Goal: Information Seeking & Learning: Check status

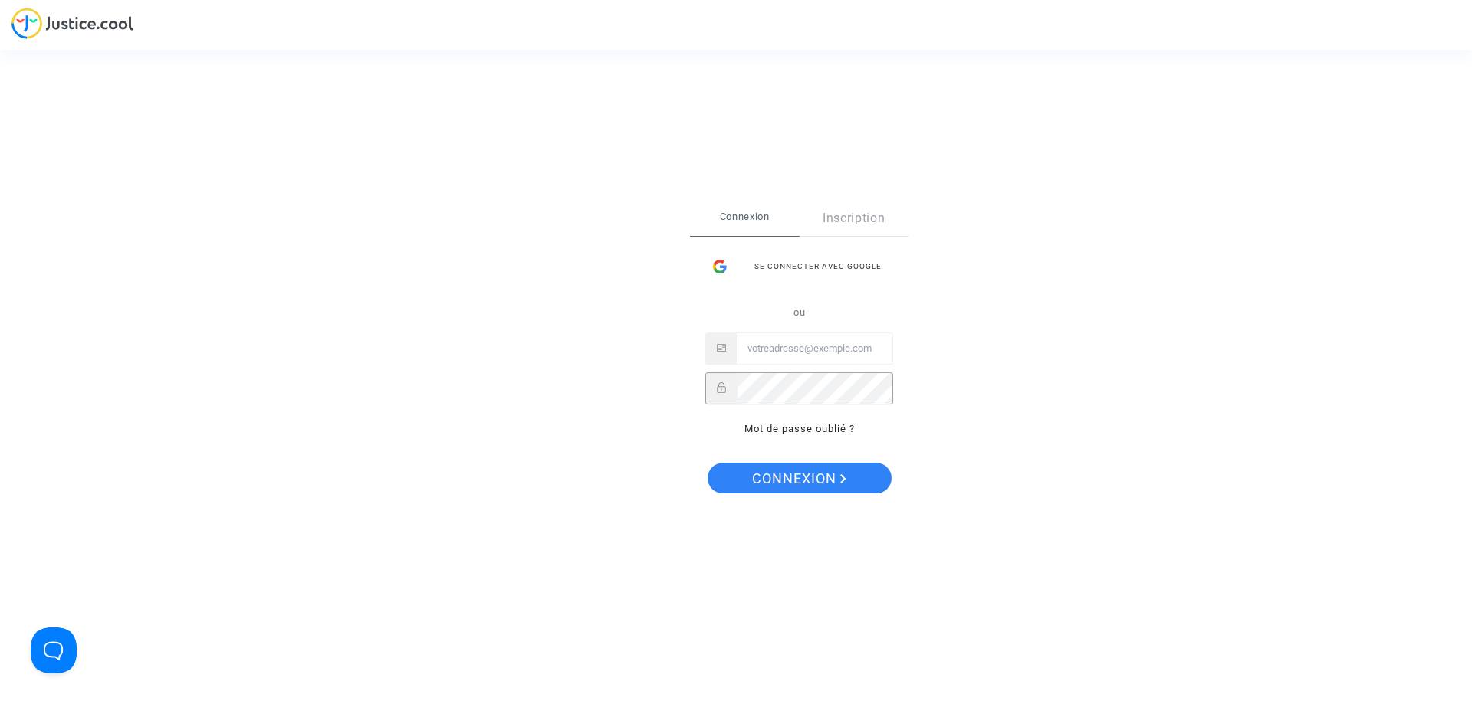
click at [796, 346] on input "Email" at bounding box center [815, 348] width 156 height 31
paste input "imitxelena@reclamapormi.com"
type input "imitxelena@reclamapormi.com"
click at [760, 481] on span "Connexion" at bounding box center [799, 479] width 94 height 32
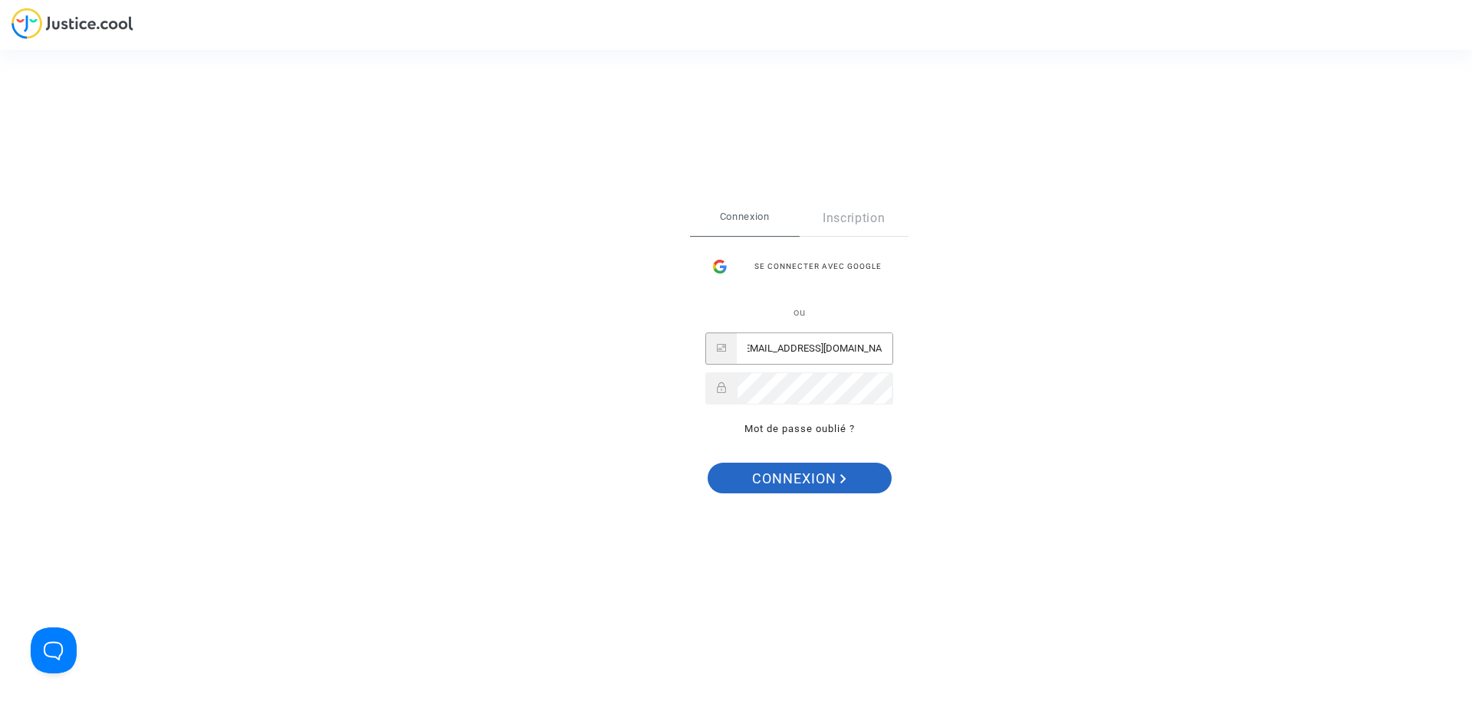
scroll to position [0, 0]
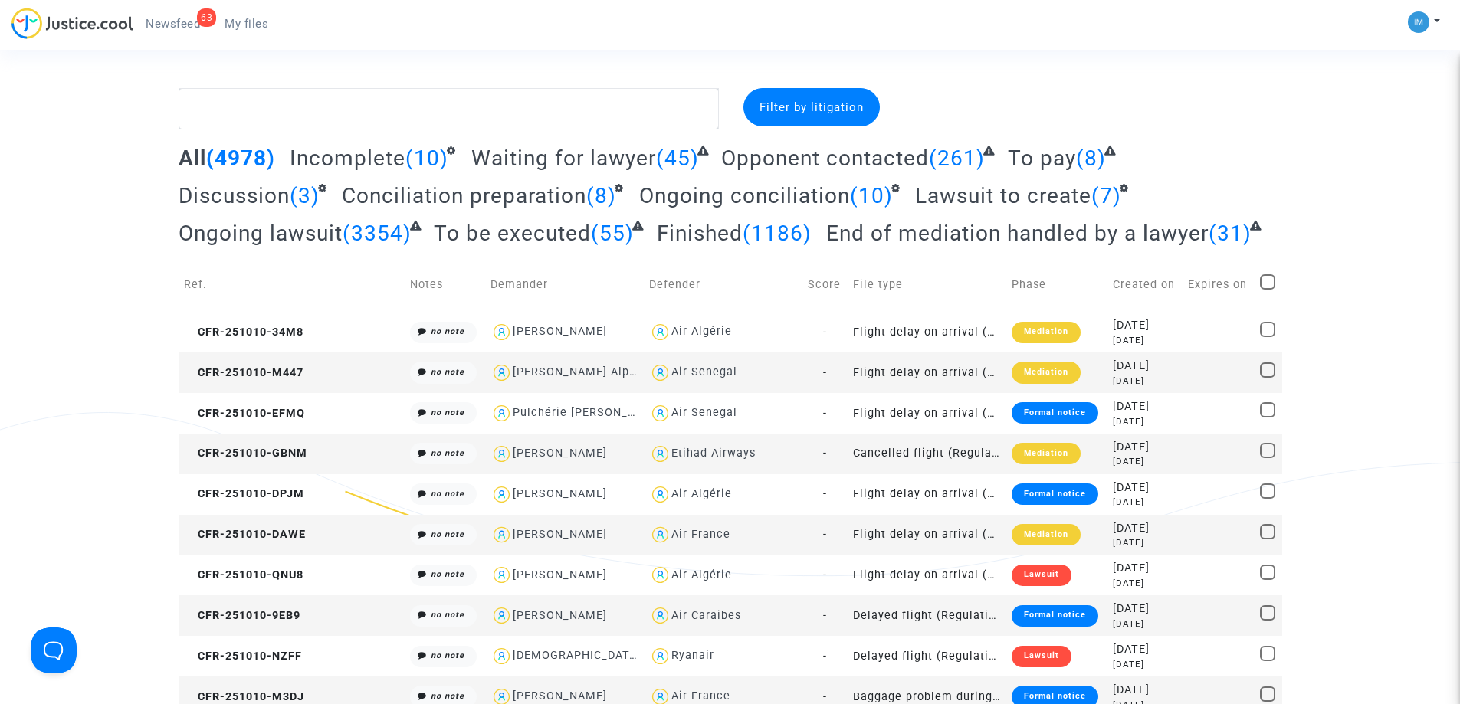
click at [573, 232] on span "To be executed" at bounding box center [512, 233] width 157 height 25
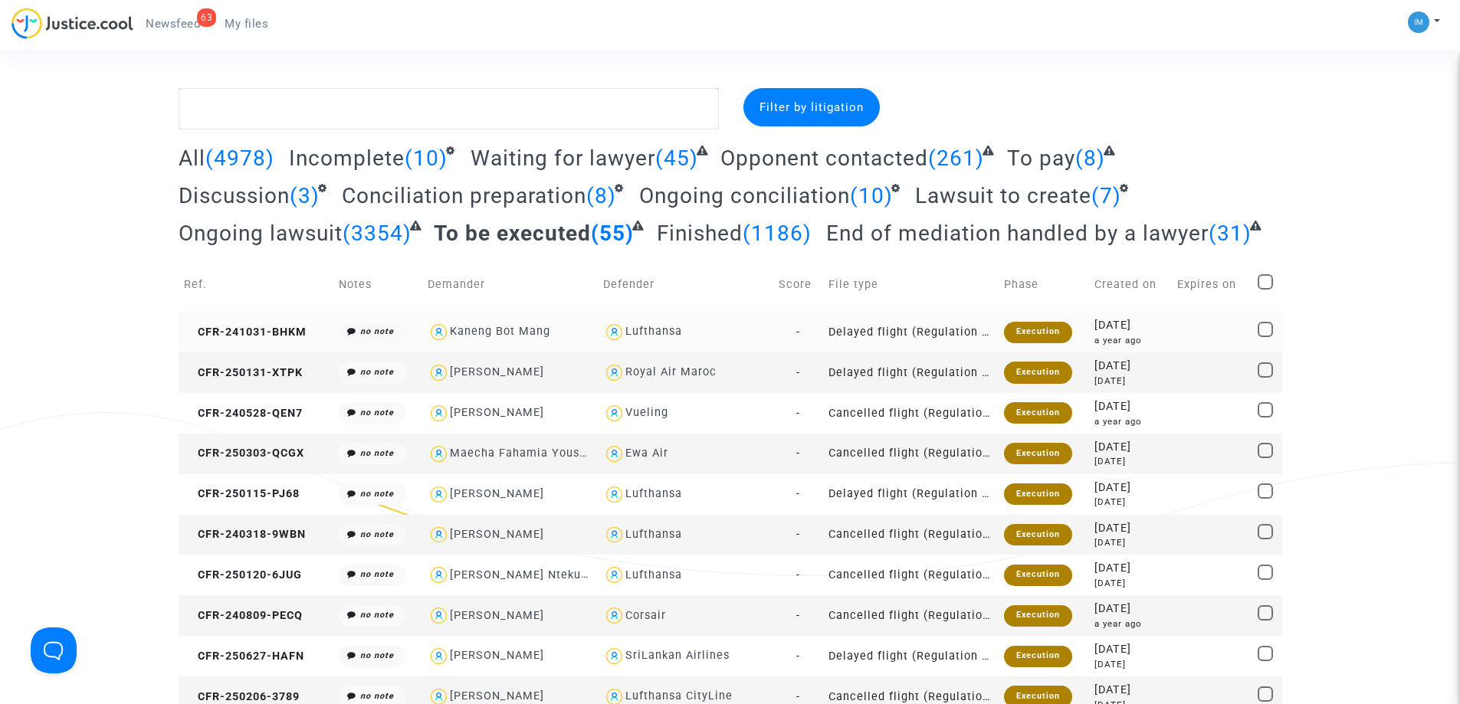
click at [709, 334] on div "Lufthansa" at bounding box center [685, 332] width 165 height 22
type textarea "@Lufthansa"
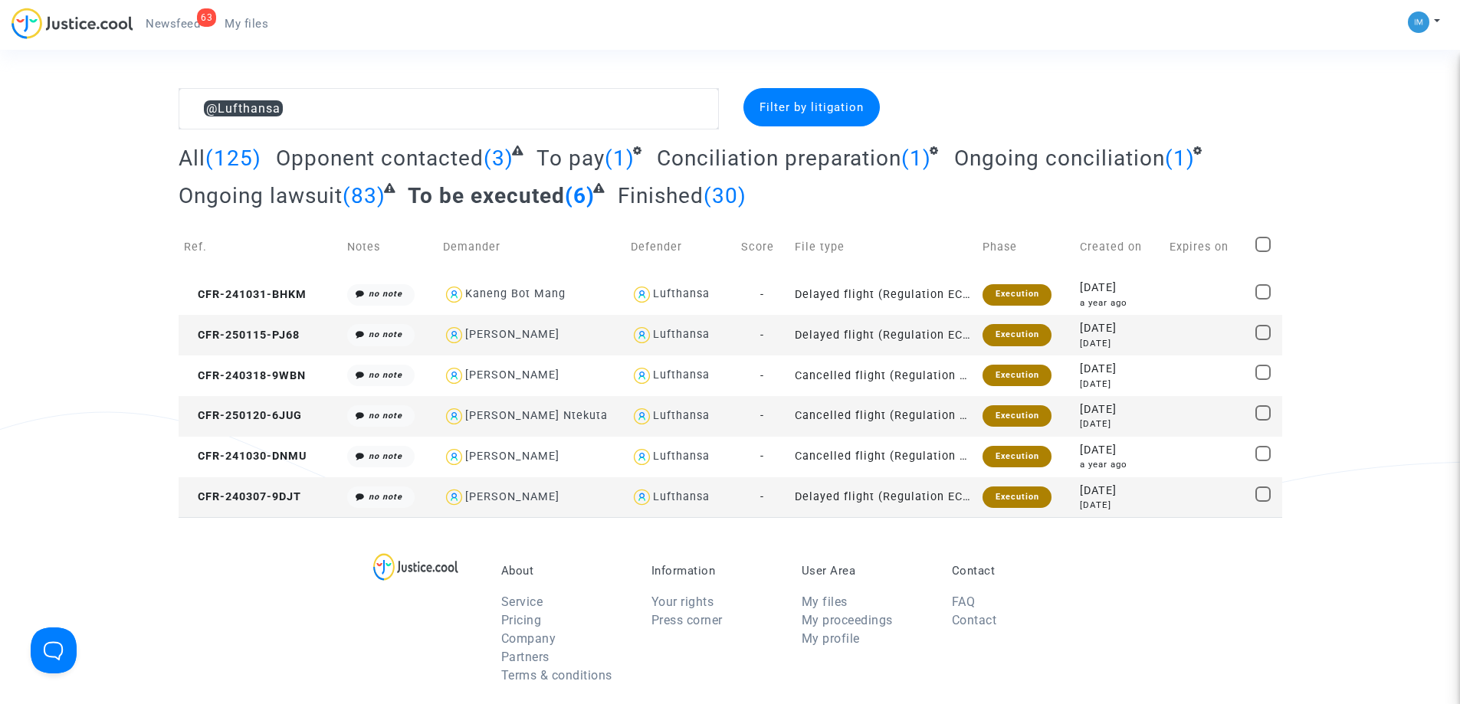
drag, startPoint x: 896, startPoint y: 275, endPoint x: 904, endPoint y: 258, distance: 19.2
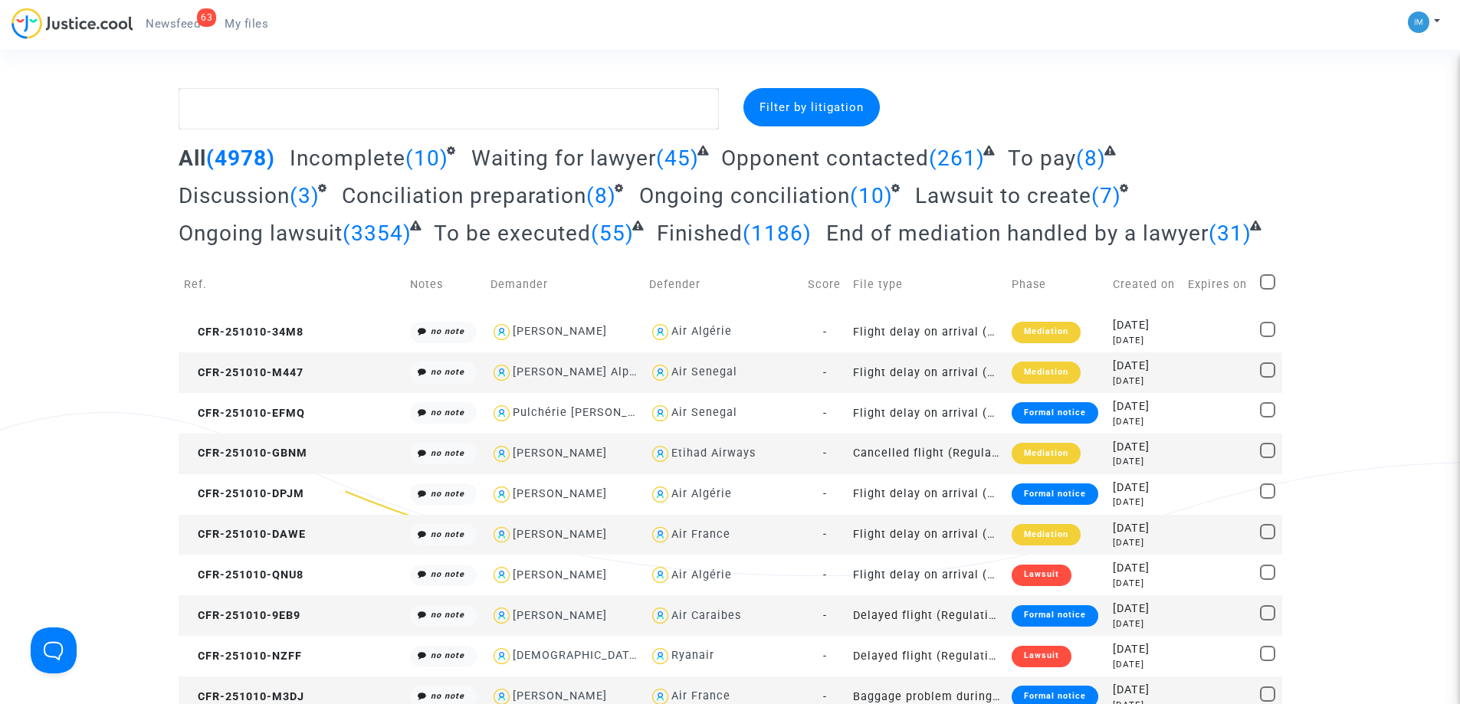
click at [545, 241] on span "To be executed" at bounding box center [512, 233] width 157 height 25
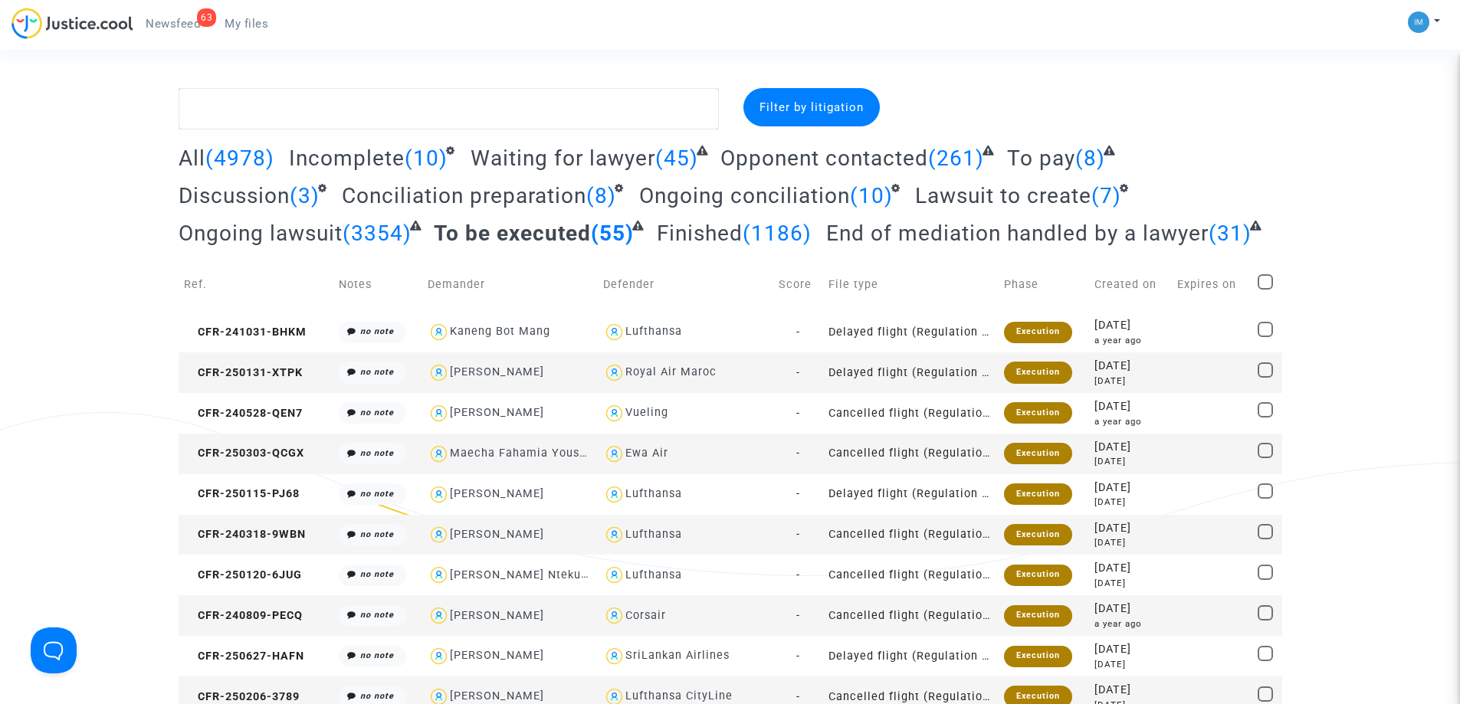
click at [1039, 326] on div "Execution" at bounding box center [1038, 332] width 68 height 21
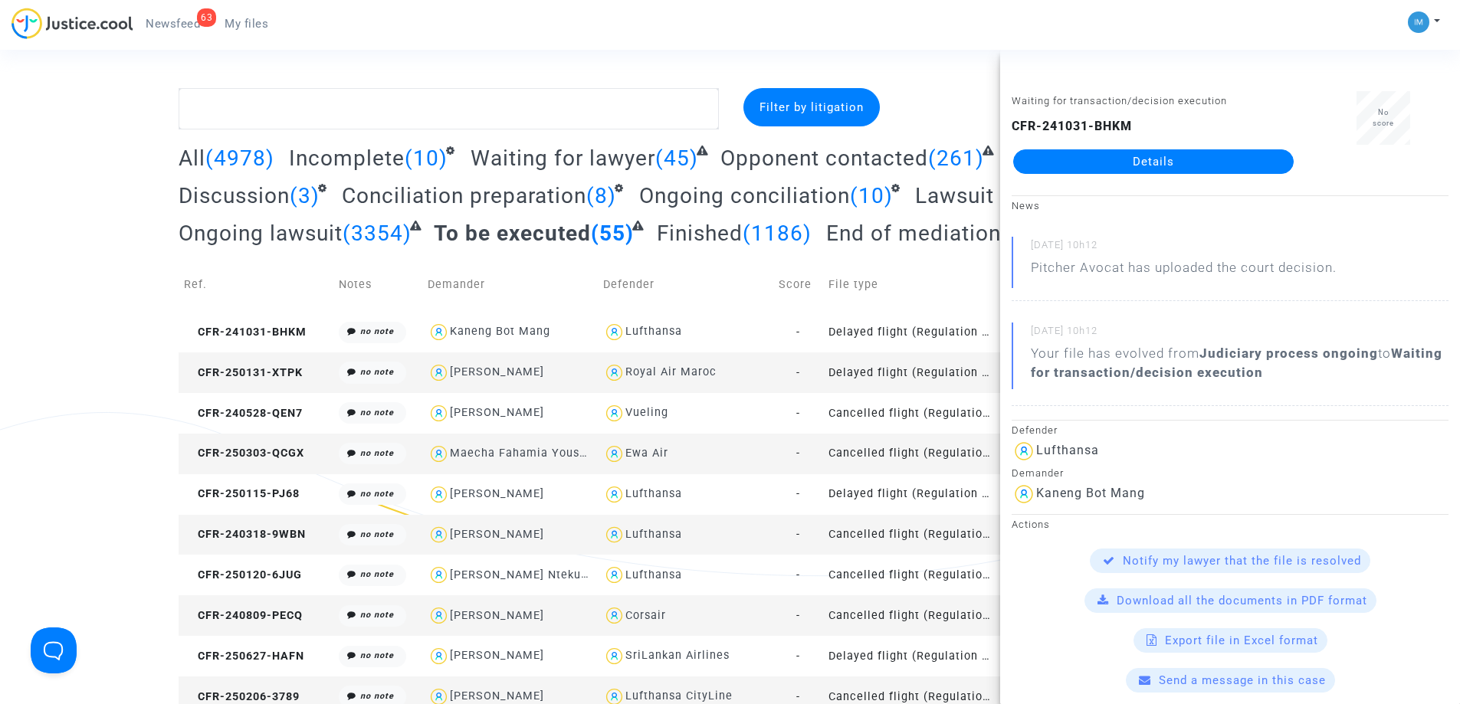
click at [939, 384] on td "Delayed flight (Regulation EC 261/2004)" at bounding box center [911, 373] width 176 height 41
click at [938, 384] on td "Delayed flight (Regulation EC 261/2004)" at bounding box center [911, 373] width 176 height 41
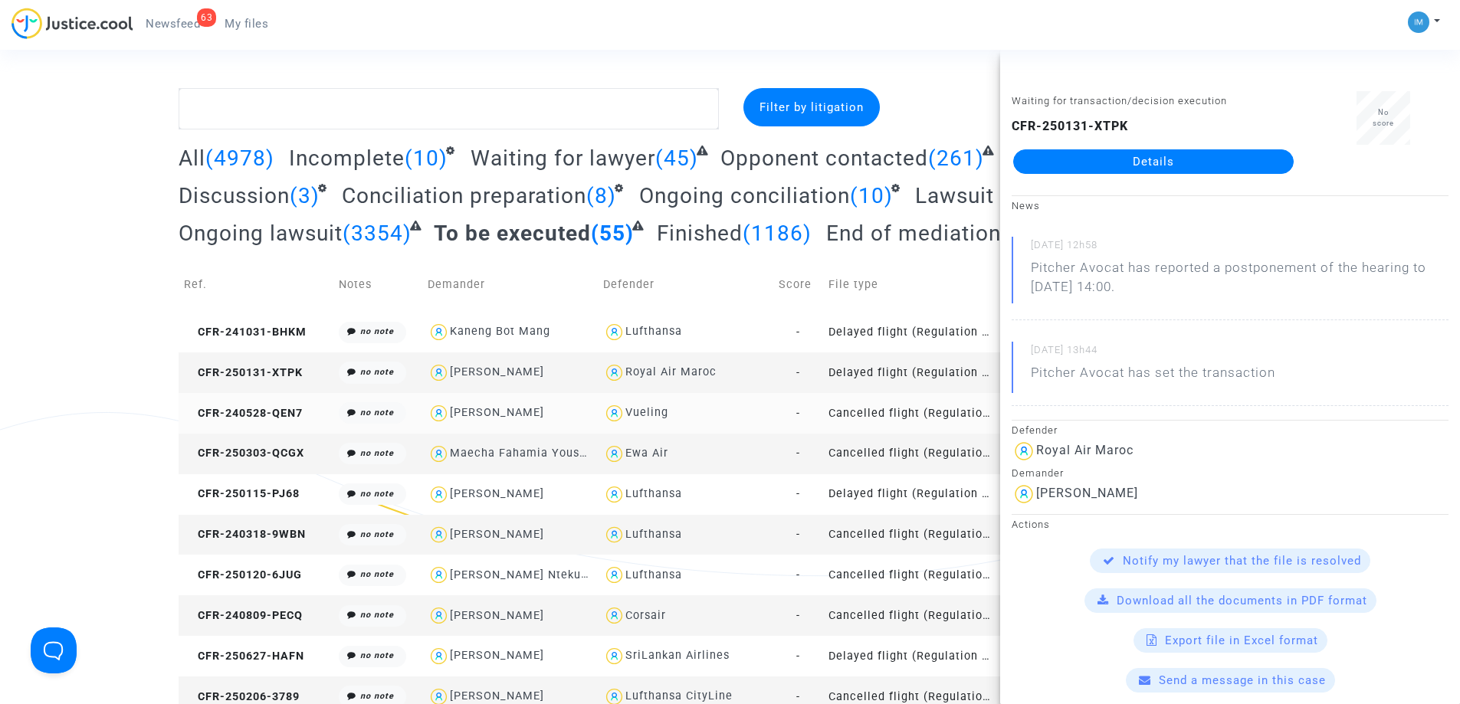
click at [940, 415] on td "Cancelled flight (Regulation EC 261/2004)" at bounding box center [911, 413] width 176 height 41
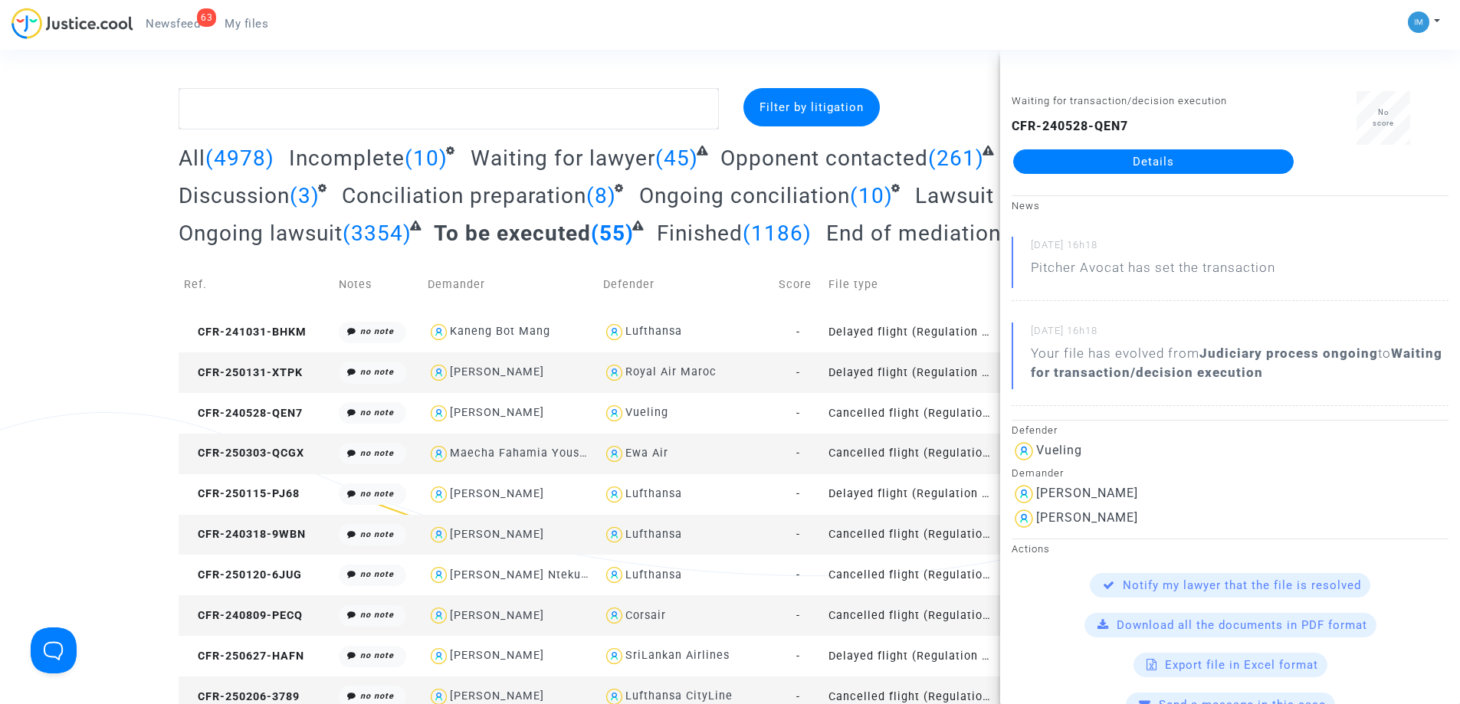
click at [937, 452] on td "Cancelled flight (Regulation EC 261/2004)" at bounding box center [911, 454] width 176 height 41
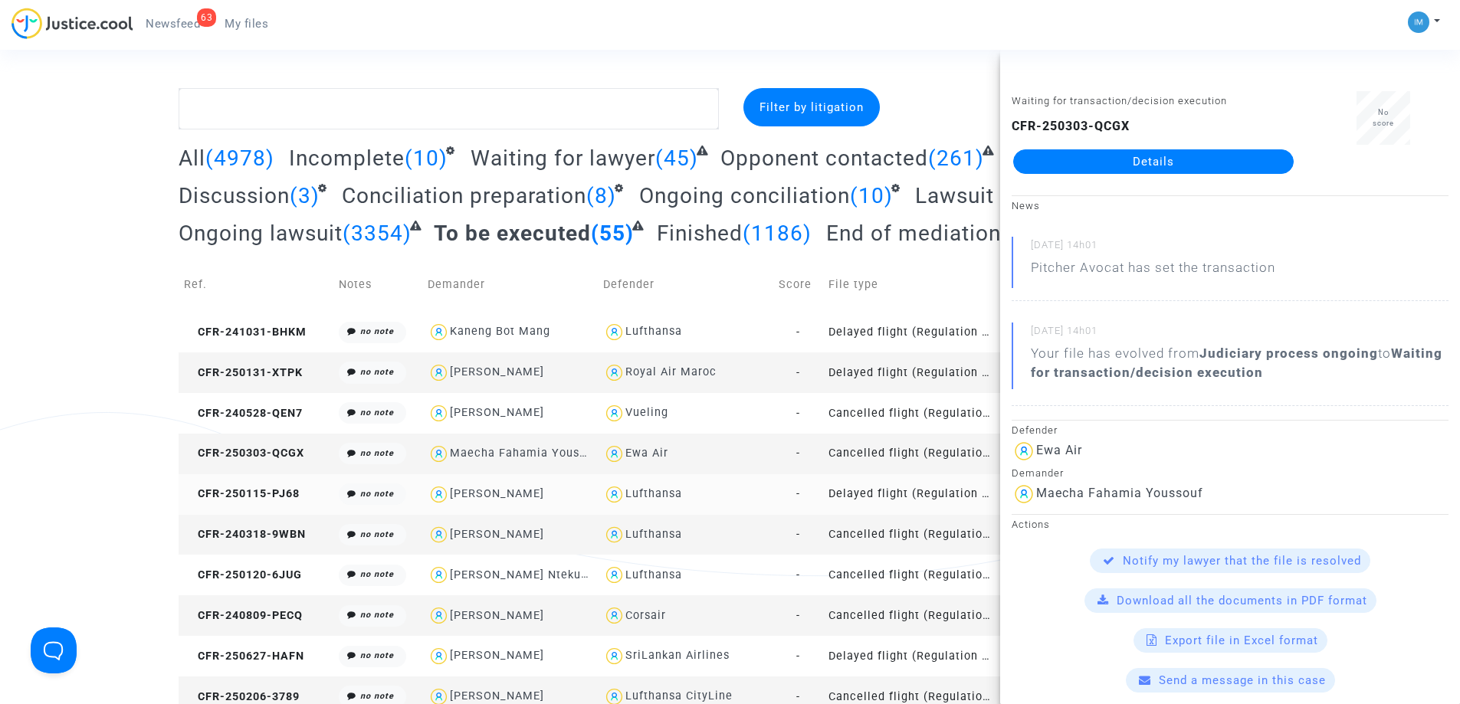
click at [917, 489] on td "Delayed flight (Regulation EC 261/2004)" at bounding box center [911, 494] width 176 height 41
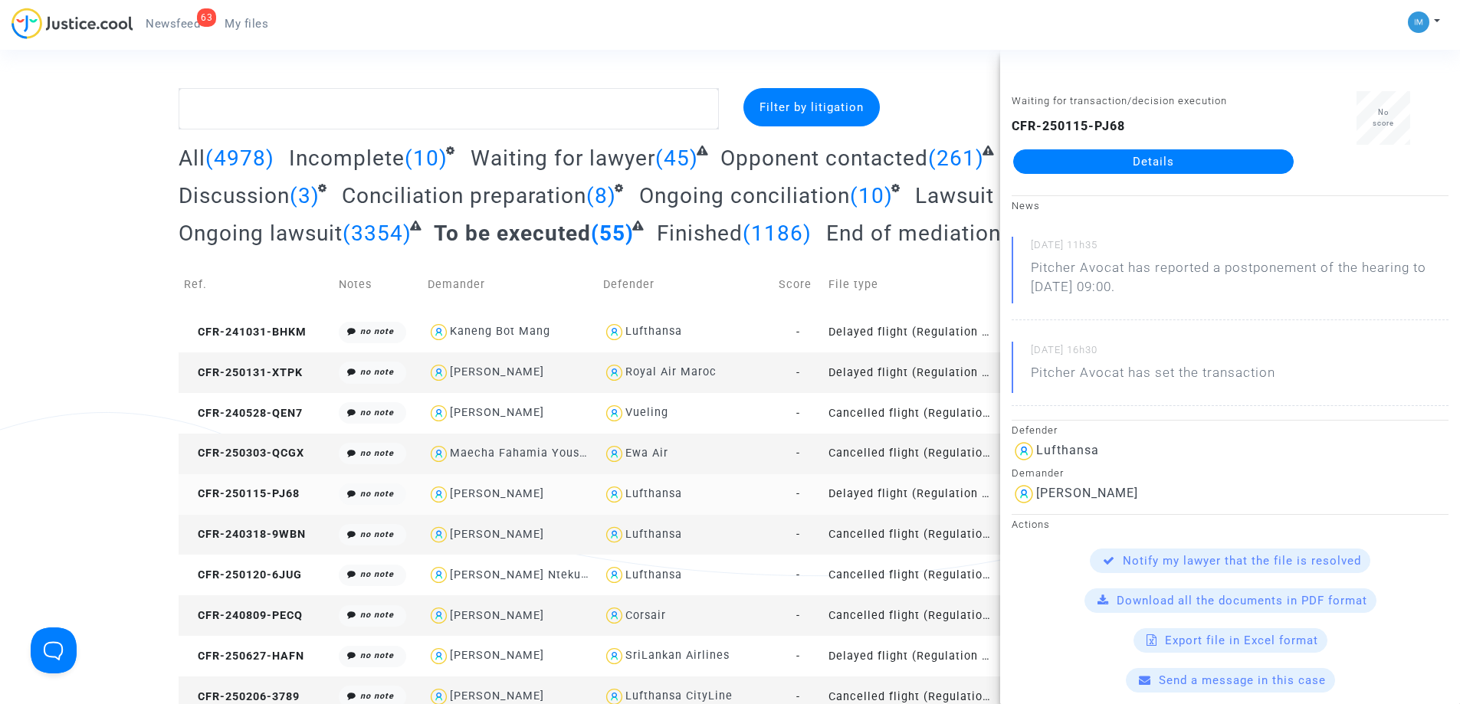
click at [929, 502] on td "Delayed flight (Regulation EC 261/2004)" at bounding box center [911, 494] width 176 height 41
click at [936, 532] on td "Cancelled flight (Regulation EC 261/2004)" at bounding box center [911, 535] width 176 height 41
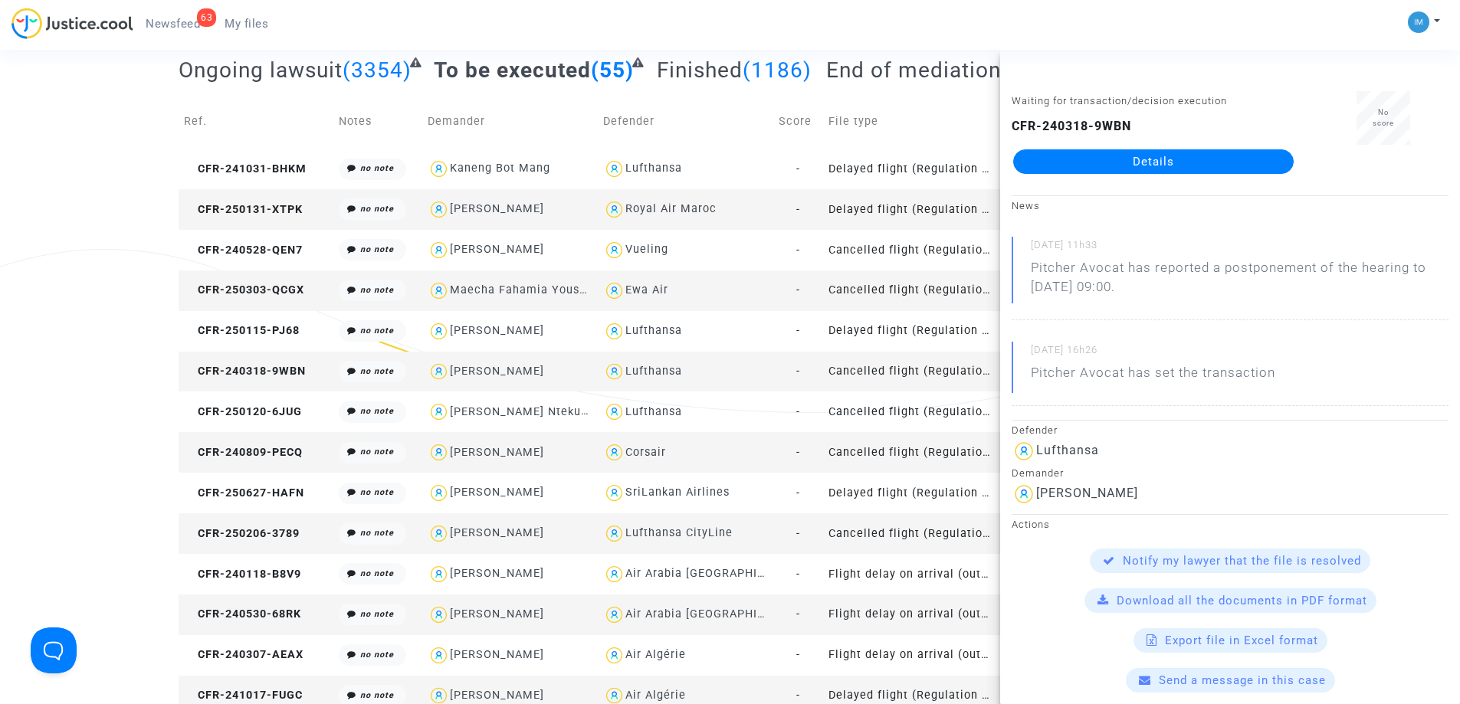
scroll to position [230, 0]
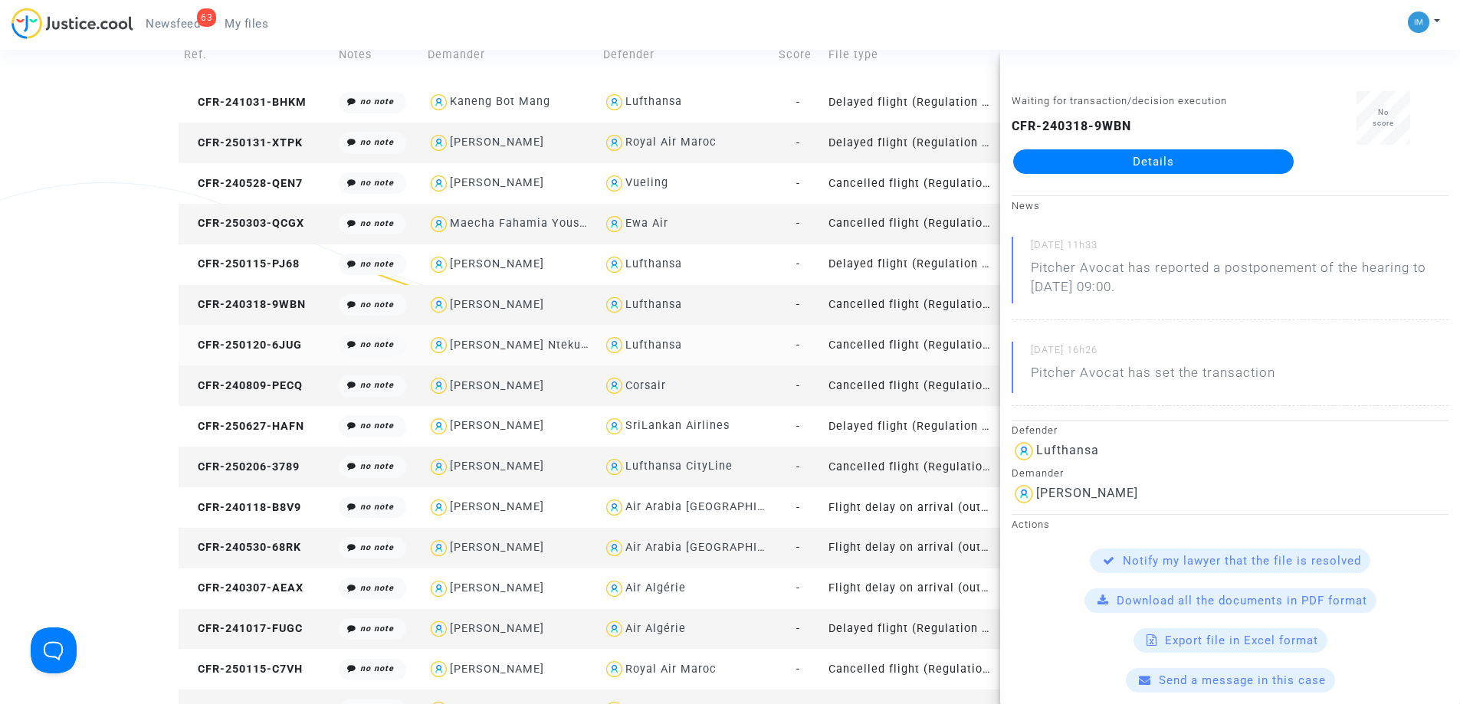
click at [553, 339] on div "Pascoal Nzuzi Ntekuta" at bounding box center [521, 345] width 143 height 13
type textarea "@"Pascoal Nzuzi Ntekuta" @"Pitcher Avocat""
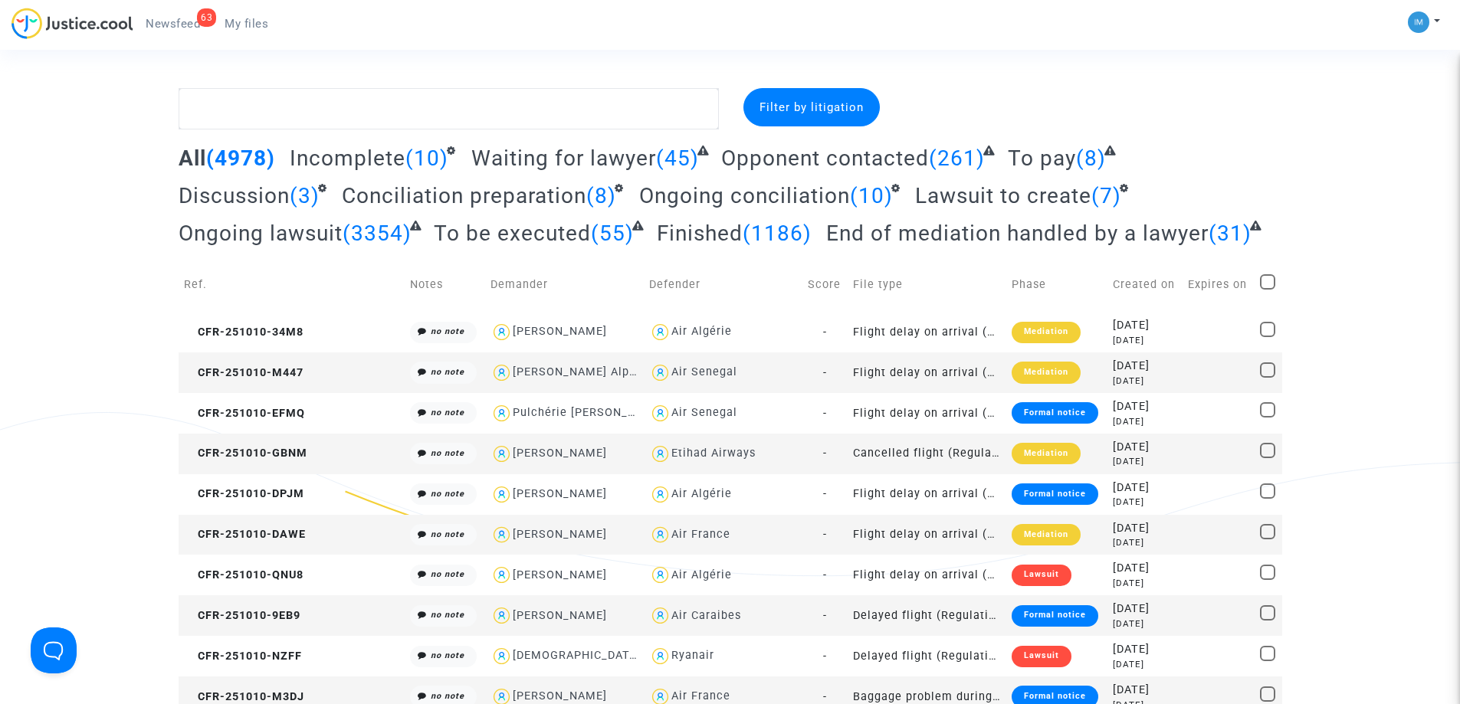
drag, startPoint x: 520, startPoint y: 231, endPoint x: 522, endPoint y: 254, distance: 23.8
click at [521, 231] on span "To be executed" at bounding box center [512, 233] width 157 height 25
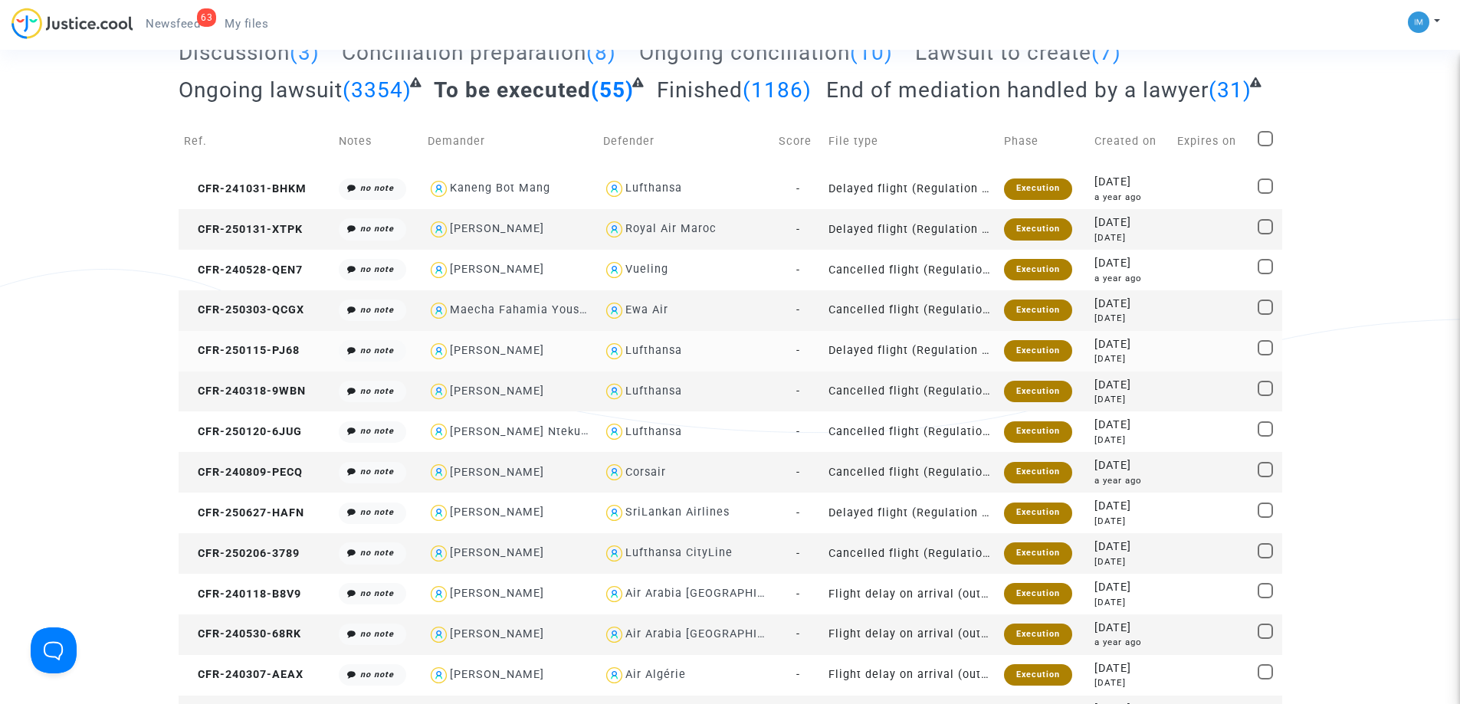
scroll to position [307, 0]
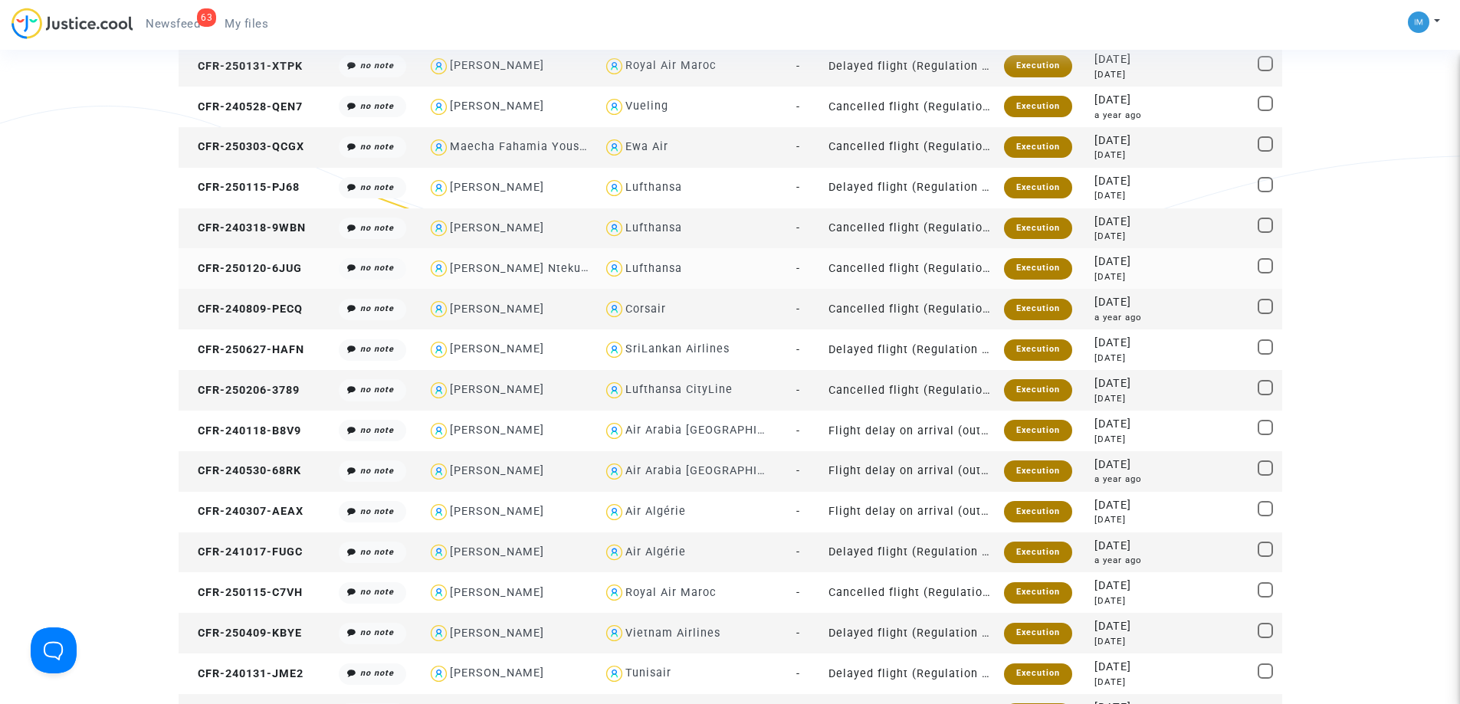
click at [1015, 273] on div "Execution" at bounding box center [1038, 268] width 68 height 21
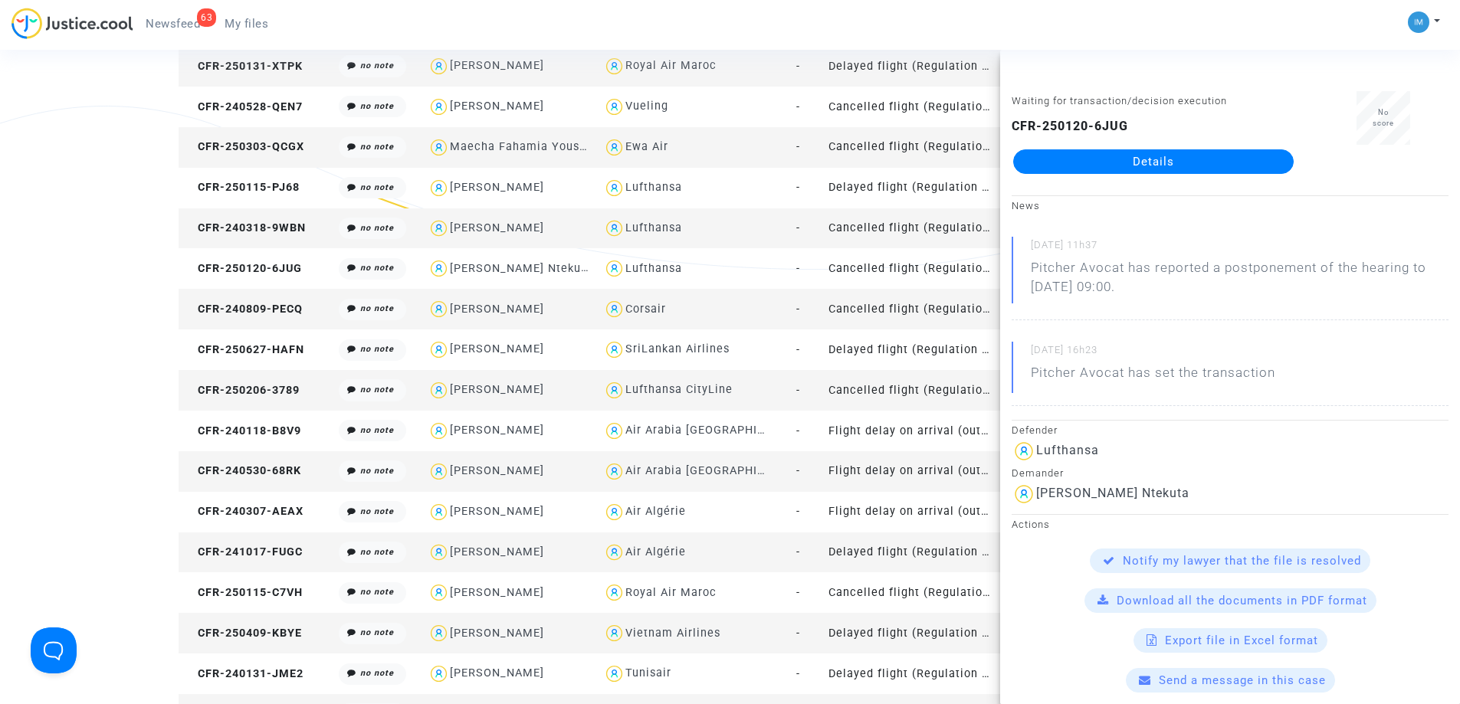
click at [940, 307] on td "Cancelled flight (Regulation EC 261/2004)" at bounding box center [911, 309] width 176 height 41
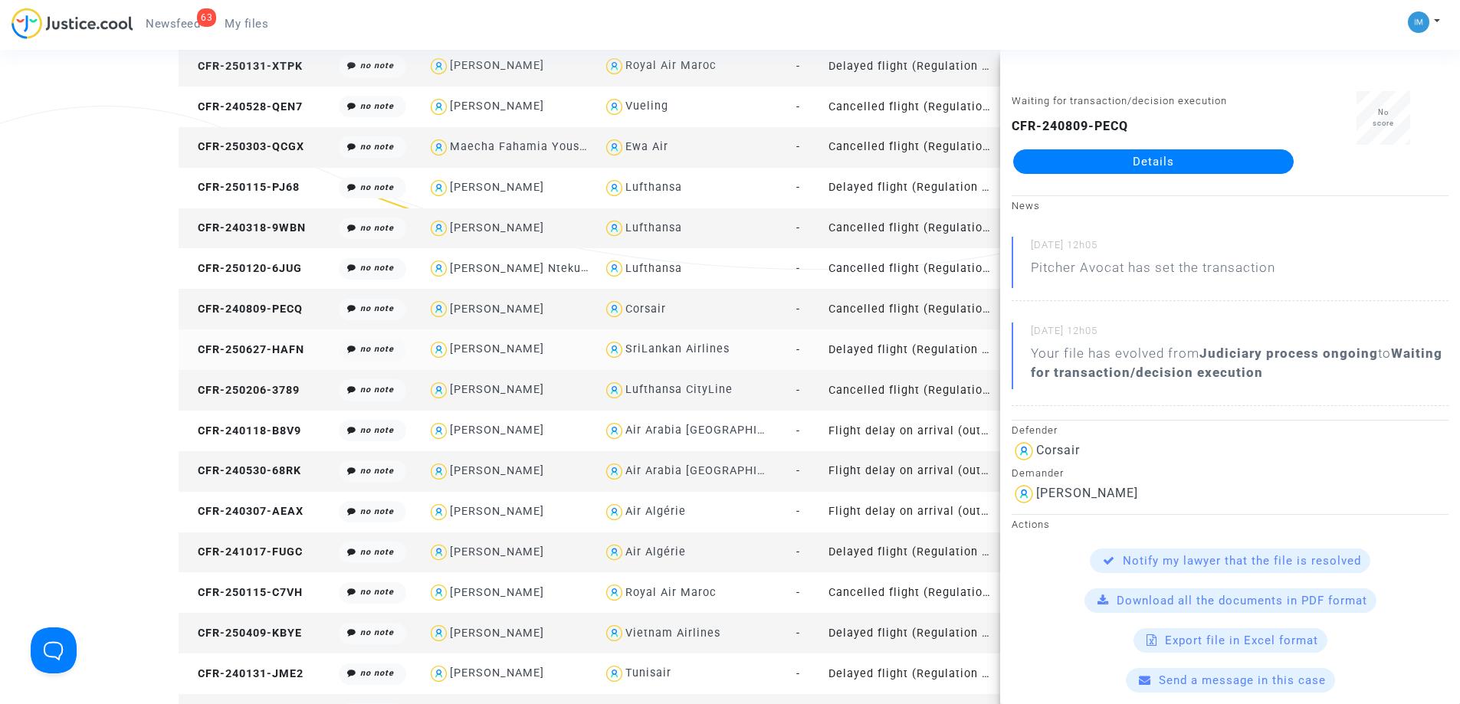
click at [904, 349] on td "Delayed flight (Regulation EC 261/2004)" at bounding box center [911, 350] width 176 height 41
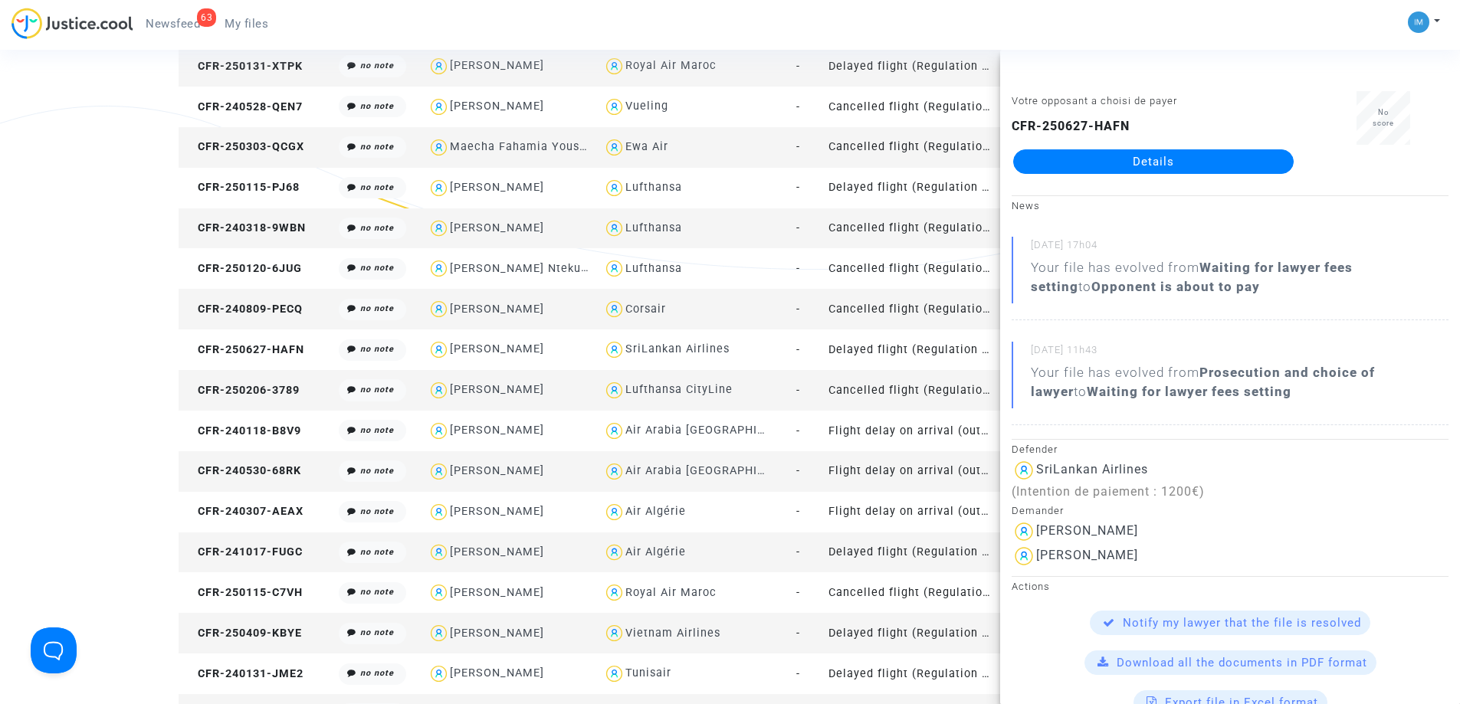
click at [918, 395] on td "Cancelled flight (Regulation EC 261/2004)" at bounding box center [911, 390] width 176 height 41
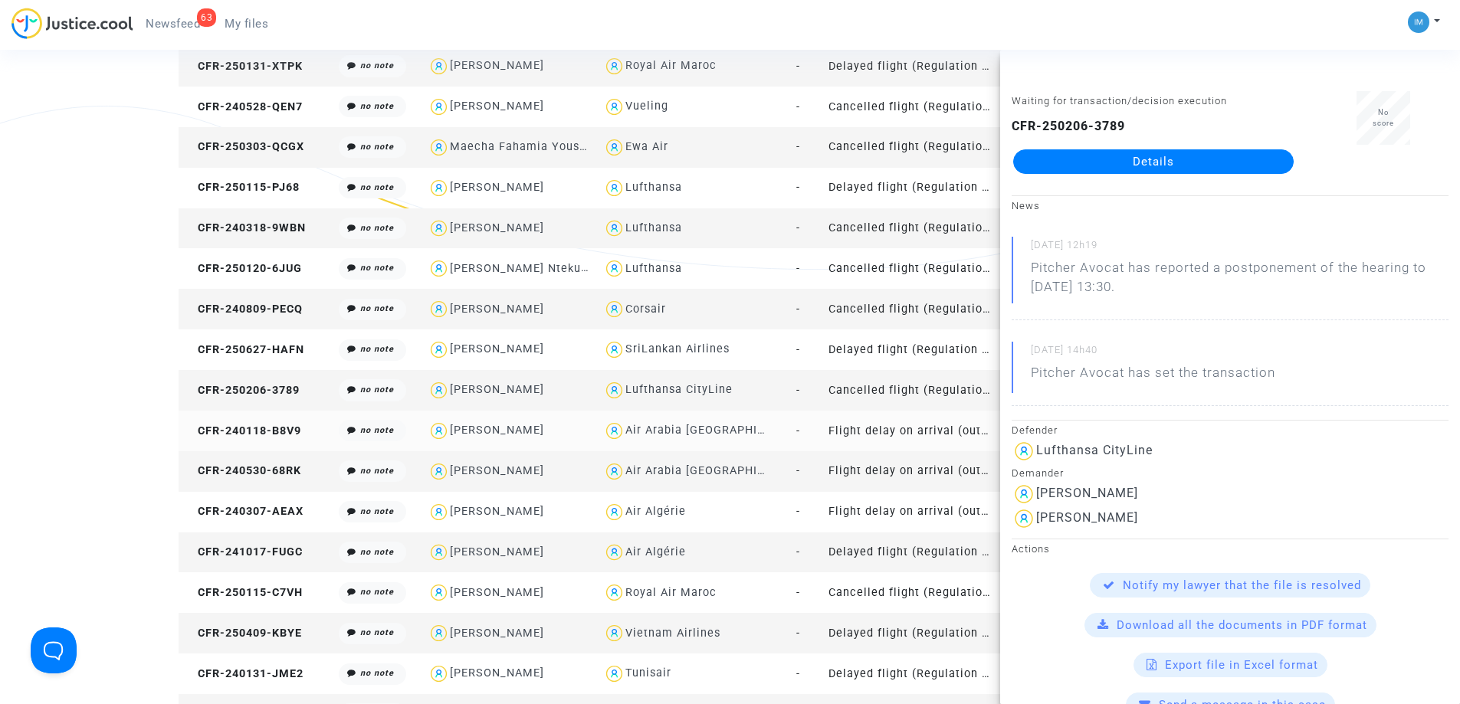
click at [895, 436] on td "Flight delay on arrival (outside of EU - Montreal Convention)" at bounding box center [911, 431] width 176 height 41
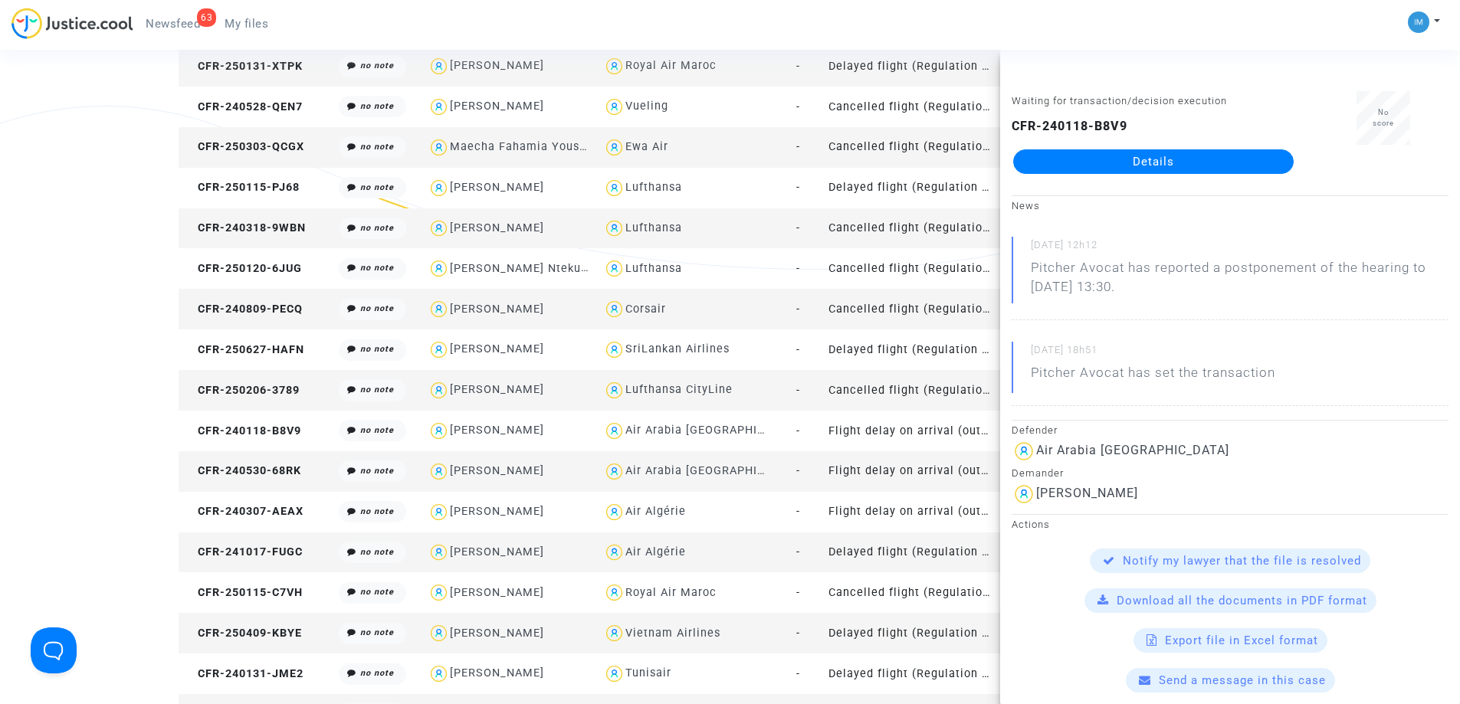
click at [870, 475] on td "Flight delay on arrival (outside of EU - Montreal Convention)" at bounding box center [911, 471] width 176 height 41
click at [900, 517] on td "Flight delay on arrival (outside of EU - Montreal Convention)" at bounding box center [911, 512] width 176 height 41
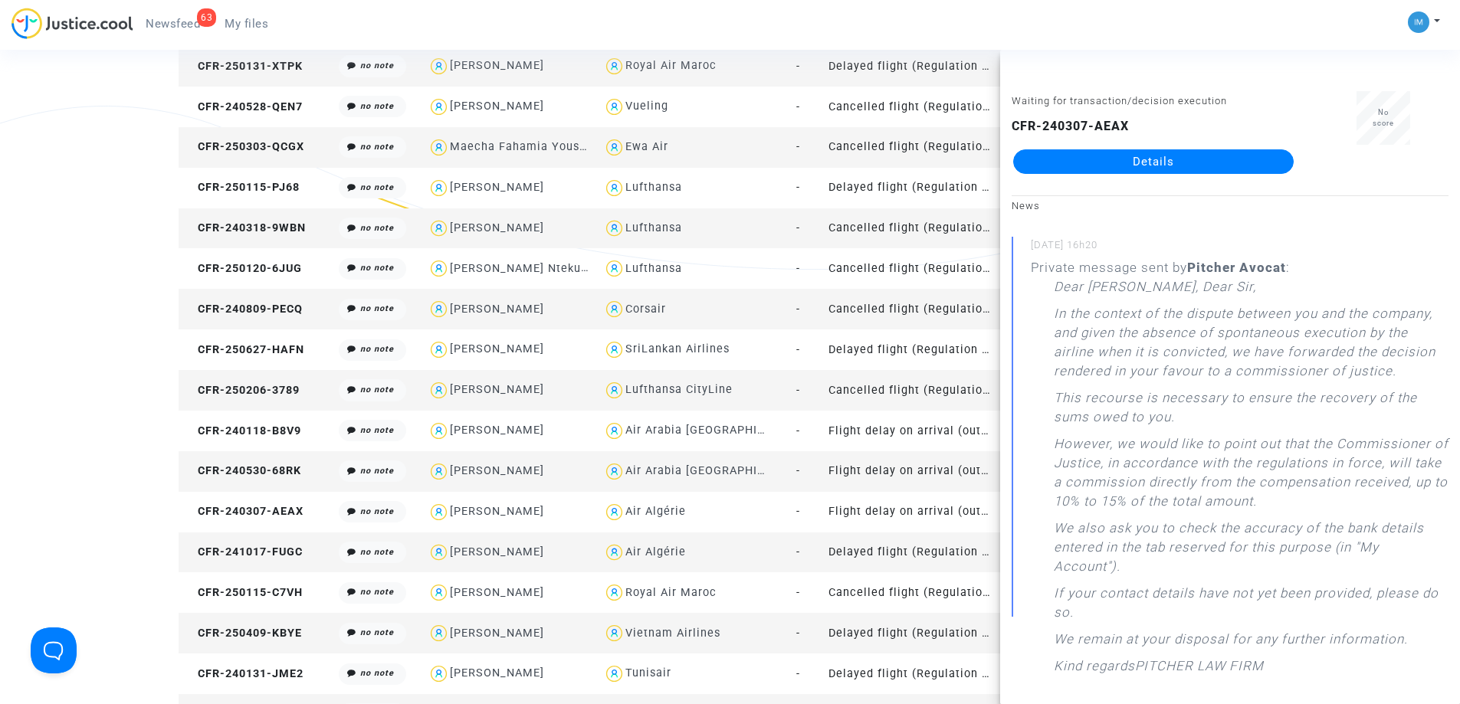
click at [877, 553] on td "Delayed flight (Regulation EC 261/2004)" at bounding box center [911, 553] width 176 height 41
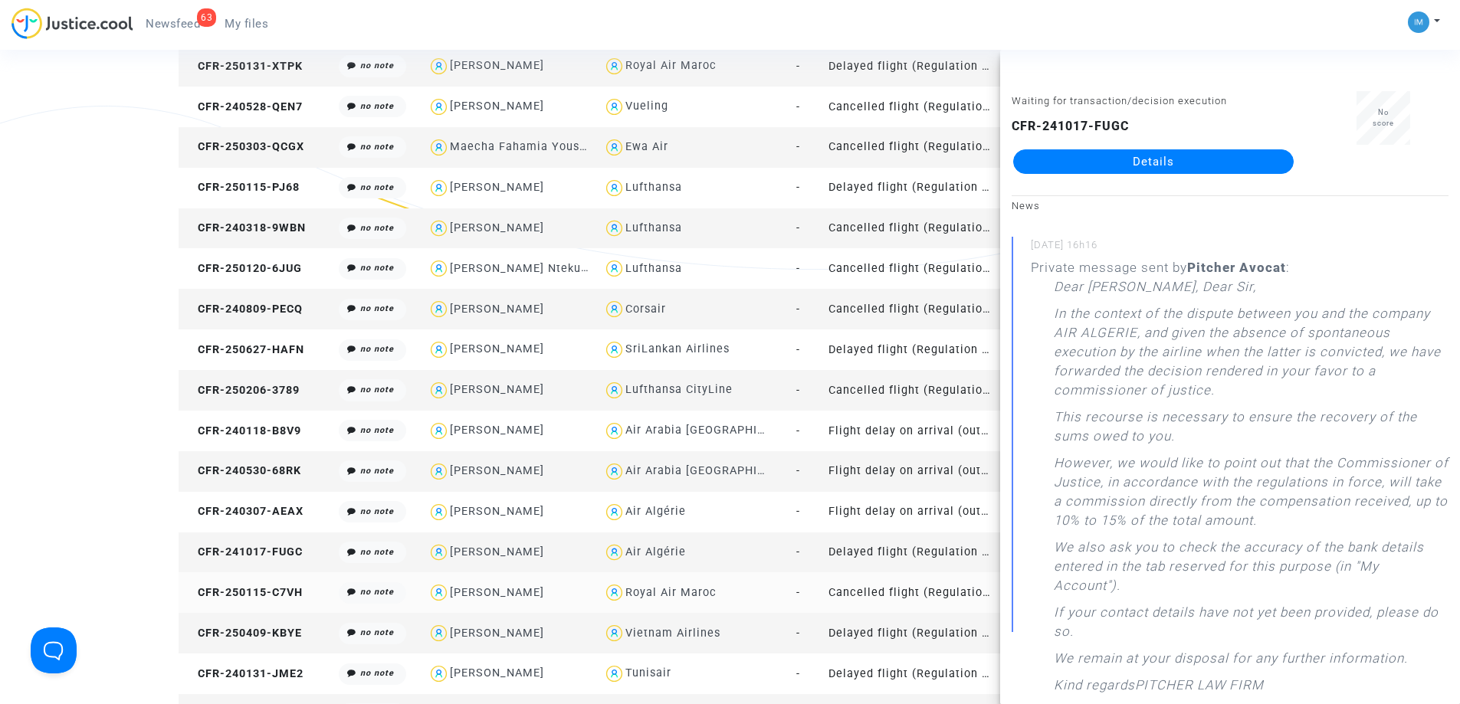
click at [870, 592] on td "Cancelled flight (Regulation EC 261/2004)" at bounding box center [911, 593] width 176 height 41
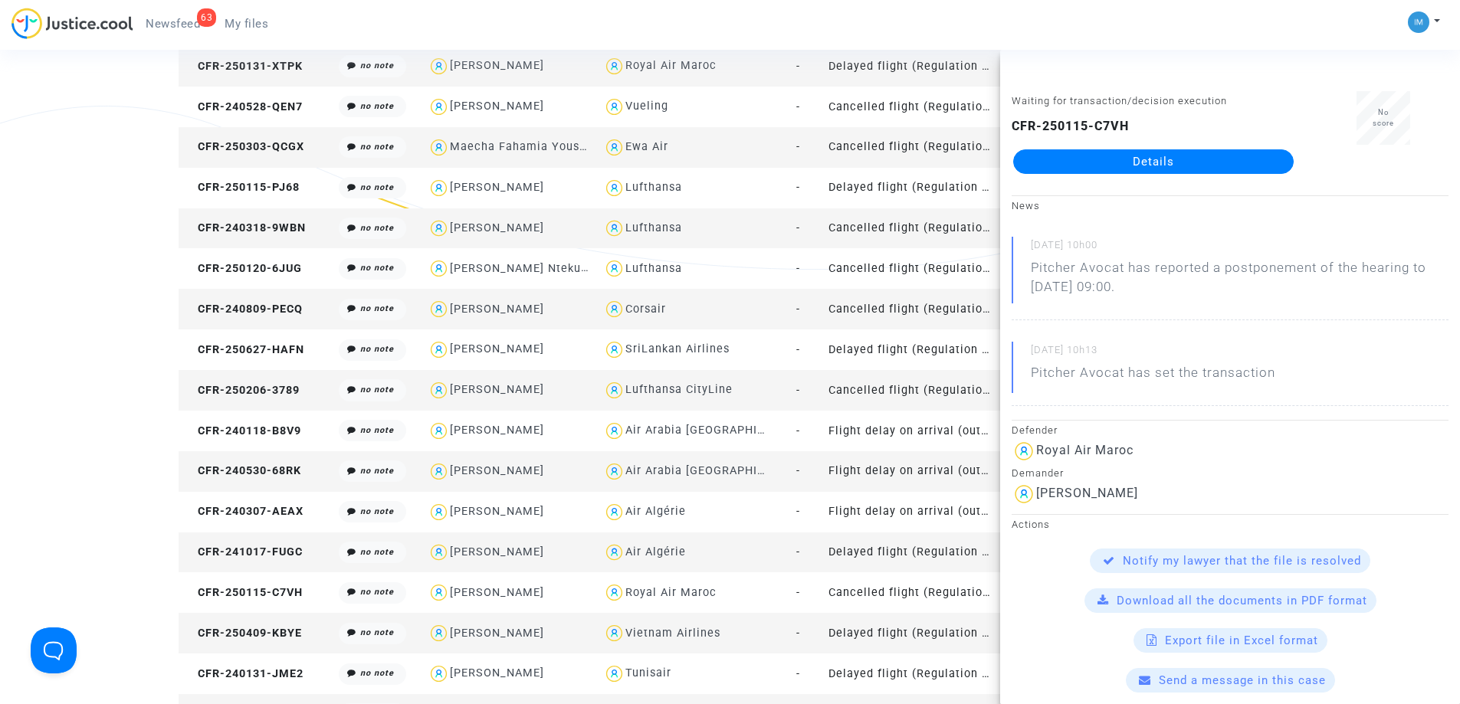
click at [871, 647] on td "Delayed flight (Regulation EC 261/2004)" at bounding box center [911, 633] width 176 height 41
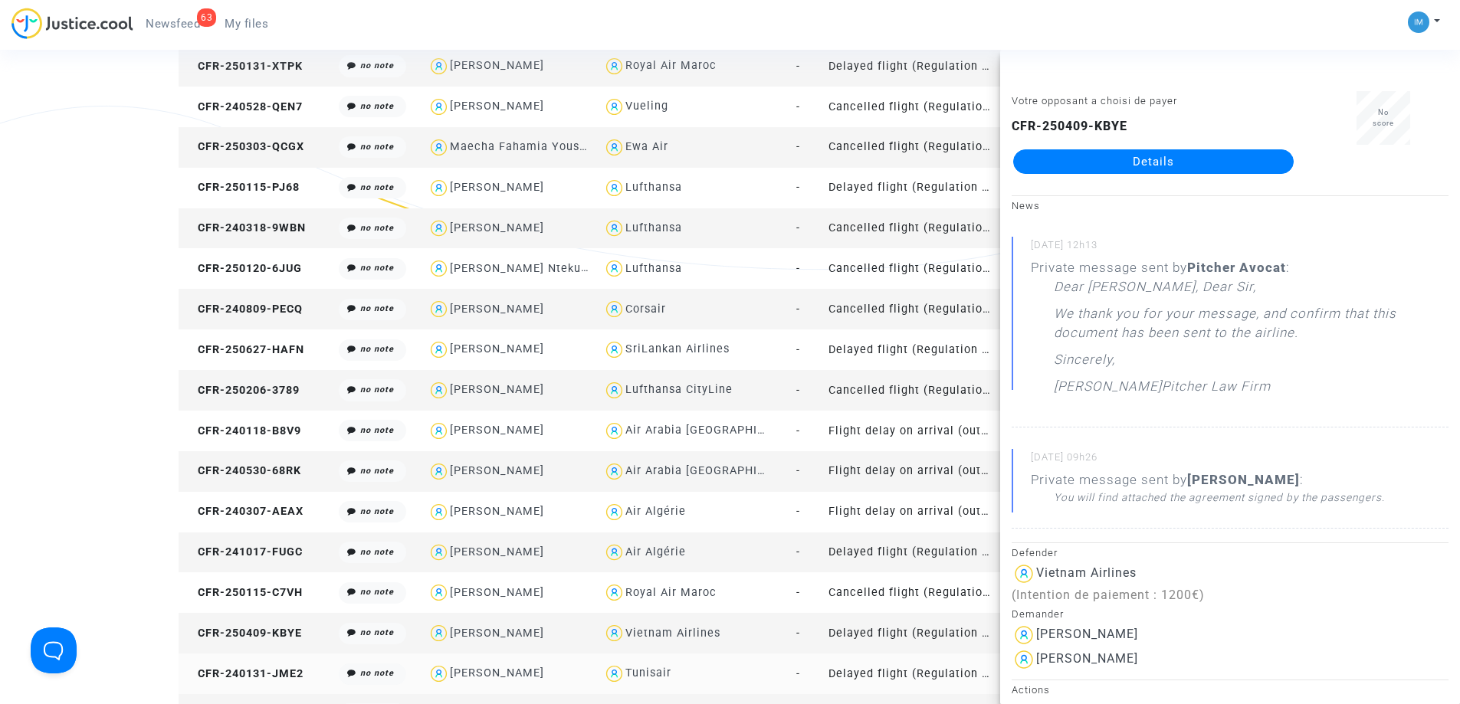
click at [861, 673] on td "Delayed flight (Regulation EC 261/2004)" at bounding box center [911, 674] width 176 height 41
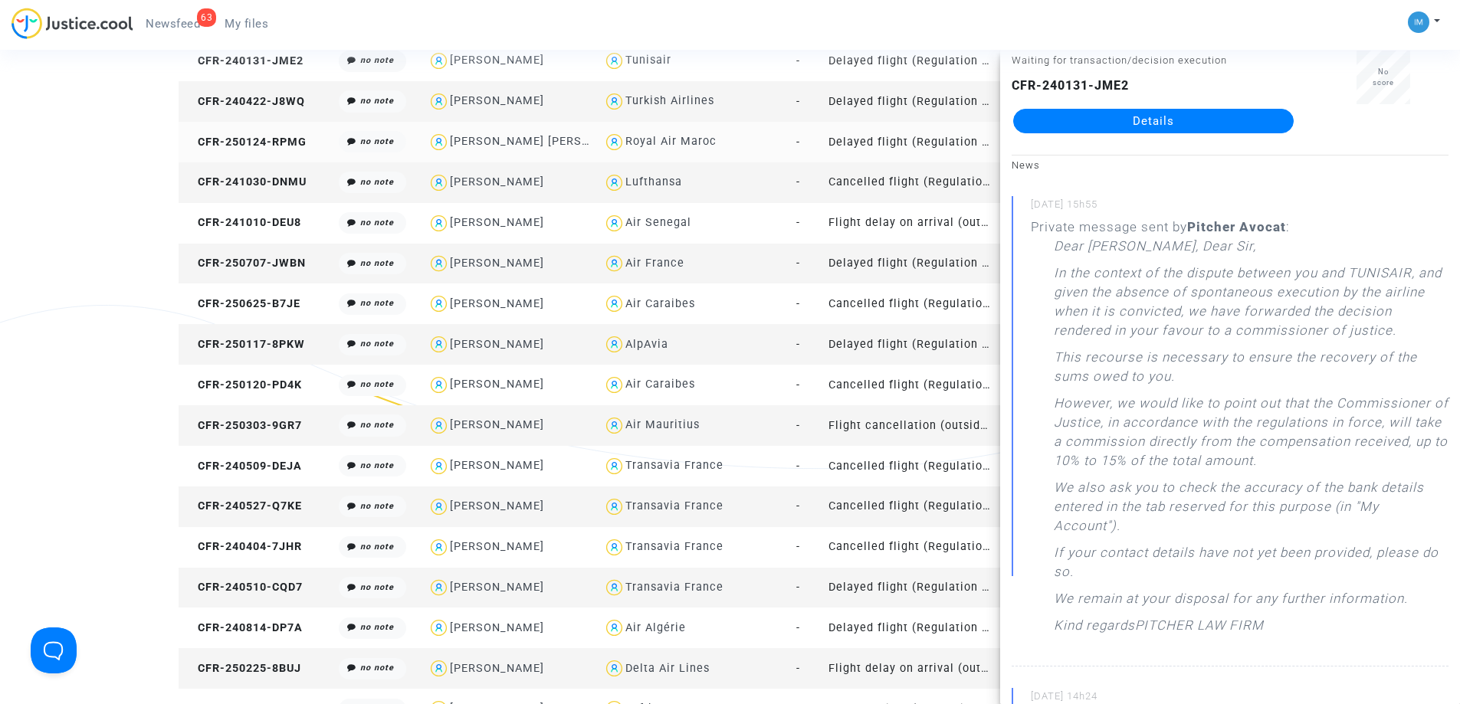
scroll to position [77, 0]
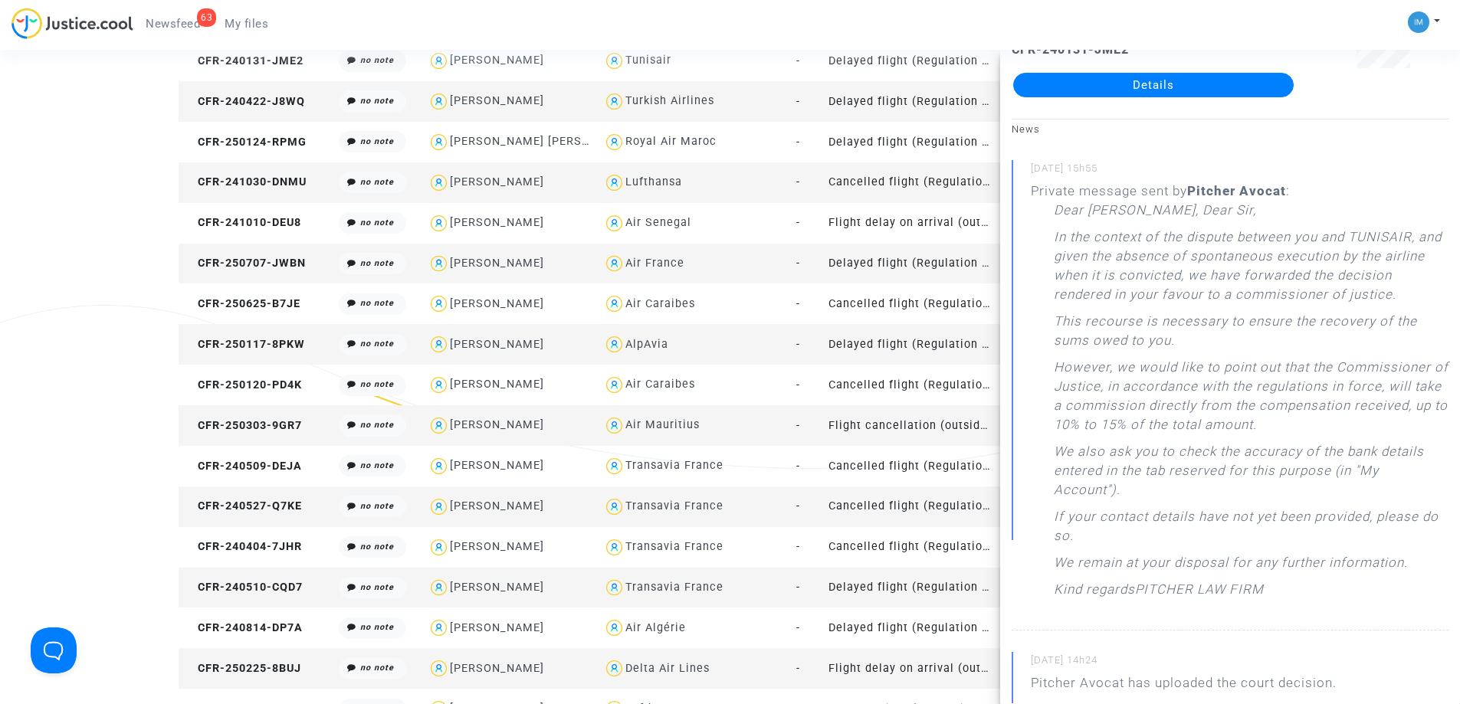
click at [896, 104] on td "Delayed flight (Regulation EC 261/2004)" at bounding box center [911, 101] width 176 height 41
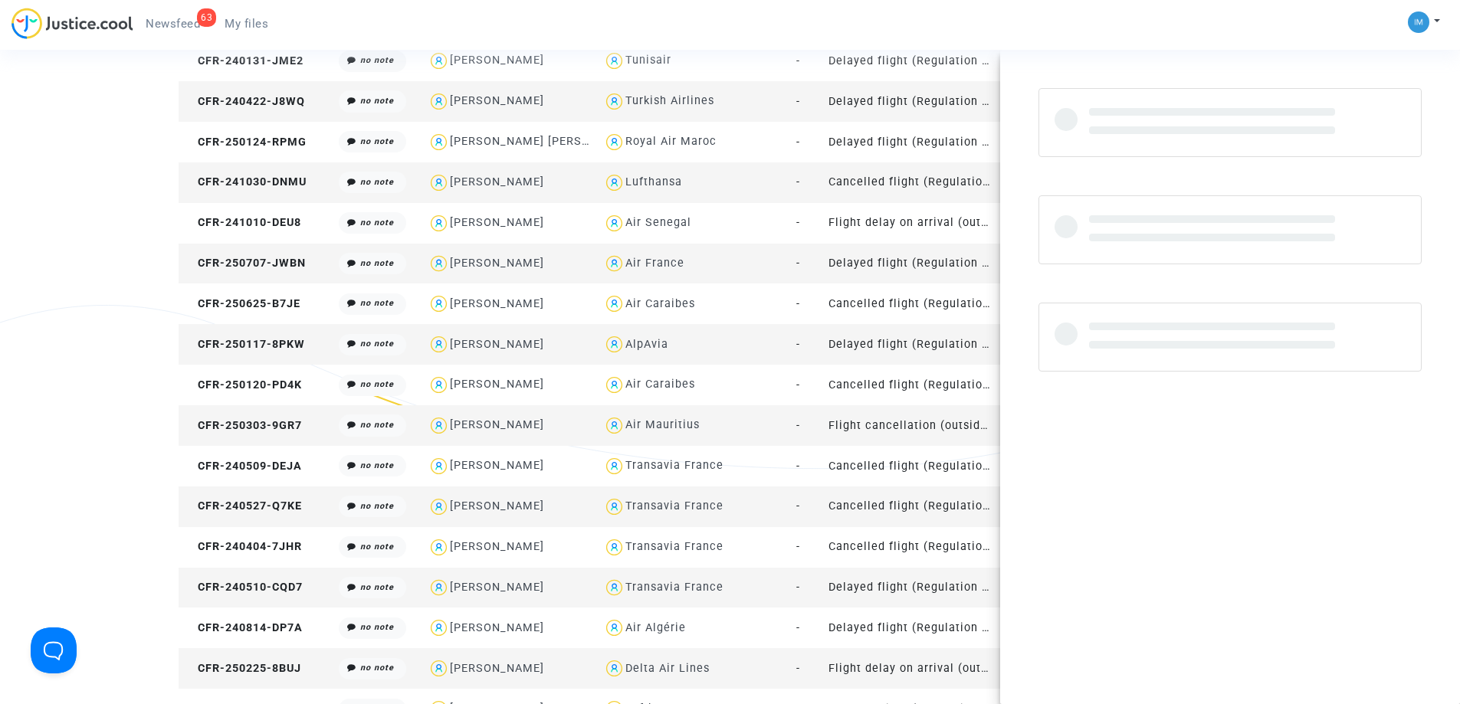
scroll to position [0, 0]
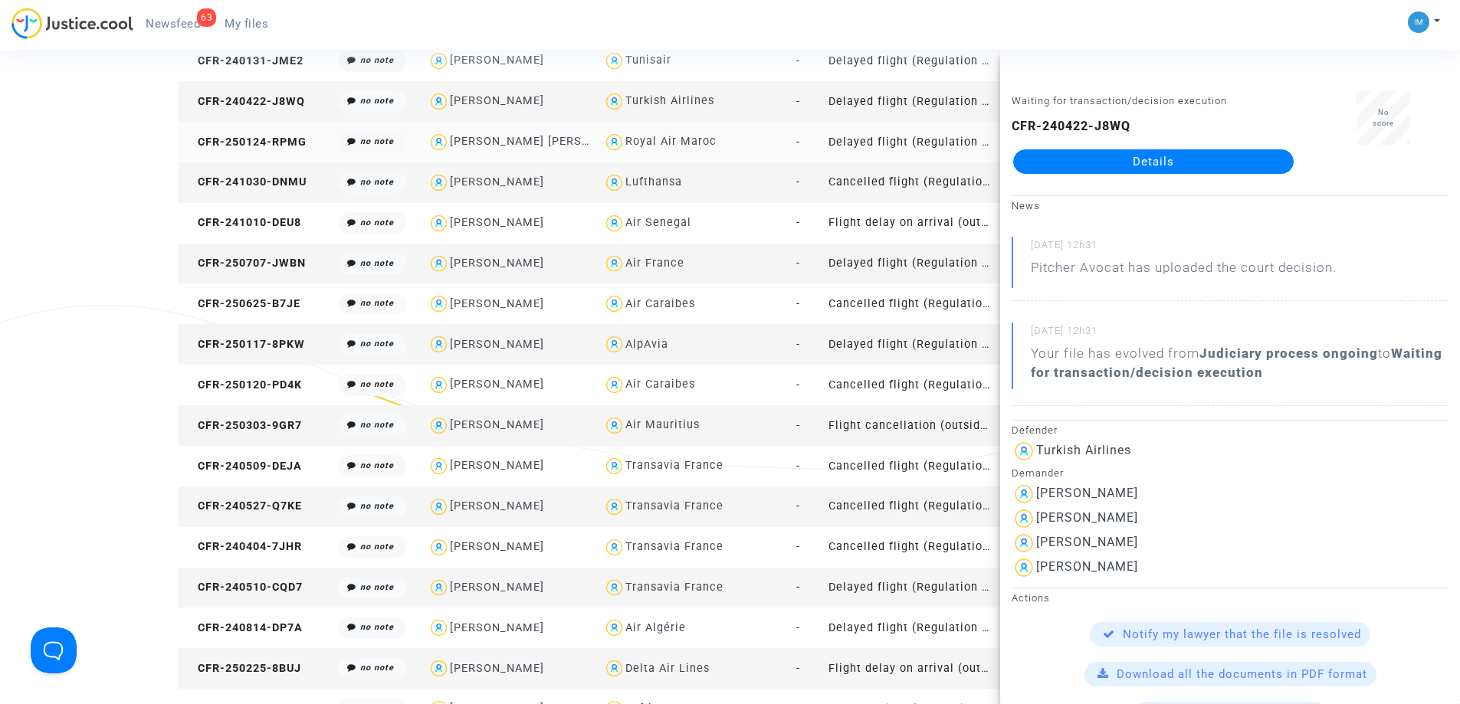
click at [961, 136] on td "Delayed flight (Regulation EC 261/2004)" at bounding box center [911, 142] width 176 height 41
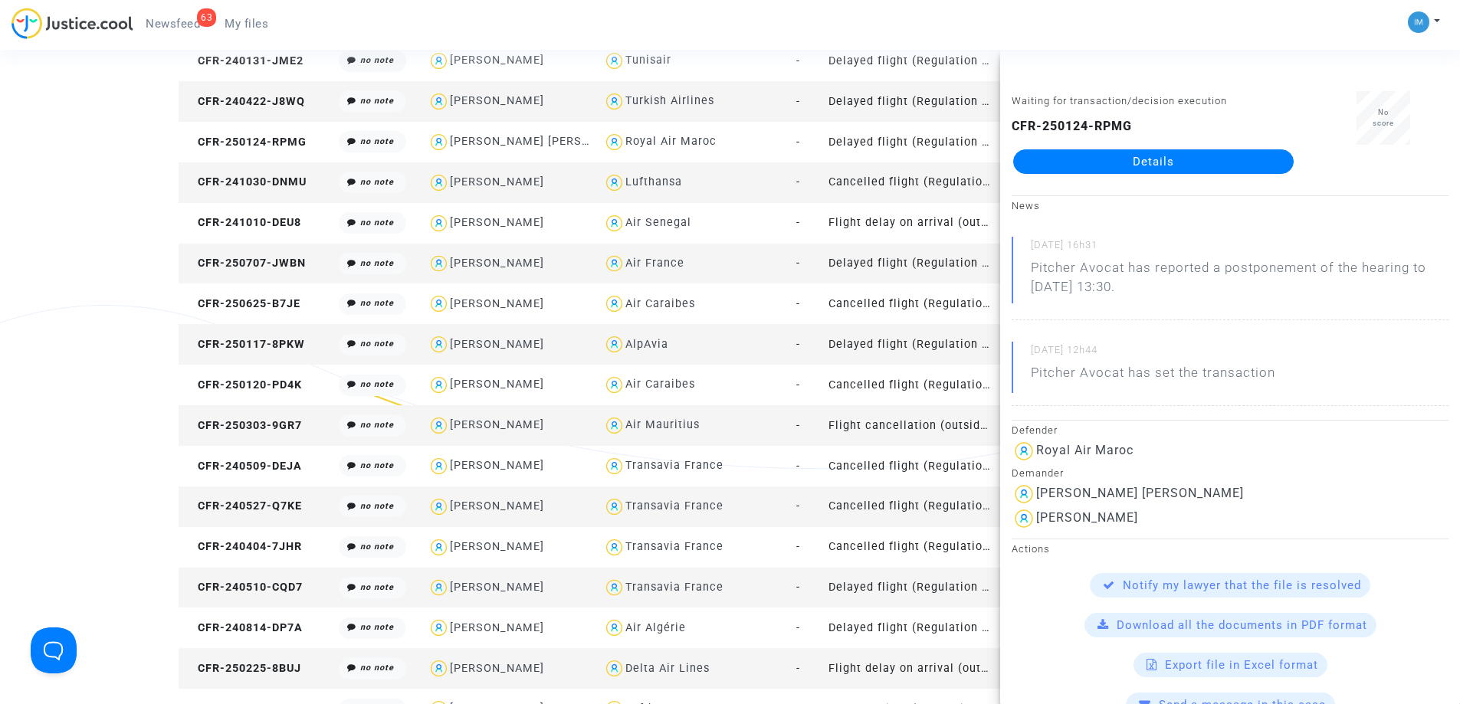
click at [884, 191] on td "Cancelled flight (Regulation EC 261/2004)" at bounding box center [911, 182] width 176 height 41
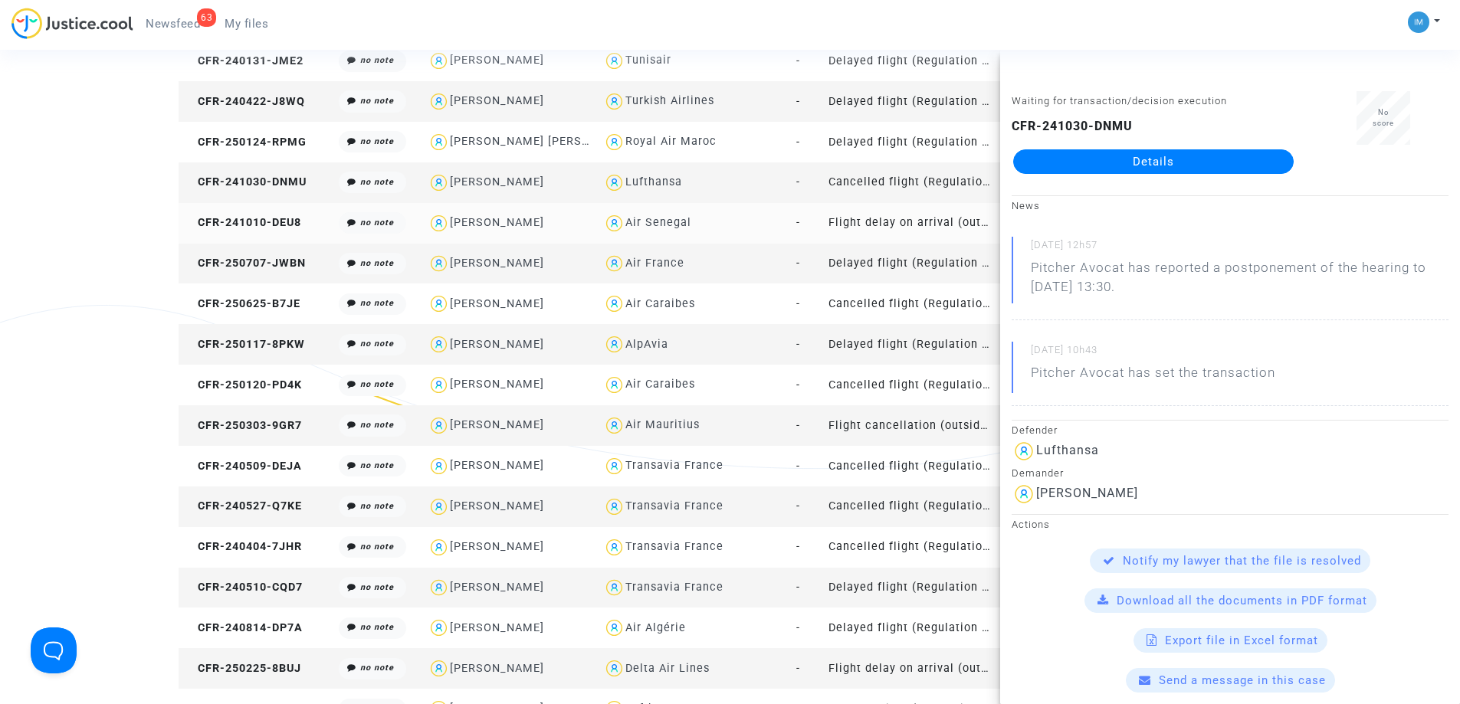
drag, startPoint x: 934, startPoint y: 219, endPoint x: 975, endPoint y: 217, distance: 41.5
click at [934, 220] on td "Flight delay on arrival (outside of EU - Montreal Convention)" at bounding box center [911, 223] width 176 height 41
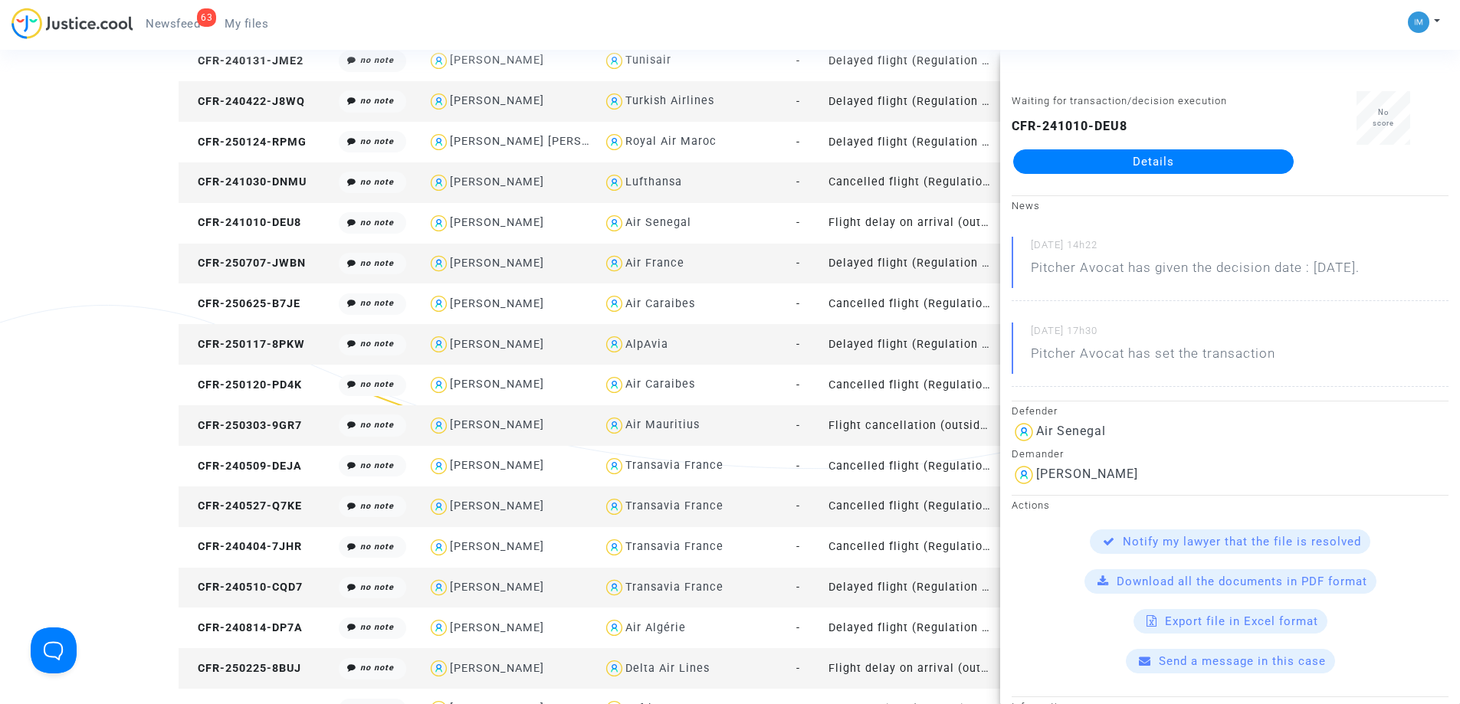
click at [878, 252] on td "Delayed flight (Regulation EC 261/2004)" at bounding box center [911, 264] width 176 height 41
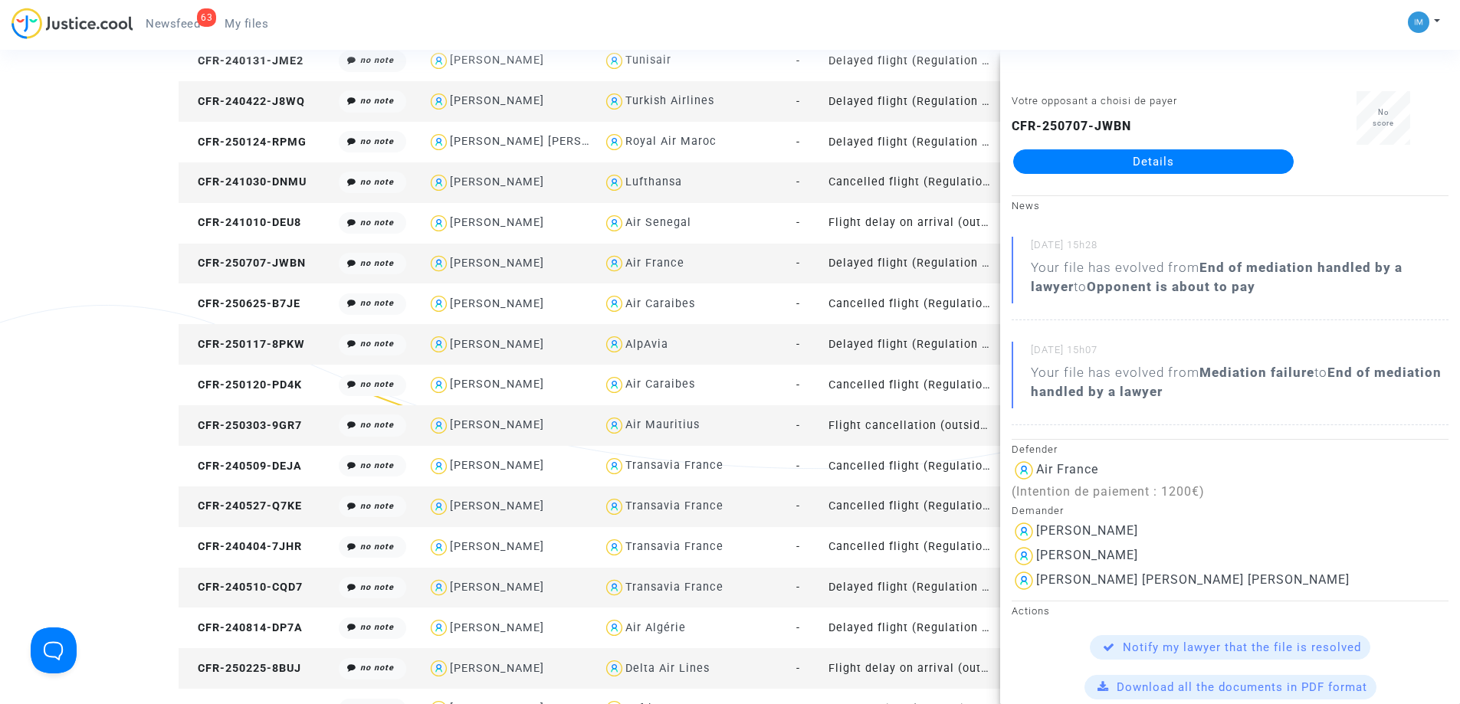
drag, startPoint x: 1146, startPoint y: 166, endPoint x: 1094, endPoint y: 198, distance: 60.9
click at [932, 303] on td "Cancelled flight (Regulation EC 261/2004)" at bounding box center [911, 304] width 176 height 41
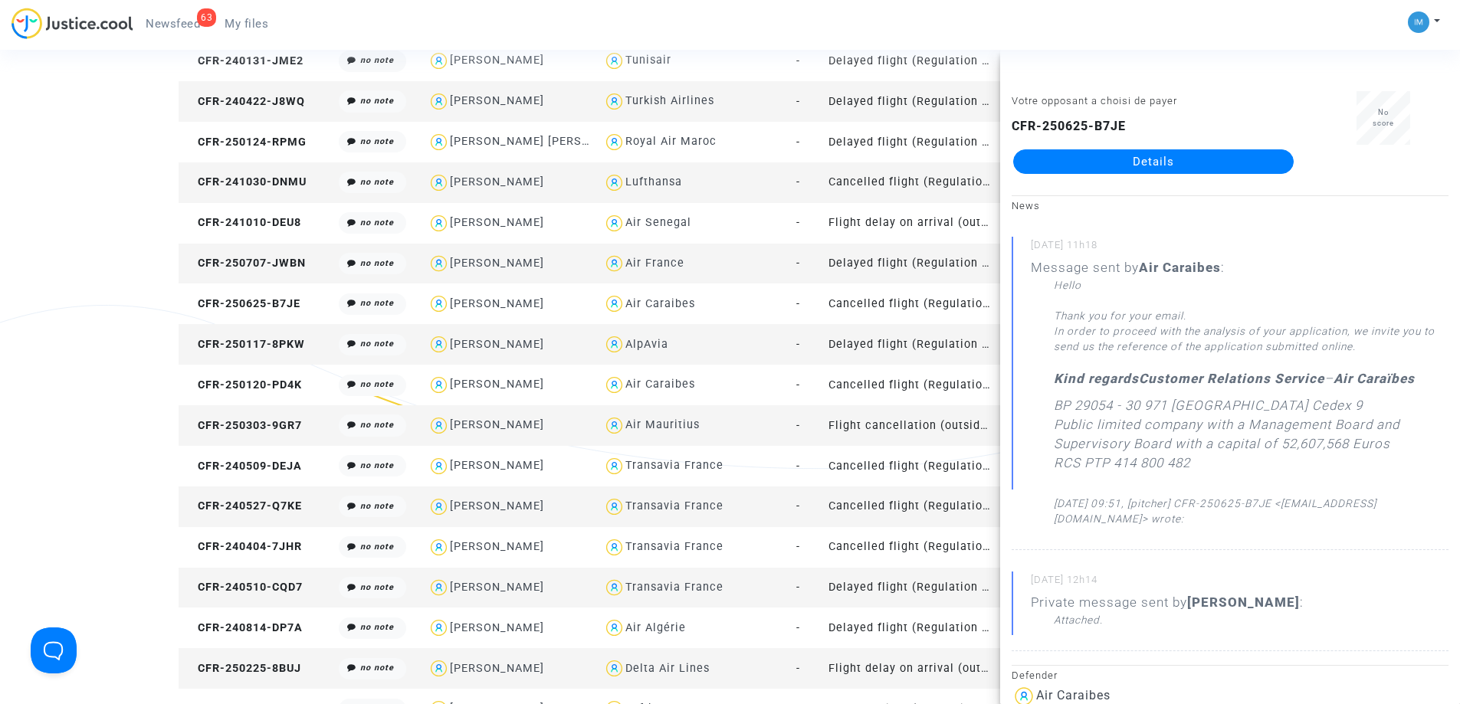
click at [910, 336] on td "Delayed flight (Regulation EC 261/2004)" at bounding box center [911, 344] width 176 height 41
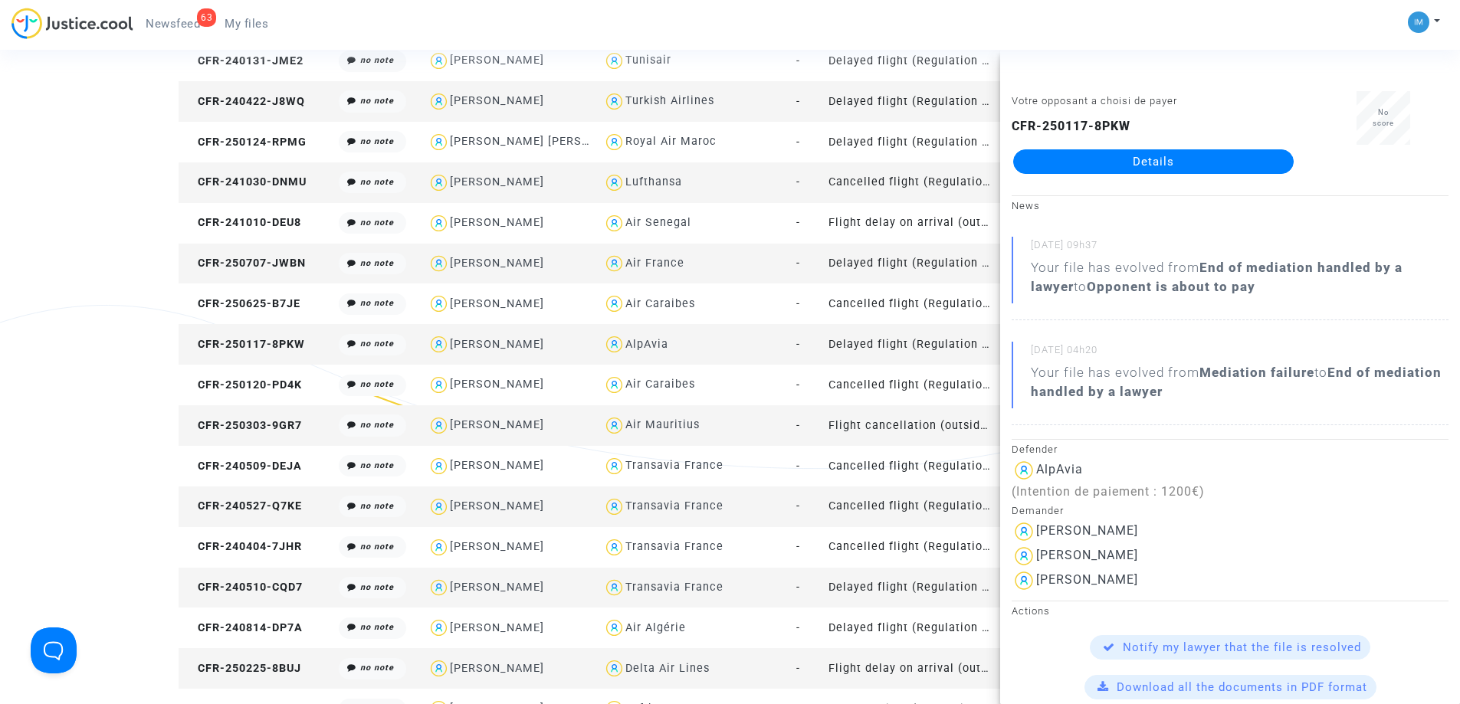
drag, startPoint x: 1147, startPoint y: 169, endPoint x: 1131, endPoint y: 149, distance: 25.6
click at [940, 399] on td "Cancelled flight (Regulation EC 261/2004)" at bounding box center [911, 385] width 176 height 41
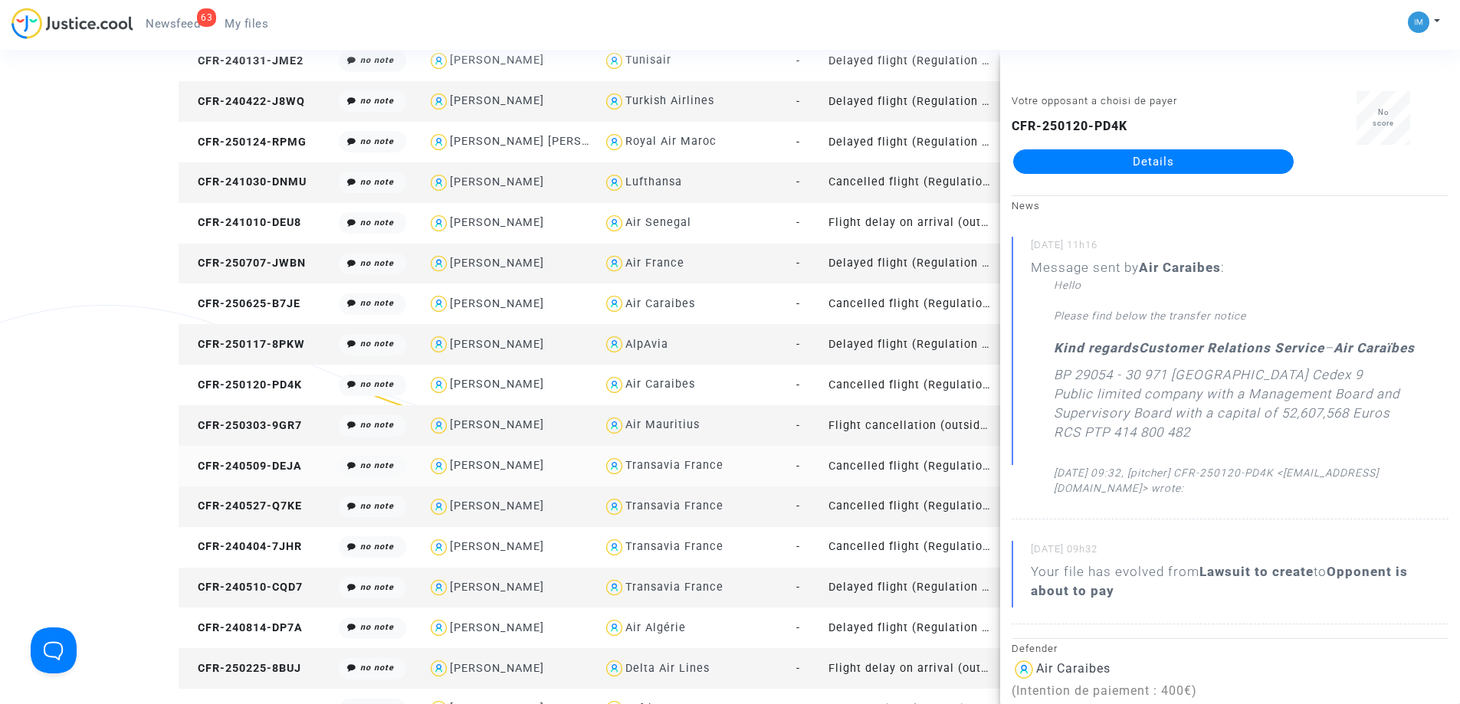
click at [913, 464] on td "Cancelled flight (Regulation EC 261/2004)" at bounding box center [911, 466] width 176 height 41
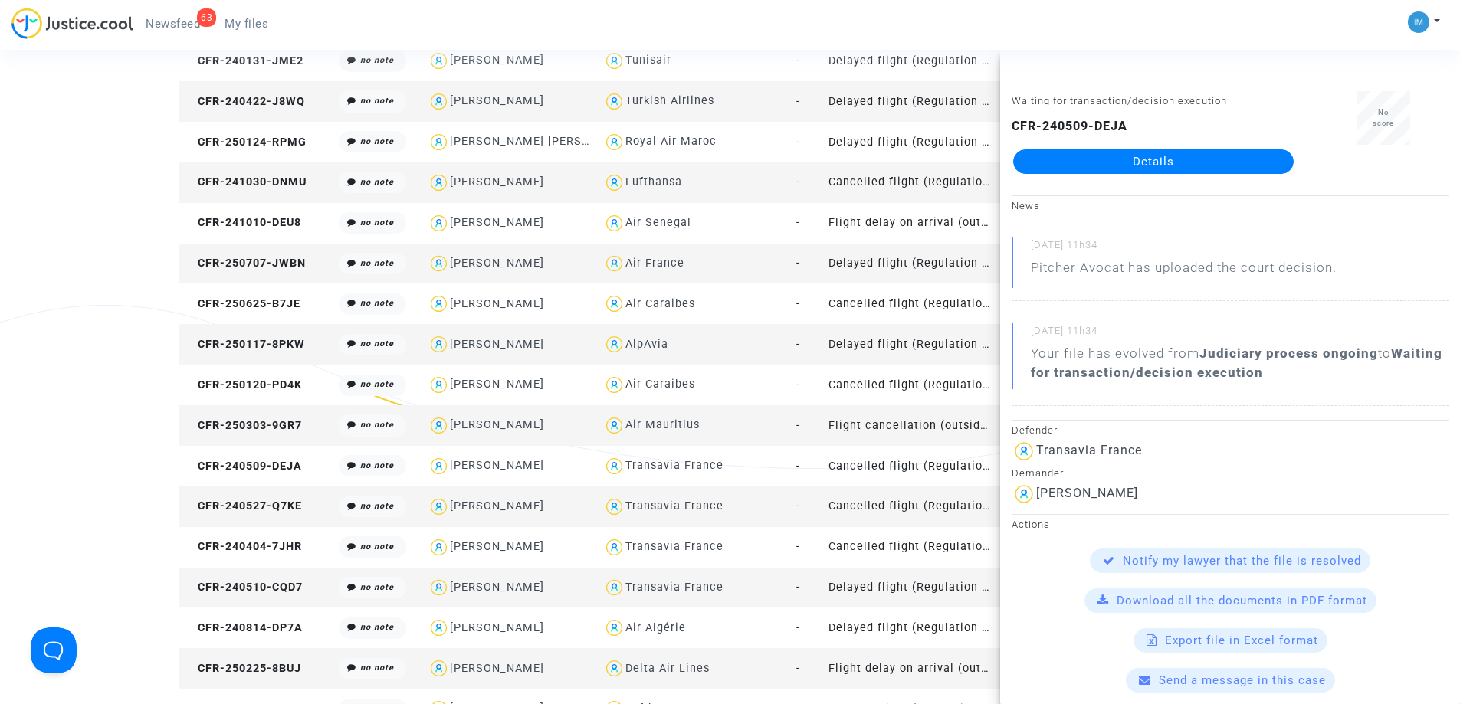
click at [917, 518] on td "Cancelled flight (Regulation EC 261/2004)" at bounding box center [911, 507] width 176 height 41
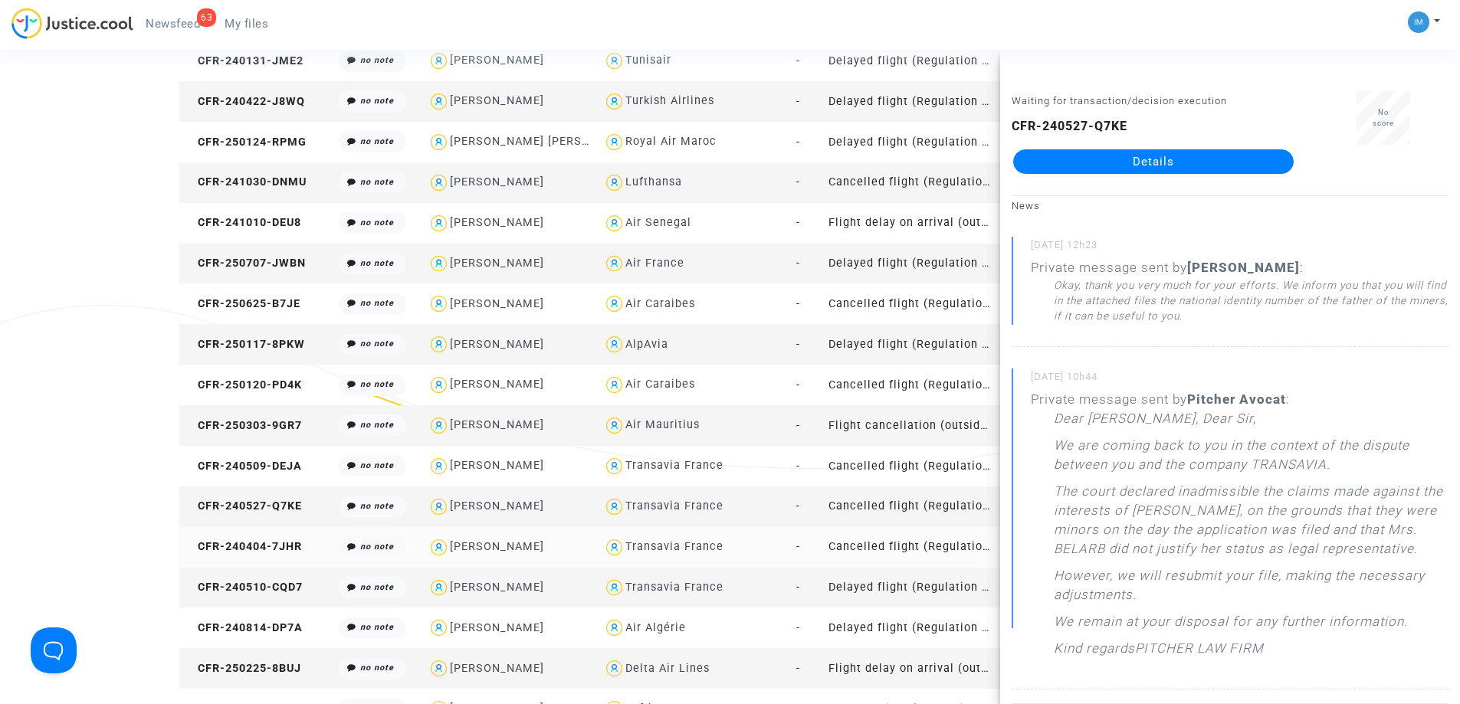
click at [880, 552] on td "Cancelled flight (Regulation EC 261/2004)" at bounding box center [911, 547] width 176 height 41
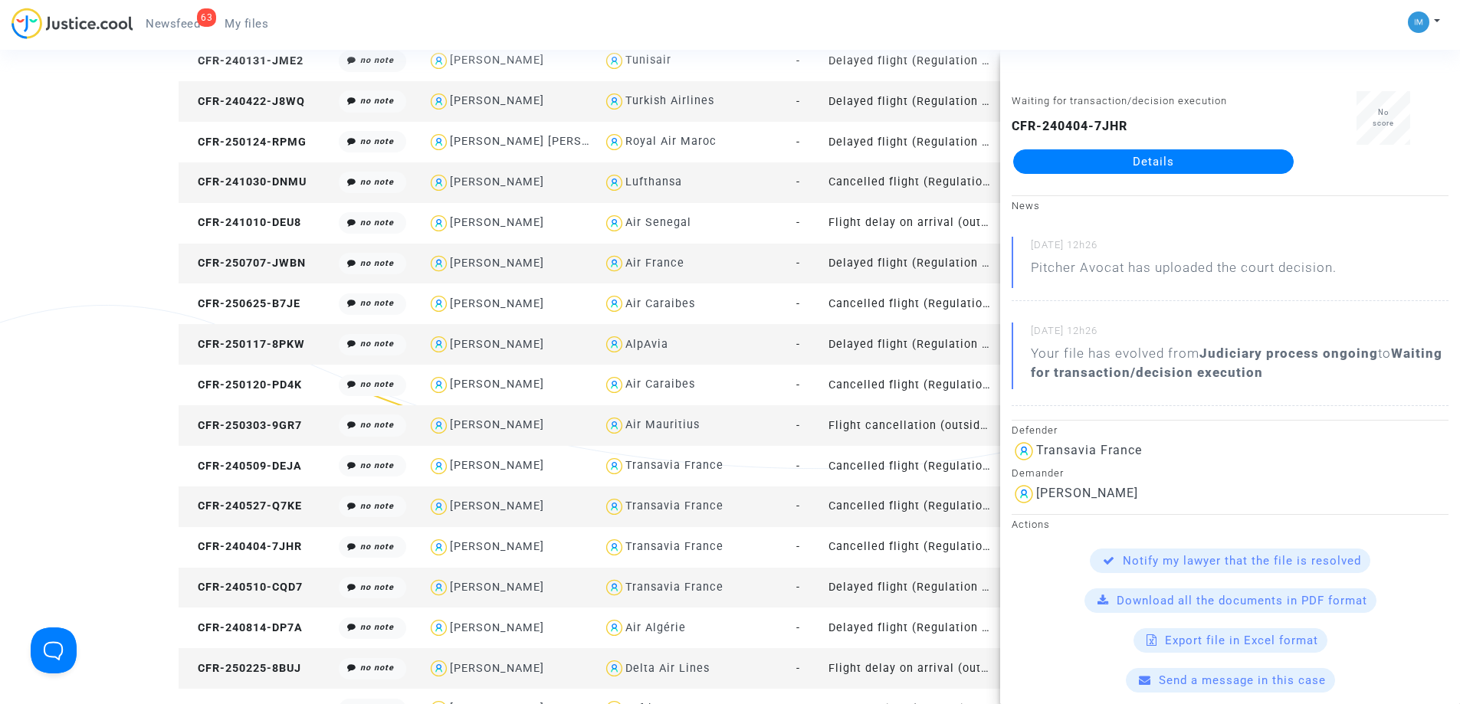
click at [884, 594] on td "Delayed flight (Regulation EC 261/2004)" at bounding box center [911, 588] width 176 height 41
click at [899, 629] on td "Delayed flight (Regulation EC 261/2004)" at bounding box center [911, 628] width 176 height 41
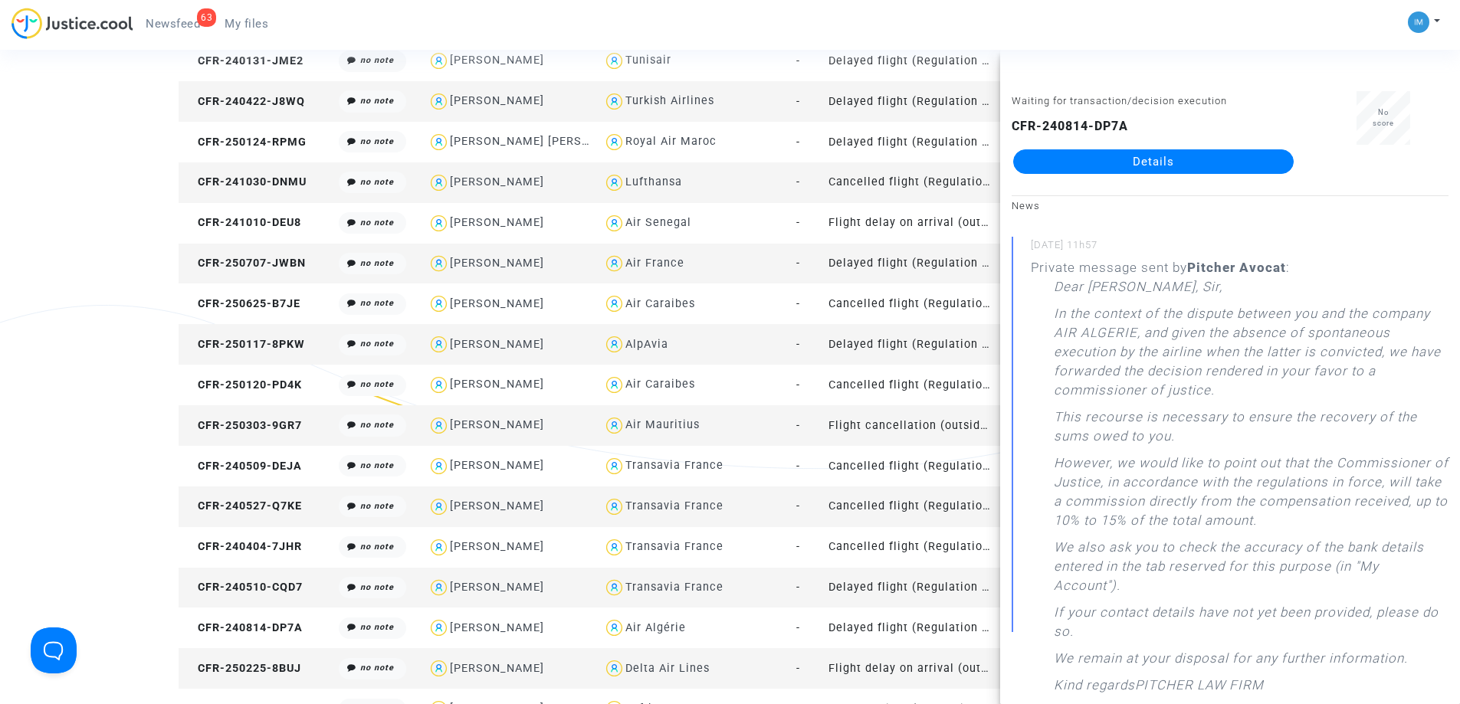
click at [903, 671] on td "Flight delay on arrival (outside of EU - Montreal Convention)" at bounding box center [911, 668] width 176 height 41
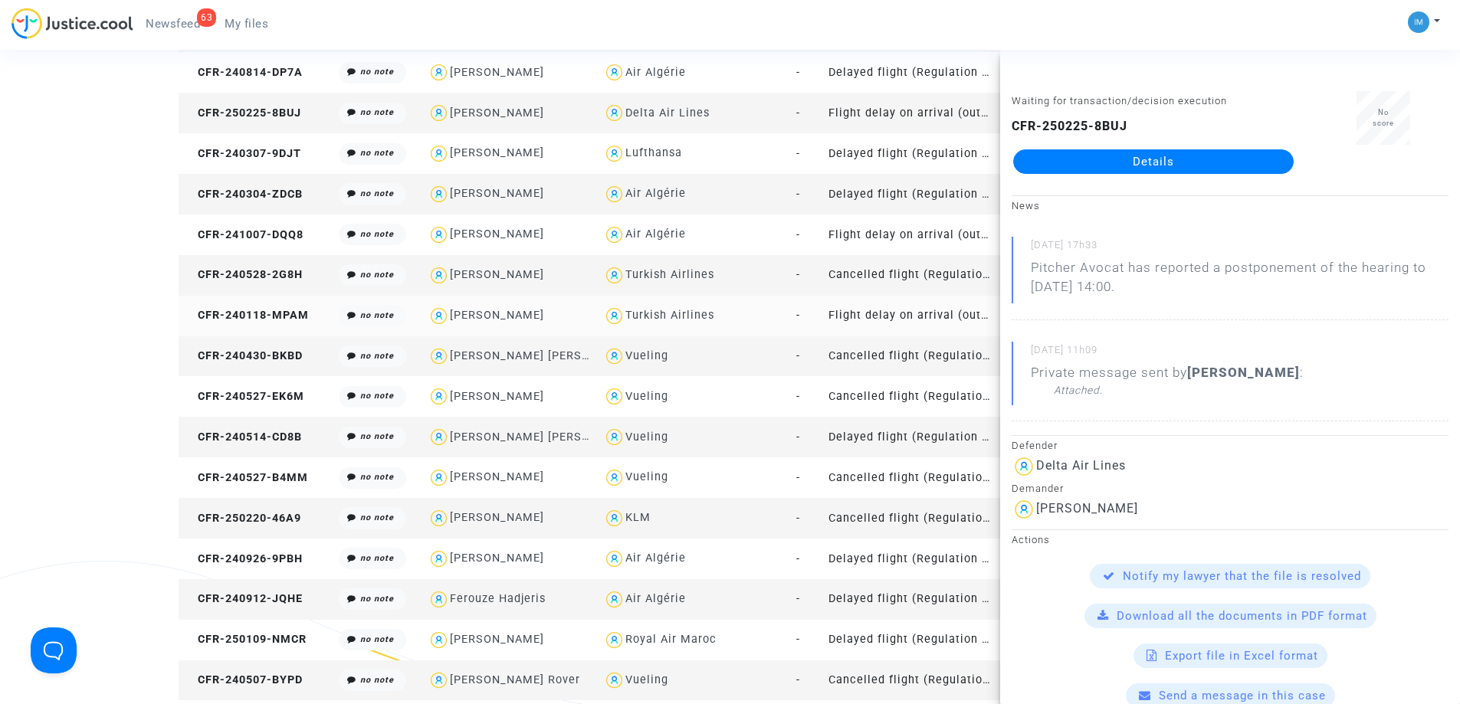
scroll to position [1533, 0]
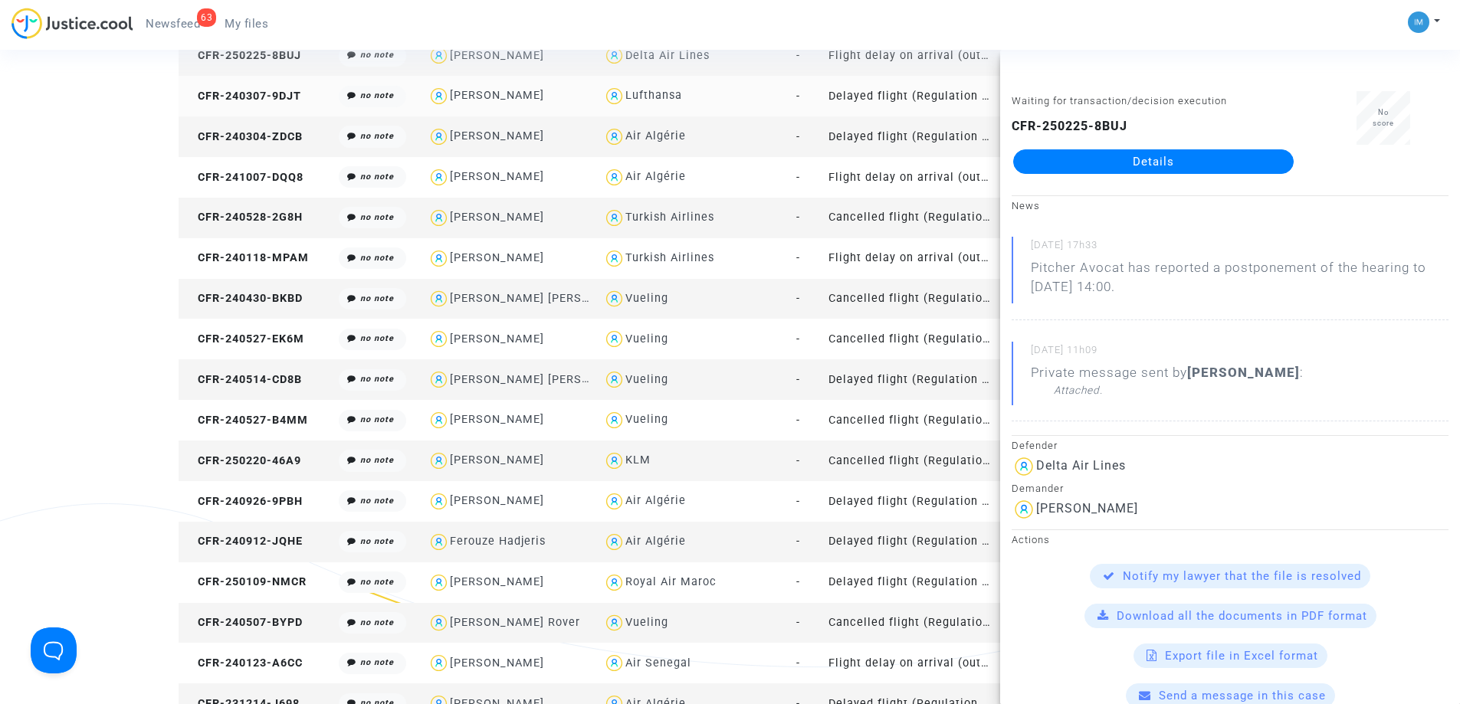
click at [938, 104] on td "Delayed flight (Regulation EC 261/2004)" at bounding box center [911, 96] width 176 height 41
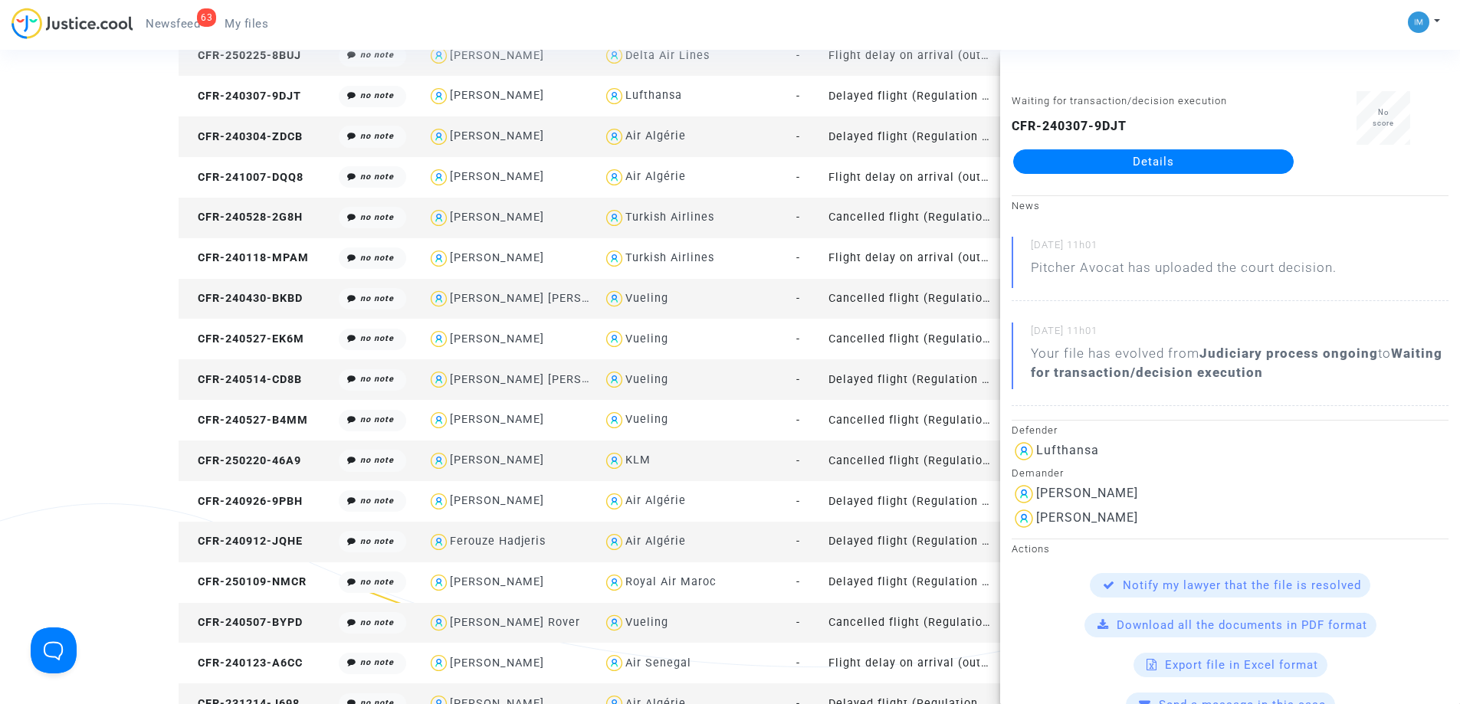
click at [916, 130] on td "Delayed flight (Regulation EC 261/2004)" at bounding box center [911, 136] width 176 height 41
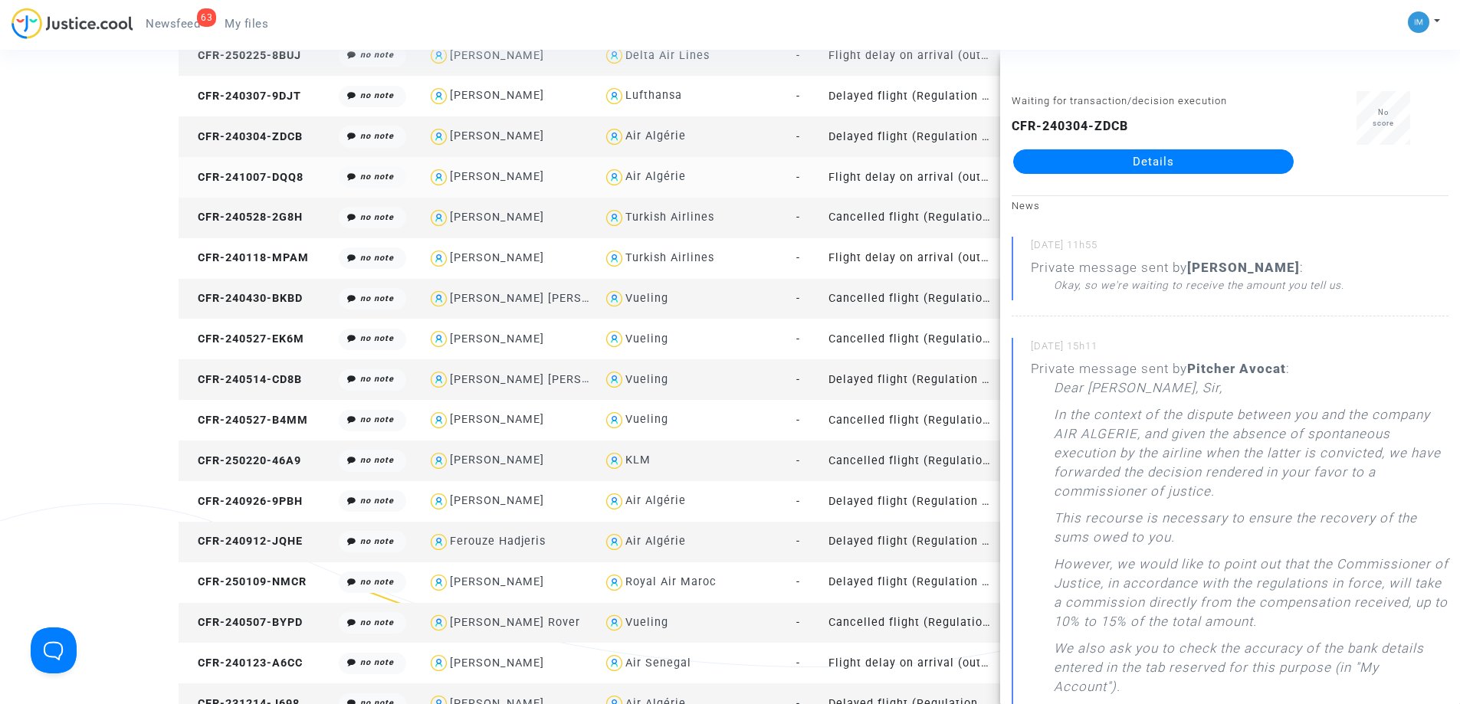
click at [953, 176] on td "Flight delay on arrival (outside of EU - Montreal Convention)" at bounding box center [911, 177] width 176 height 41
click at [908, 213] on td "Cancelled flight (Regulation EC 261/2004)" at bounding box center [911, 218] width 176 height 41
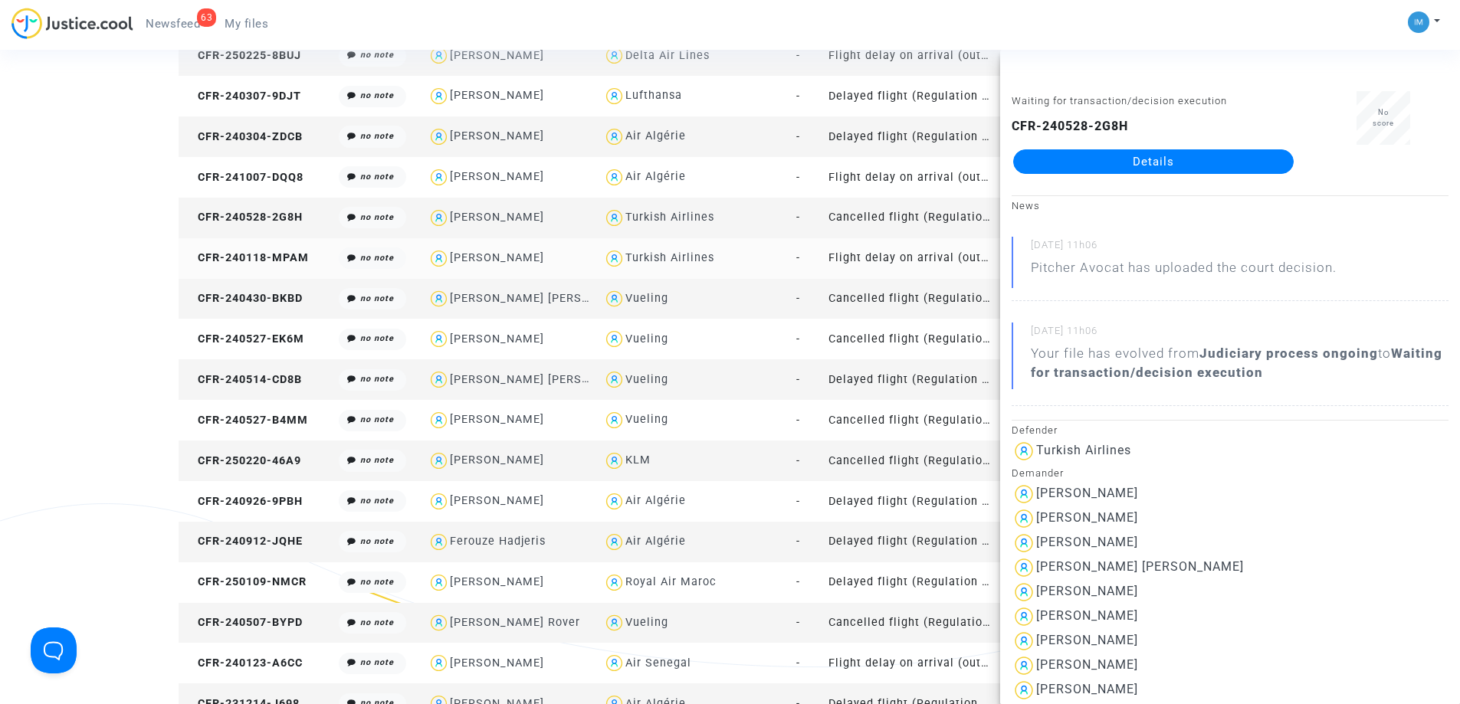
click at [888, 254] on td "Flight delay on arrival (outside of EU - Montreal Convention)" at bounding box center [911, 258] width 176 height 41
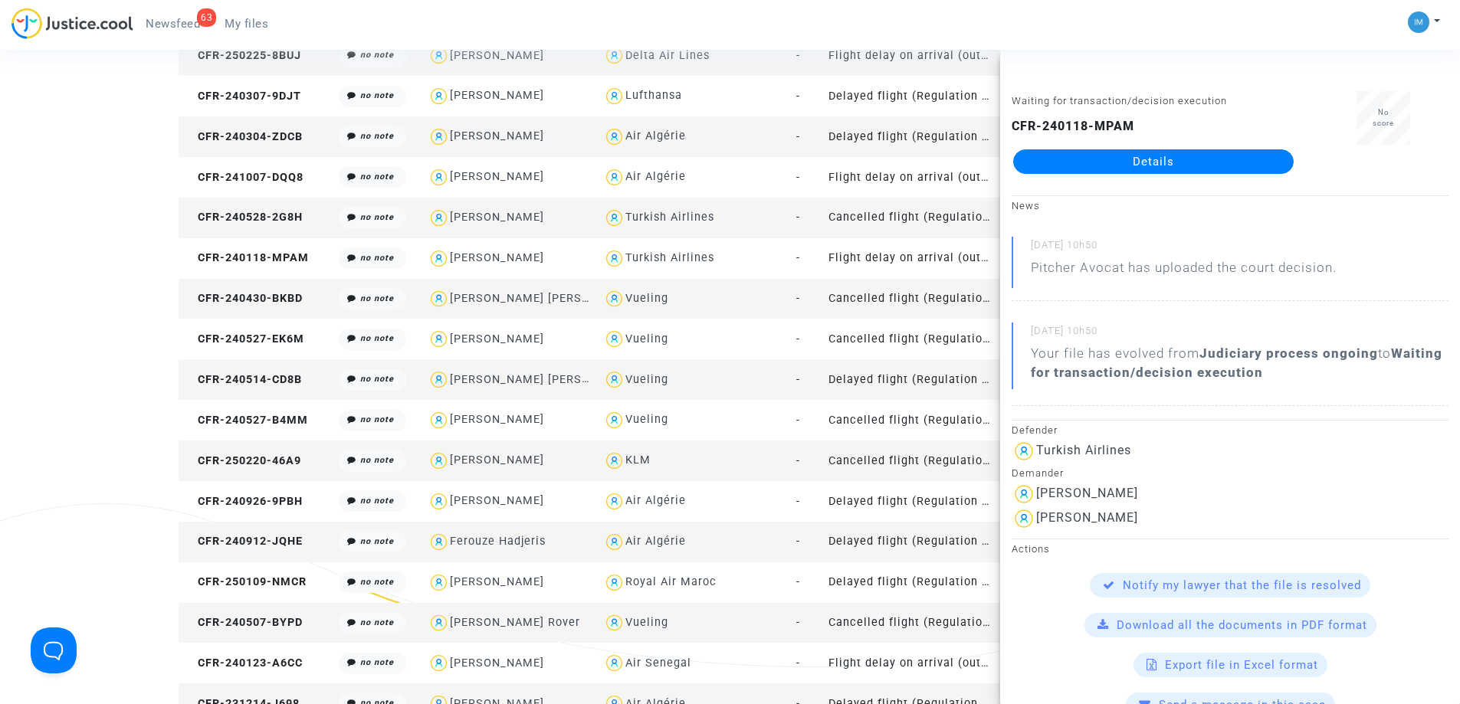
click at [914, 293] on td "Cancelled flight (Regulation EC 261/2004)" at bounding box center [911, 299] width 176 height 41
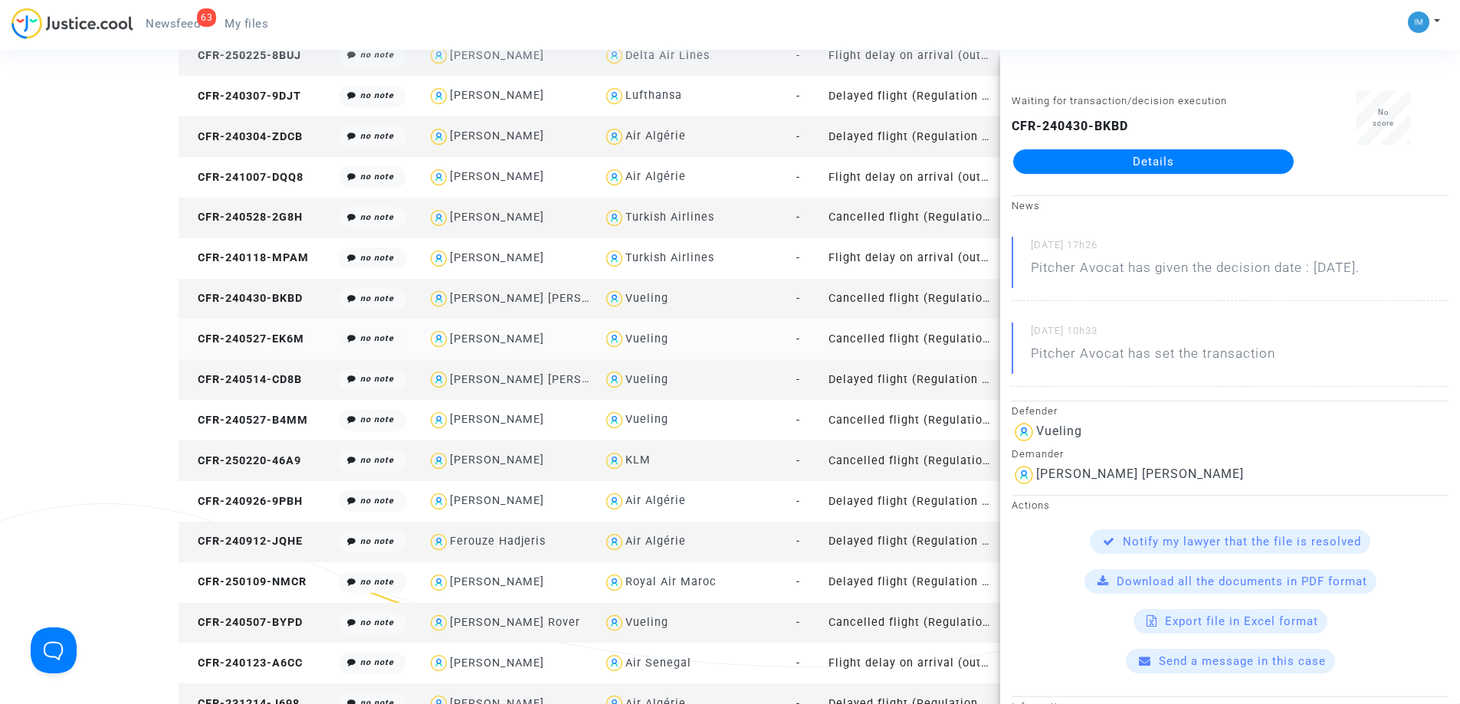
click at [897, 339] on td "Cancelled flight (Regulation EC 261/2004)" at bounding box center [911, 339] width 176 height 41
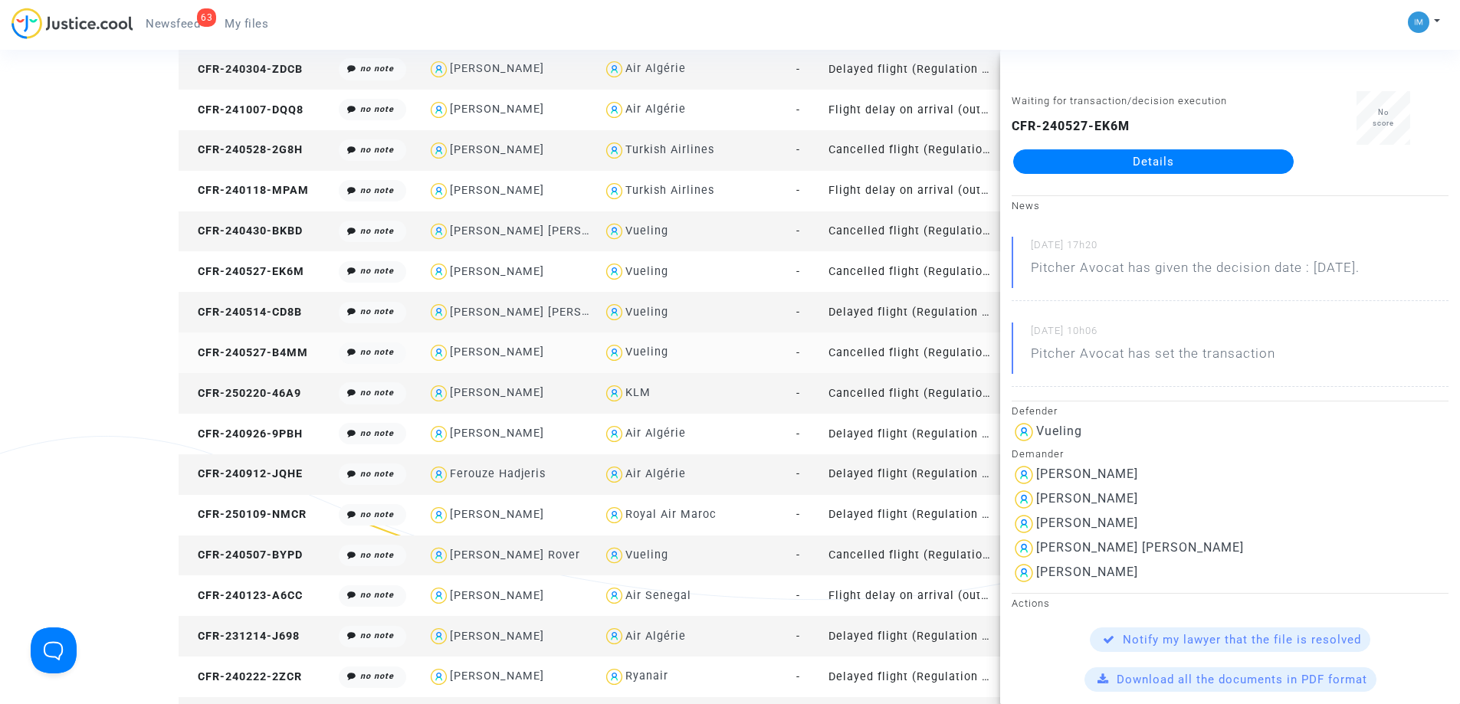
scroll to position [1686, 0]
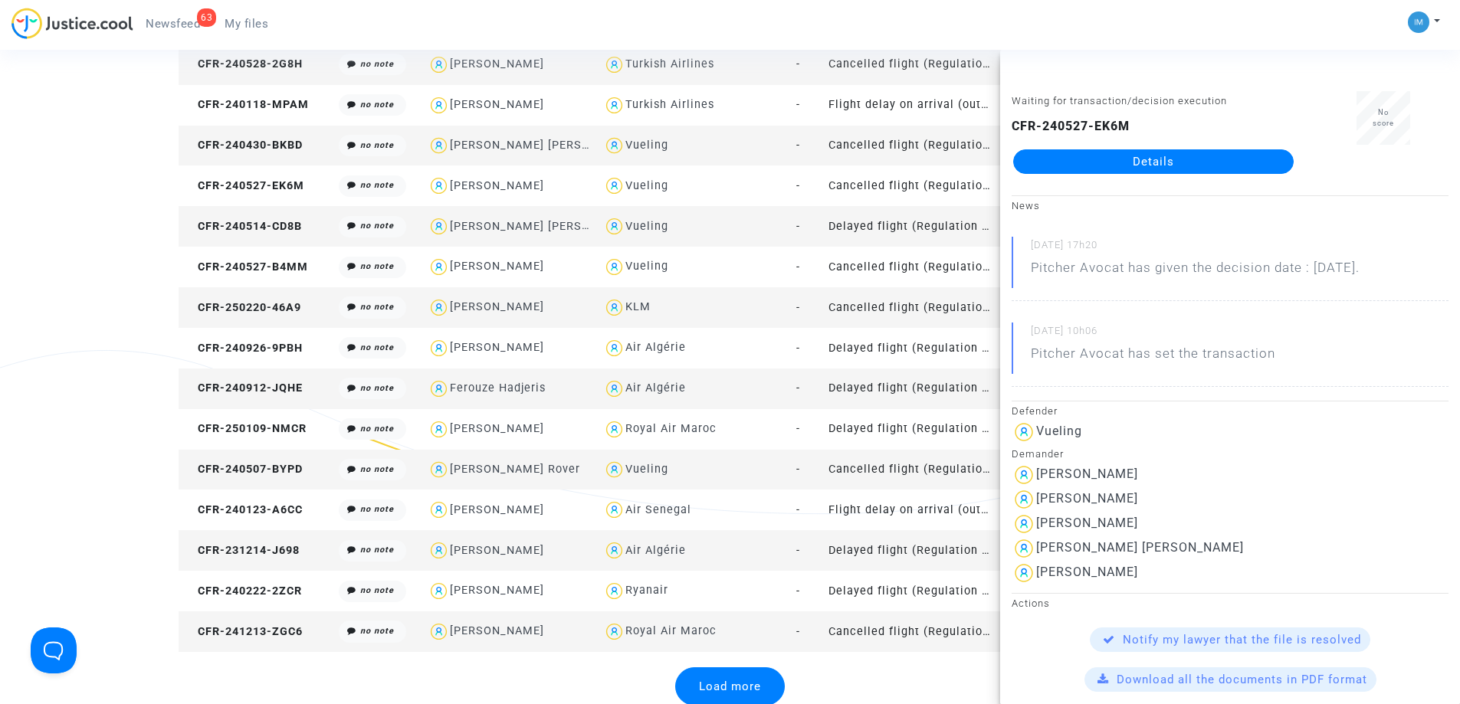
click at [918, 228] on td "Delayed flight (Regulation EC 261/2004)" at bounding box center [911, 226] width 176 height 41
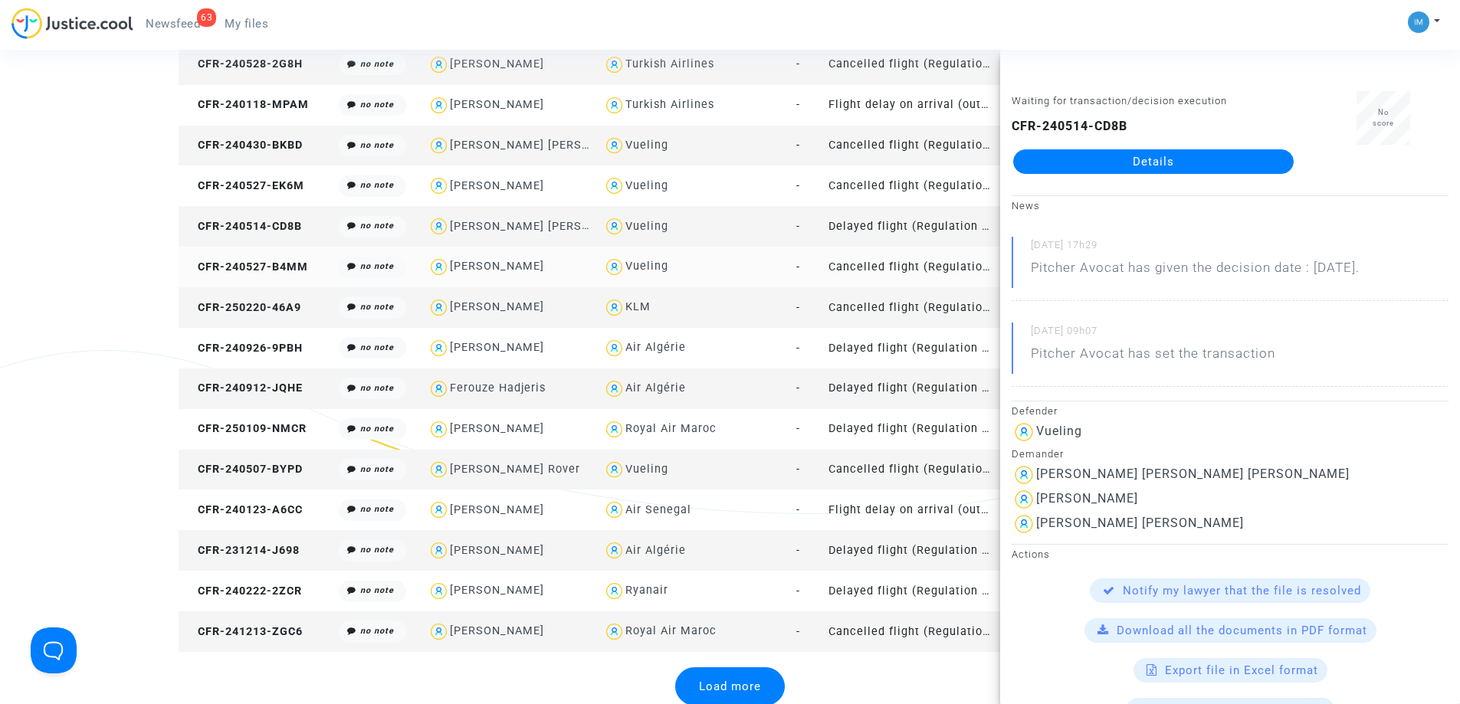
click at [894, 270] on td "Cancelled flight (Regulation EC 261/2004)" at bounding box center [911, 267] width 176 height 41
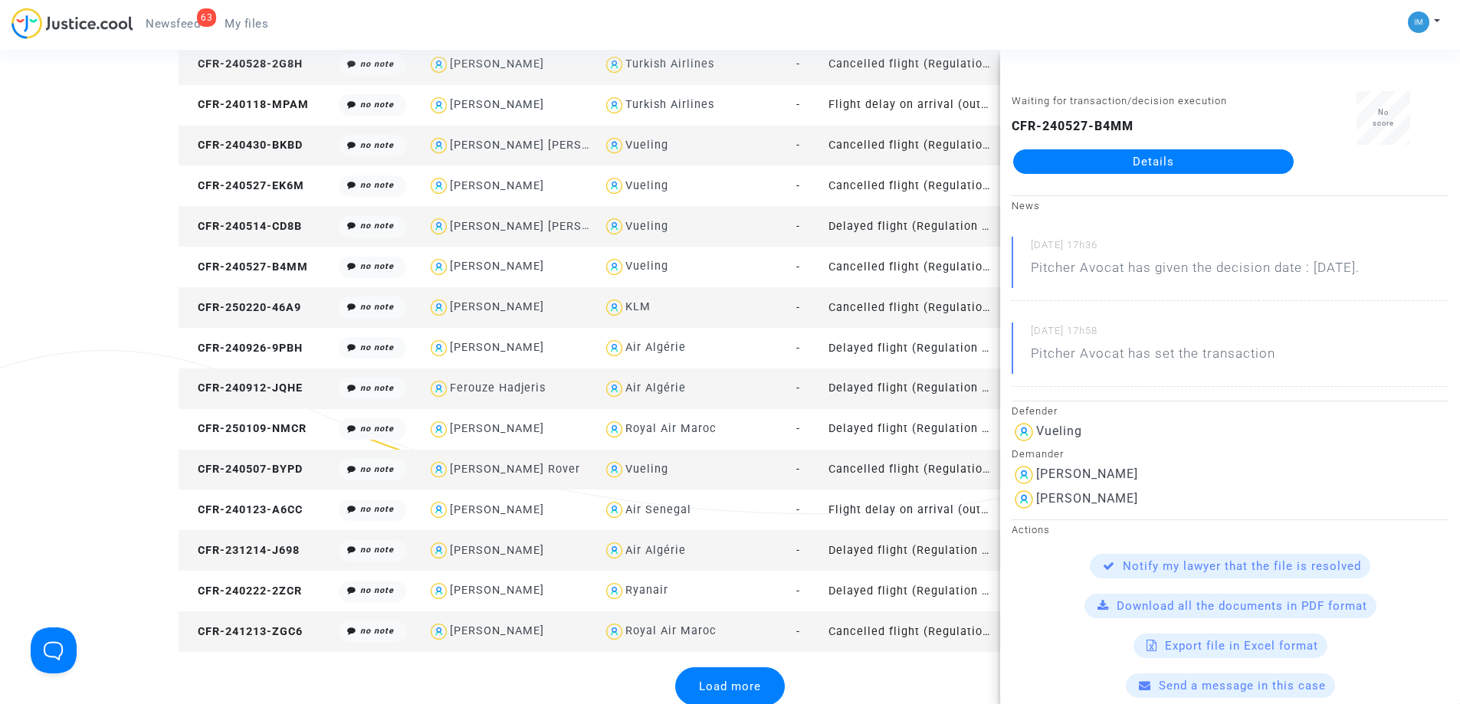
click at [900, 309] on td "Cancelled flight (Regulation EC 261/2004)" at bounding box center [911, 307] width 176 height 41
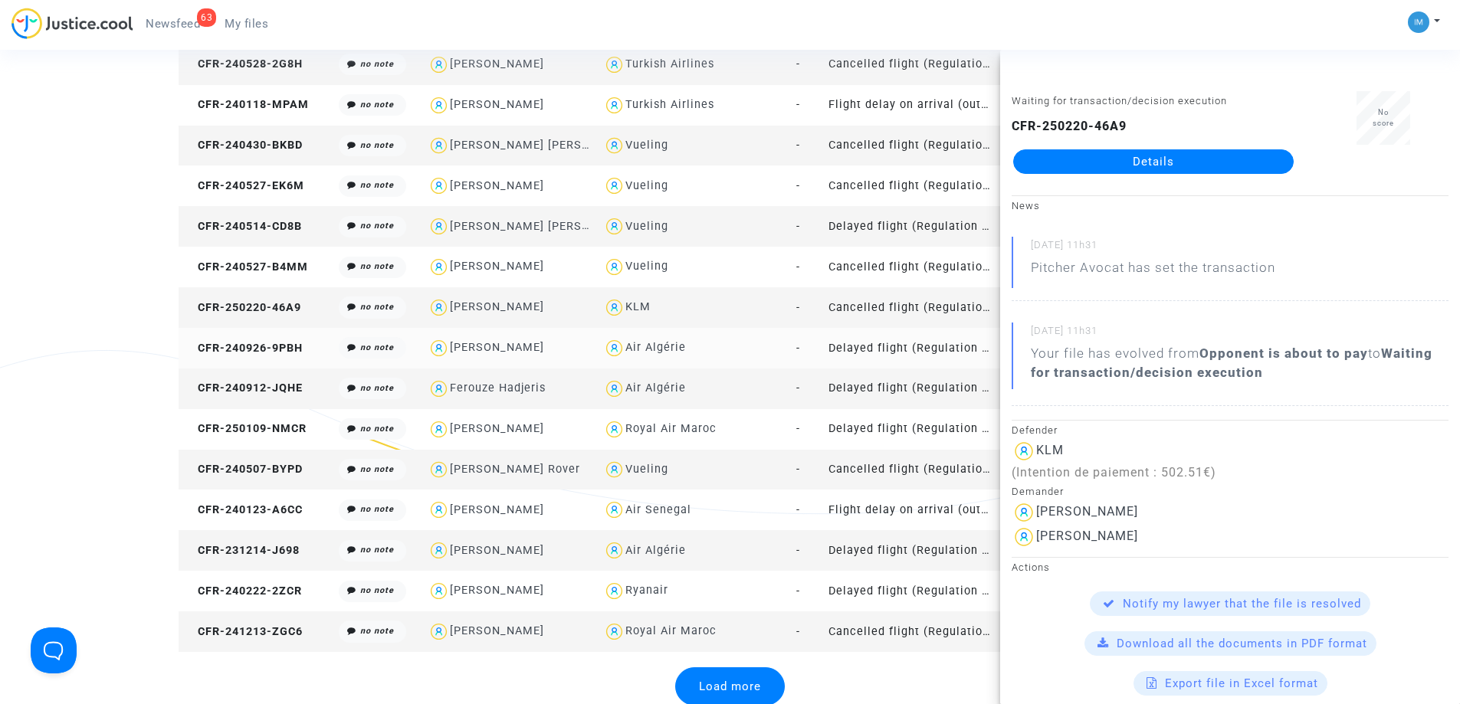
click at [906, 348] on td "Delayed flight (Regulation EC 261/2004)" at bounding box center [911, 348] width 176 height 41
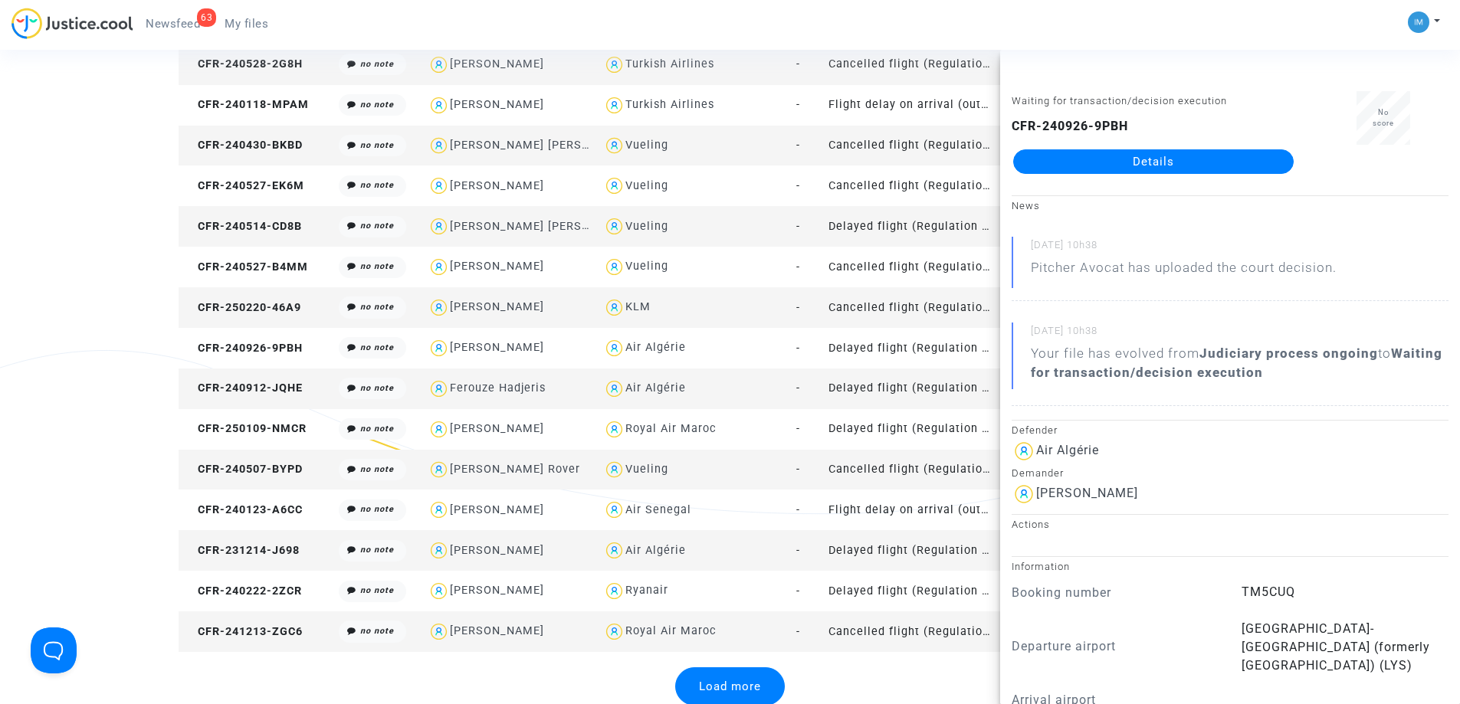
click at [856, 389] on td "Delayed flight (Regulation EC 261/2004)" at bounding box center [911, 389] width 176 height 41
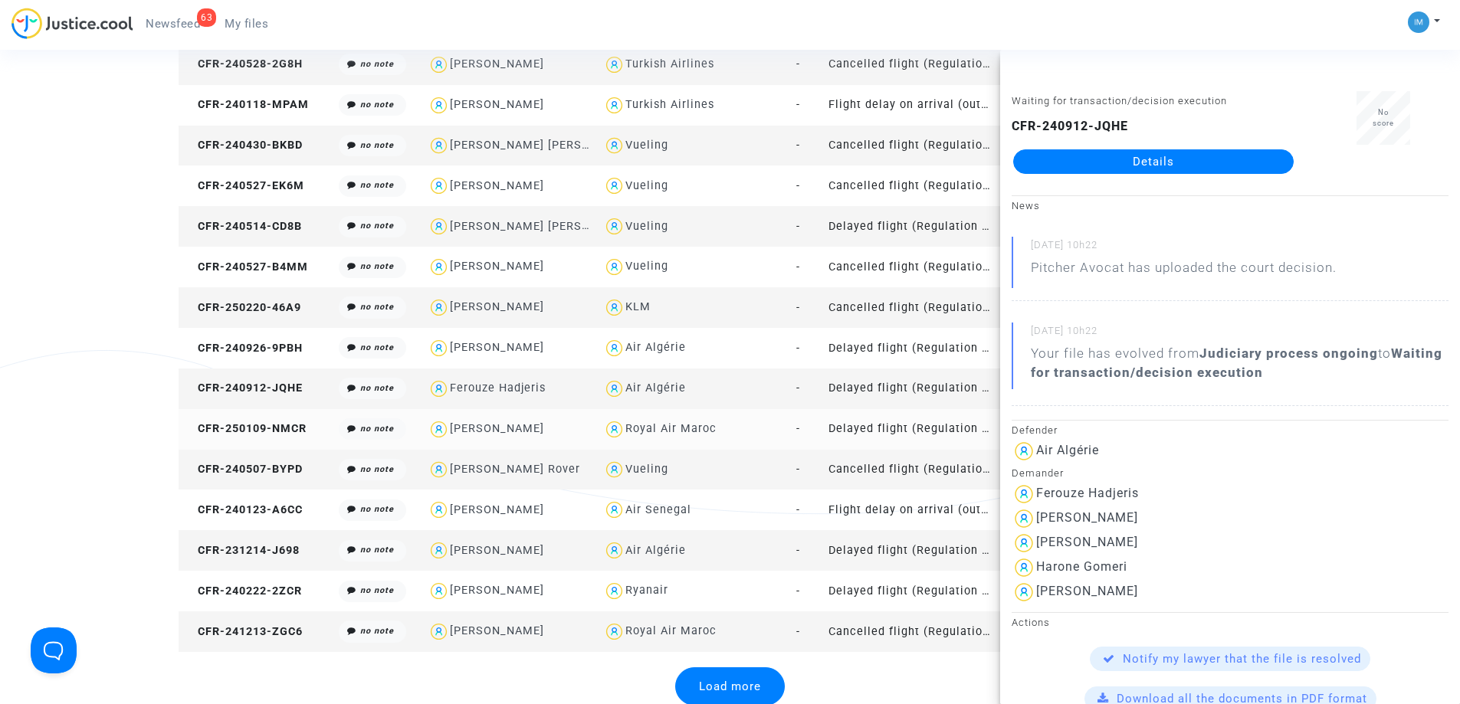
click at [910, 426] on td "Delayed flight (Regulation EC 261/2004)" at bounding box center [911, 429] width 176 height 41
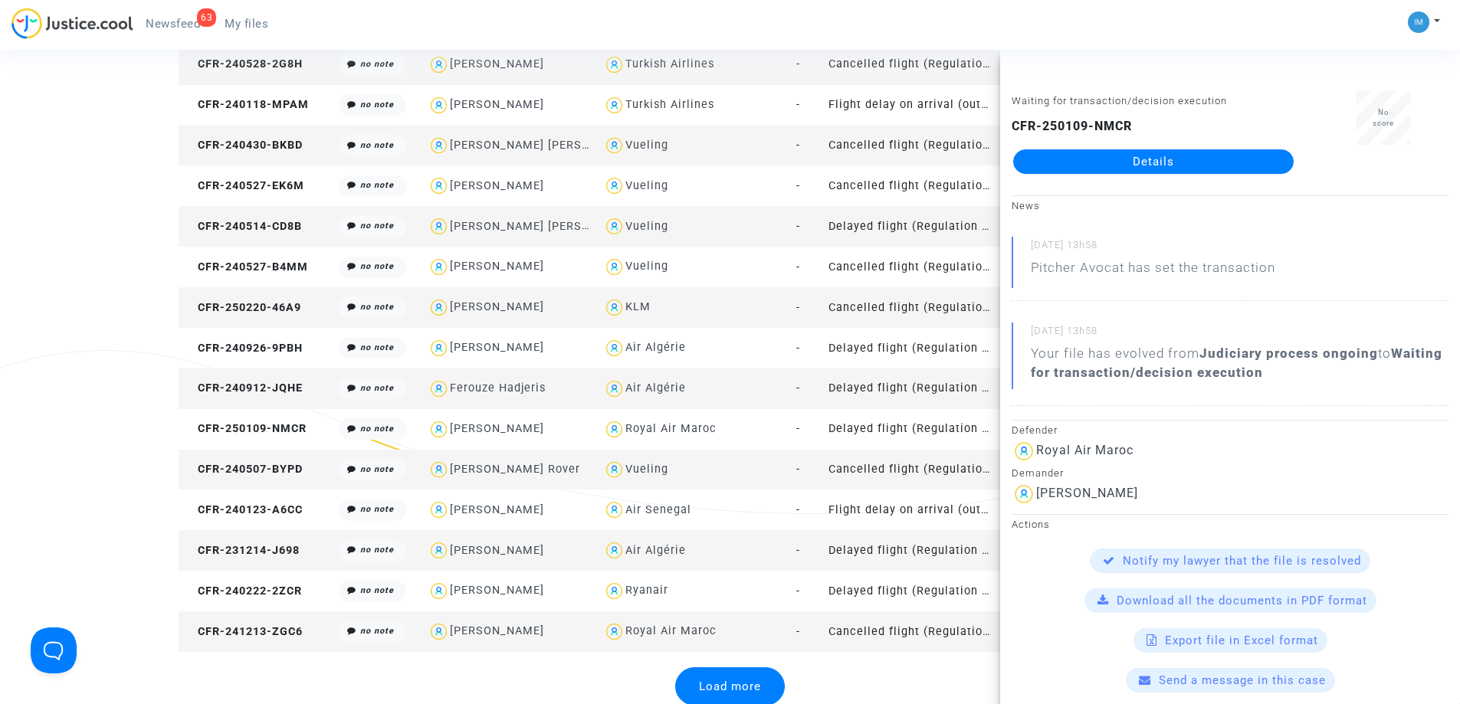
click at [888, 482] on td "Cancelled flight (Regulation EC 261/2004)" at bounding box center [911, 470] width 176 height 41
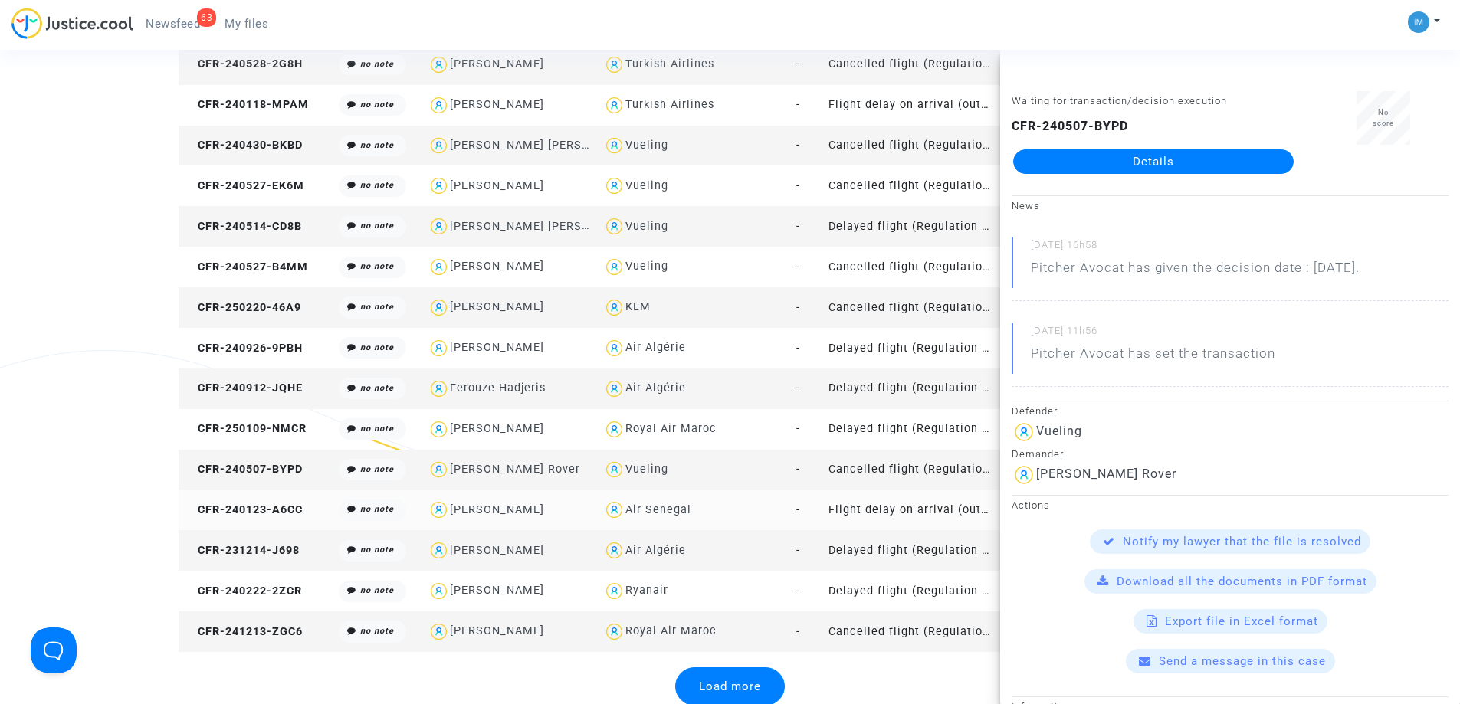
drag, startPoint x: 882, startPoint y: 507, endPoint x: 904, endPoint y: 493, distance: 26.2
click at [883, 507] on td "Flight delay on arrival (outside of EU - Montreal Convention)" at bounding box center [911, 510] width 176 height 41
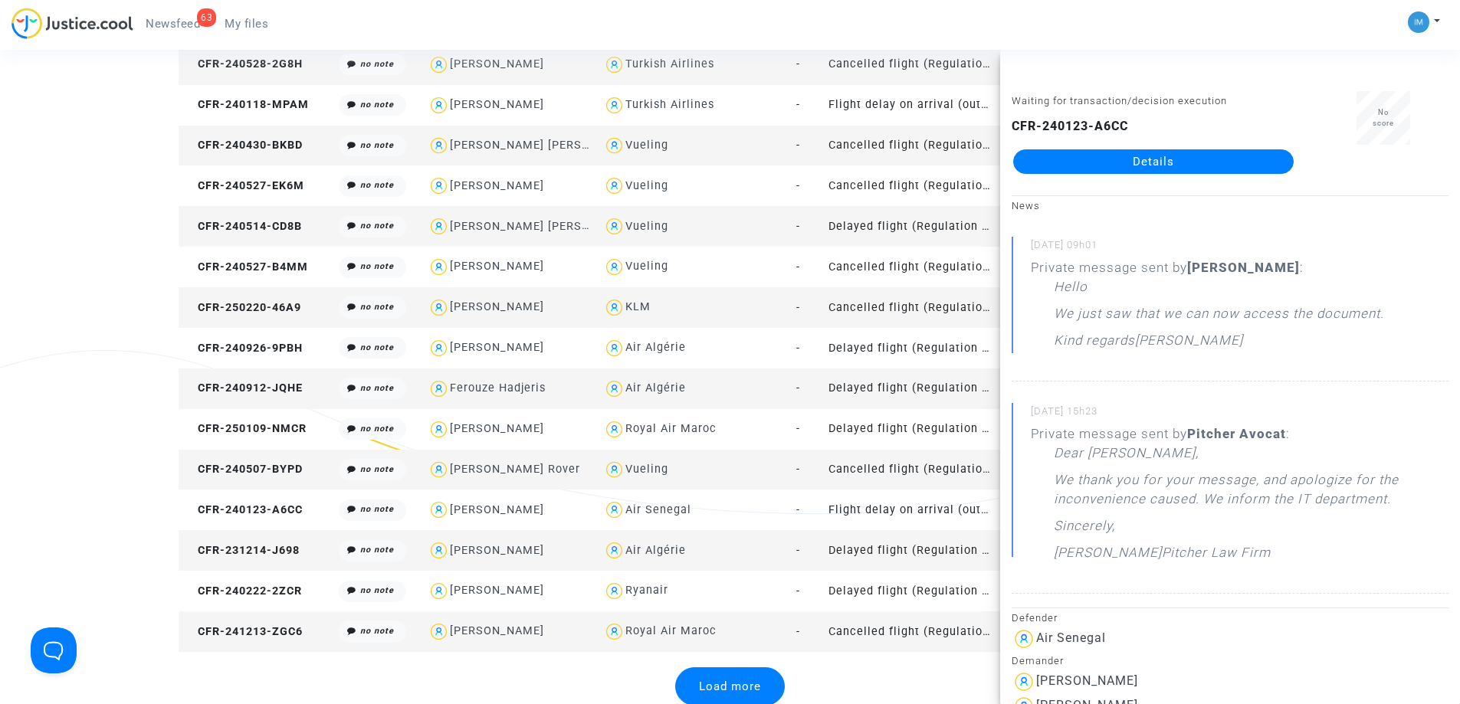
click at [885, 547] on td "Delayed flight (Regulation EC 261/2004)" at bounding box center [911, 550] width 176 height 41
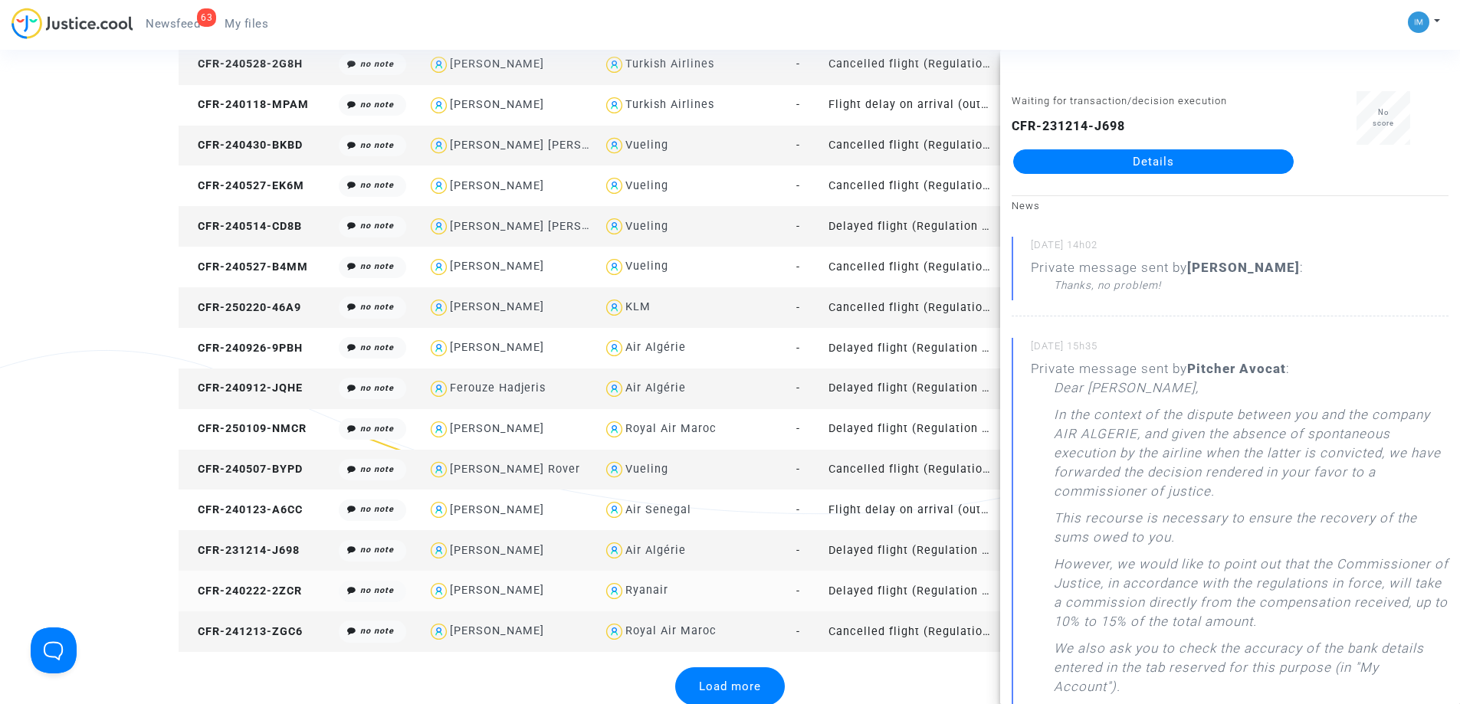
click at [872, 586] on td "Delayed flight (Regulation EC 261/2004)" at bounding box center [911, 591] width 176 height 41
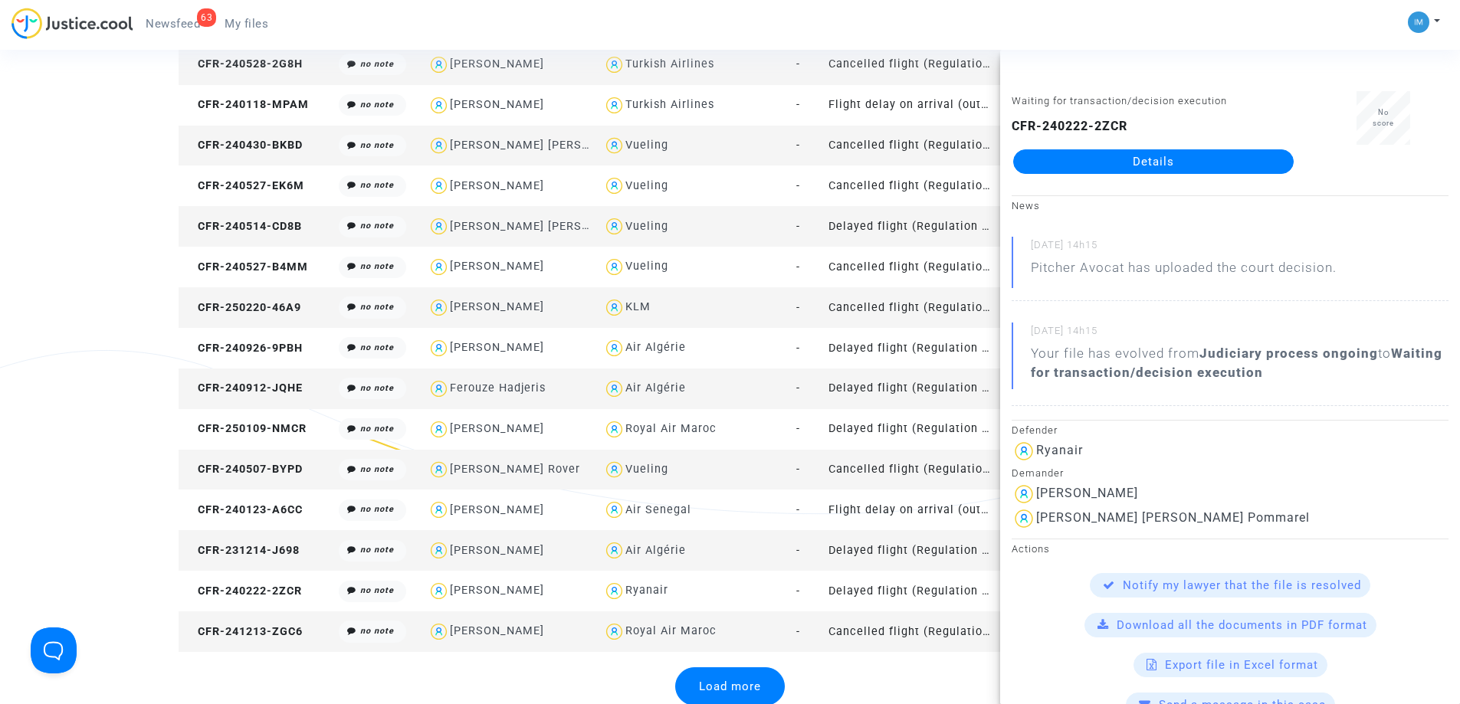
click at [862, 637] on td "Cancelled flight (Regulation EC 261/2004)" at bounding box center [911, 632] width 176 height 41
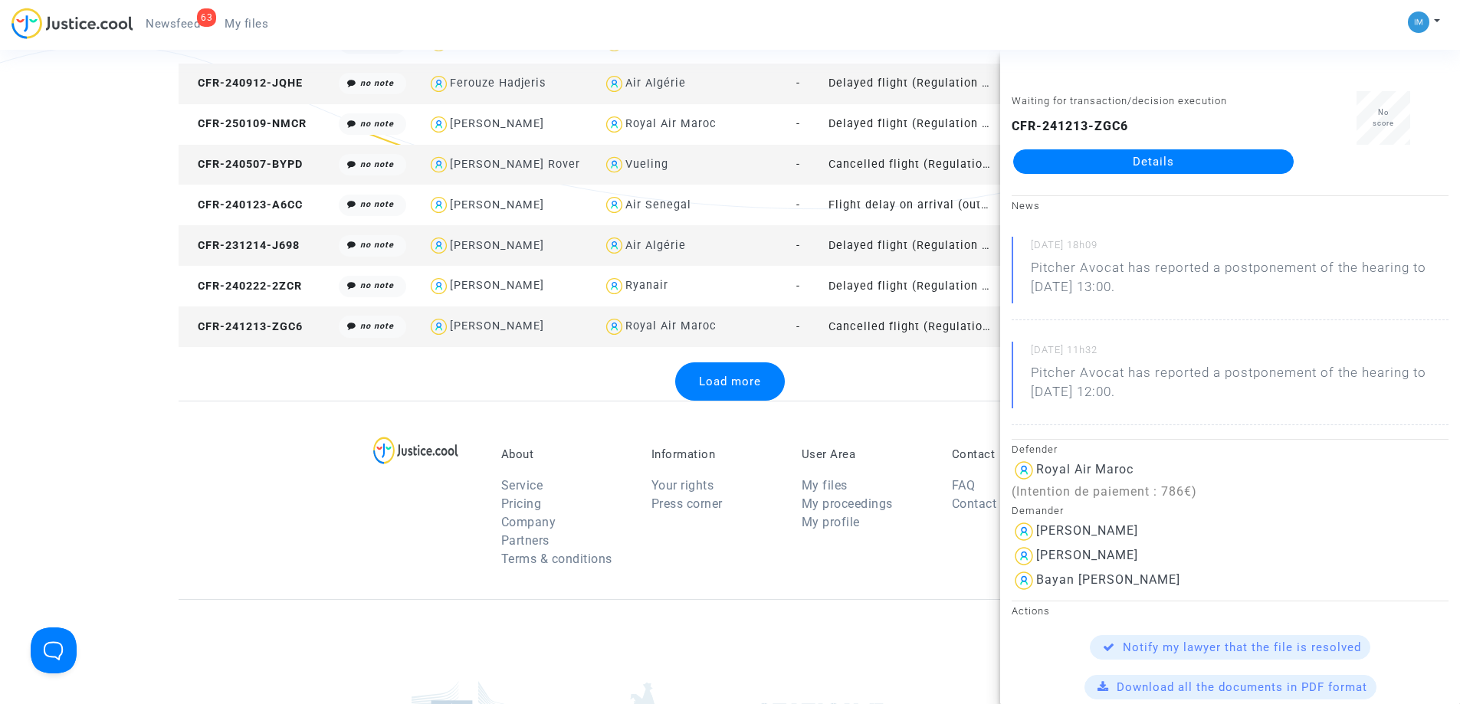
scroll to position [1993, 0]
click at [758, 369] on div "Load more" at bounding box center [730, 380] width 110 height 38
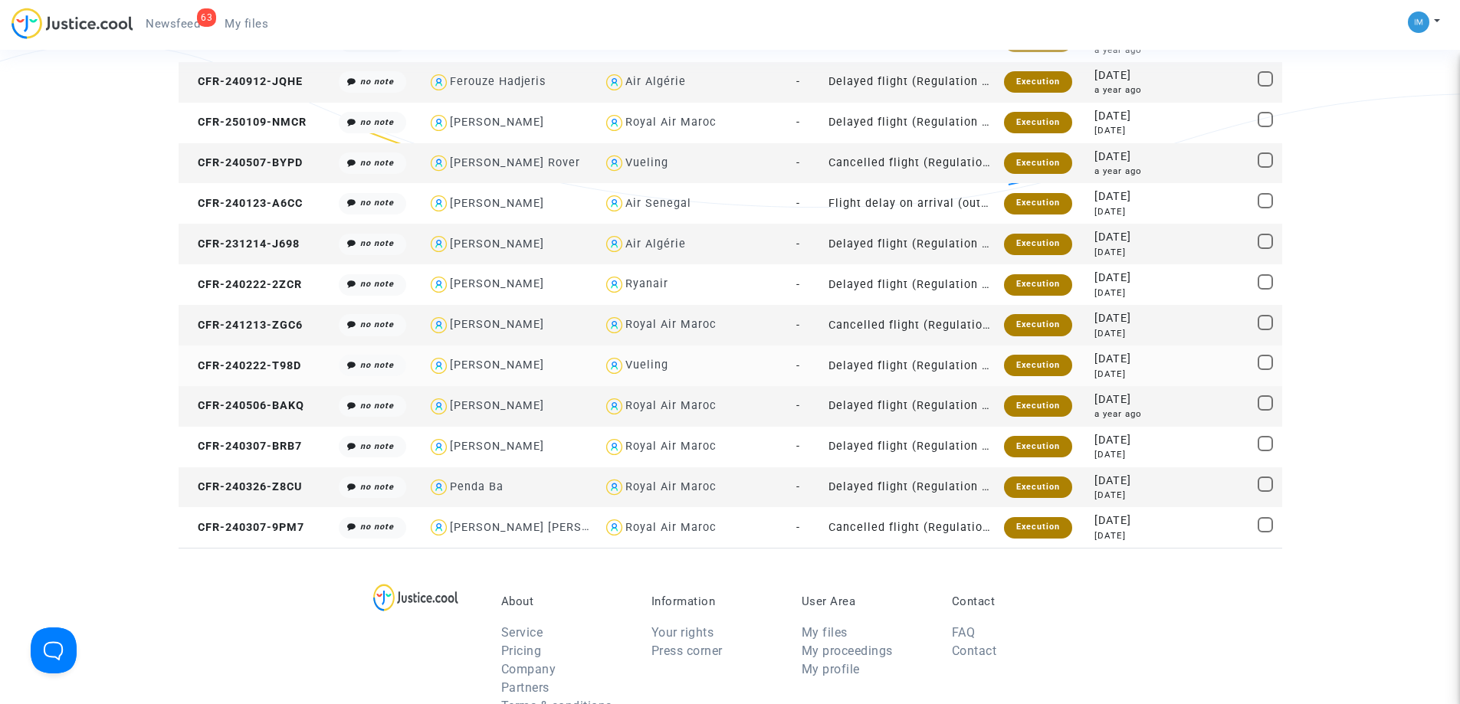
click at [1037, 359] on div "Execution" at bounding box center [1038, 365] width 68 height 21
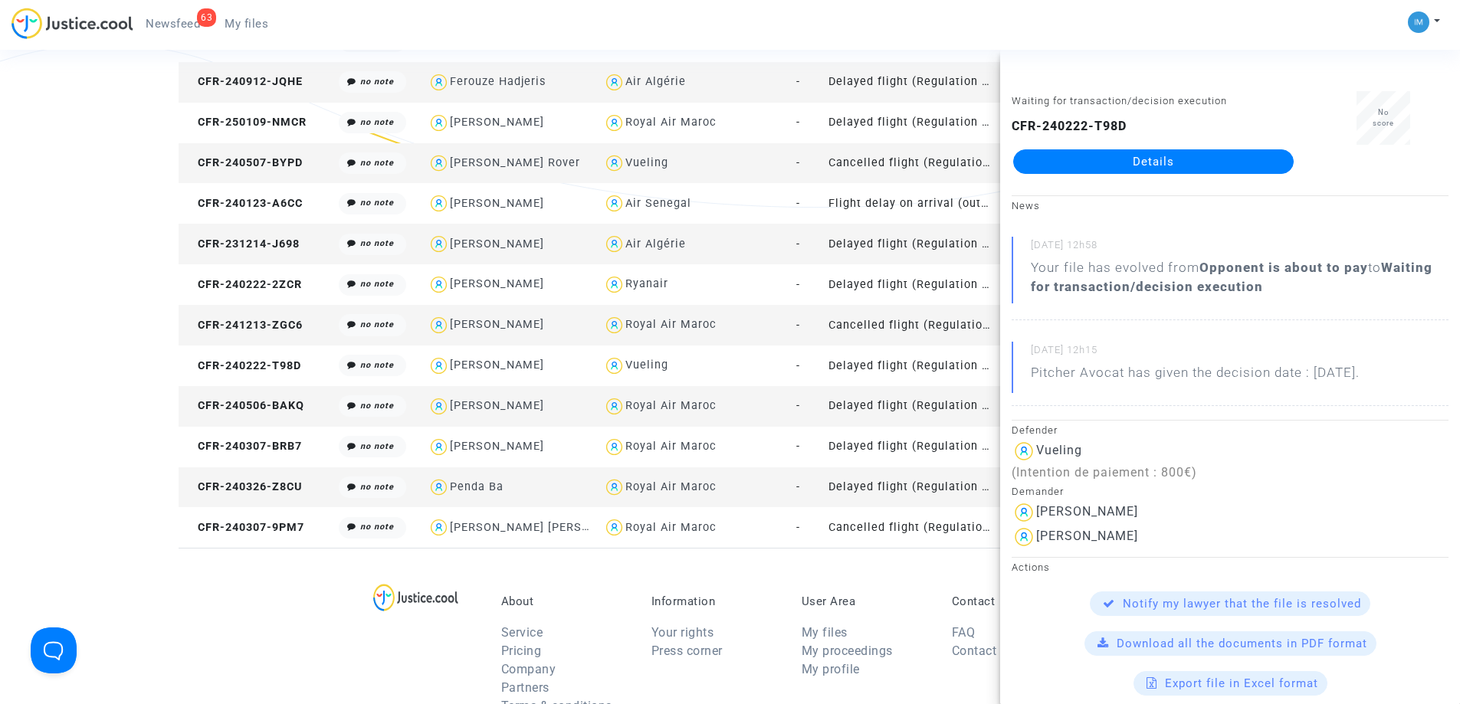
click at [931, 408] on td "Delayed flight (Regulation EC 261/2004)" at bounding box center [911, 406] width 176 height 41
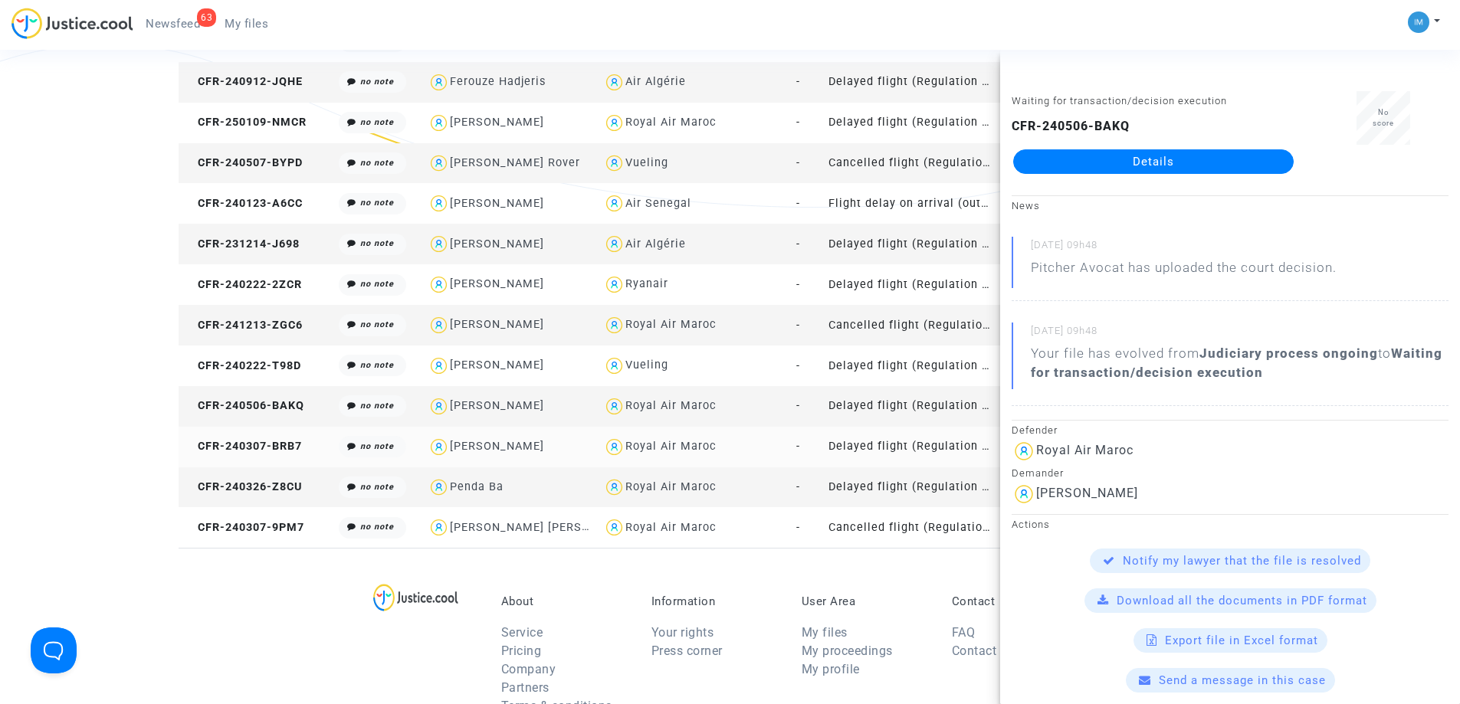
click at [918, 441] on td "Delayed flight (Regulation EC 261/2004)" at bounding box center [911, 447] width 176 height 41
click at [927, 489] on td "Delayed flight (Regulation EC 261/2004)" at bounding box center [911, 488] width 176 height 41
click at [901, 523] on td "Cancelled flight (Regulation EC 261/2004)" at bounding box center [911, 527] width 176 height 41
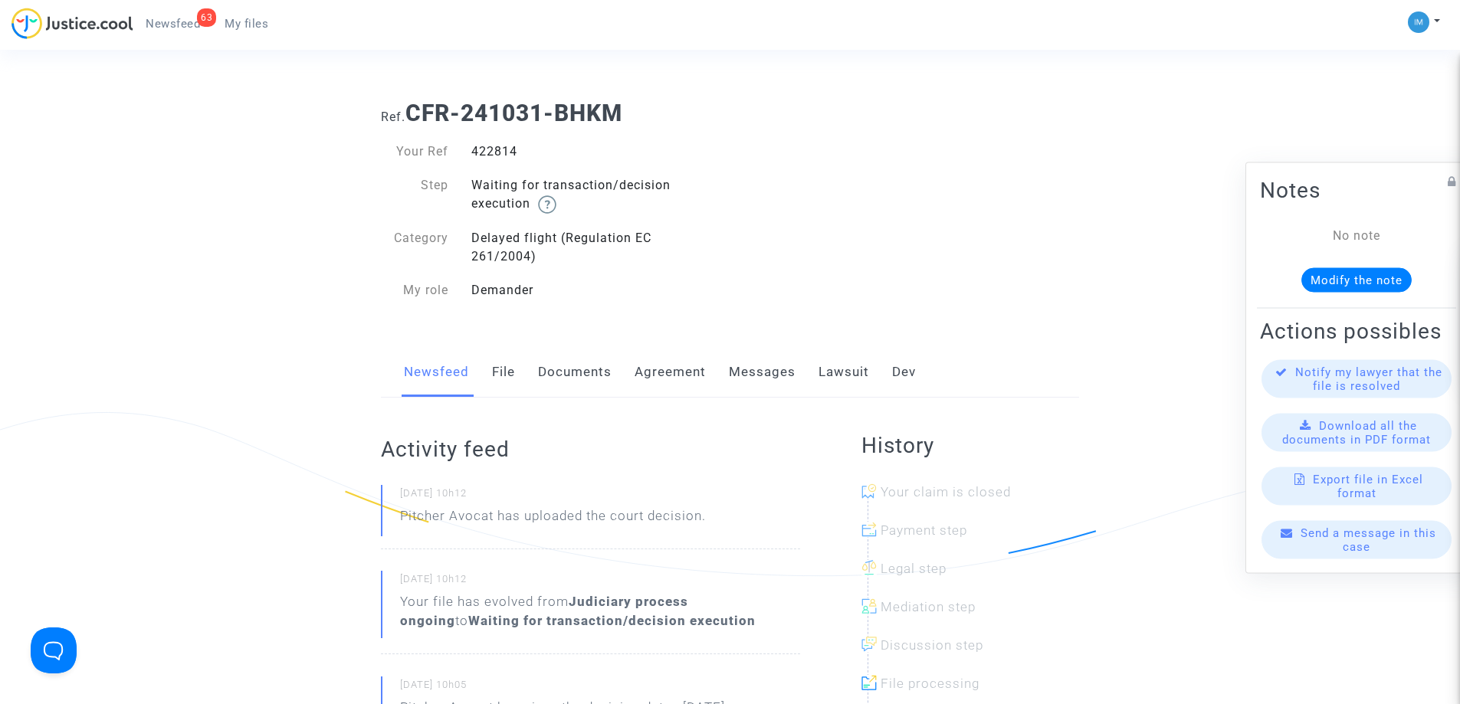
click at [809, 378] on div "Newsfeed File Documents Agreement Messages Lawsuit Dev" at bounding box center [730, 372] width 698 height 51
click at [836, 369] on link "Lawsuit" at bounding box center [844, 372] width 51 height 51
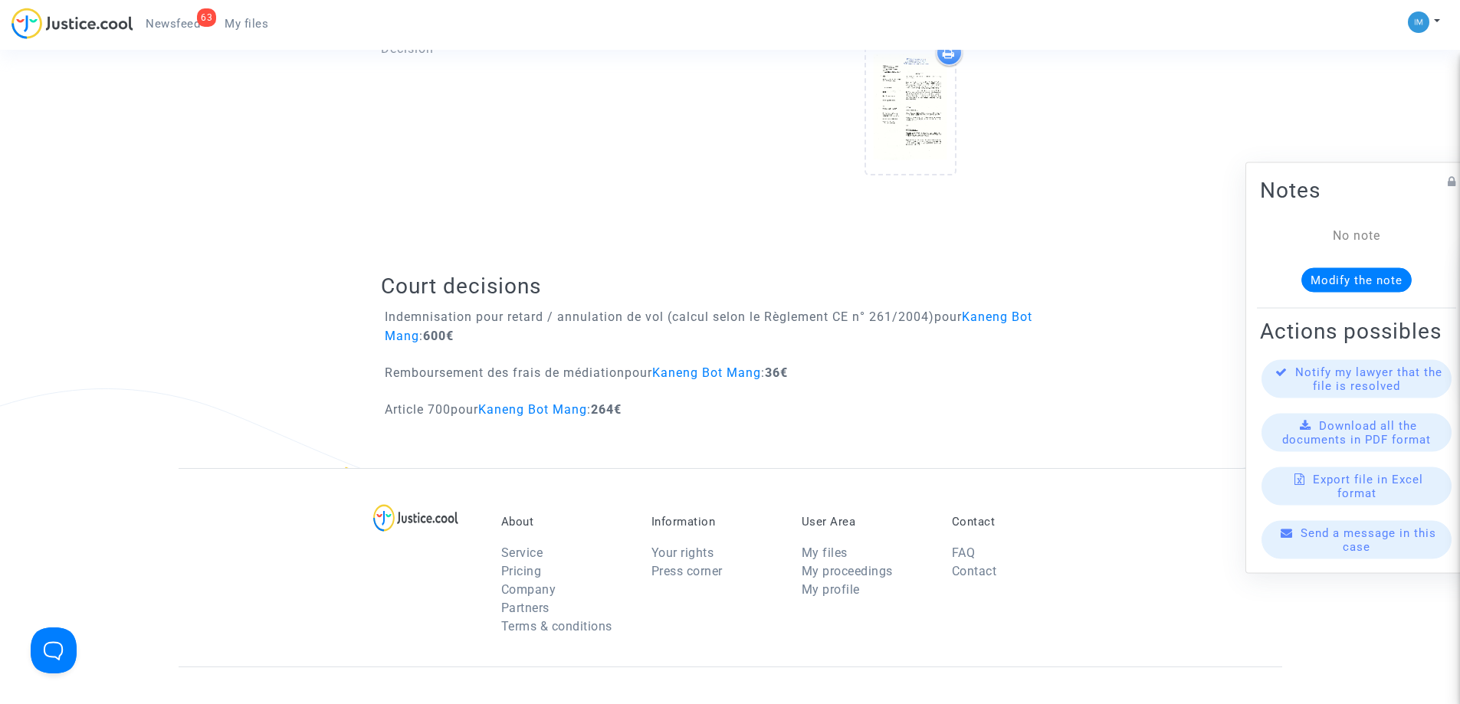
scroll to position [920, 0]
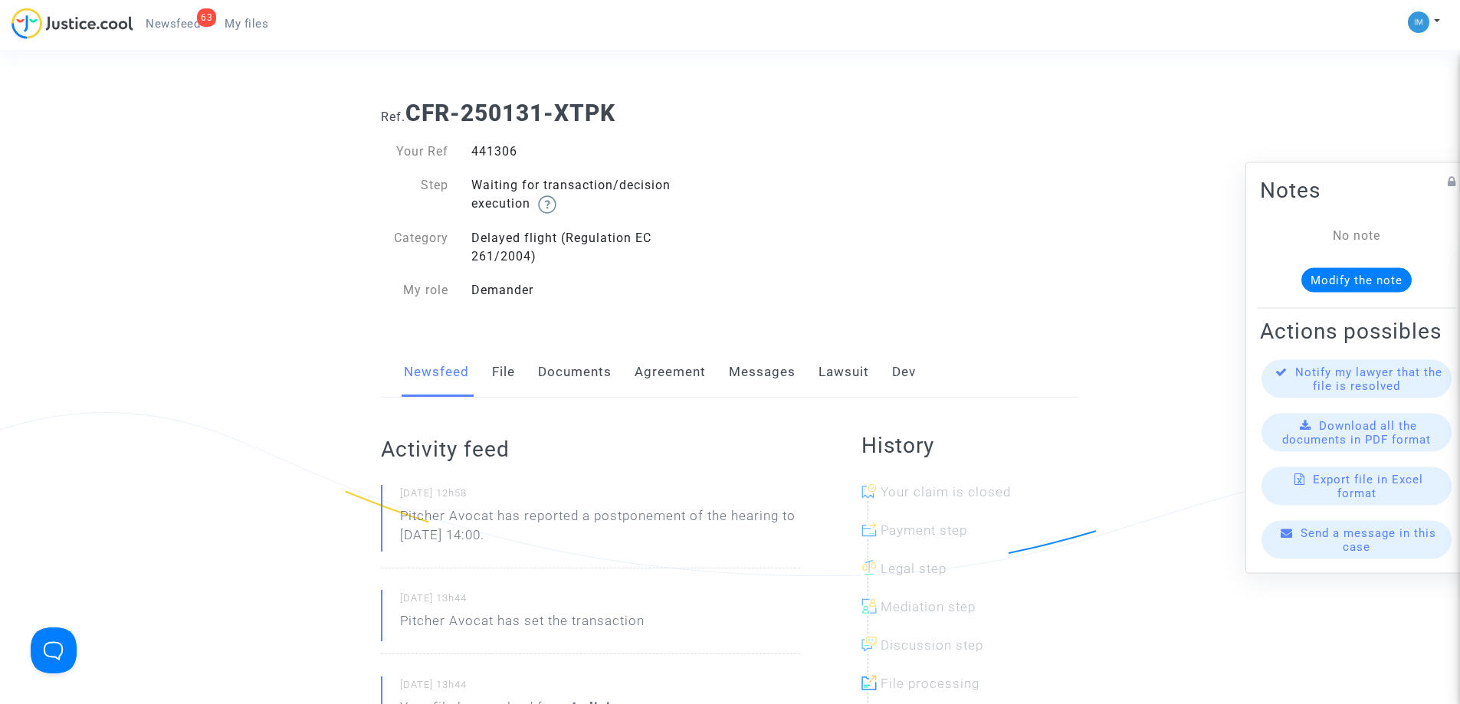
click at [825, 369] on link "Lawsuit" at bounding box center [844, 372] width 51 height 51
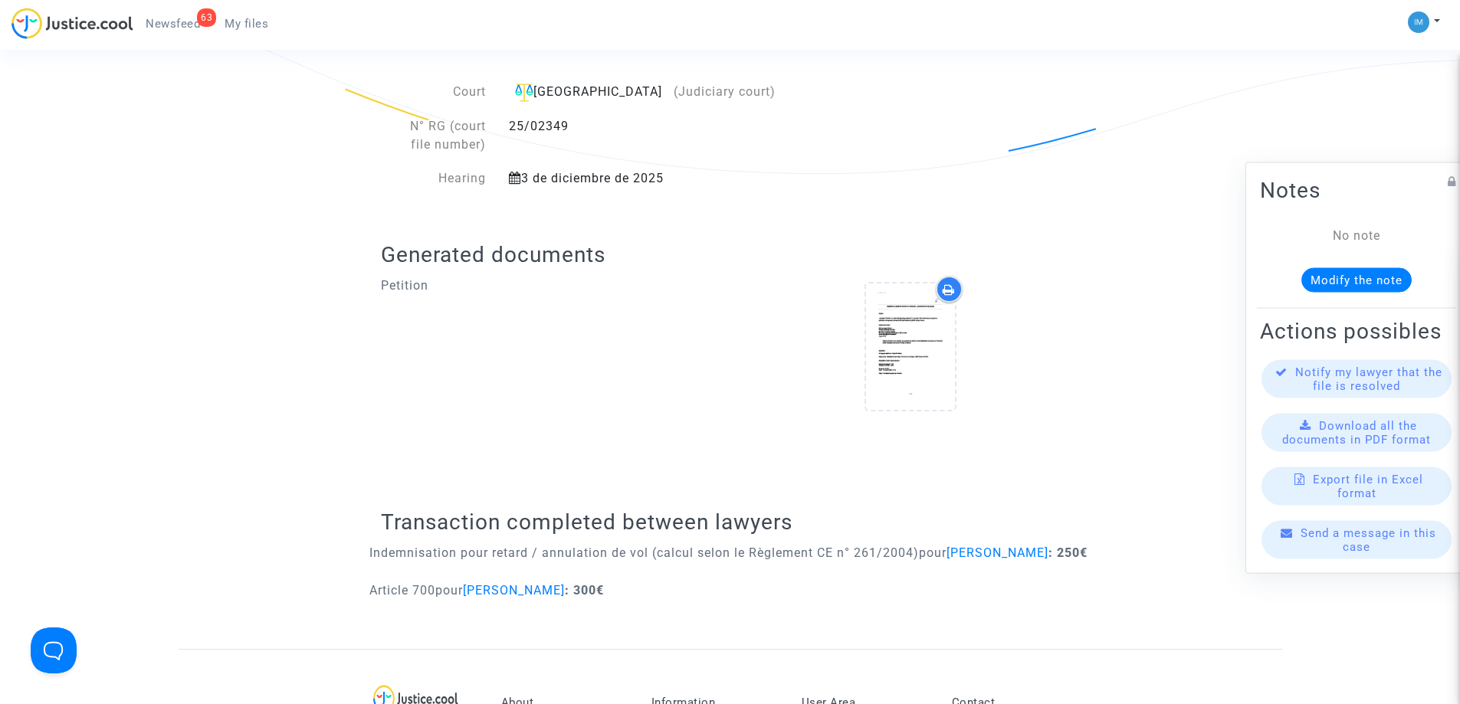
scroll to position [307, 0]
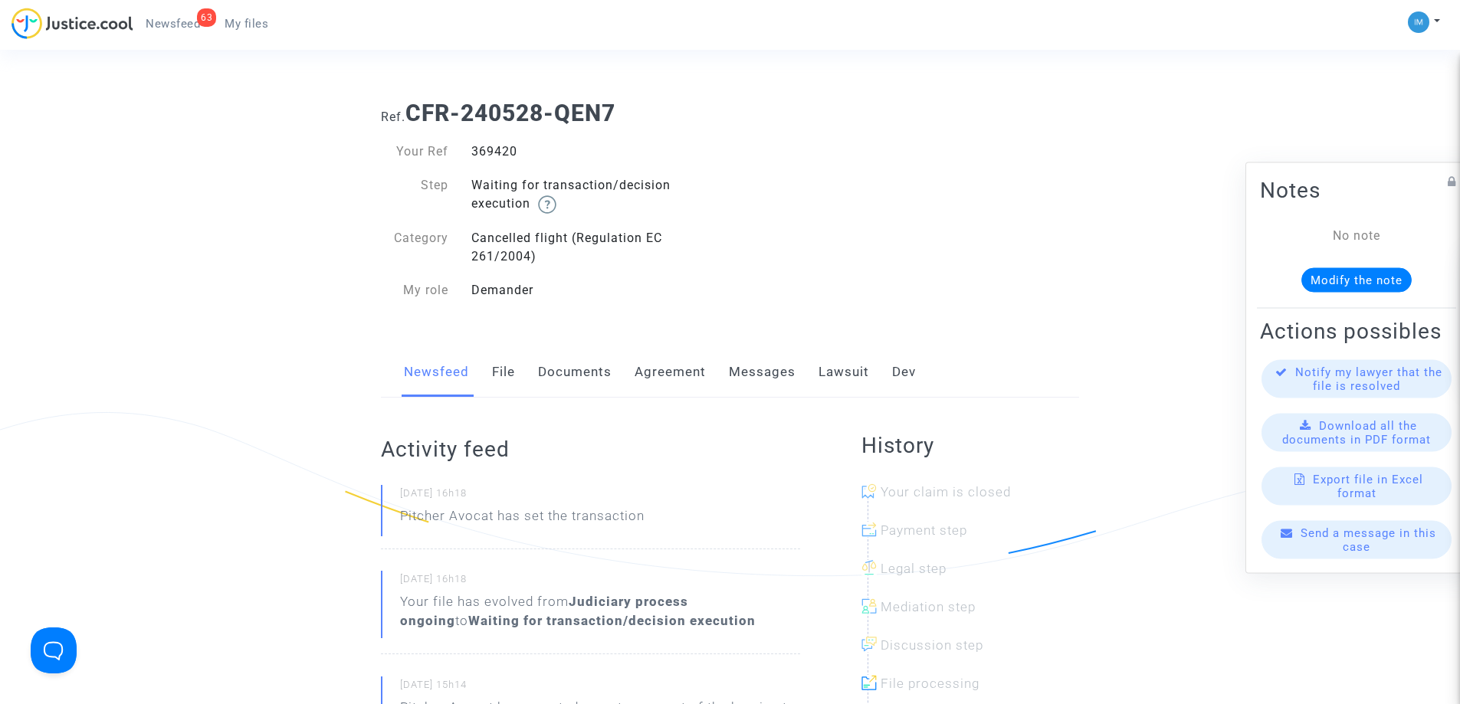
click at [845, 378] on link "Lawsuit" at bounding box center [844, 372] width 51 height 51
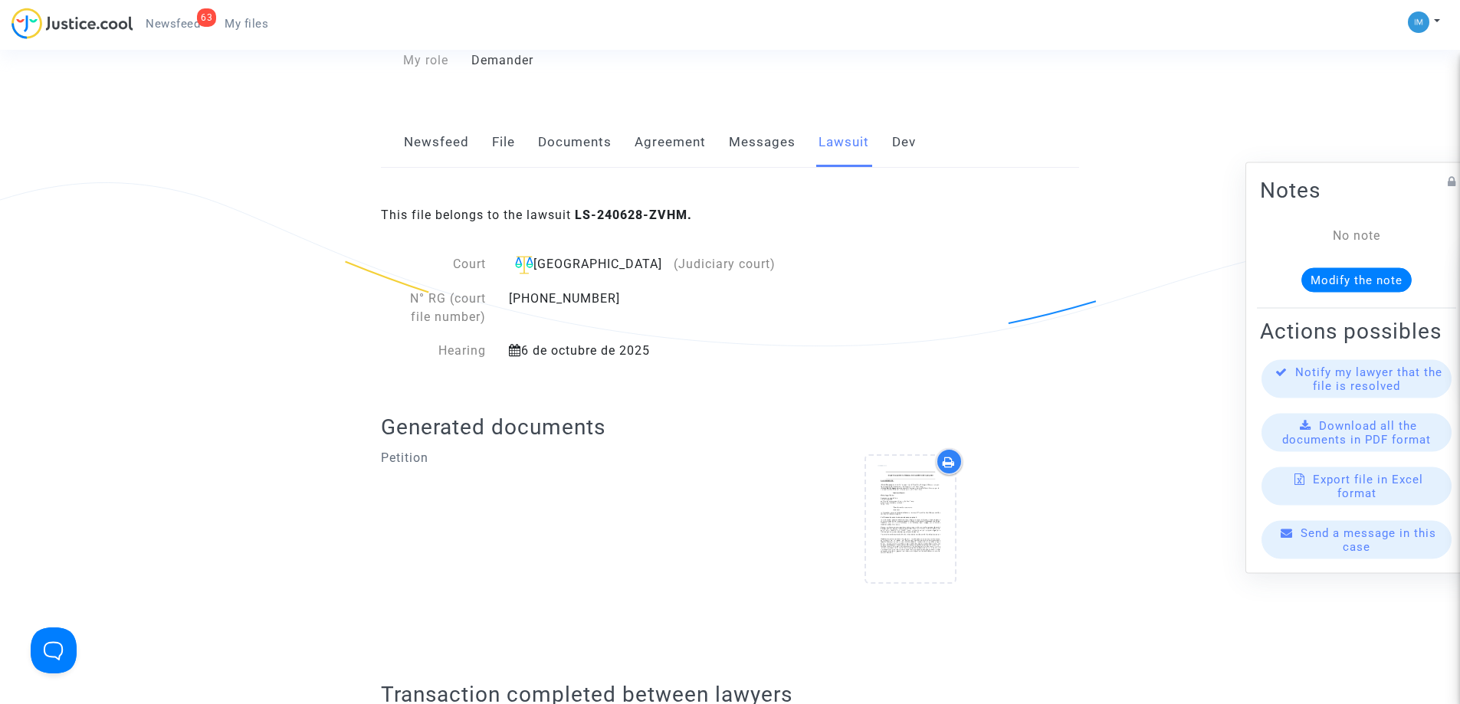
scroll to position [613, 0]
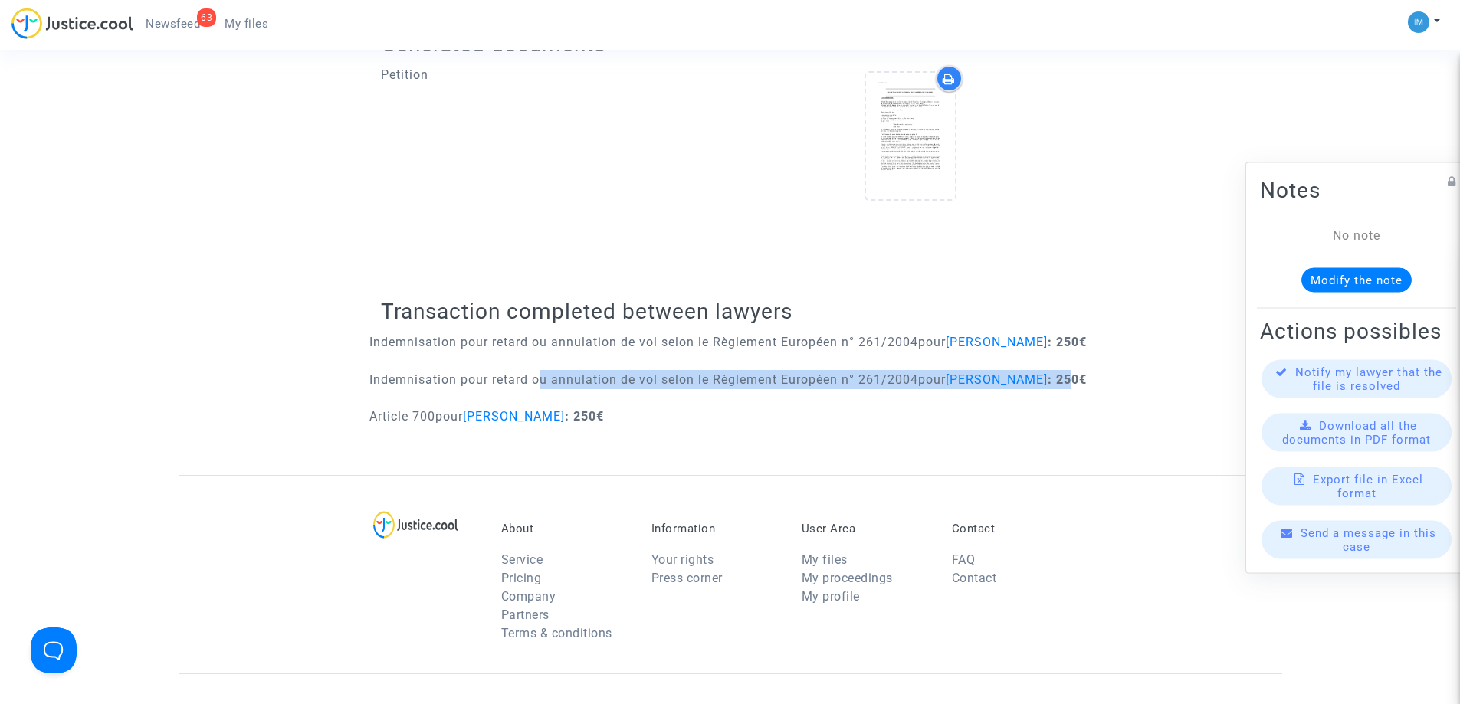
drag, startPoint x: 463, startPoint y: 411, endPoint x: 536, endPoint y: 382, distance: 78.4
click at [536, 382] on div "Transaction completed between lawyers Indemnisation pour retard ou annulation d…" at bounding box center [730, 367] width 698 height 215
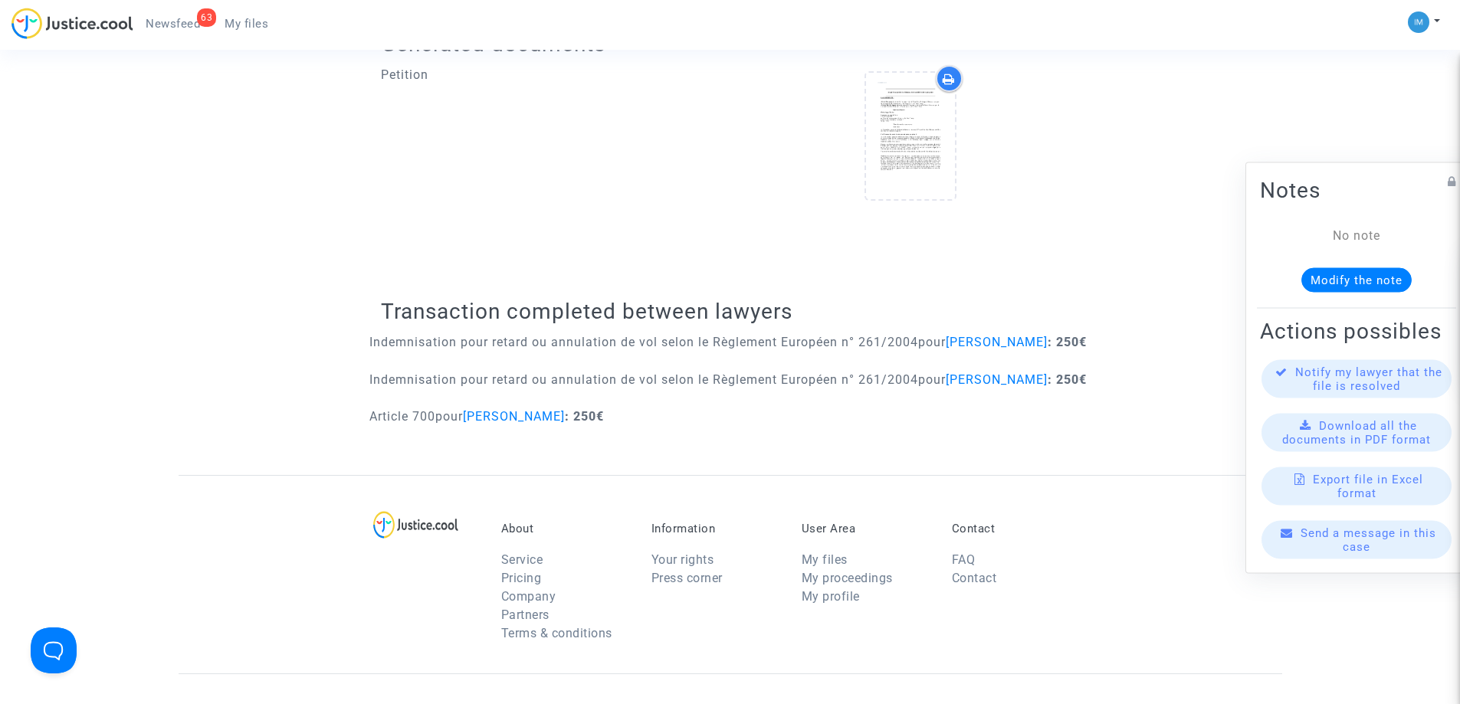
click at [530, 389] on p "Indemnisation pour retard ou annulation de vol selon le Règlement Européen n° 2…" at bounding box center [727, 379] width 717 height 19
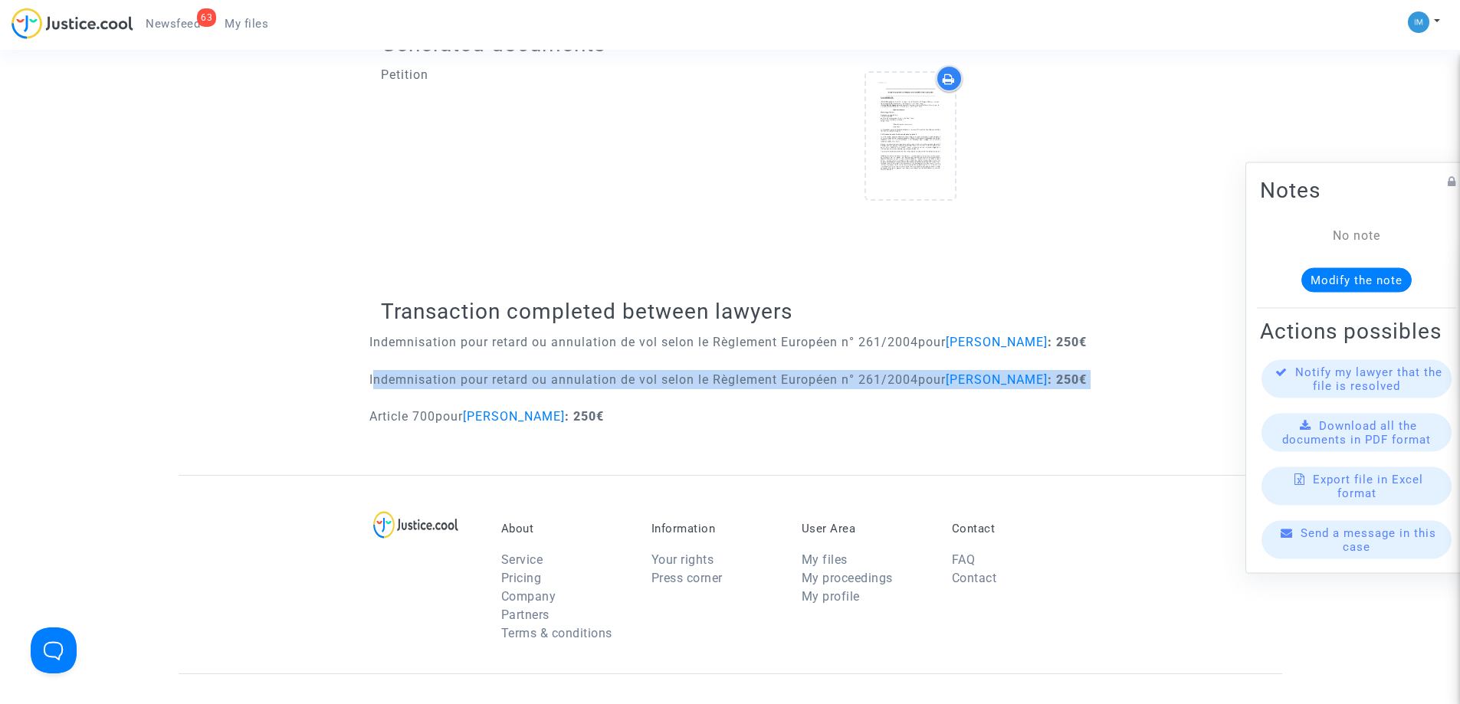
click at [530, 389] on p "Indemnisation pour retard ou annulation de vol selon le Règlement Européen n° 2…" at bounding box center [727, 379] width 717 height 19
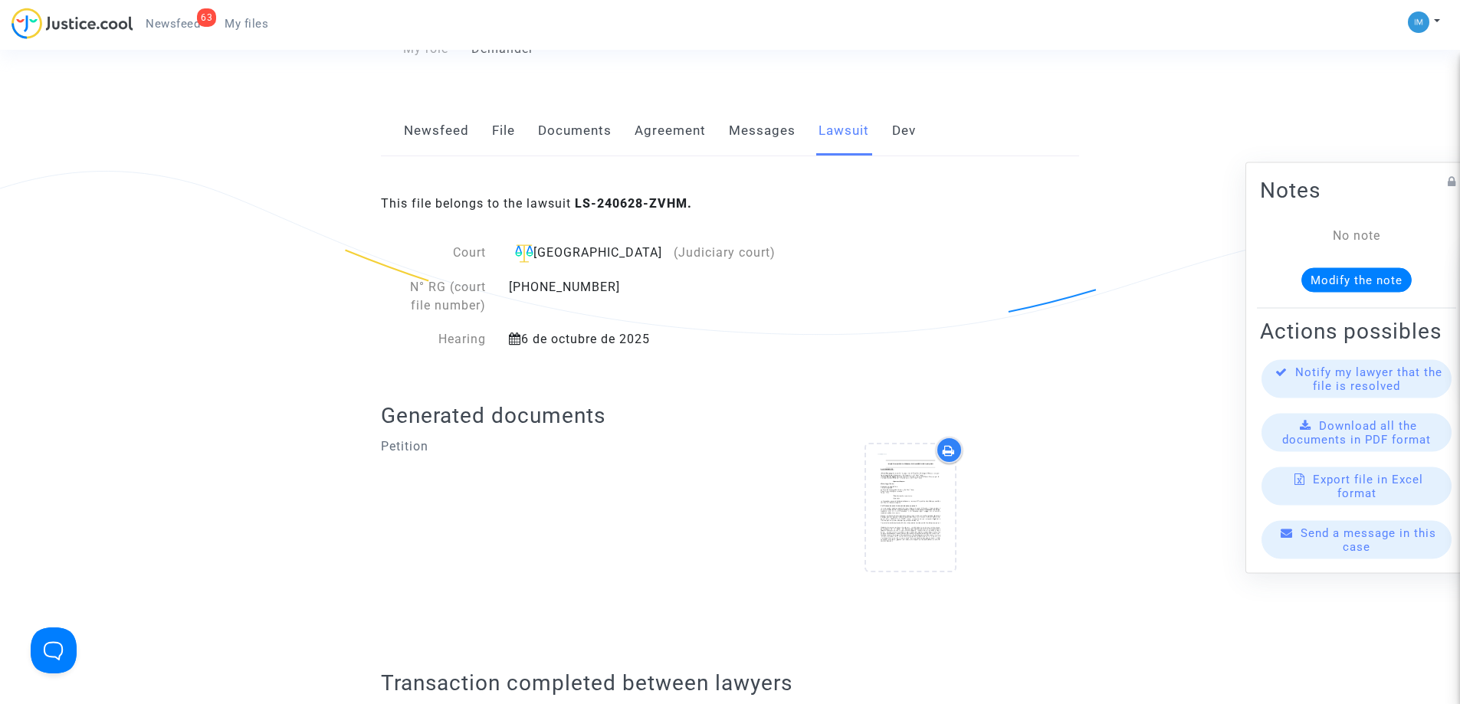
scroll to position [153, 0]
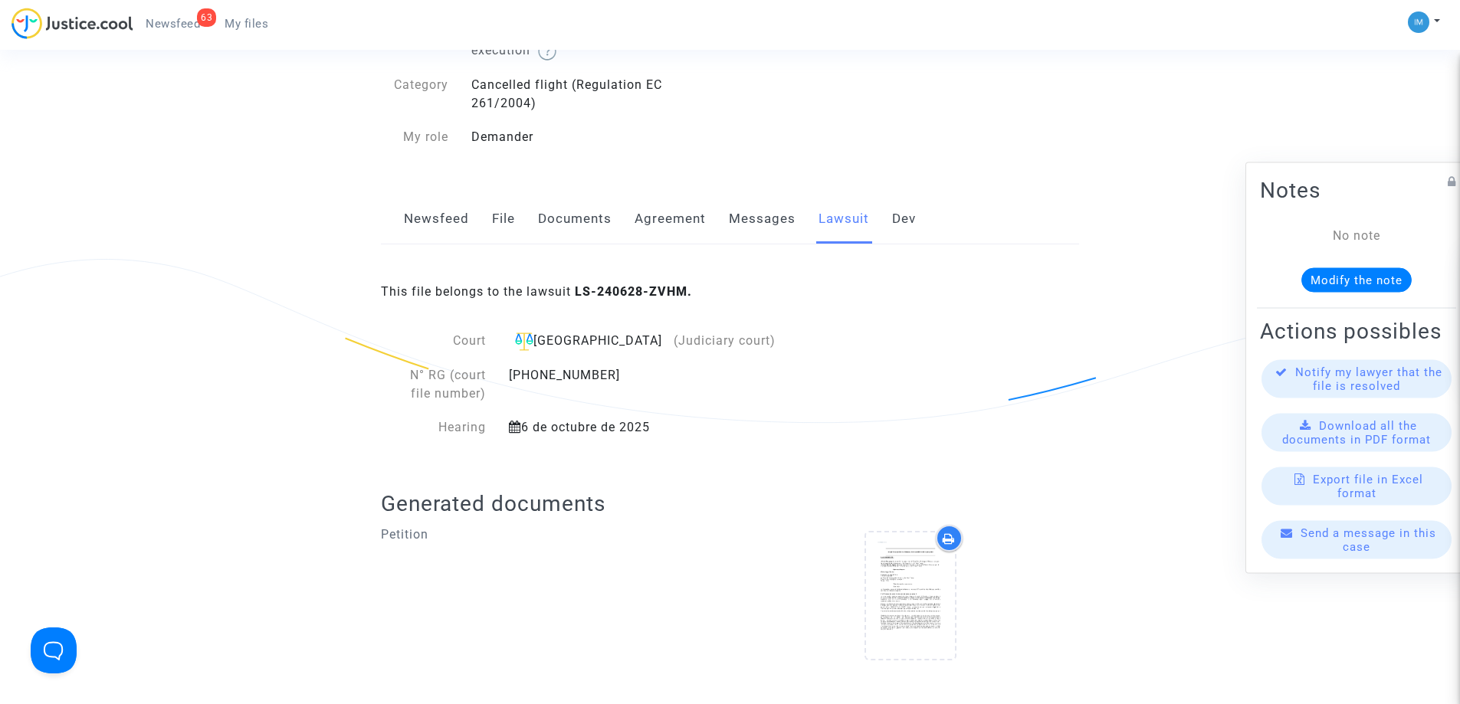
click at [445, 229] on link "Newsfeed" at bounding box center [436, 219] width 65 height 51
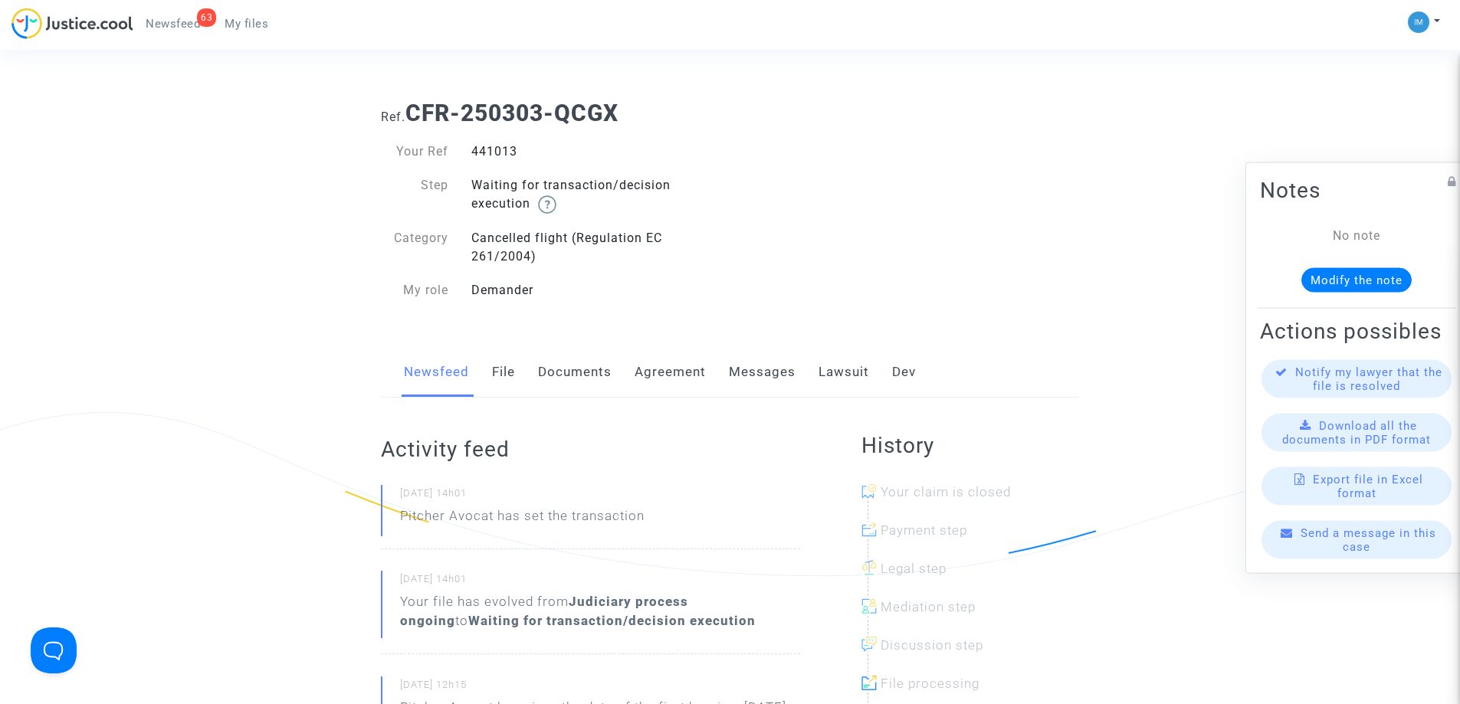
click at [835, 375] on link "Lawsuit" at bounding box center [844, 372] width 51 height 51
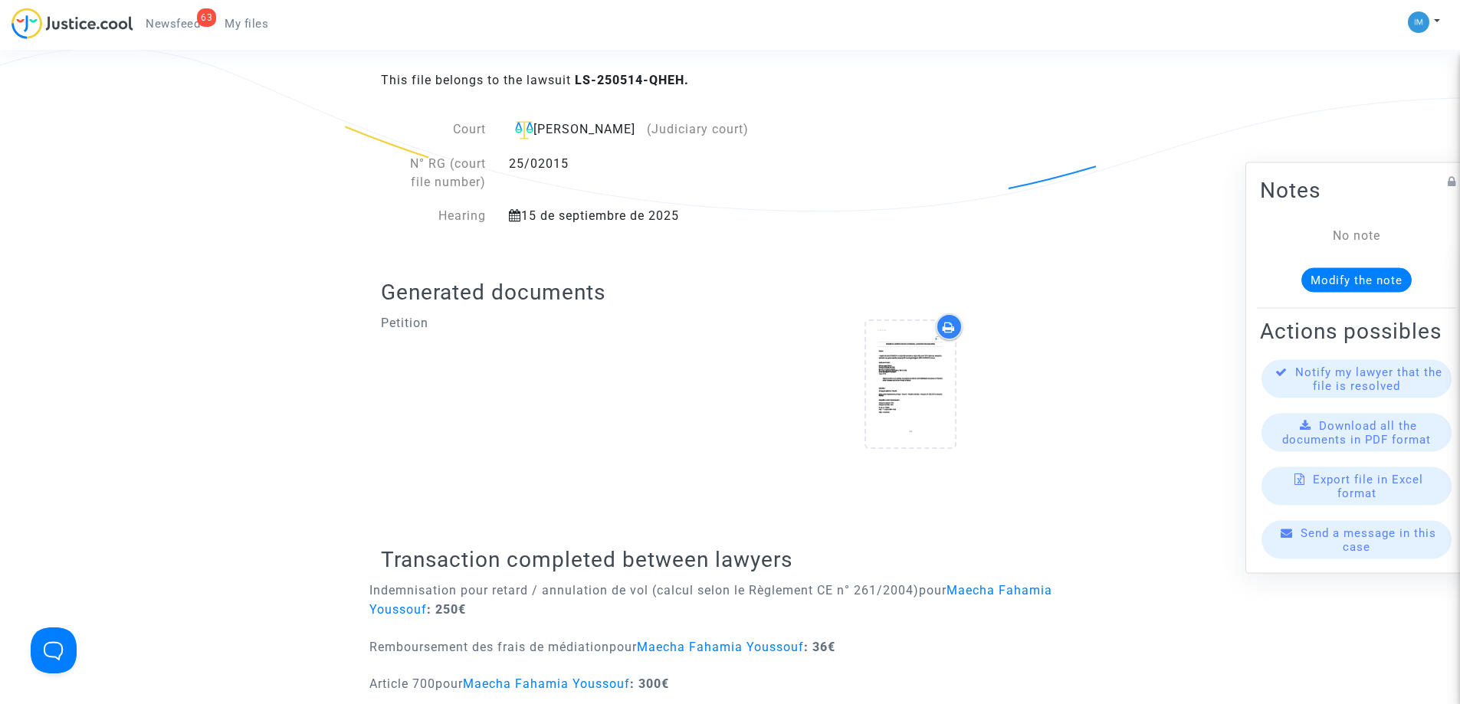
scroll to position [153, 0]
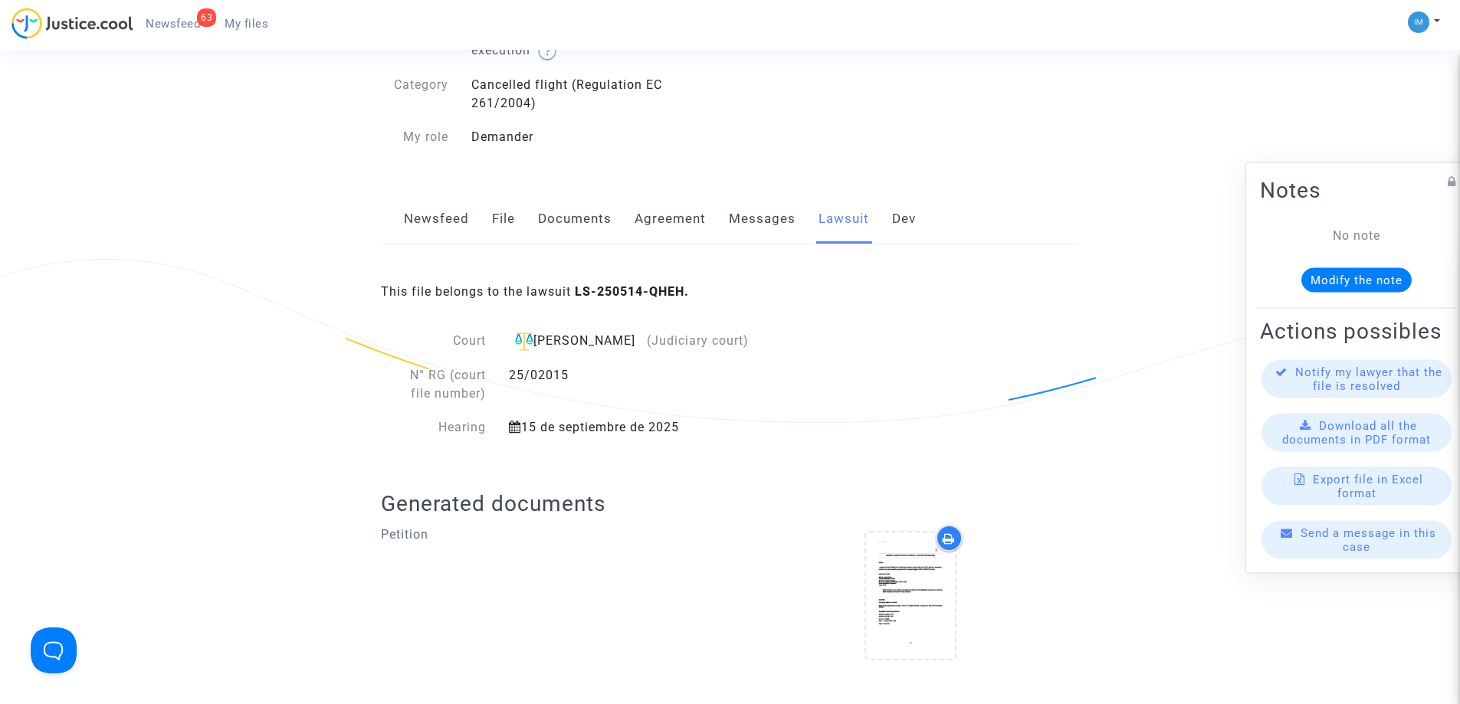
click at [419, 218] on link "Newsfeed" at bounding box center [436, 219] width 65 height 51
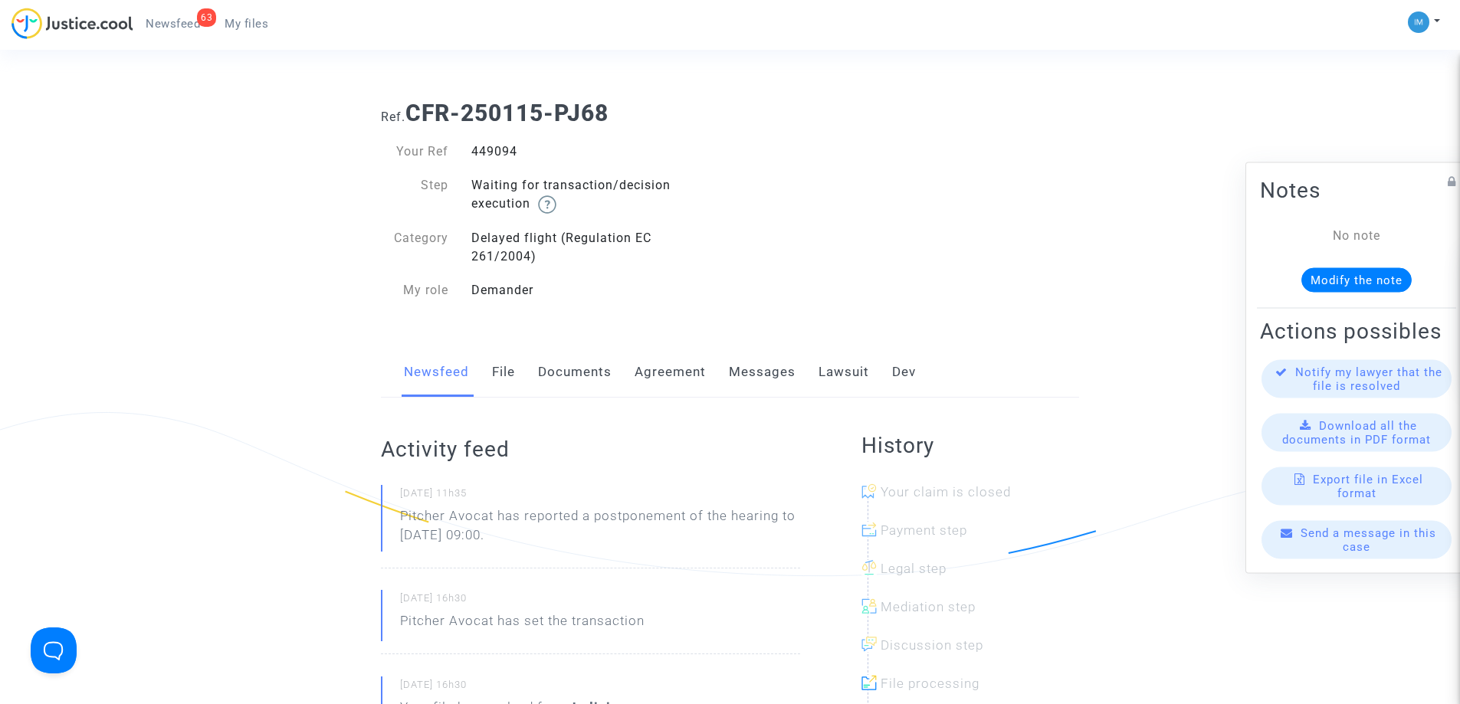
click at [825, 359] on link "Lawsuit" at bounding box center [844, 372] width 51 height 51
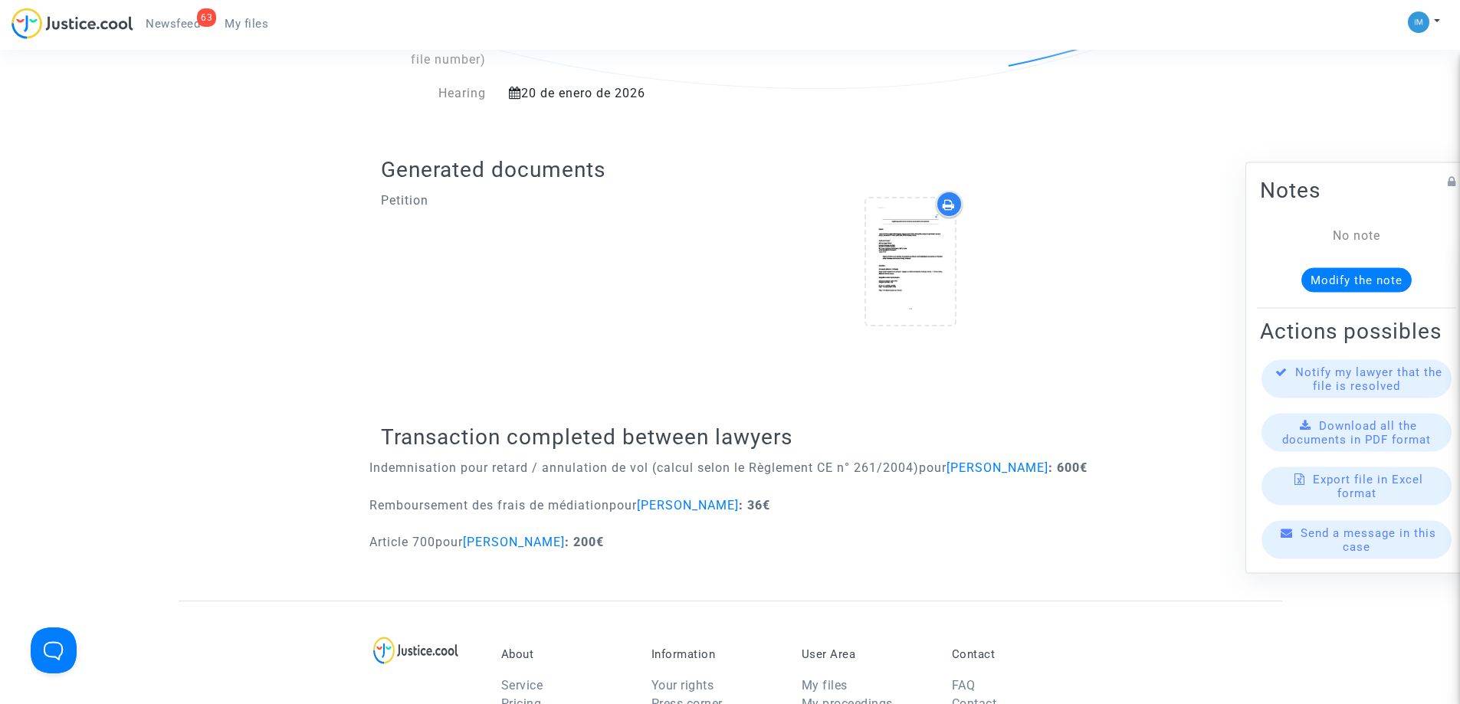
scroll to position [460, 0]
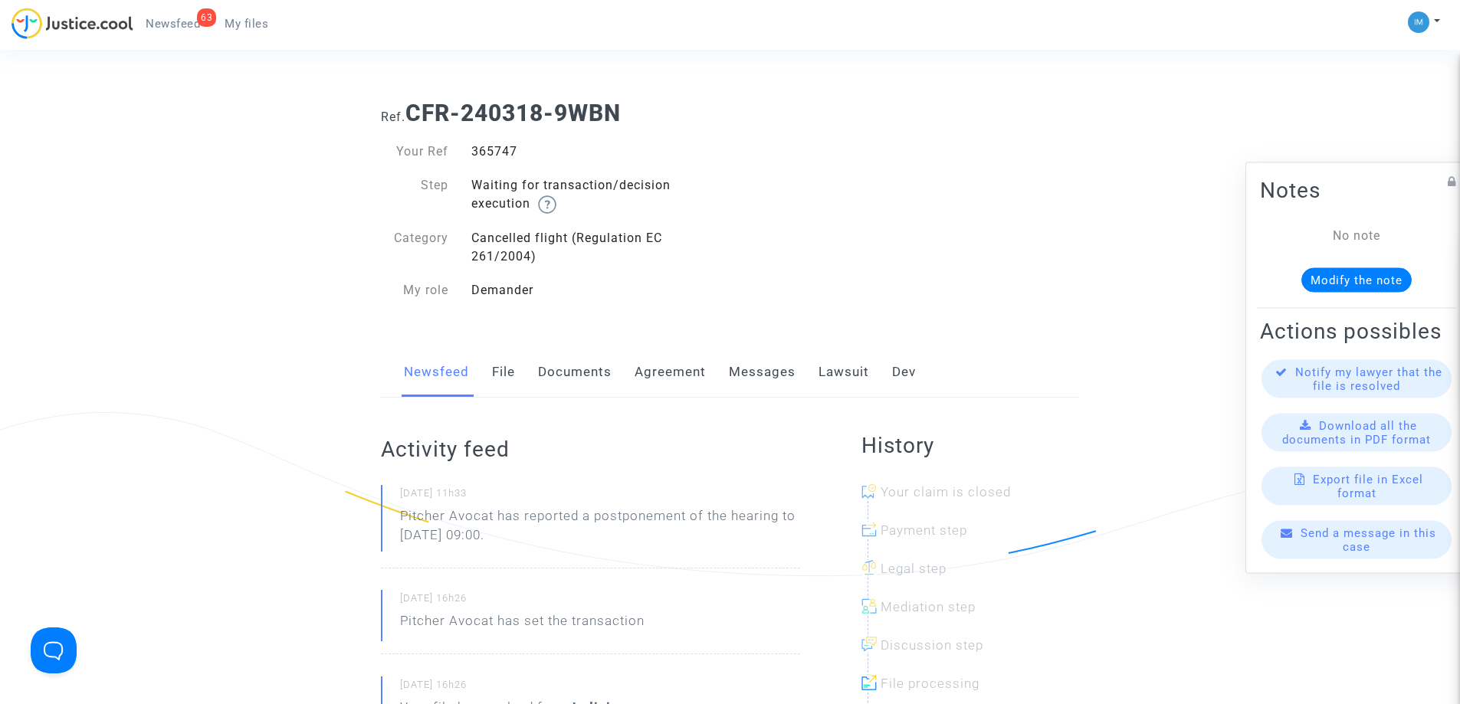
click at [815, 357] on div "Newsfeed File Documents Agreement Messages Lawsuit Dev" at bounding box center [730, 372] width 698 height 51
click at [825, 367] on link "Lawsuit" at bounding box center [844, 372] width 51 height 51
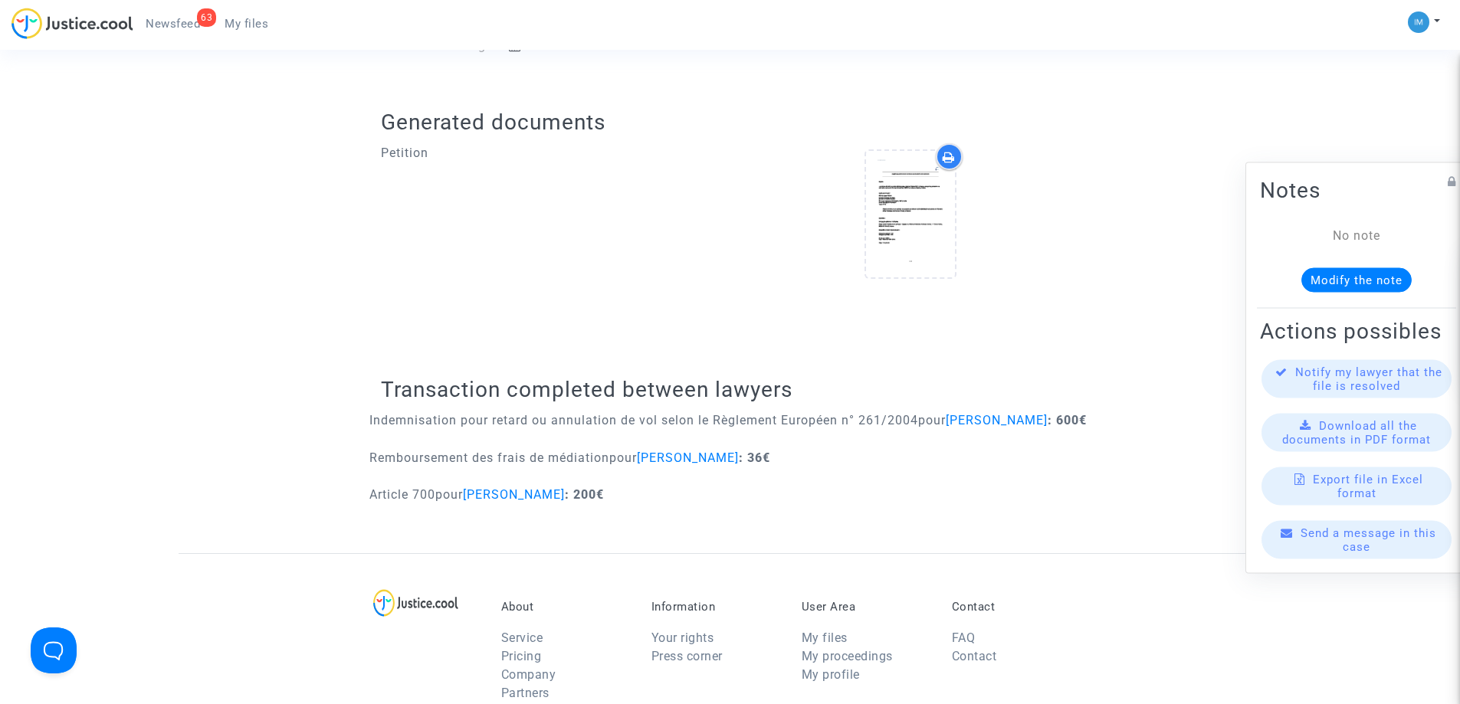
scroll to position [536, 0]
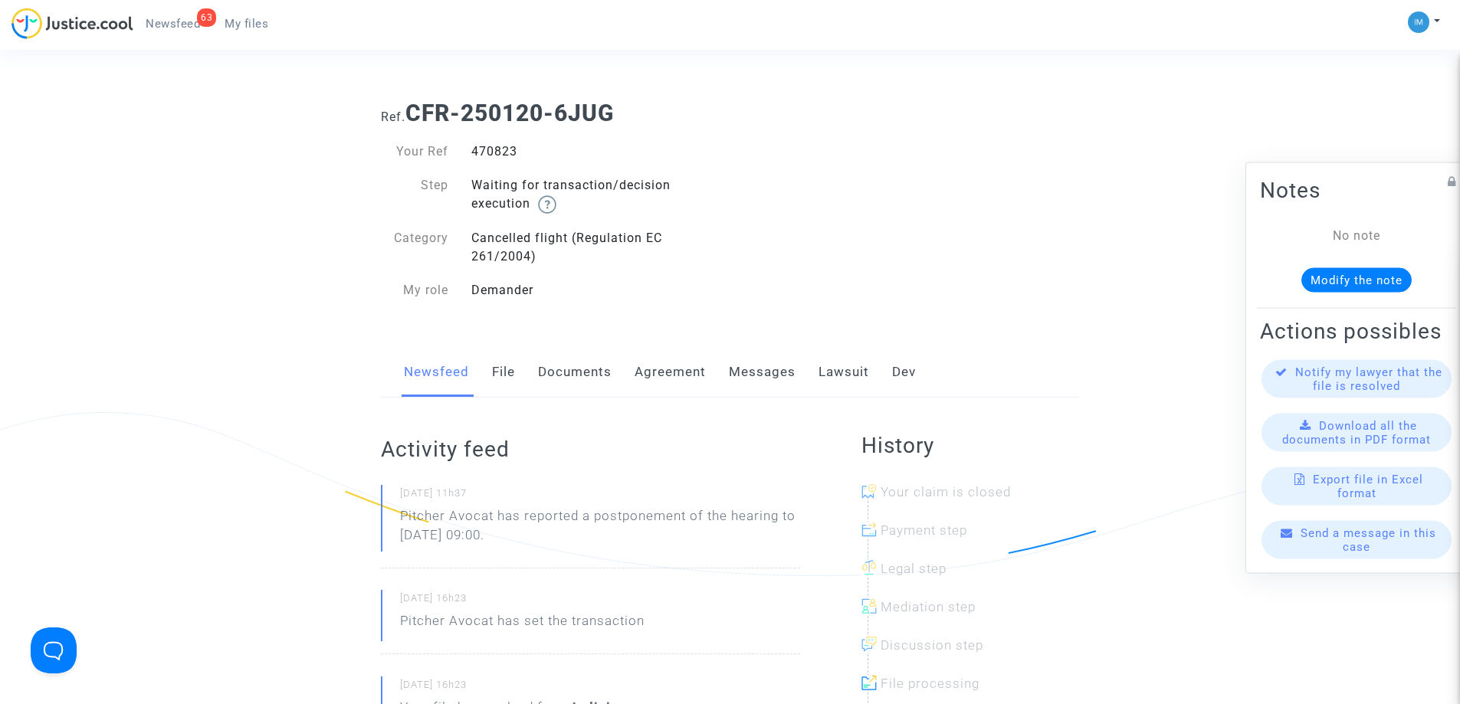
click at [860, 375] on link "Lawsuit" at bounding box center [844, 372] width 51 height 51
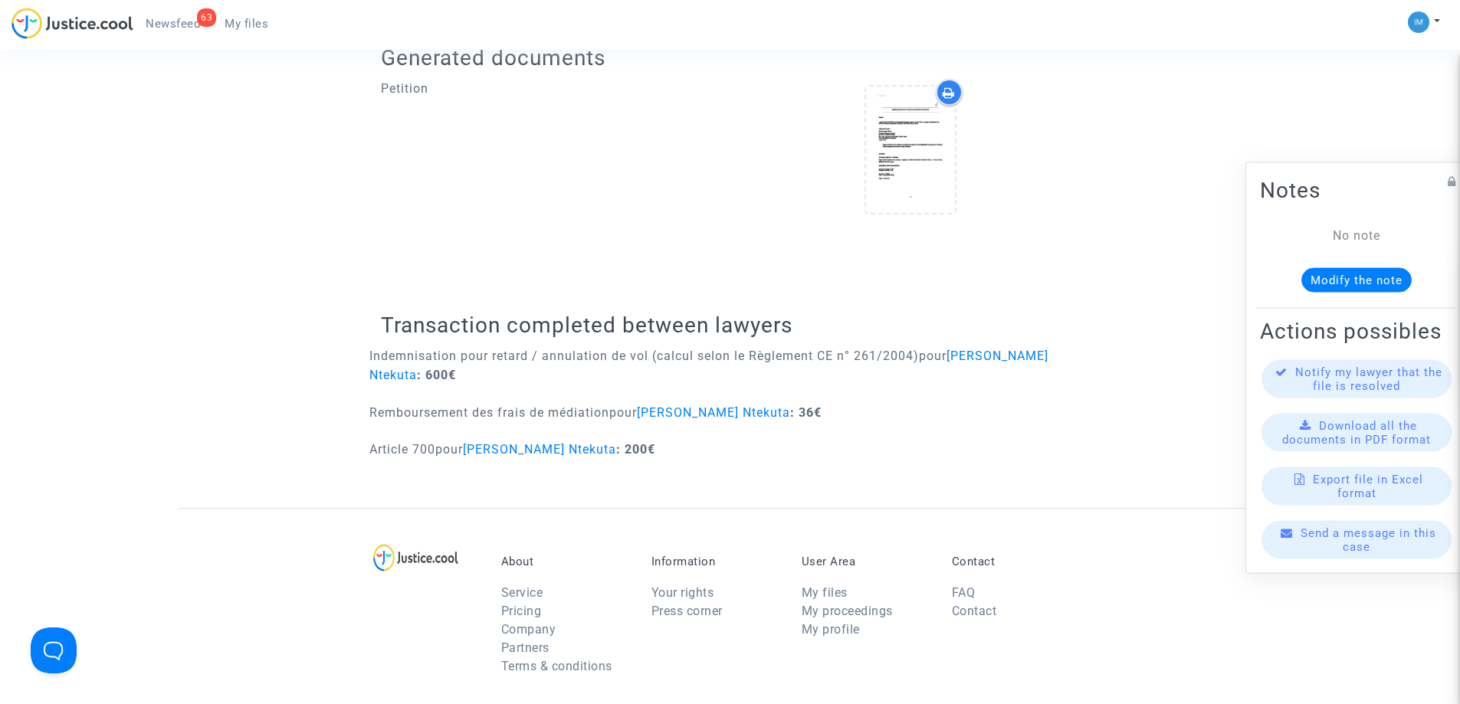
scroll to position [613, 0]
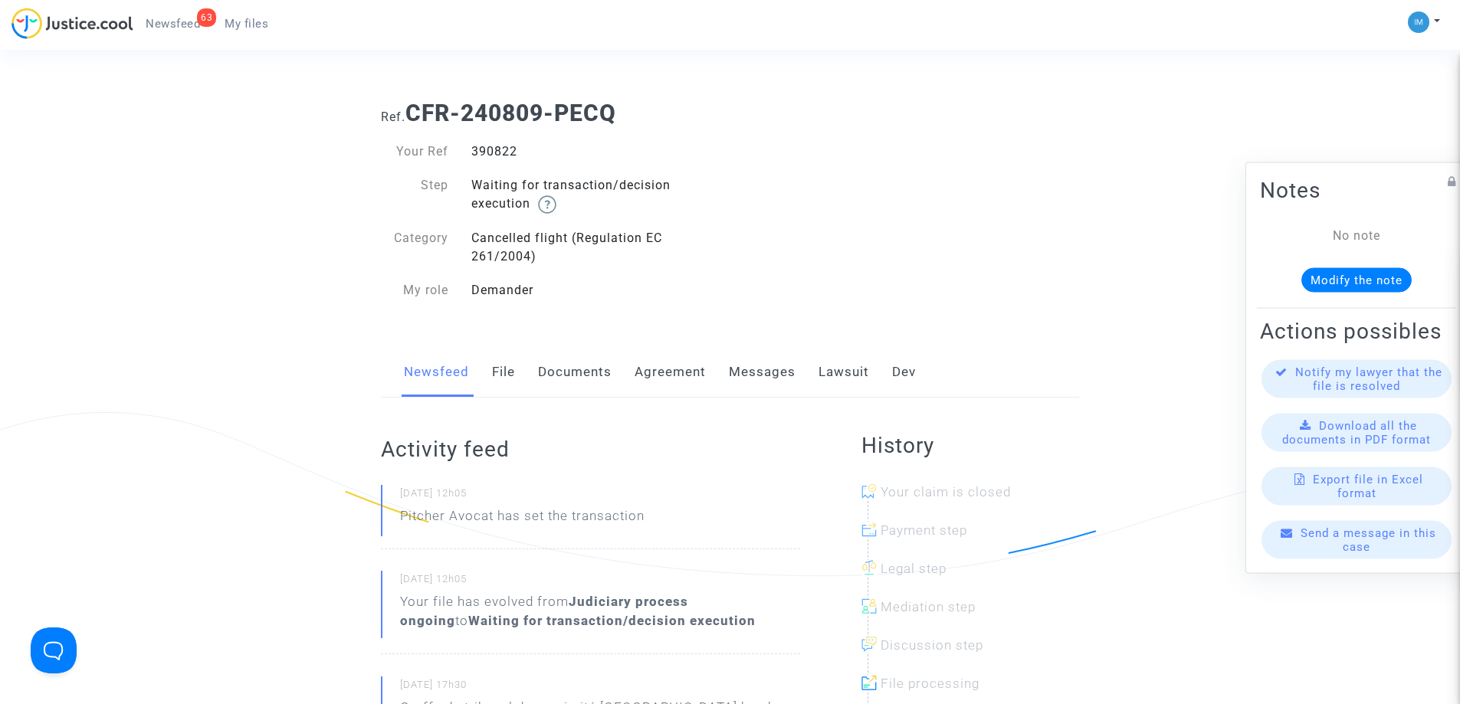
click at [843, 365] on link "Lawsuit" at bounding box center [844, 372] width 51 height 51
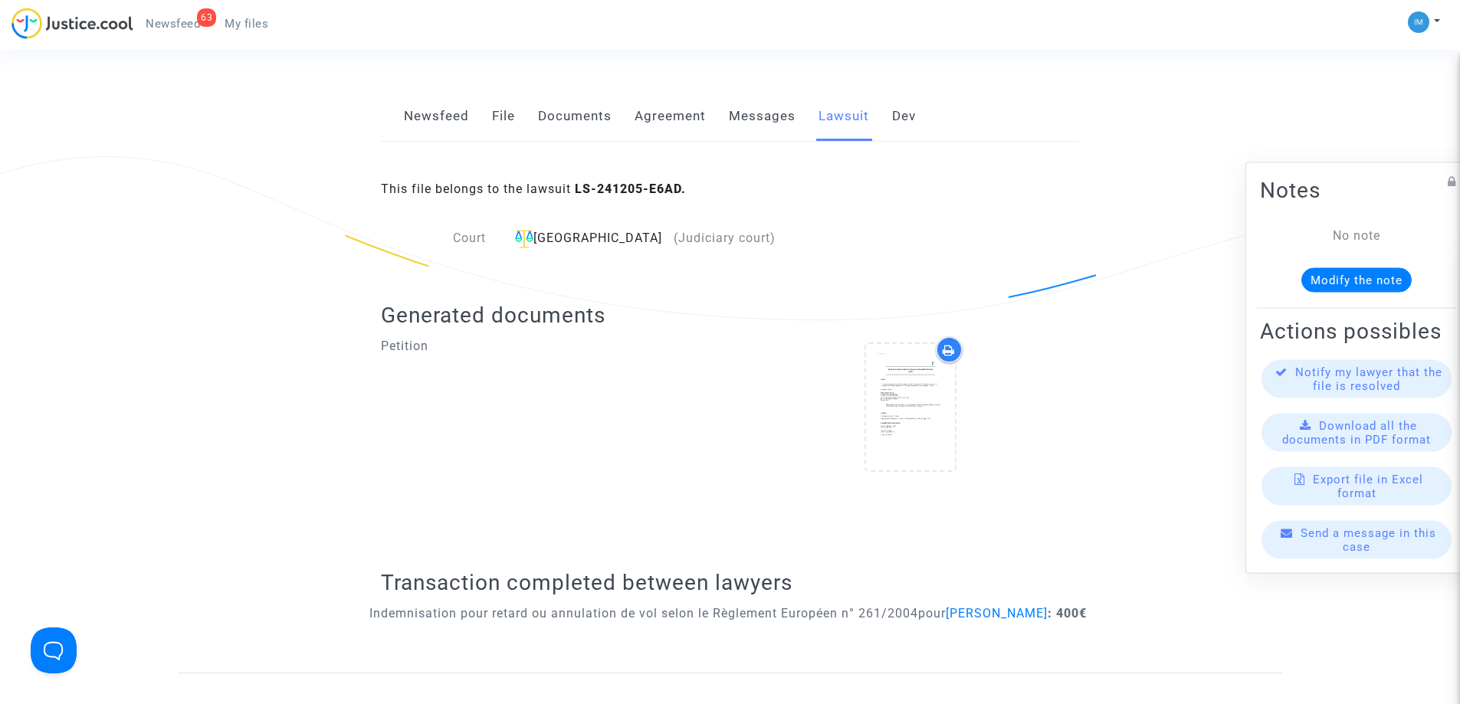
scroll to position [153, 0]
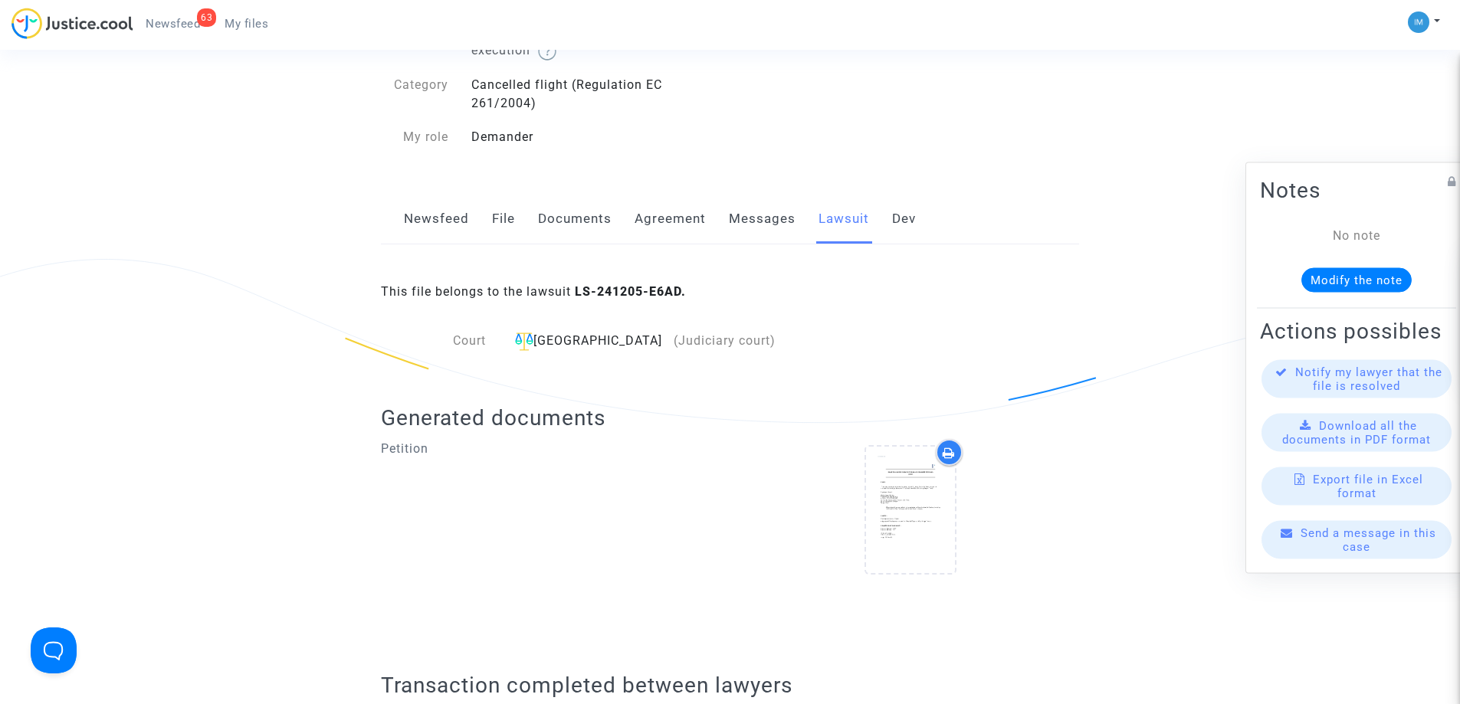
click at [418, 218] on link "Newsfeed" at bounding box center [436, 219] width 65 height 51
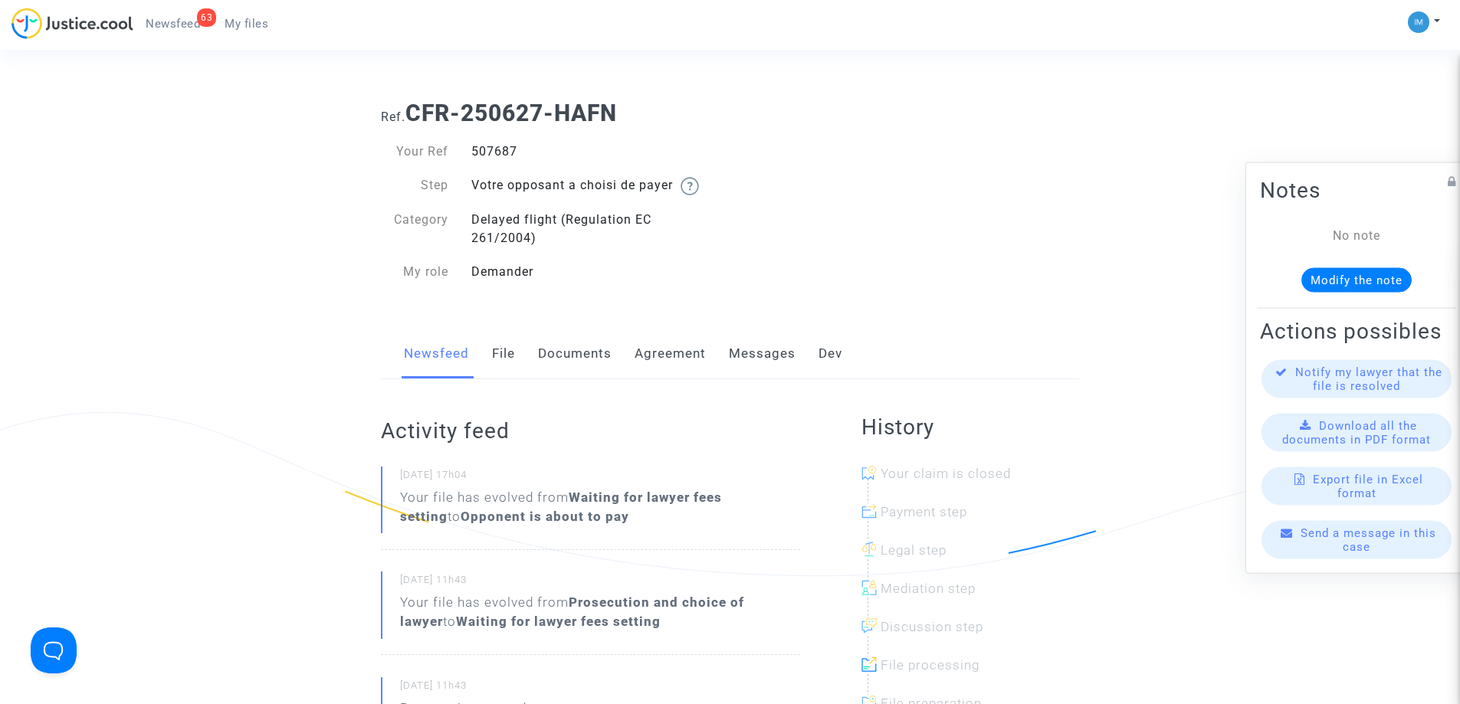
click at [756, 346] on link "Messages" at bounding box center [762, 354] width 67 height 51
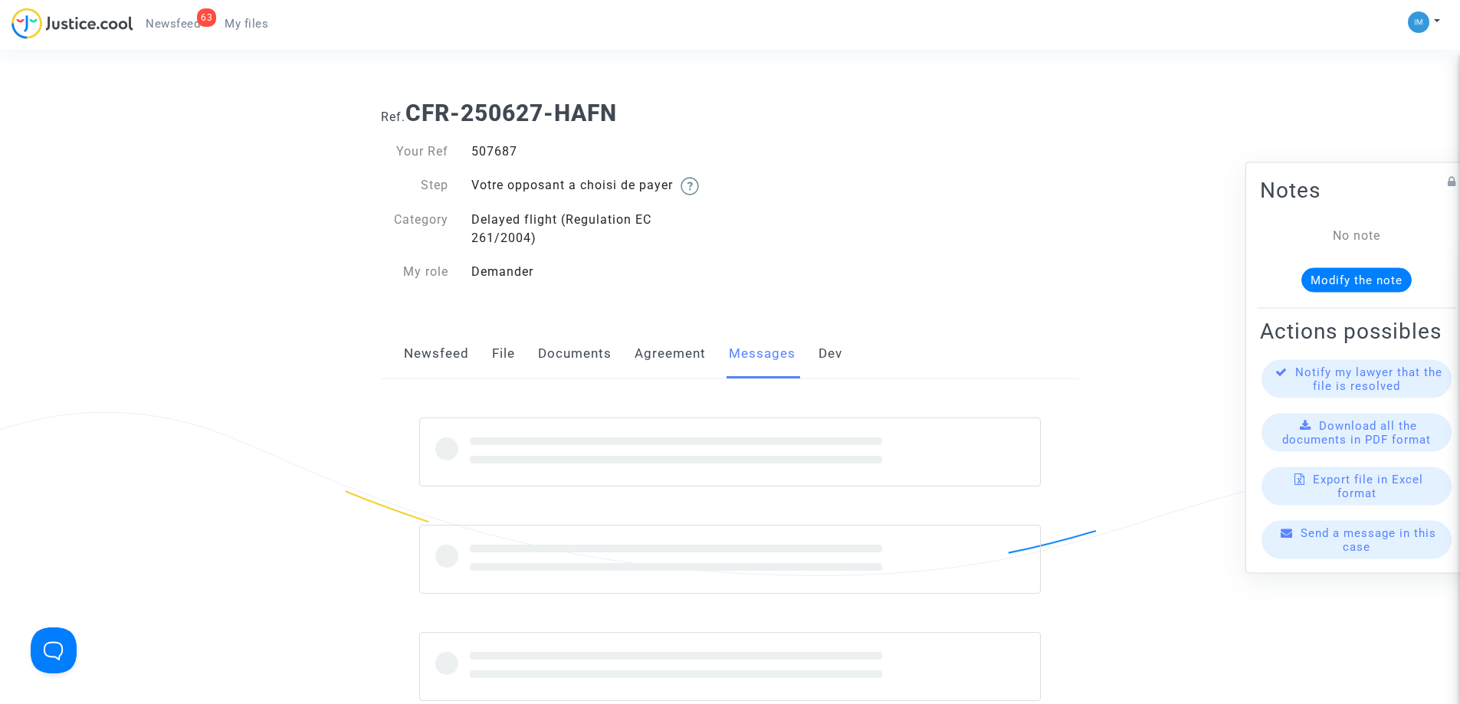
scroll to position [77, 0]
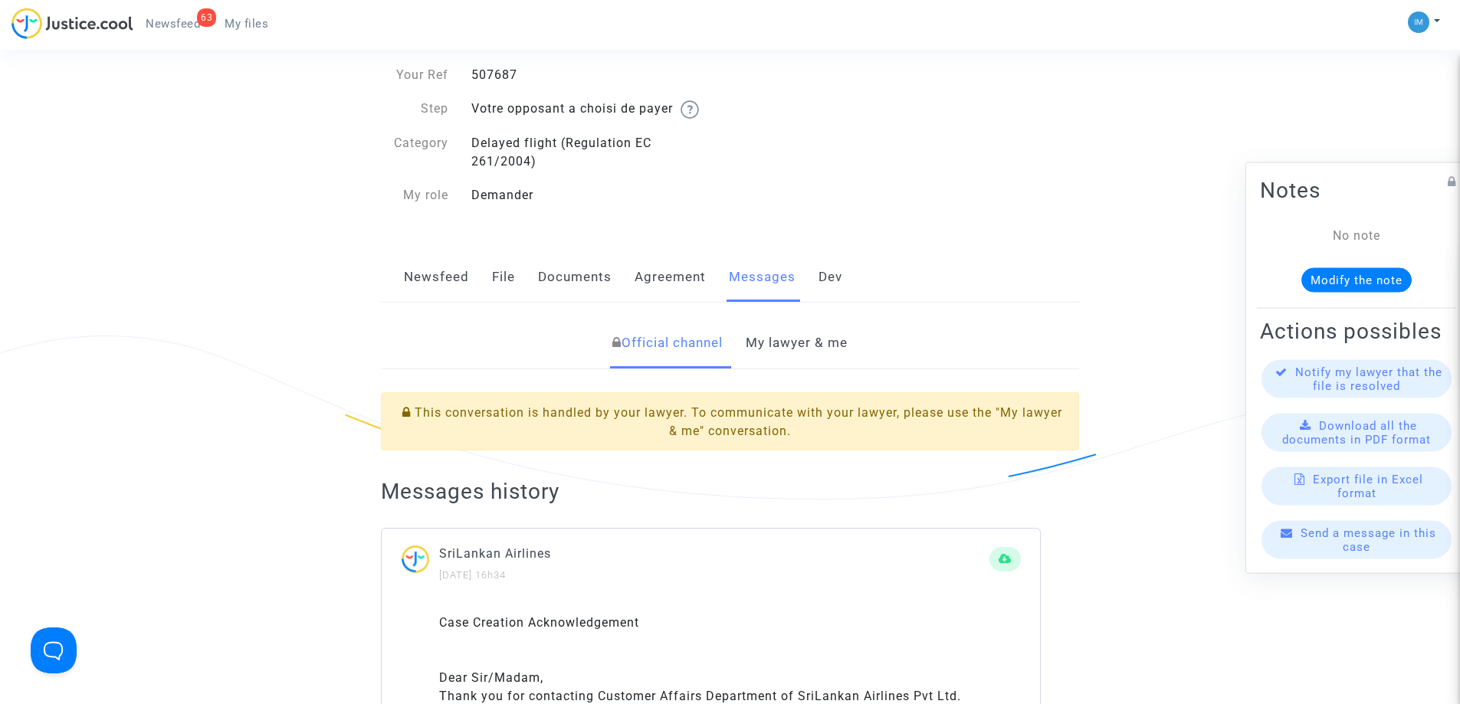
click at [420, 268] on link "Newsfeed" at bounding box center [436, 277] width 65 height 51
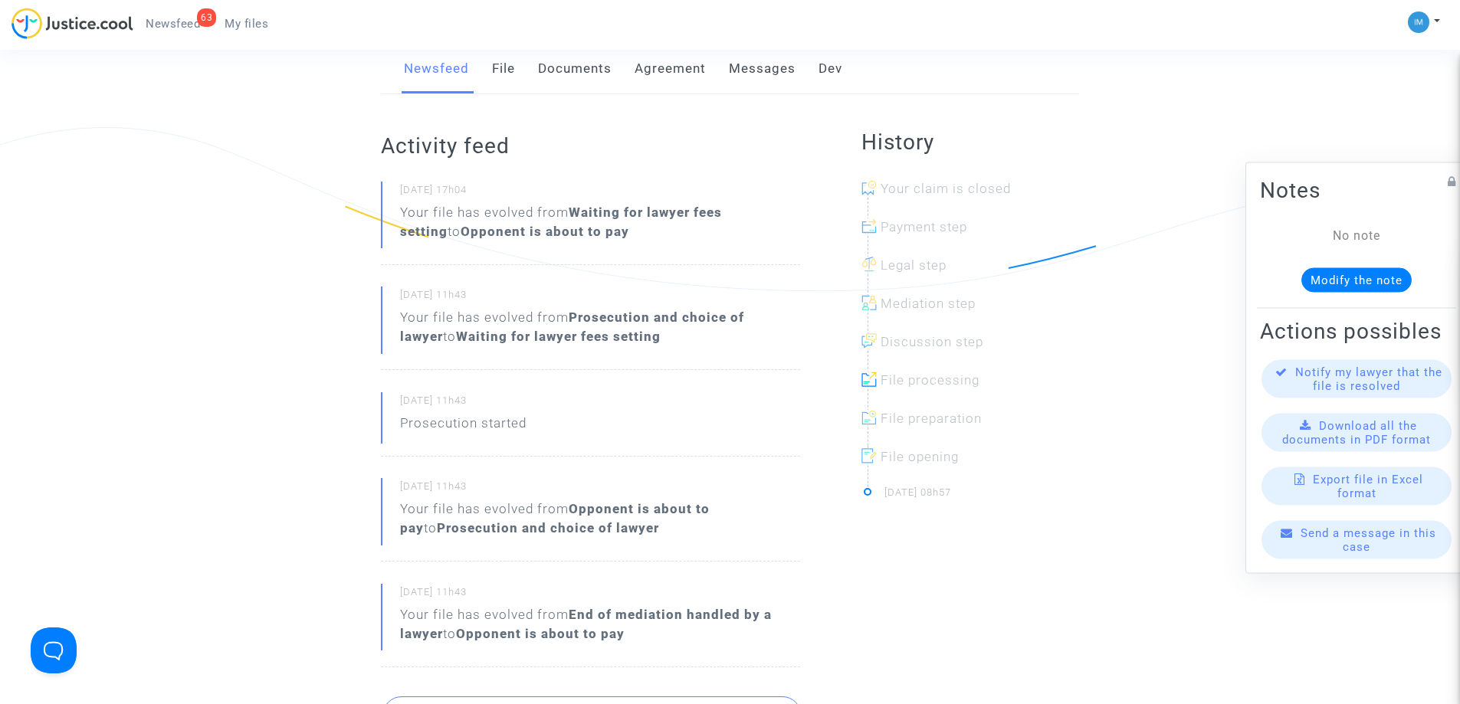
scroll to position [307, 0]
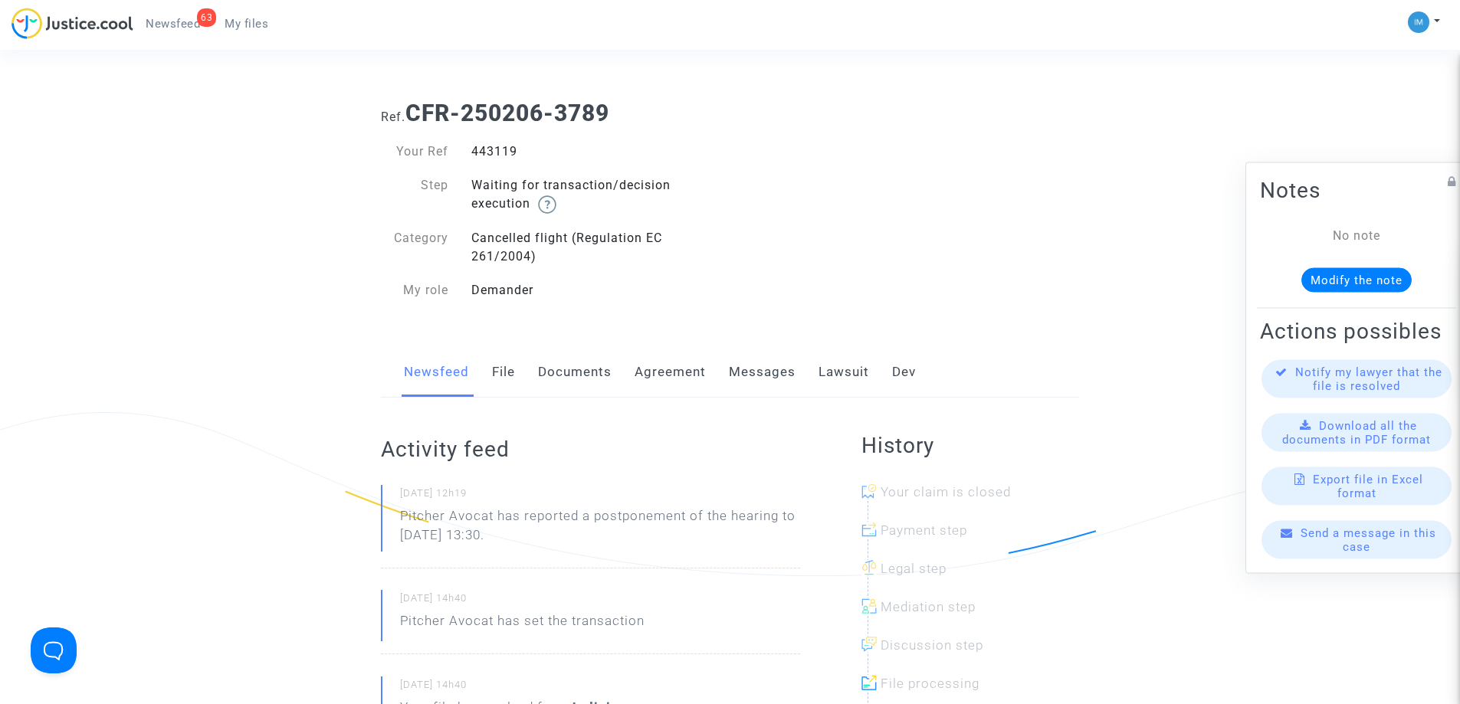
click at [834, 365] on link "Lawsuit" at bounding box center [844, 372] width 51 height 51
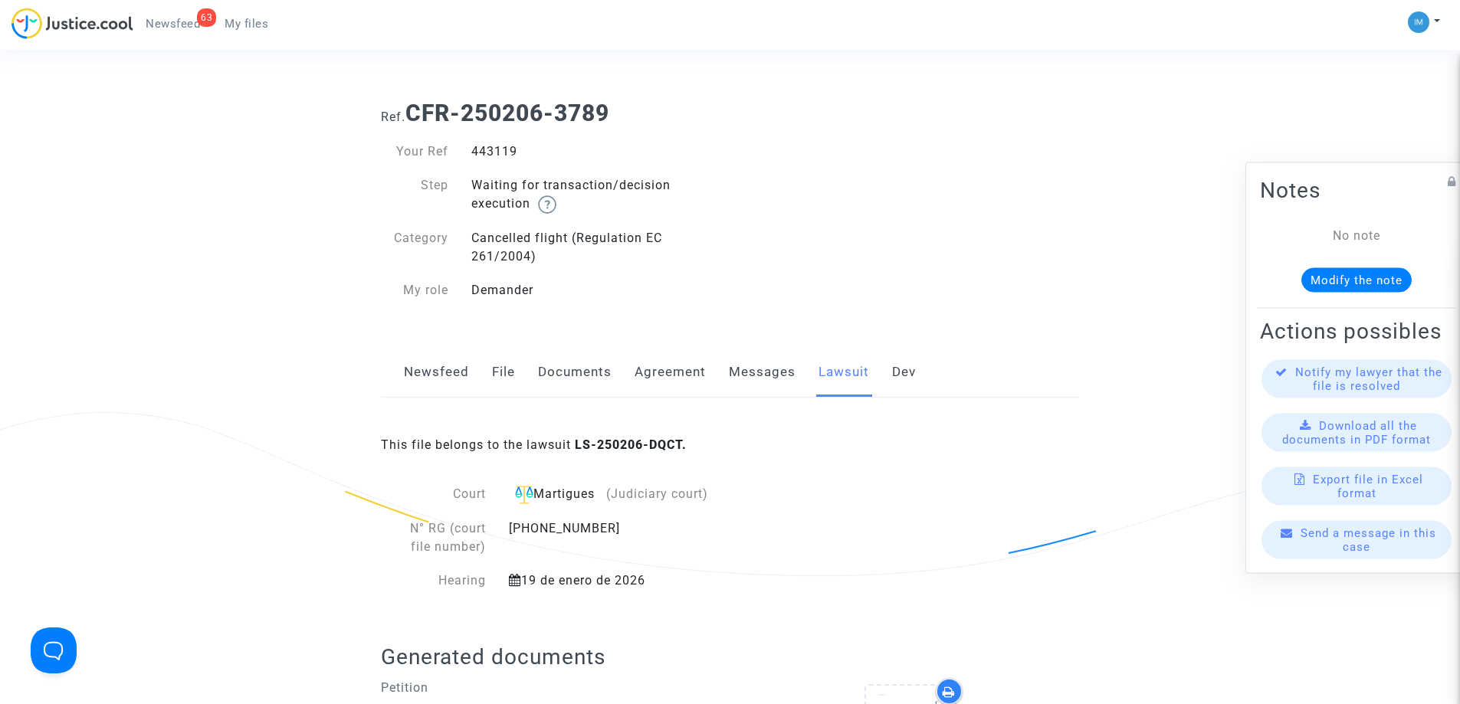
click at [415, 394] on link "Newsfeed" at bounding box center [436, 372] width 65 height 51
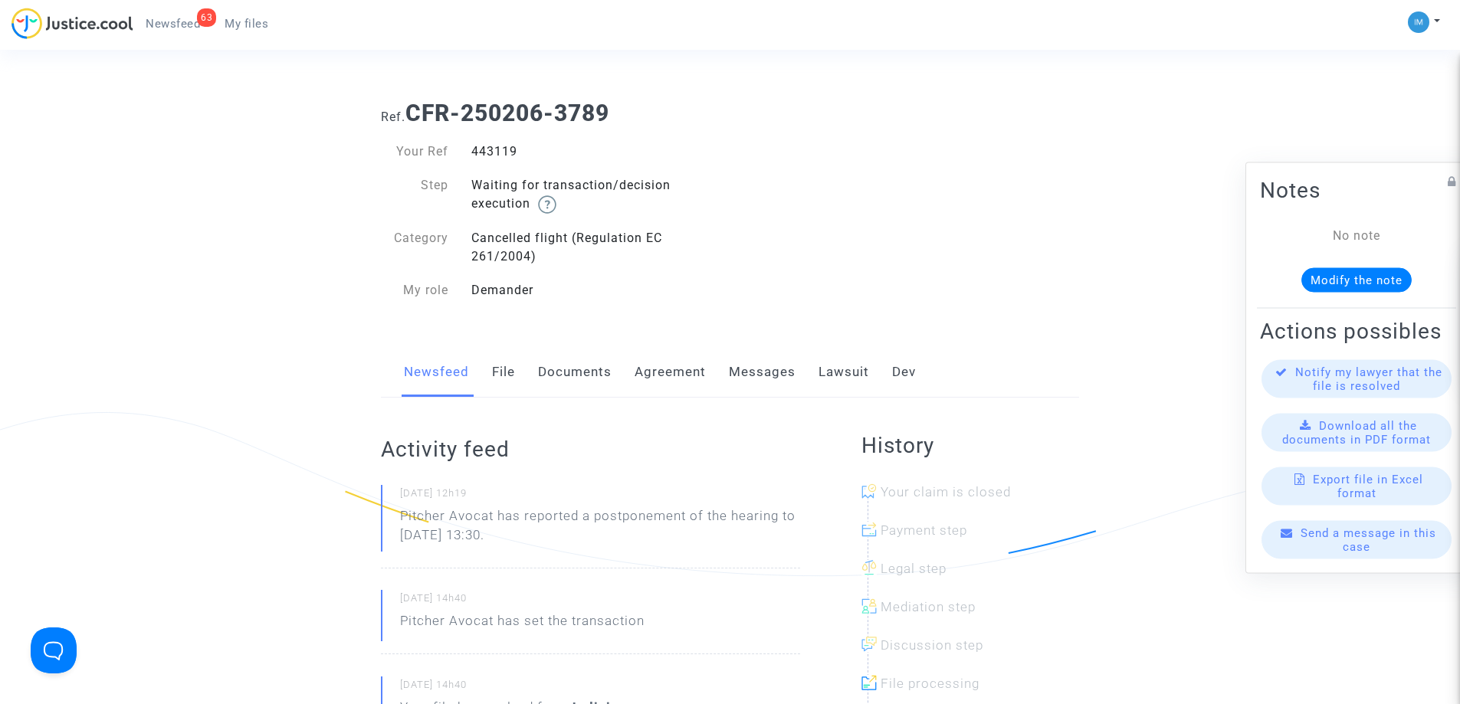
click at [848, 372] on link "Lawsuit" at bounding box center [844, 372] width 51 height 51
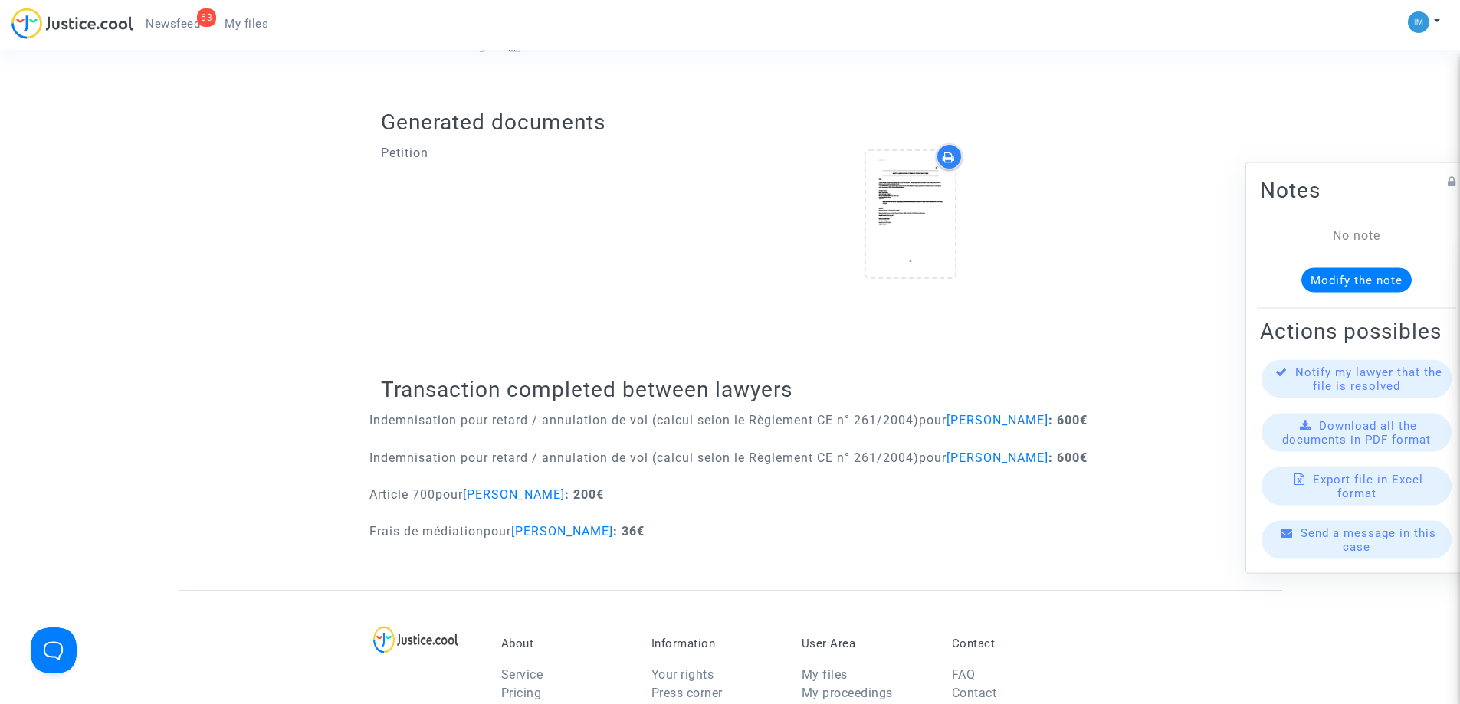
scroll to position [536, 0]
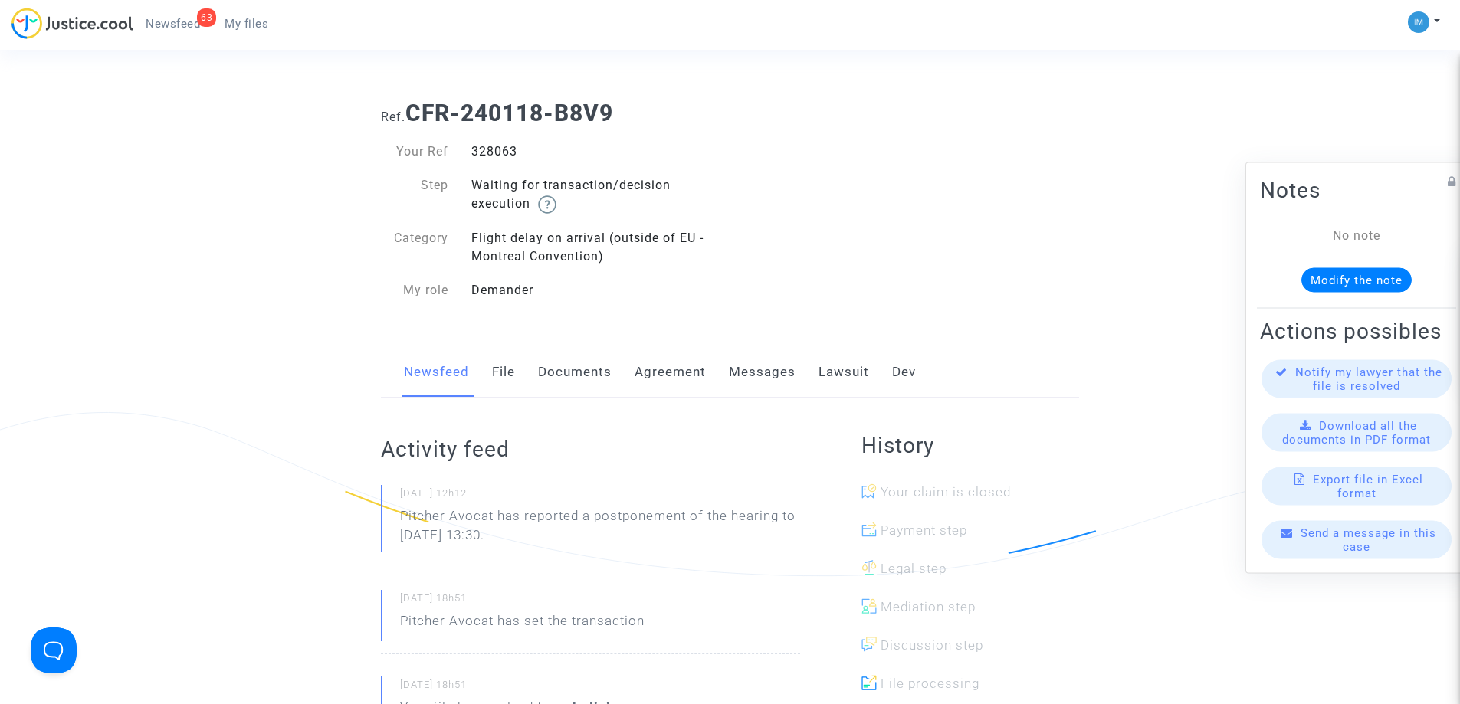
click at [837, 369] on link "Lawsuit" at bounding box center [844, 372] width 51 height 51
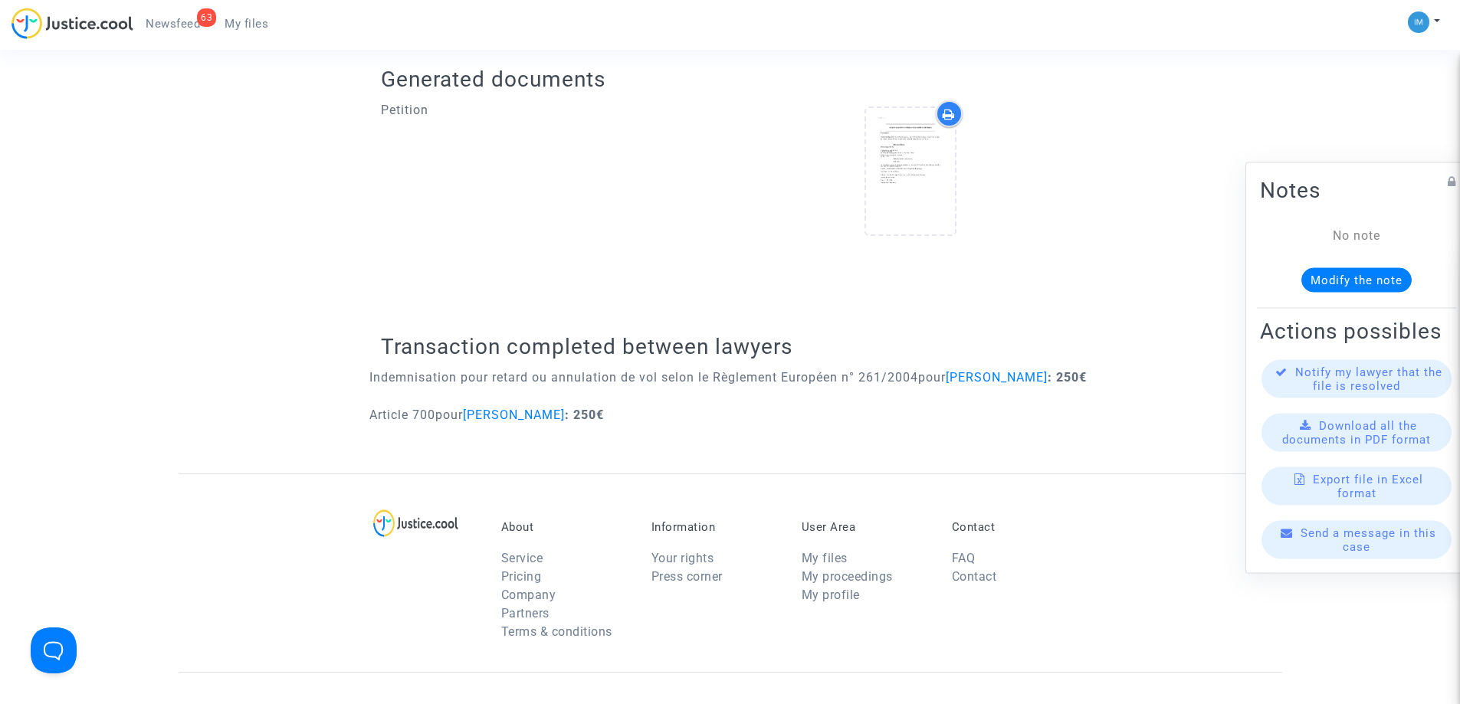
scroll to position [690, 0]
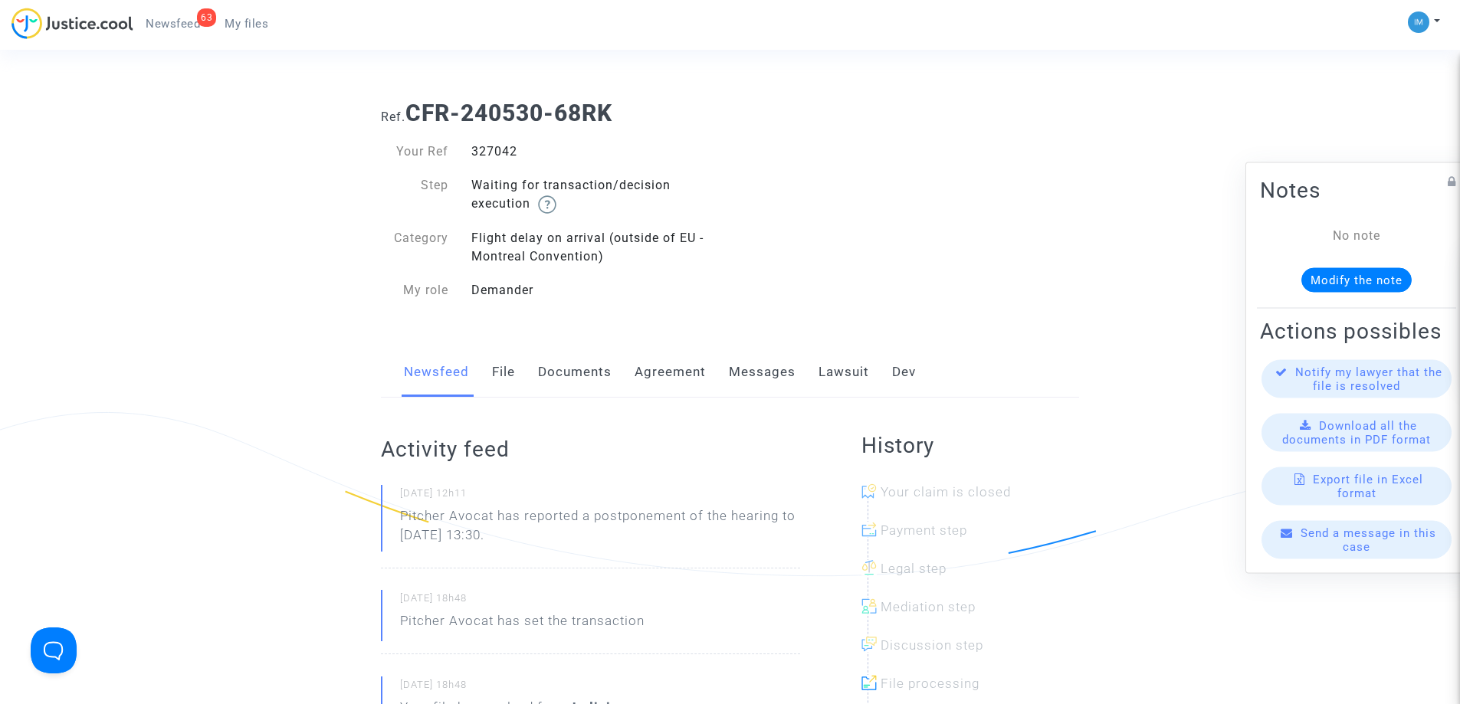
click at [837, 370] on link "Lawsuit" at bounding box center [844, 372] width 51 height 51
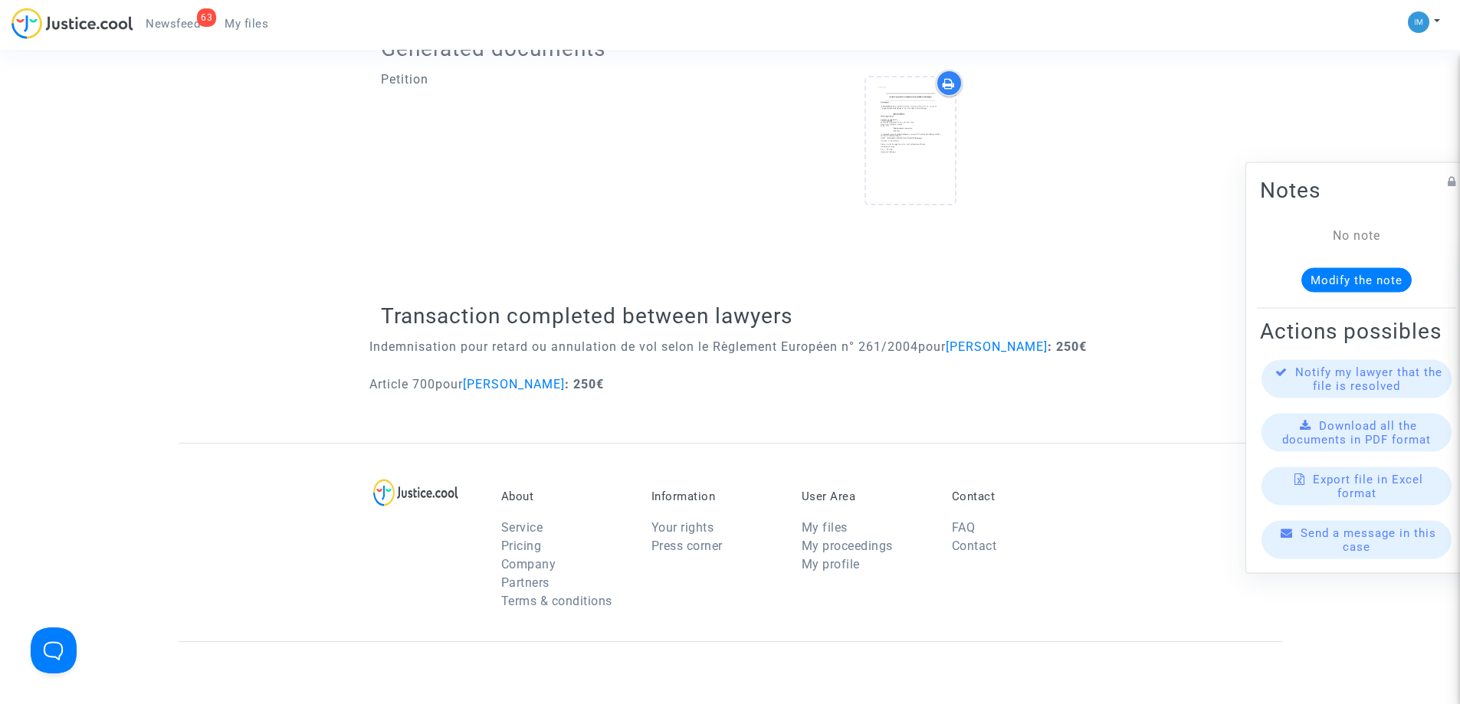
scroll to position [613, 0]
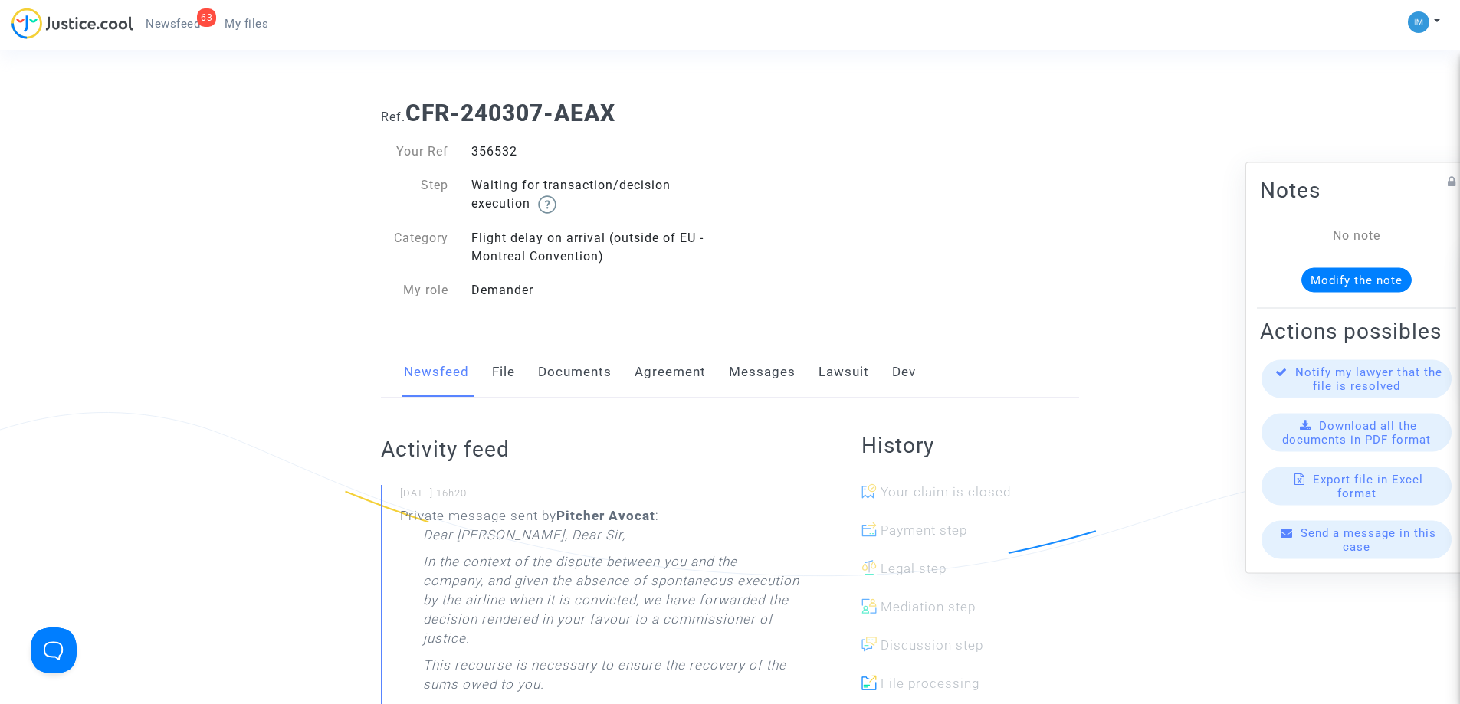
click at [839, 365] on link "Lawsuit" at bounding box center [844, 372] width 51 height 51
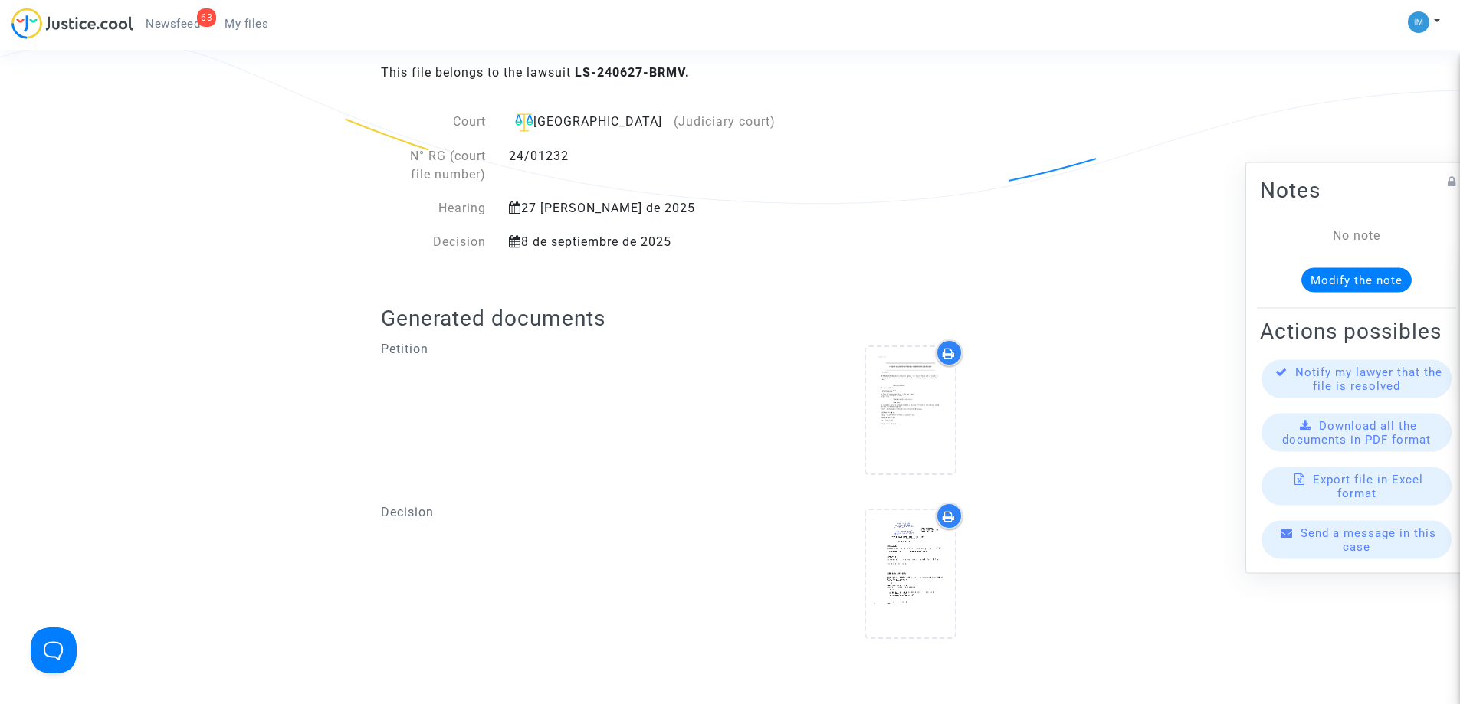
scroll to position [843, 0]
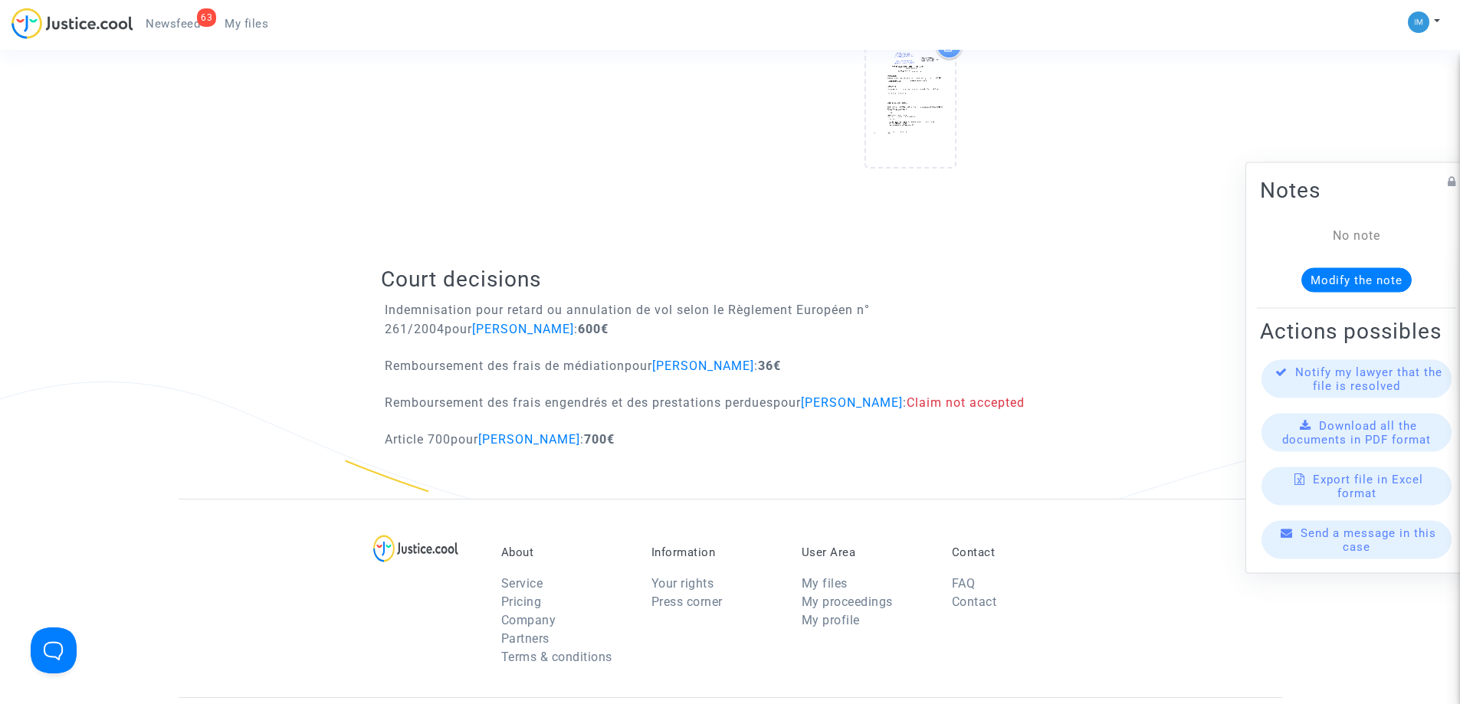
click at [615, 442] on b "700€" at bounding box center [599, 439] width 31 height 15
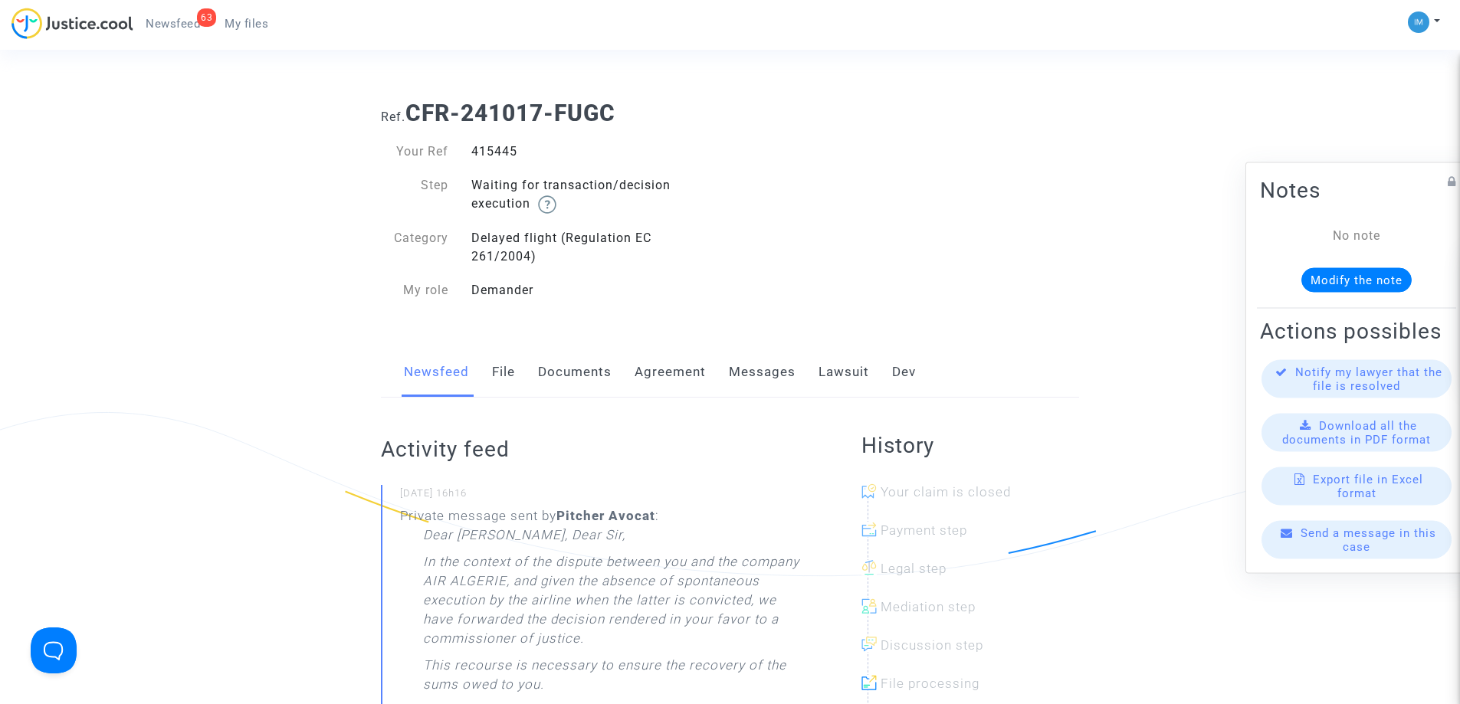
click at [843, 380] on link "Lawsuit" at bounding box center [844, 372] width 51 height 51
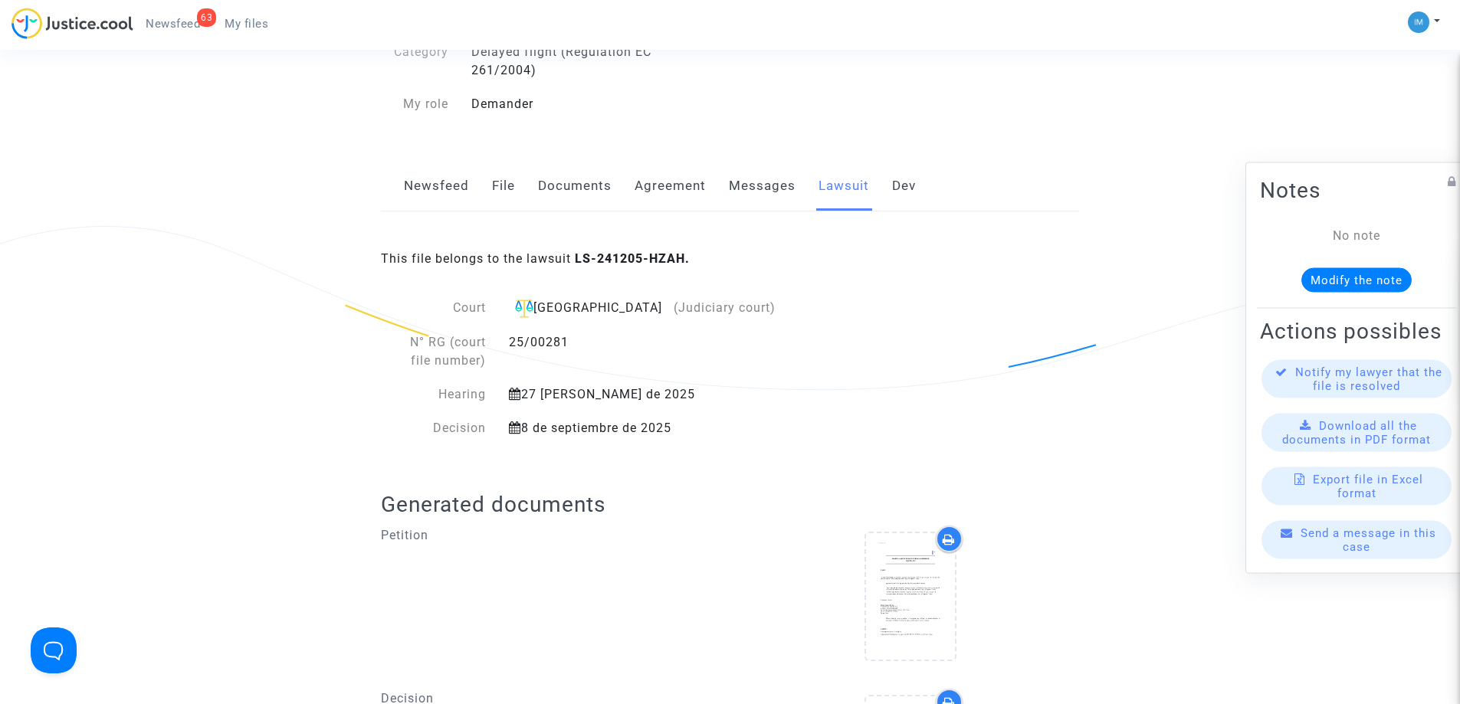
scroll to position [153, 0]
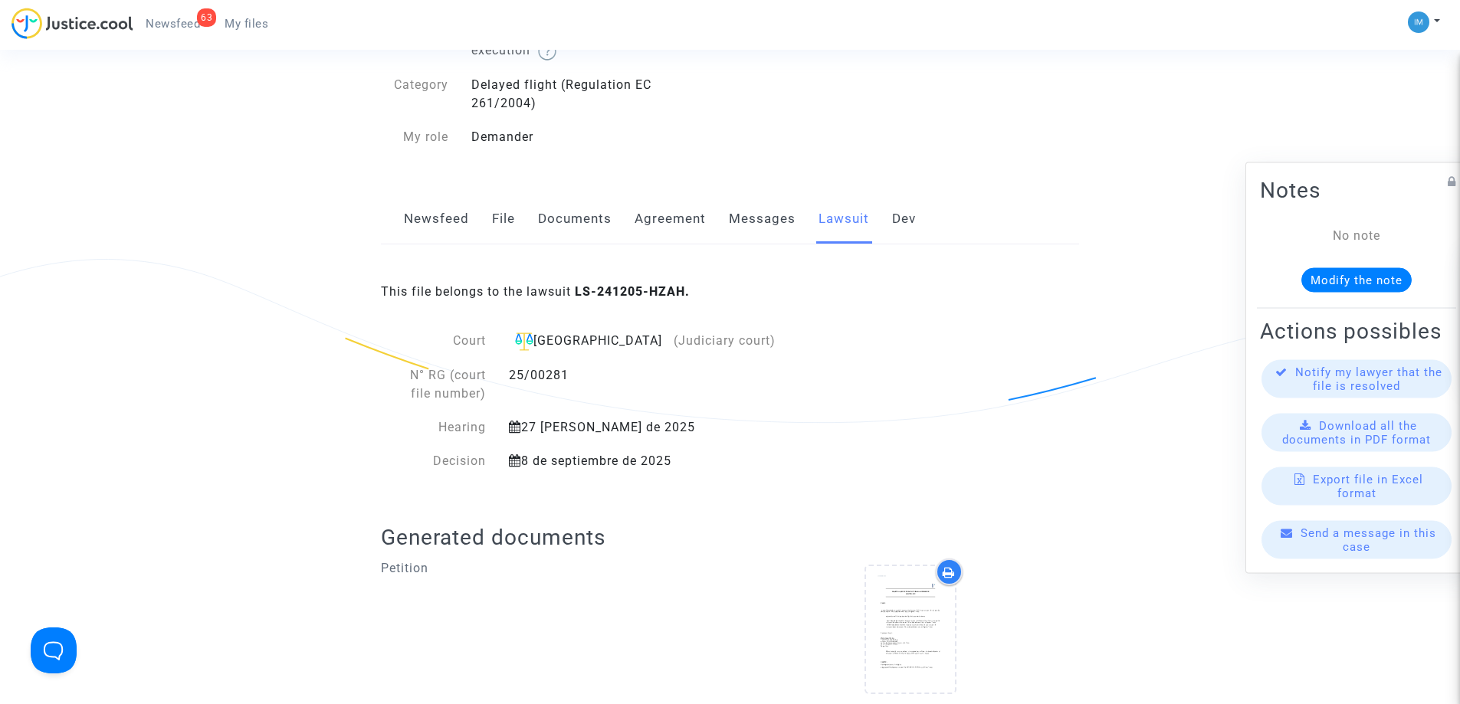
click at [430, 213] on link "Newsfeed" at bounding box center [436, 219] width 65 height 51
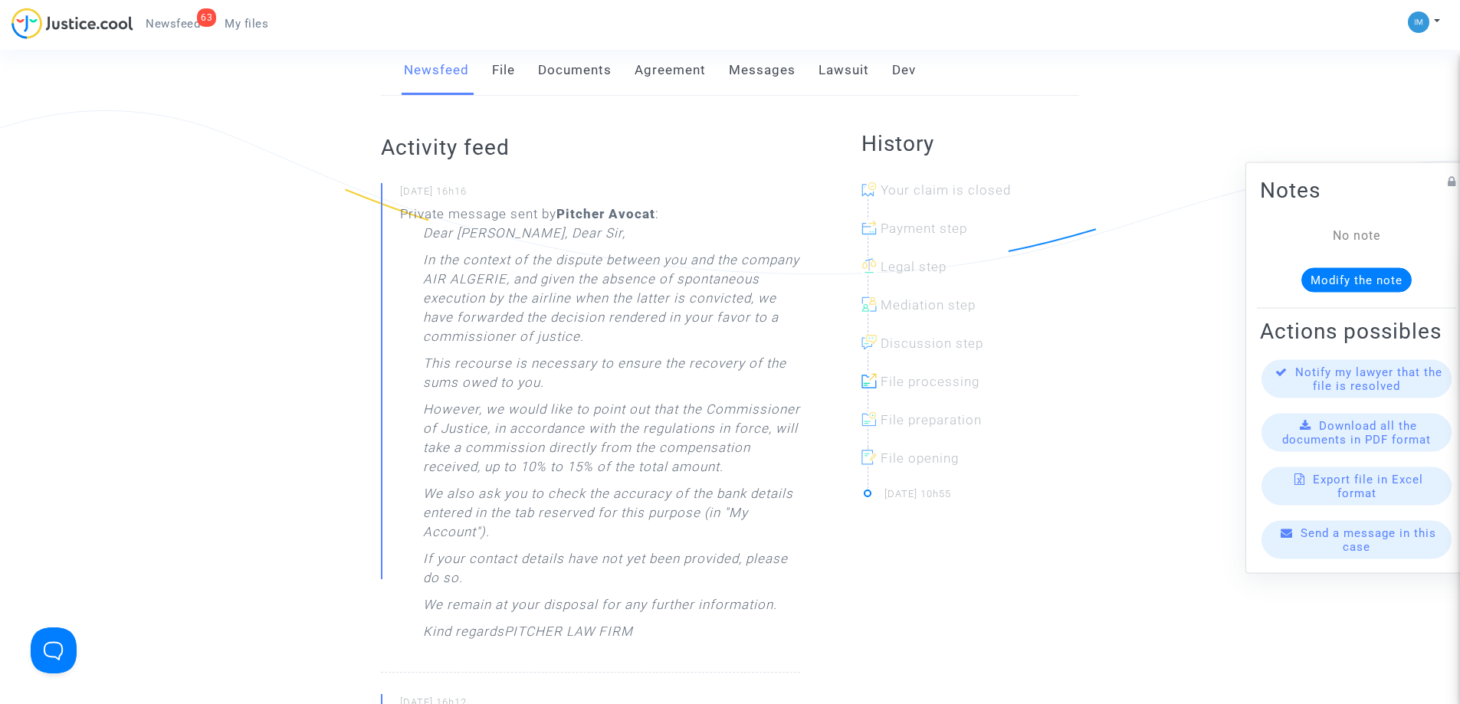
scroll to position [460, 0]
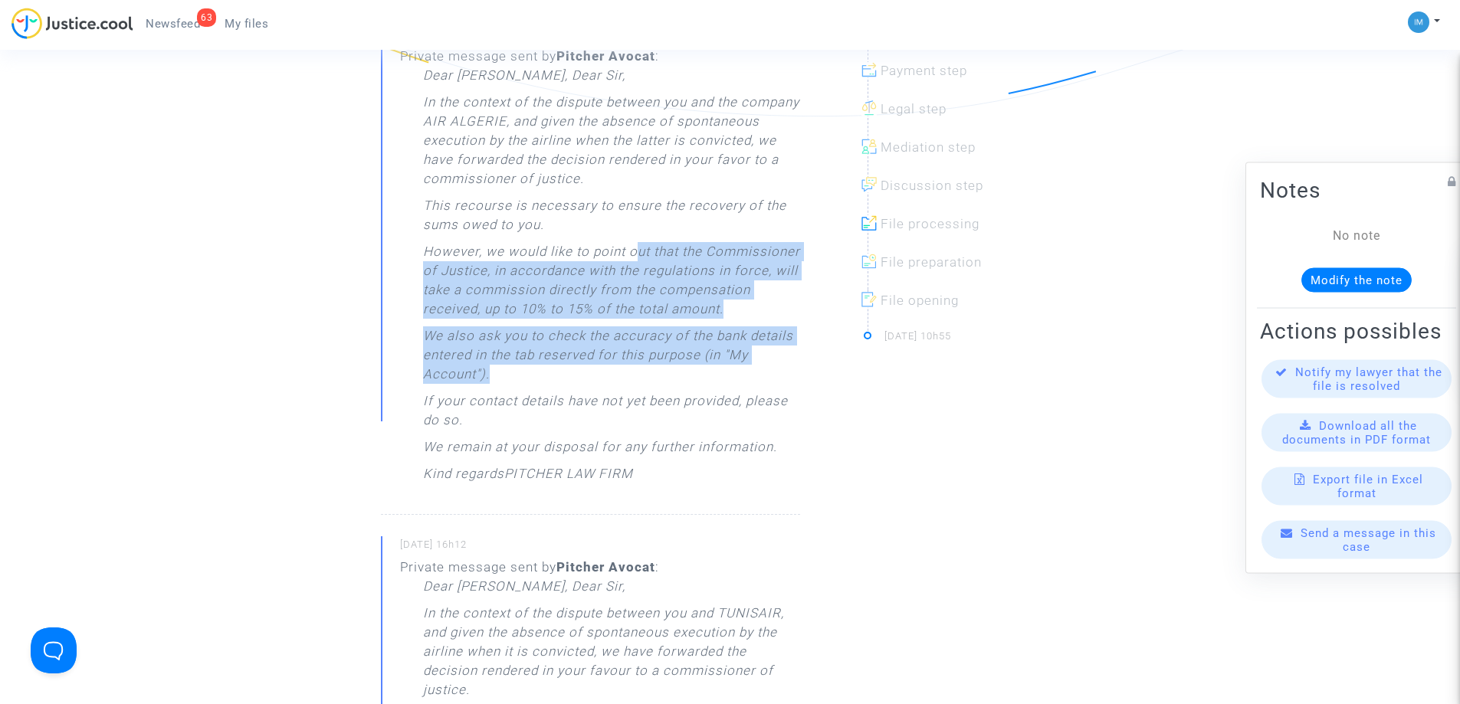
drag, startPoint x: 634, startPoint y: 254, endPoint x: 632, endPoint y: 399, distance: 144.9
click at [632, 399] on div "Dear Madam, Dear Sir, In the context of the dispute between you and the company…" at bounding box center [611, 278] width 377 height 425
drag, startPoint x: 632, startPoint y: 399, endPoint x: 645, endPoint y: 390, distance: 14.9
click at [632, 399] on p "If your contact details have not yet been provided, please do so." at bounding box center [611, 415] width 377 height 46
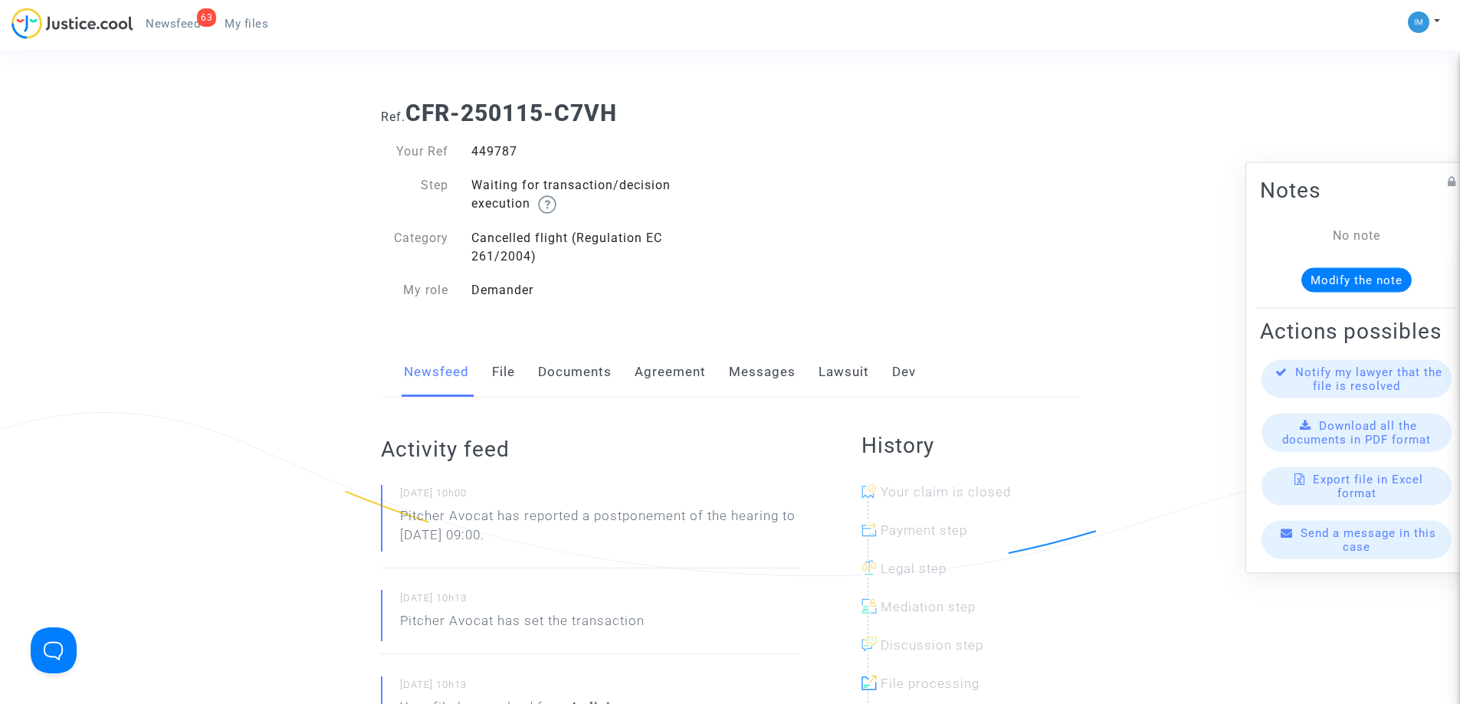
click at [848, 367] on link "Lawsuit" at bounding box center [844, 372] width 51 height 51
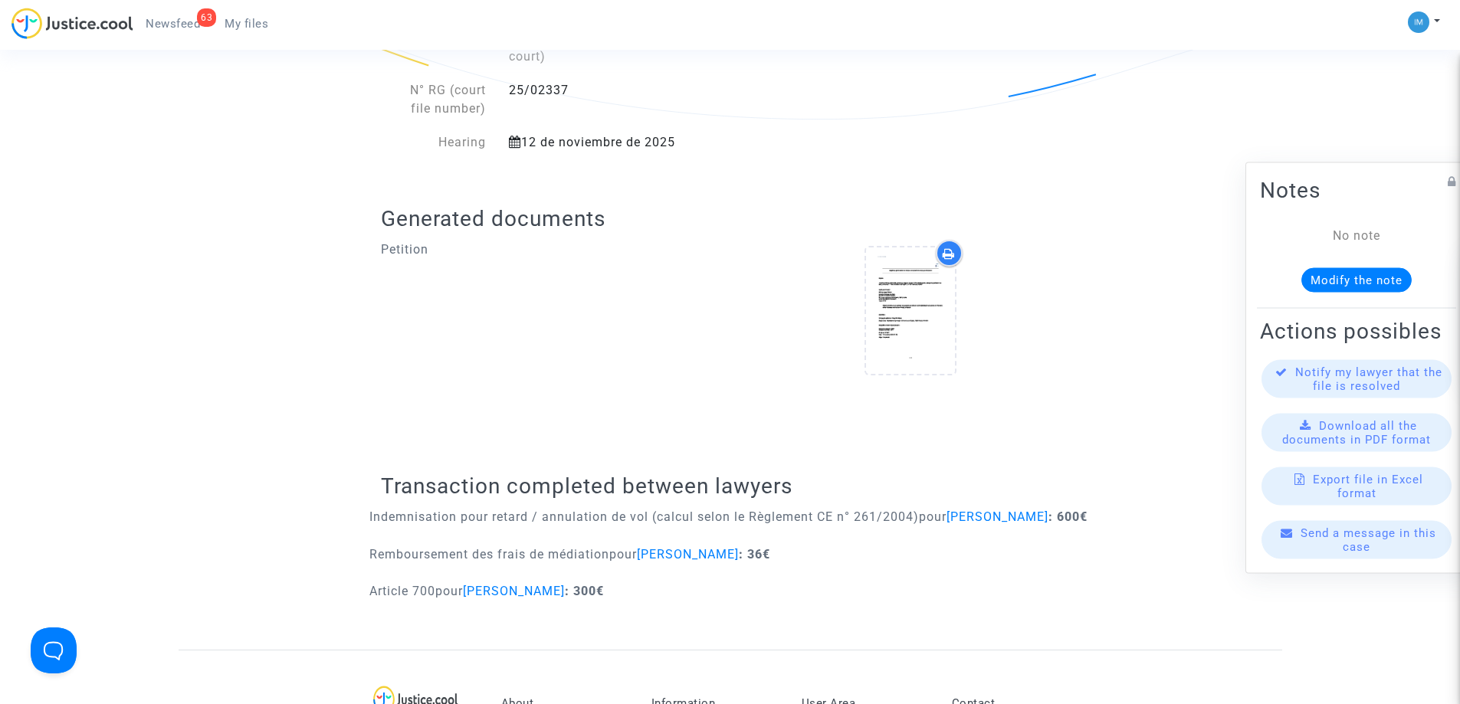
scroll to position [460, 0]
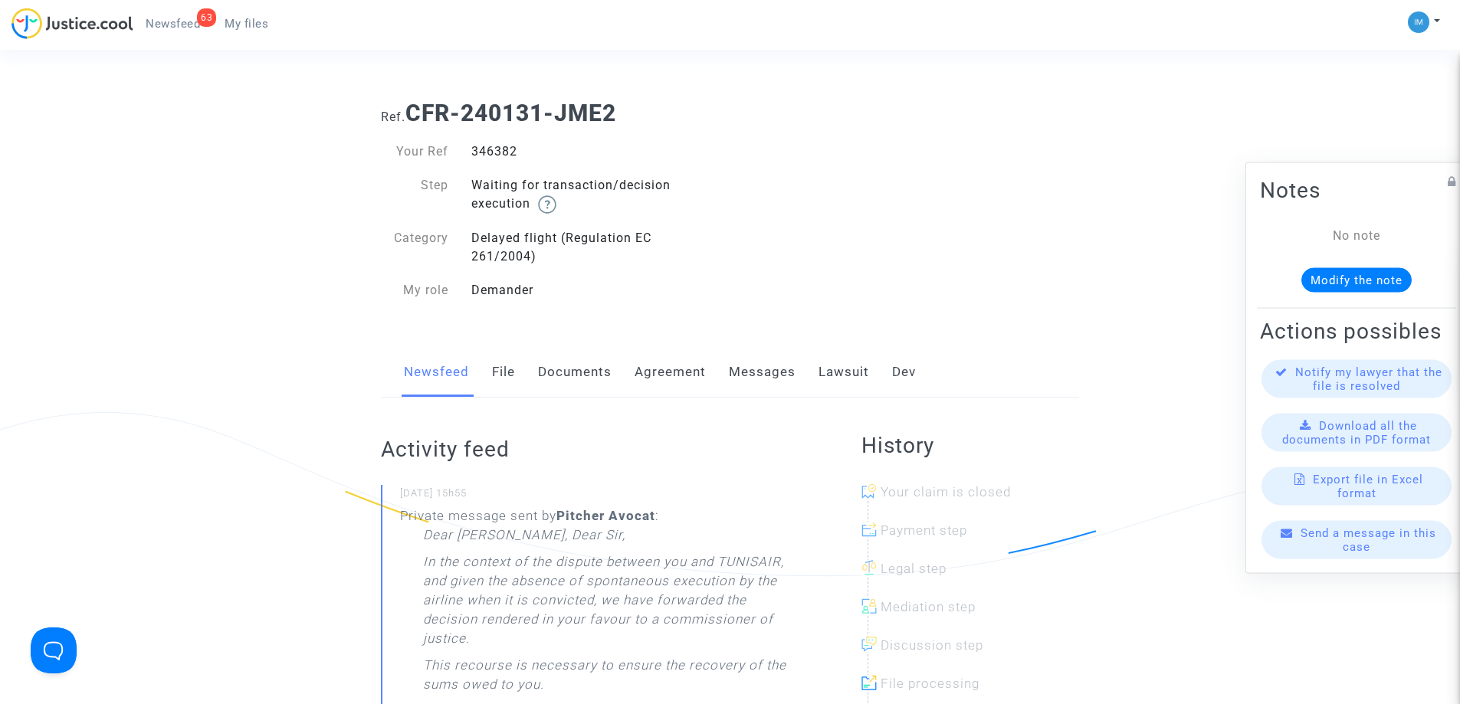
click at [833, 363] on link "Lawsuit" at bounding box center [844, 372] width 51 height 51
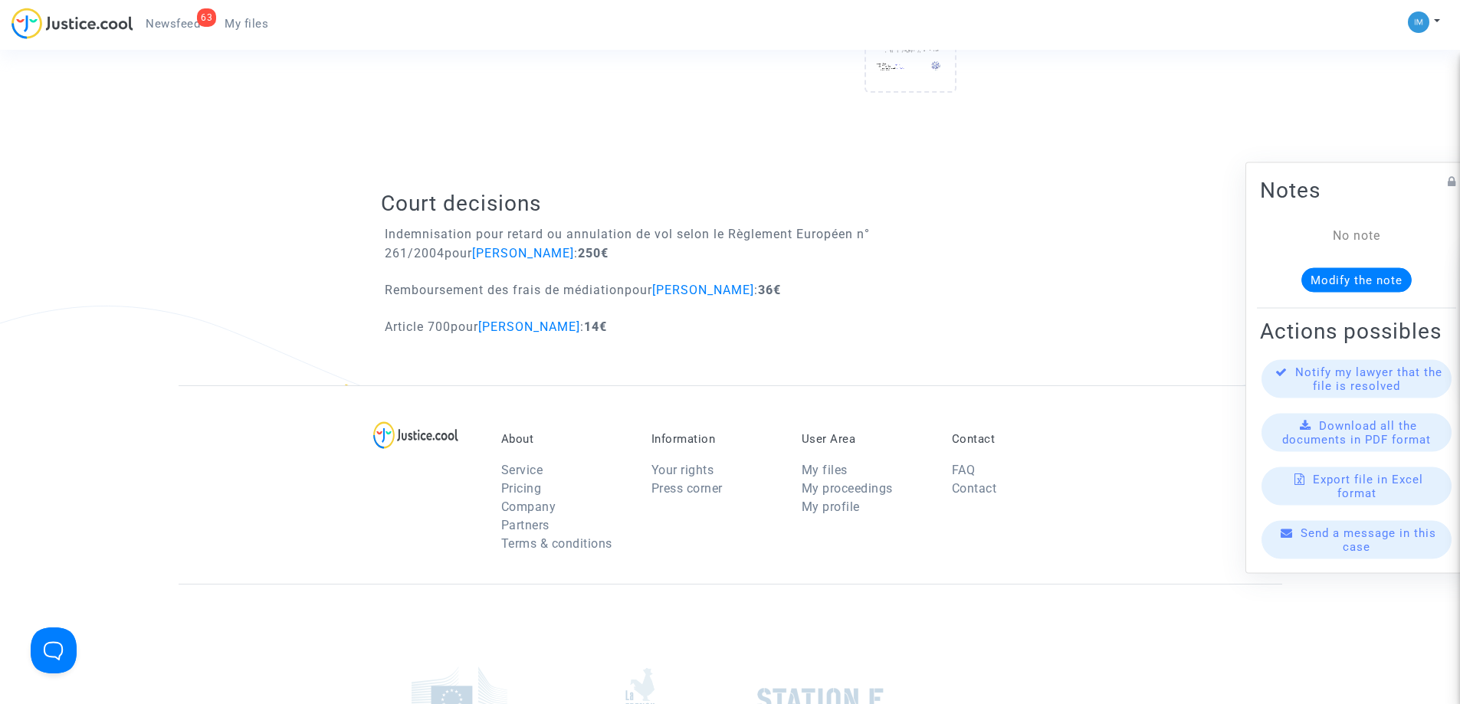
scroll to position [920, 0]
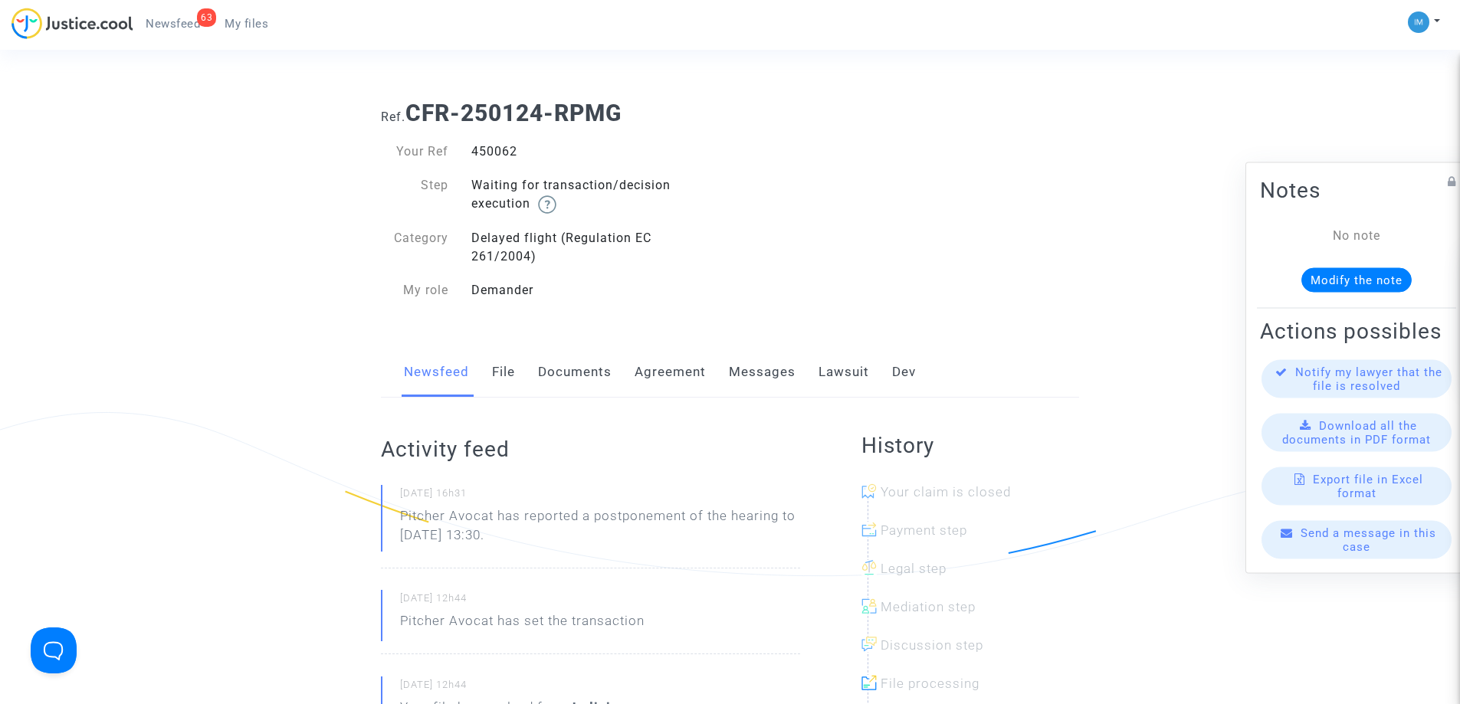
click at [822, 371] on link "Lawsuit" at bounding box center [844, 372] width 51 height 51
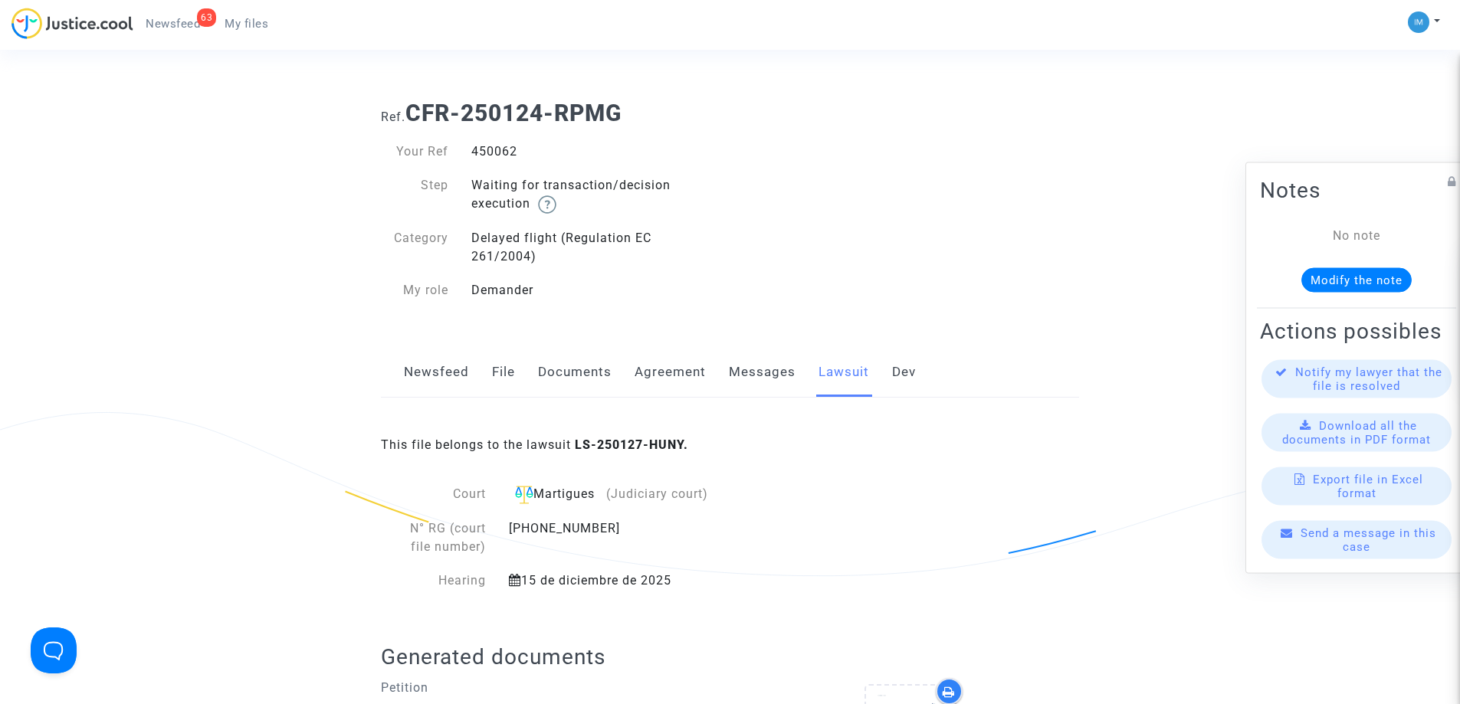
scroll to position [460, 0]
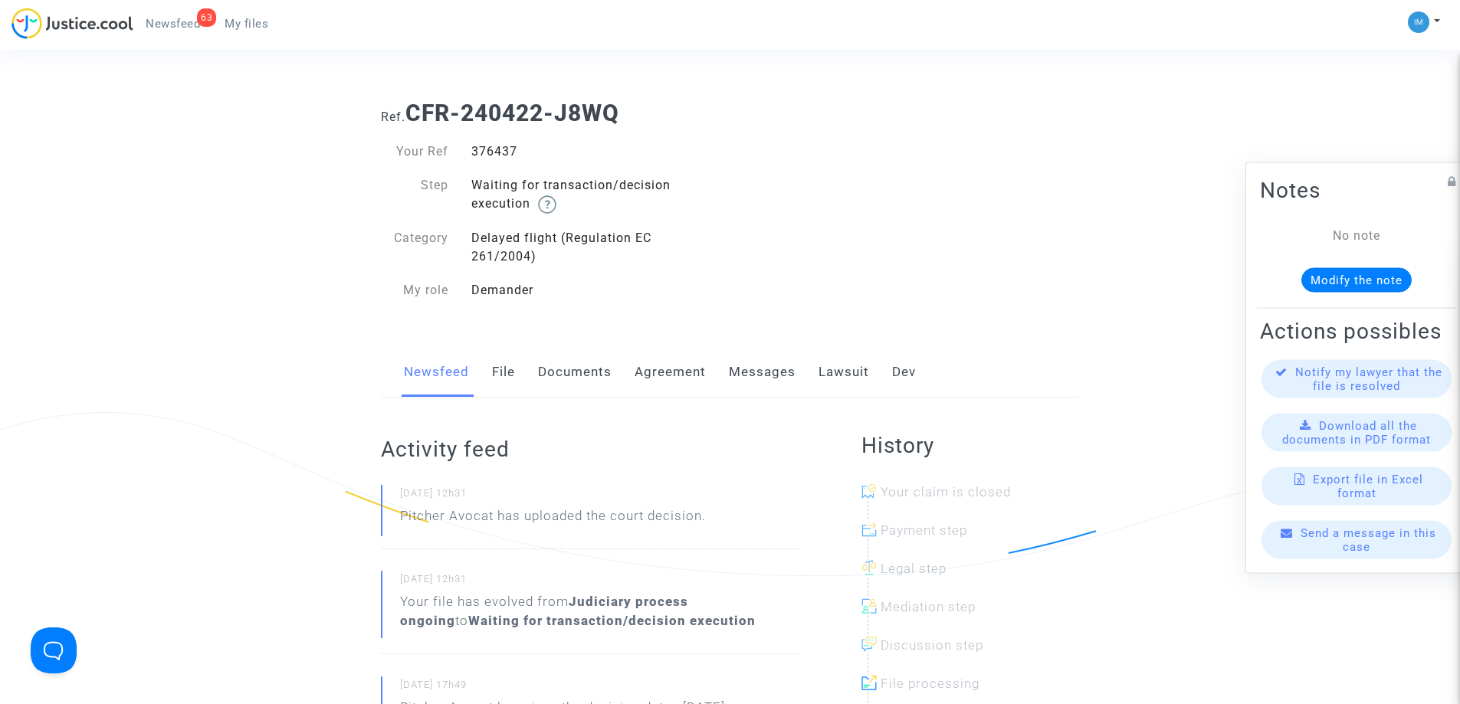
click at [852, 391] on link "Lawsuit" at bounding box center [844, 372] width 51 height 51
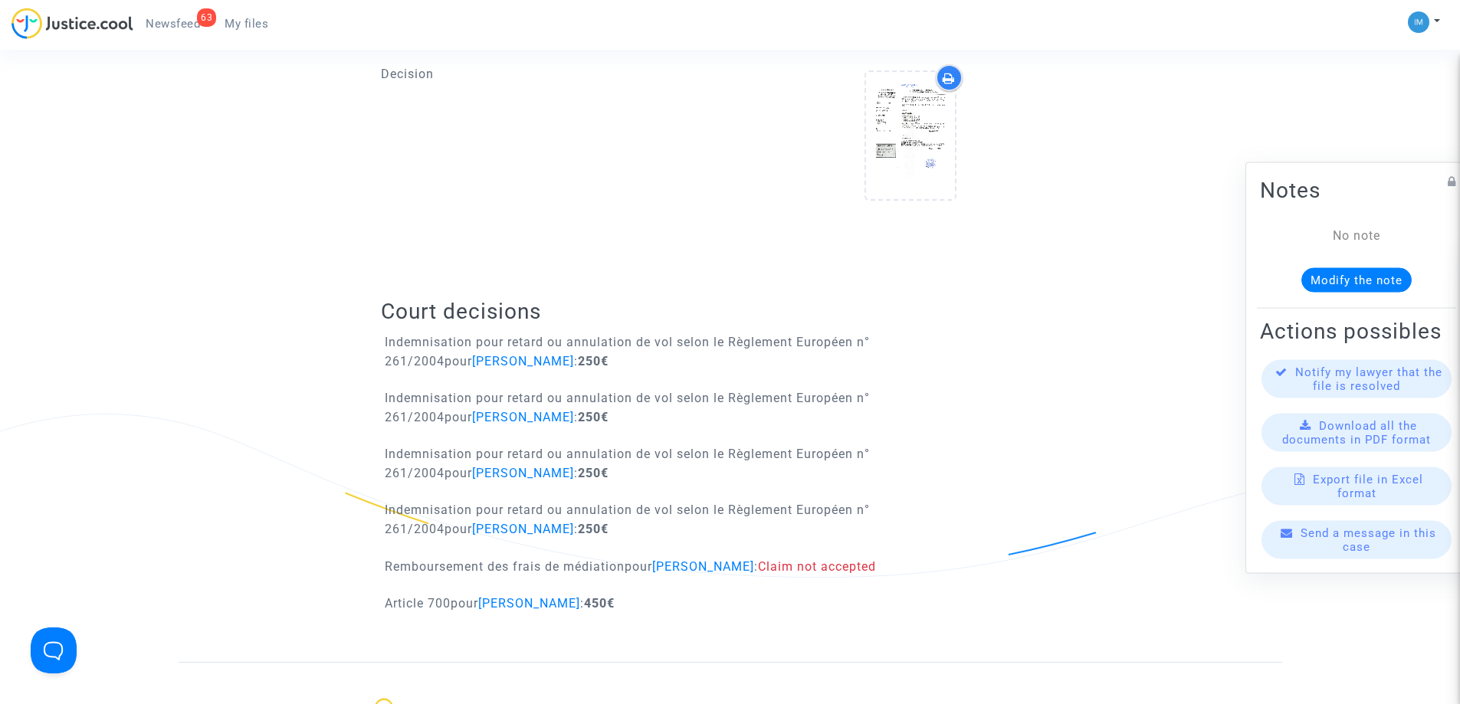
scroll to position [920, 0]
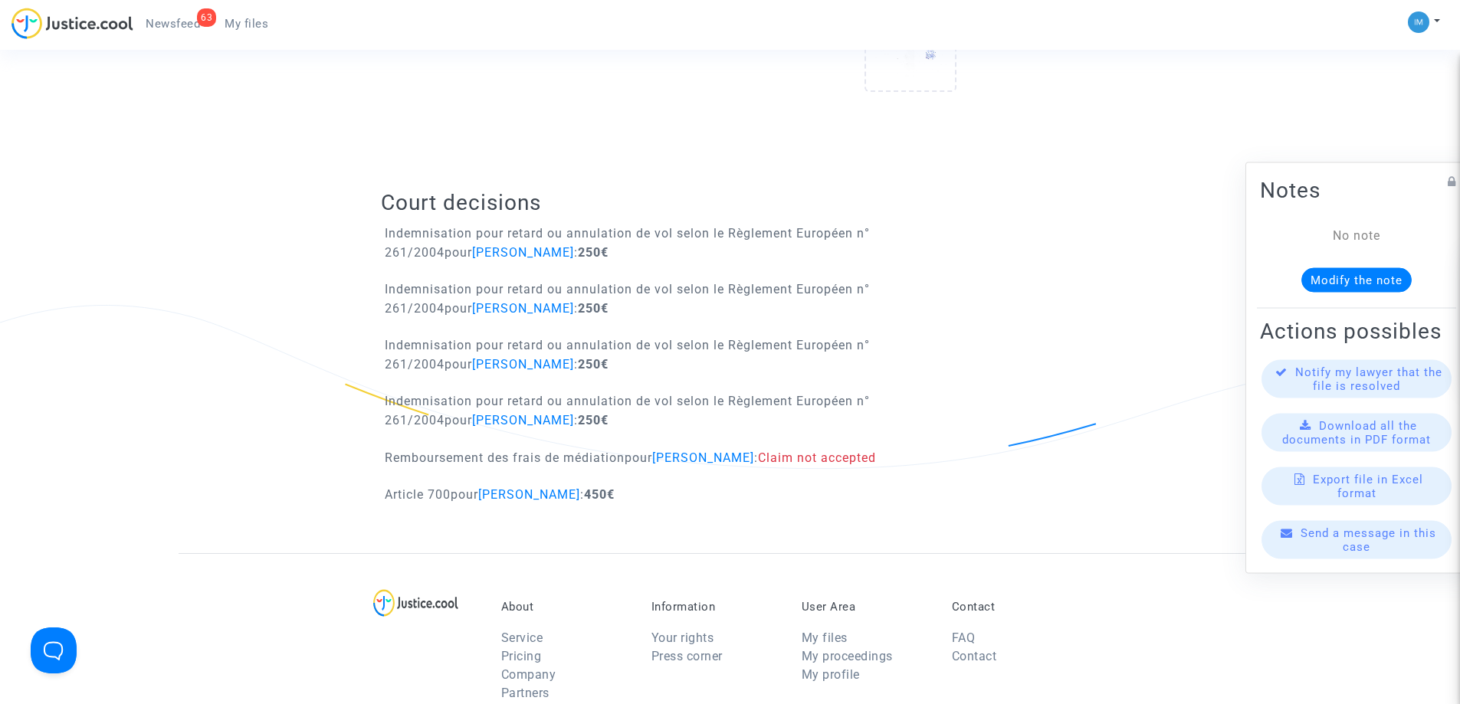
click at [607, 488] on b "450€" at bounding box center [599, 494] width 31 height 15
click at [619, 461] on p "Remboursement des frais de médiation pour [PERSON_NAME] : Claim not accepted" at bounding box center [630, 457] width 491 height 19
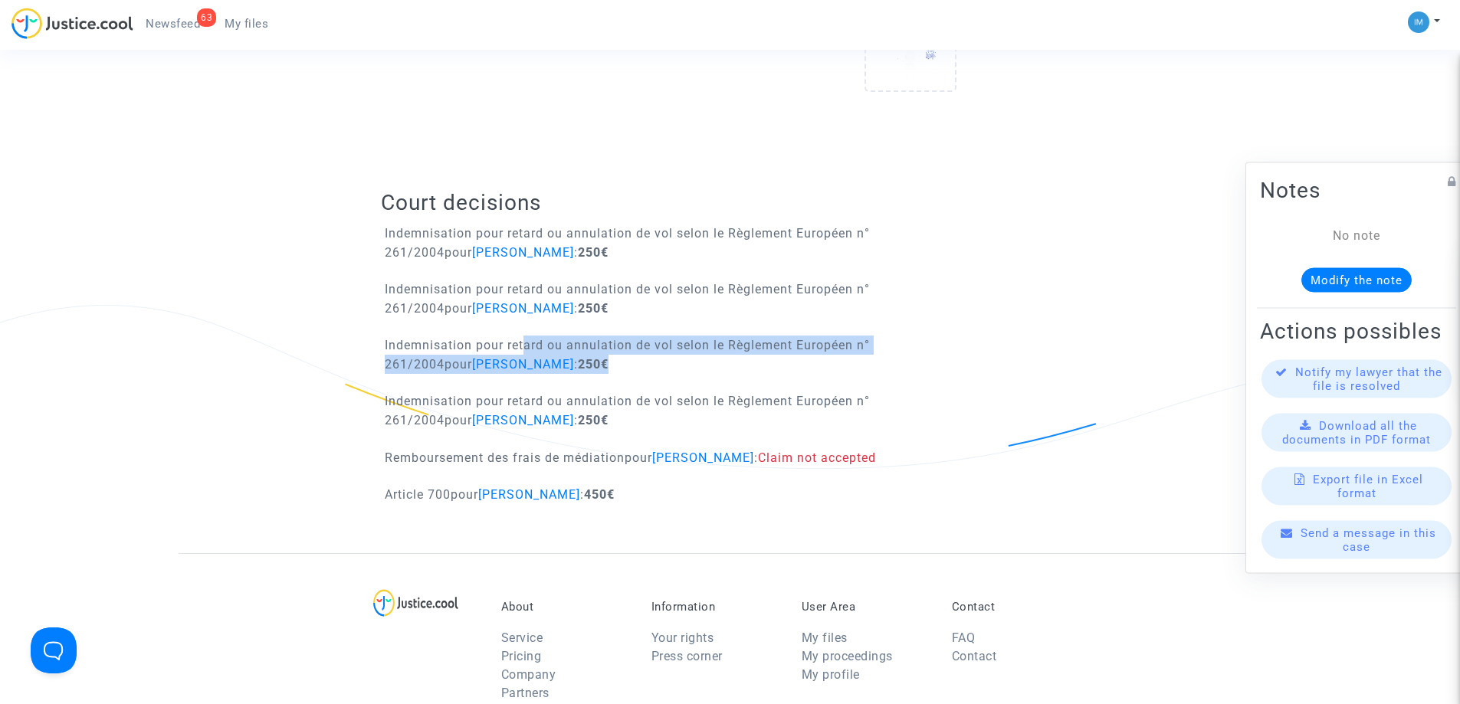
drag, startPoint x: 518, startPoint y: 412, endPoint x: 508, endPoint y: 468, distance: 56.1
click at [517, 452] on div "Court decisions Indemnisation pour retard ou annulation de vol selon le Règleme…" at bounding box center [730, 352] width 698 height 402
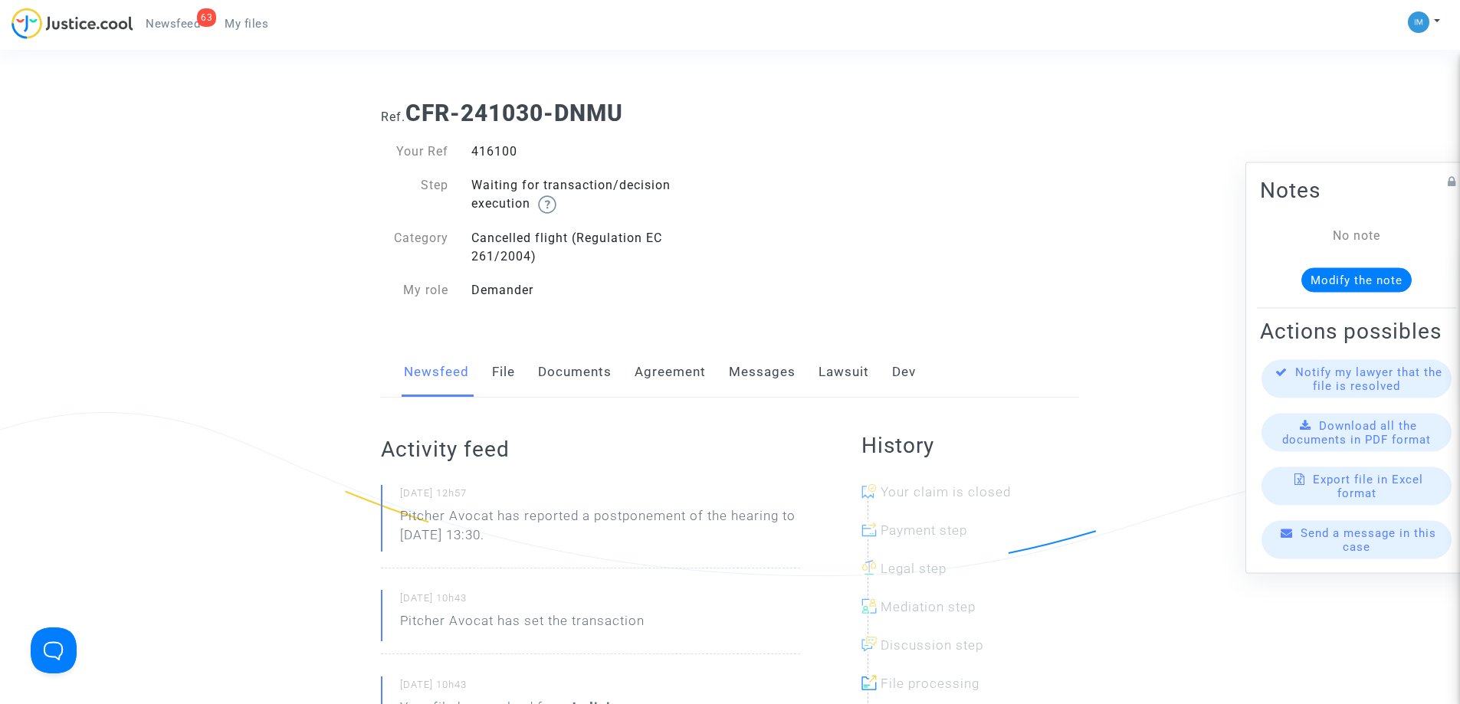
click at [830, 371] on link "Lawsuit" at bounding box center [844, 372] width 51 height 51
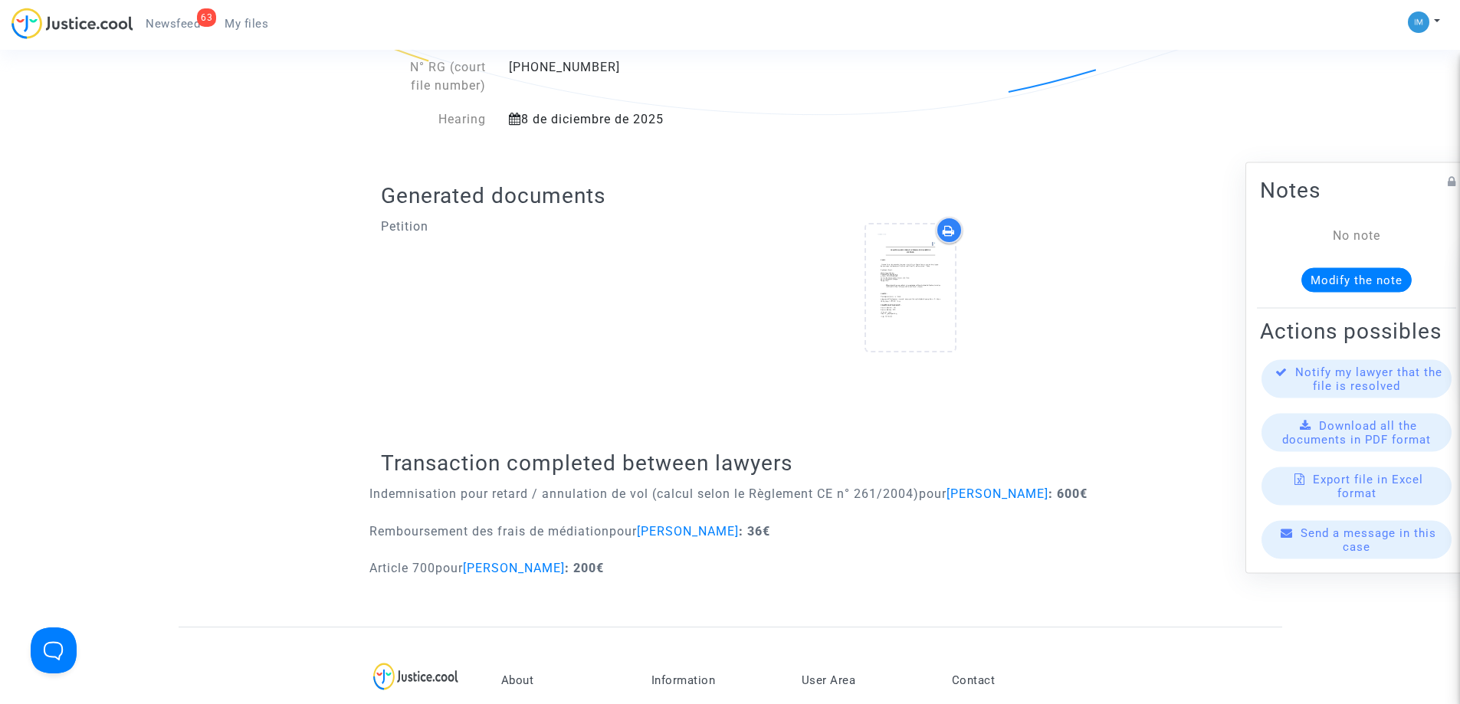
scroll to position [536, 0]
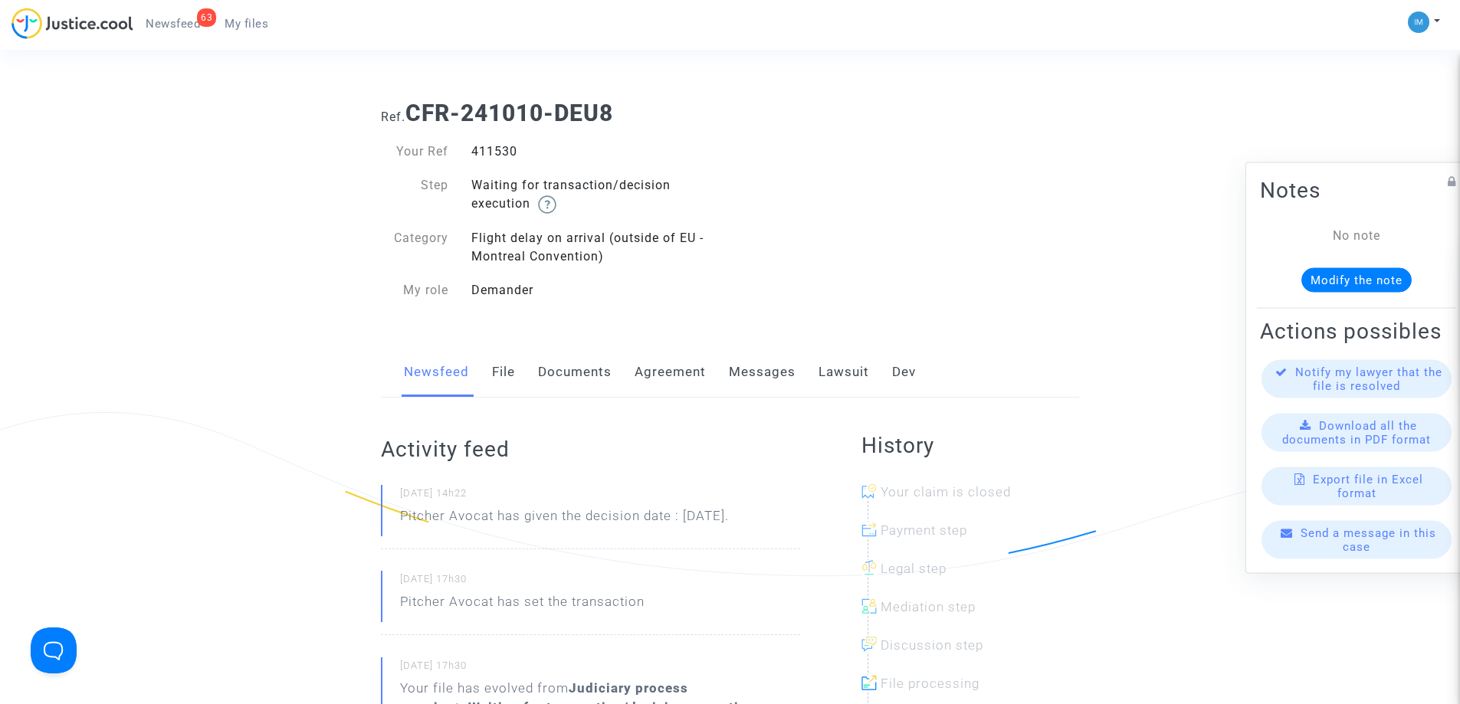
click at [821, 372] on link "Lawsuit" at bounding box center [844, 372] width 51 height 51
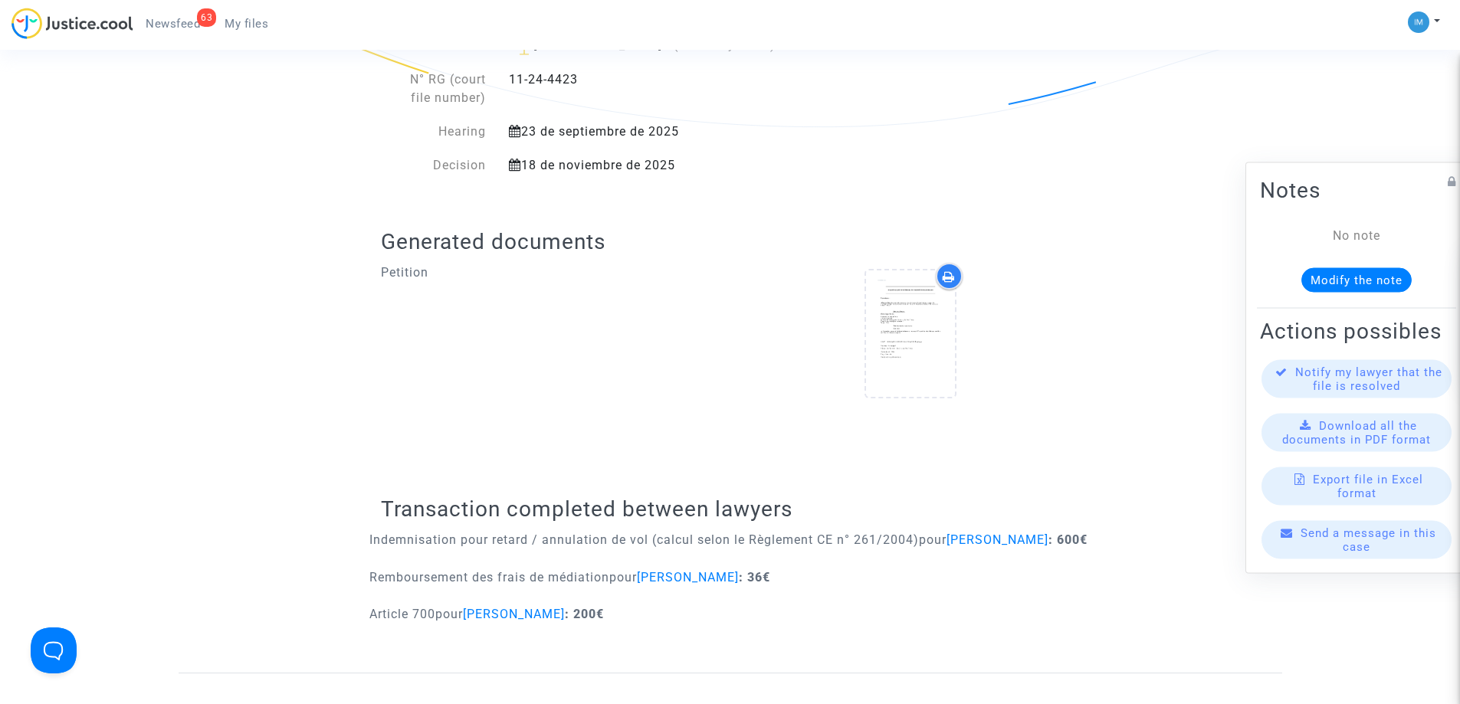
scroll to position [536, 0]
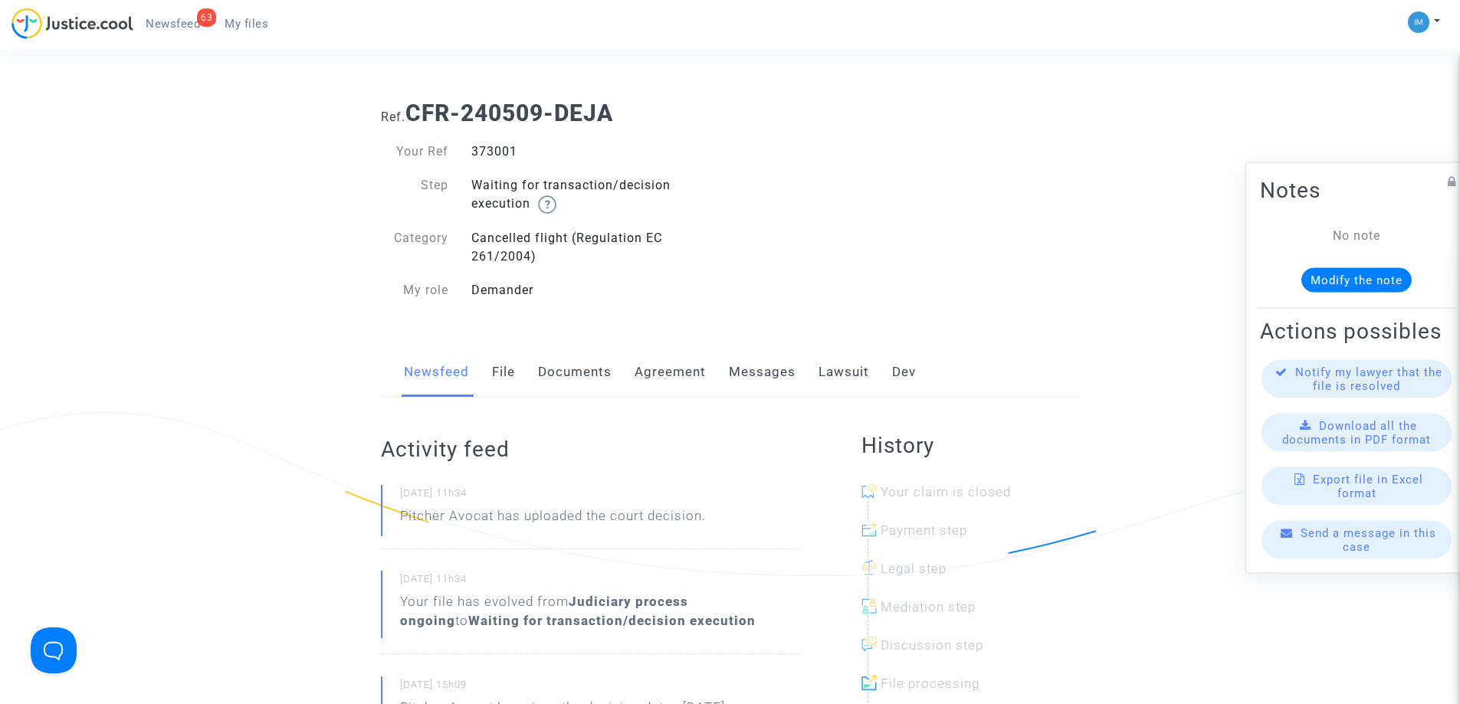
click at [837, 359] on link "Lawsuit" at bounding box center [844, 372] width 51 height 51
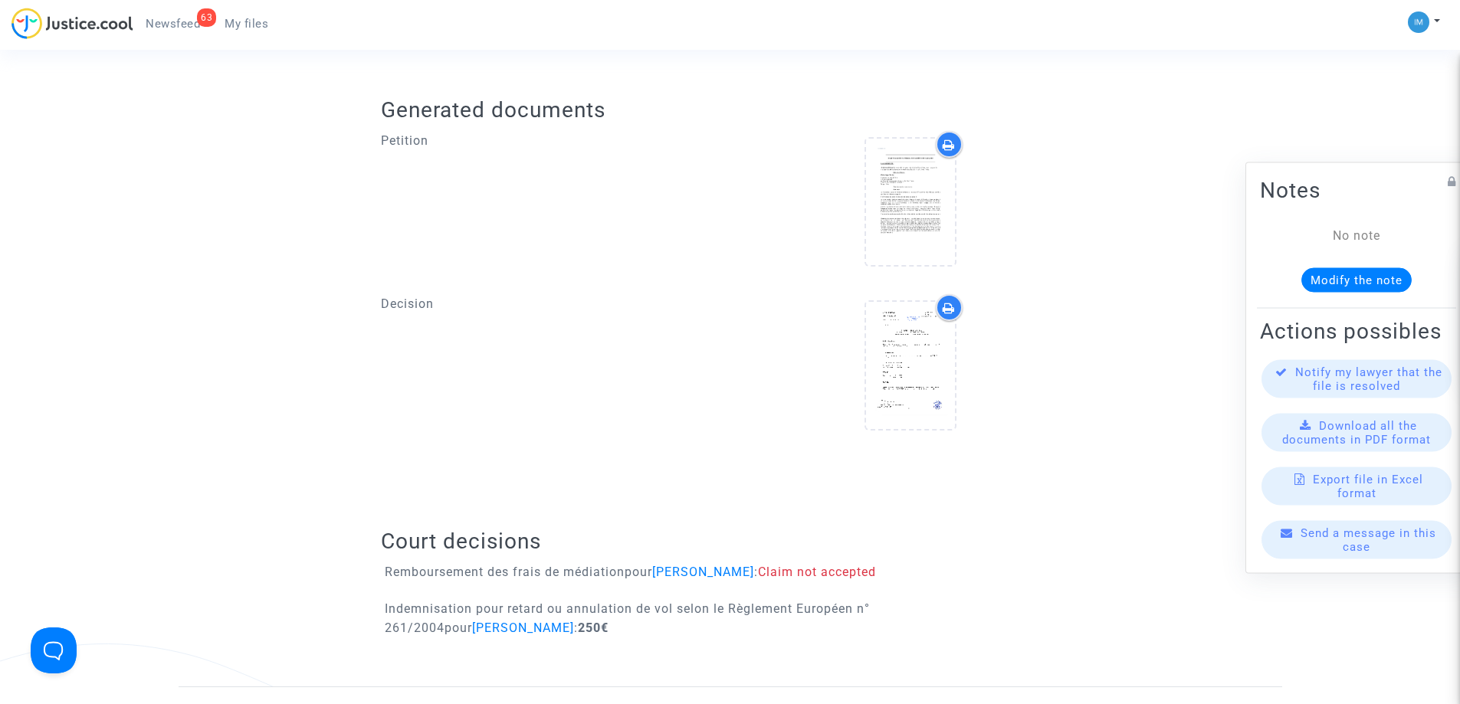
scroll to position [690, 0]
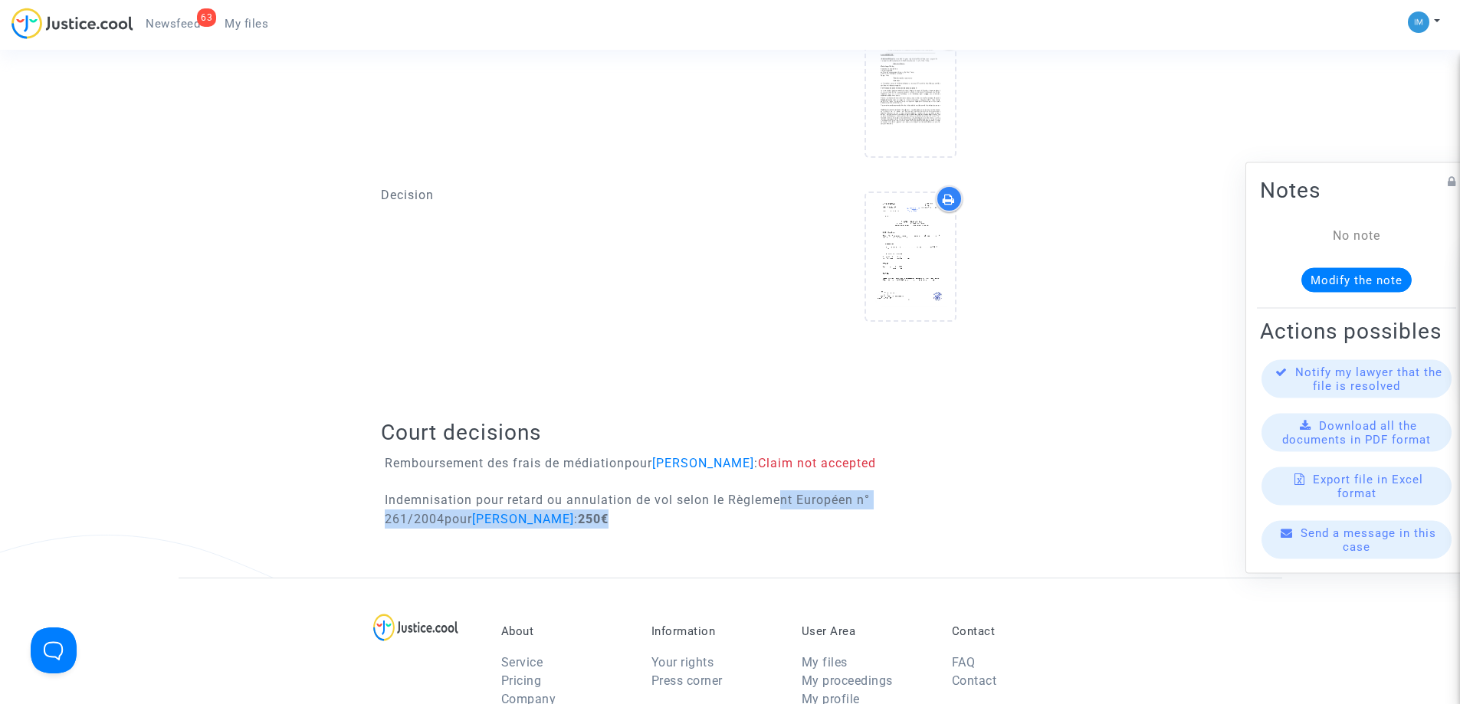
drag, startPoint x: 769, startPoint y: 497, endPoint x: 772, endPoint y: 522, distance: 25.4
click at [772, 522] on p "Indemnisation pour retard ou annulation de vol selon le Règlement Européen n° 2…" at bounding box center [738, 510] width 706 height 38
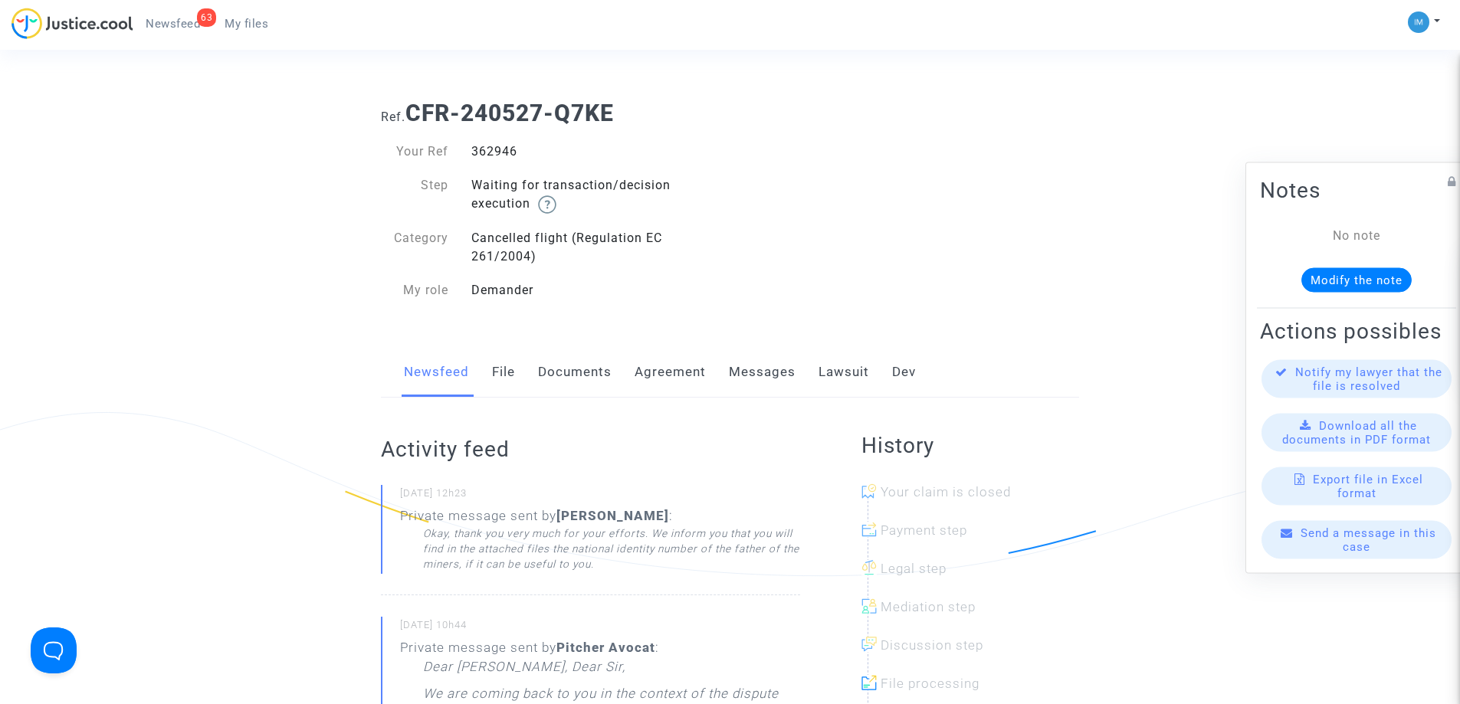
click at [842, 389] on link "Lawsuit" at bounding box center [844, 372] width 51 height 51
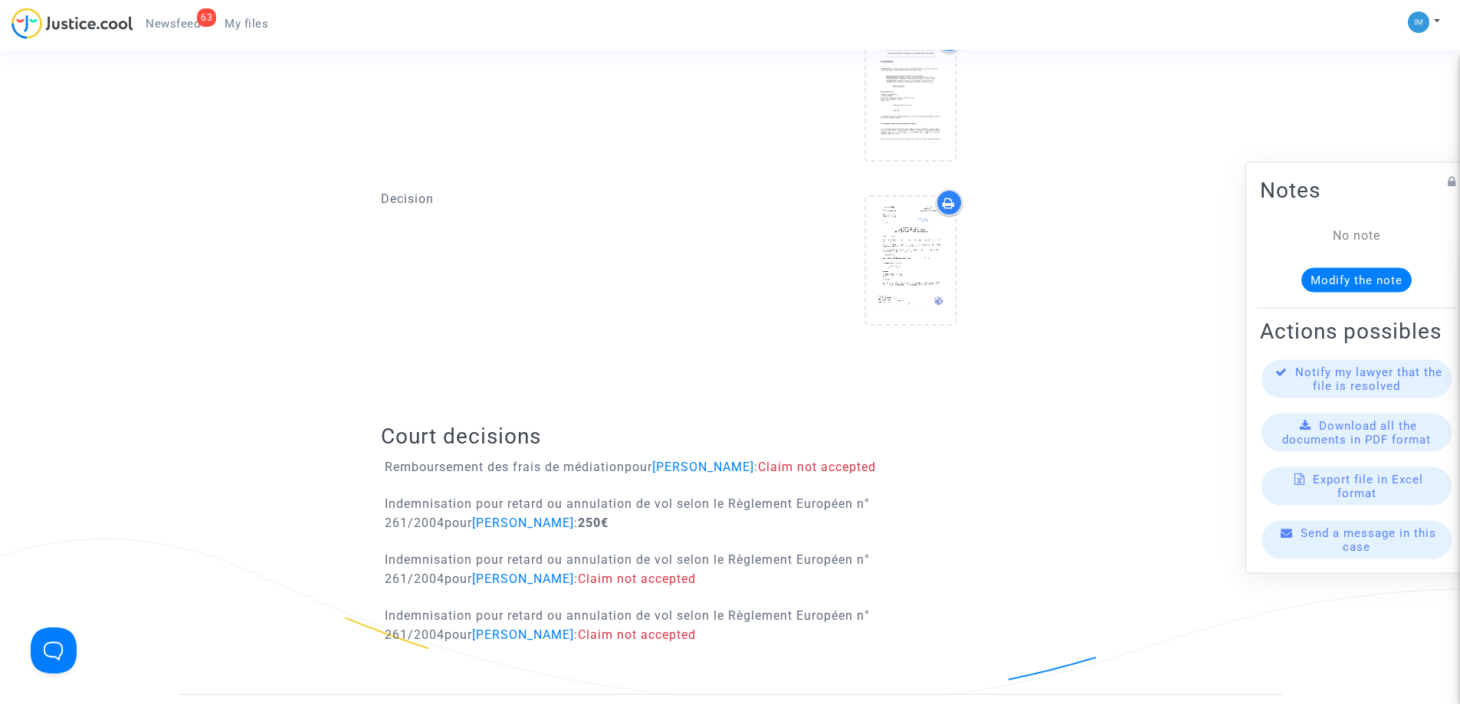
scroll to position [766, 0]
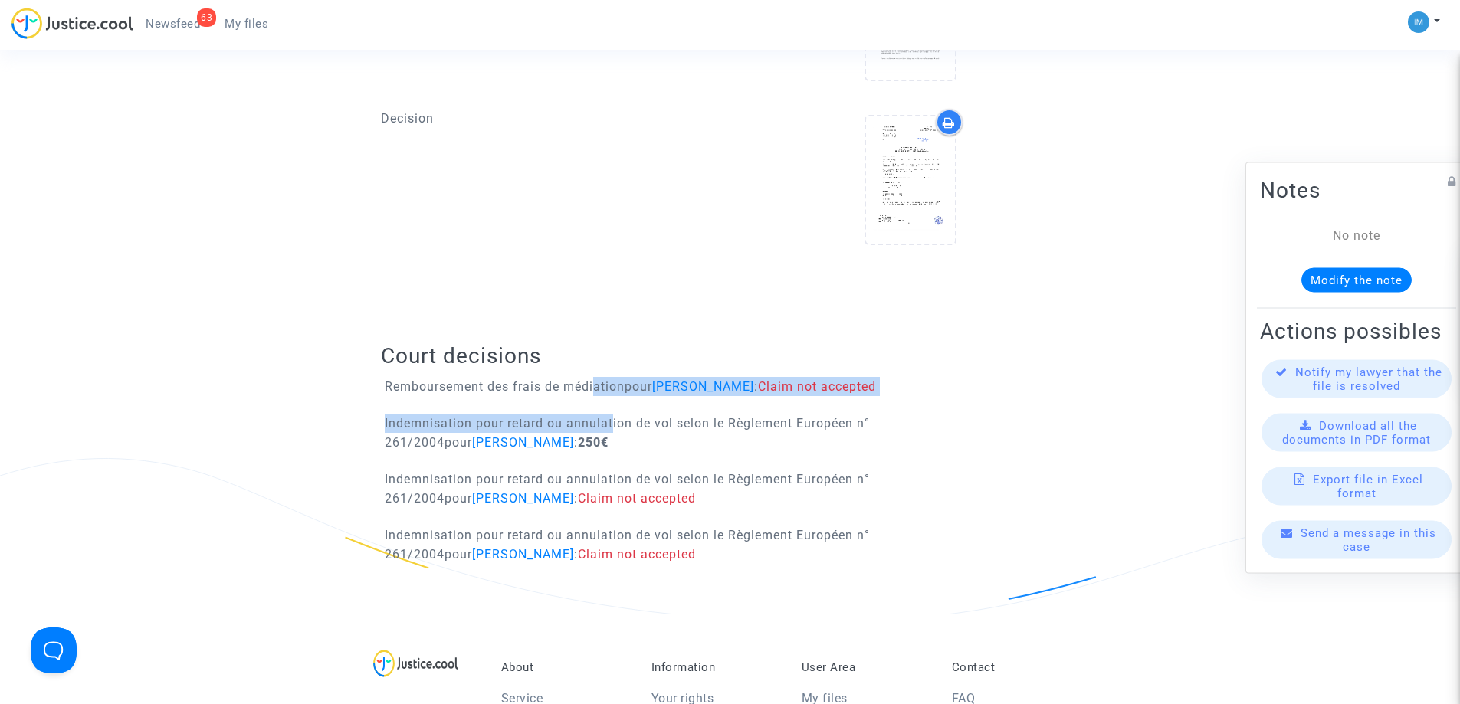
drag, startPoint x: 605, startPoint y: 418, endPoint x: 609, endPoint y: 429, distance: 11.7
click at [609, 428] on div "Court decisions Remboursement des frais de médiation pour Lydia Belarbi : Claim…" at bounding box center [730, 459] width 698 height 310
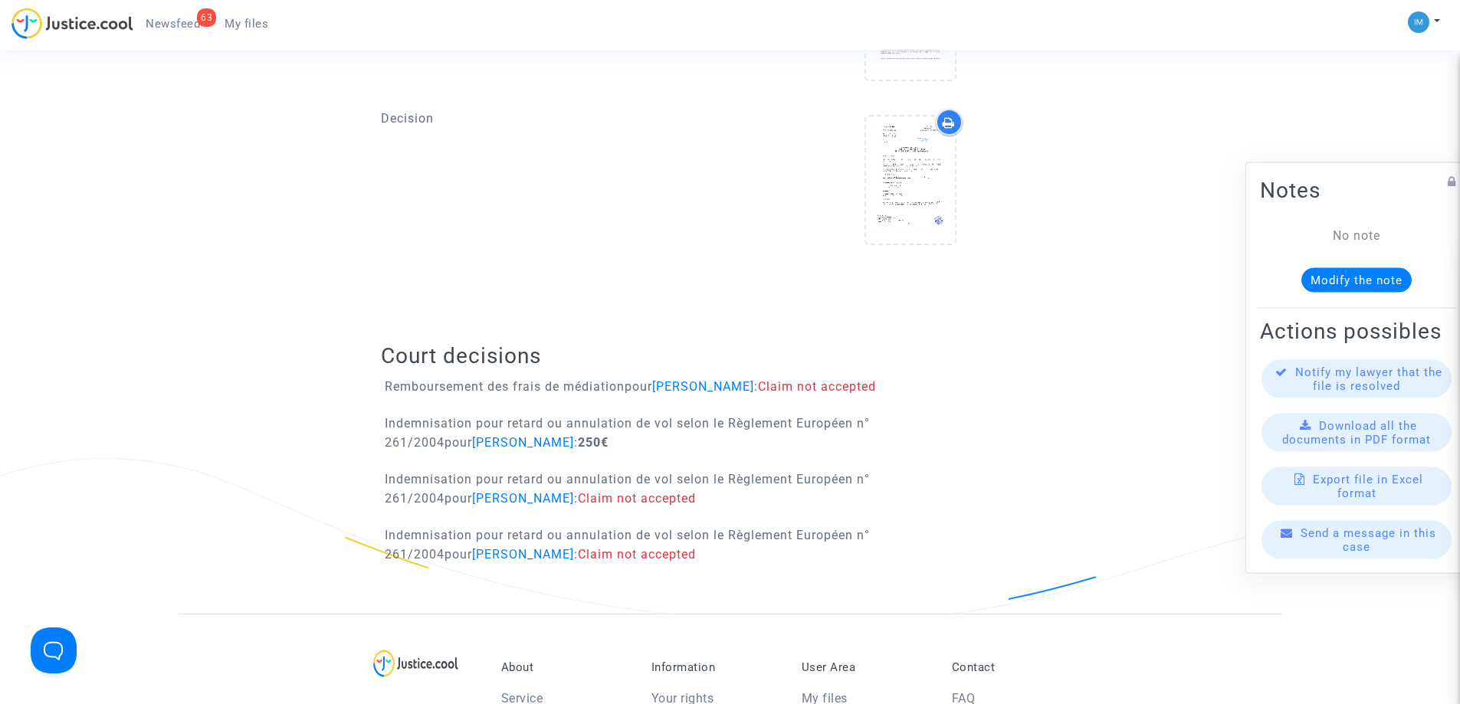
click at [615, 430] on p "Indemnisation pour retard ou annulation de vol selon le Règlement Européen n° 2…" at bounding box center [738, 433] width 706 height 38
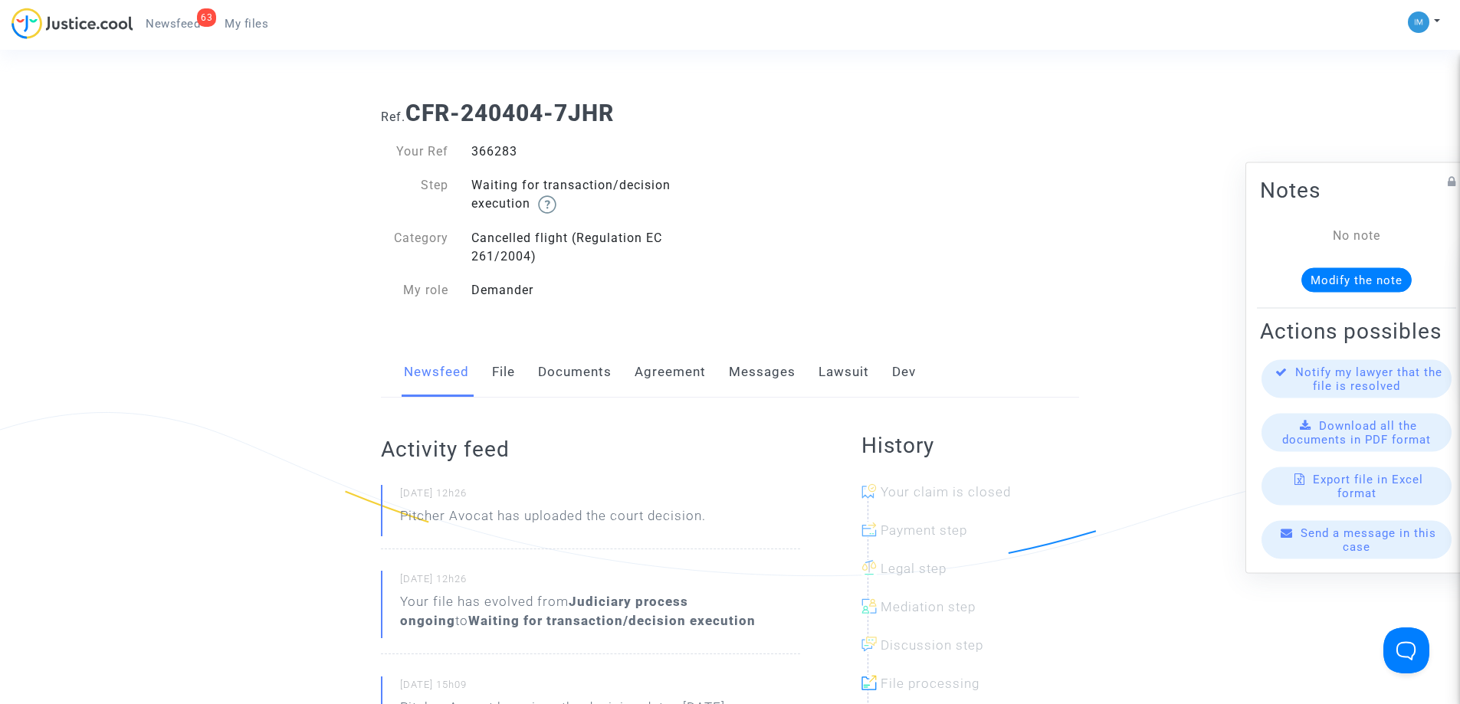
click at [842, 370] on link "Lawsuit" at bounding box center [844, 372] width 51 height 51
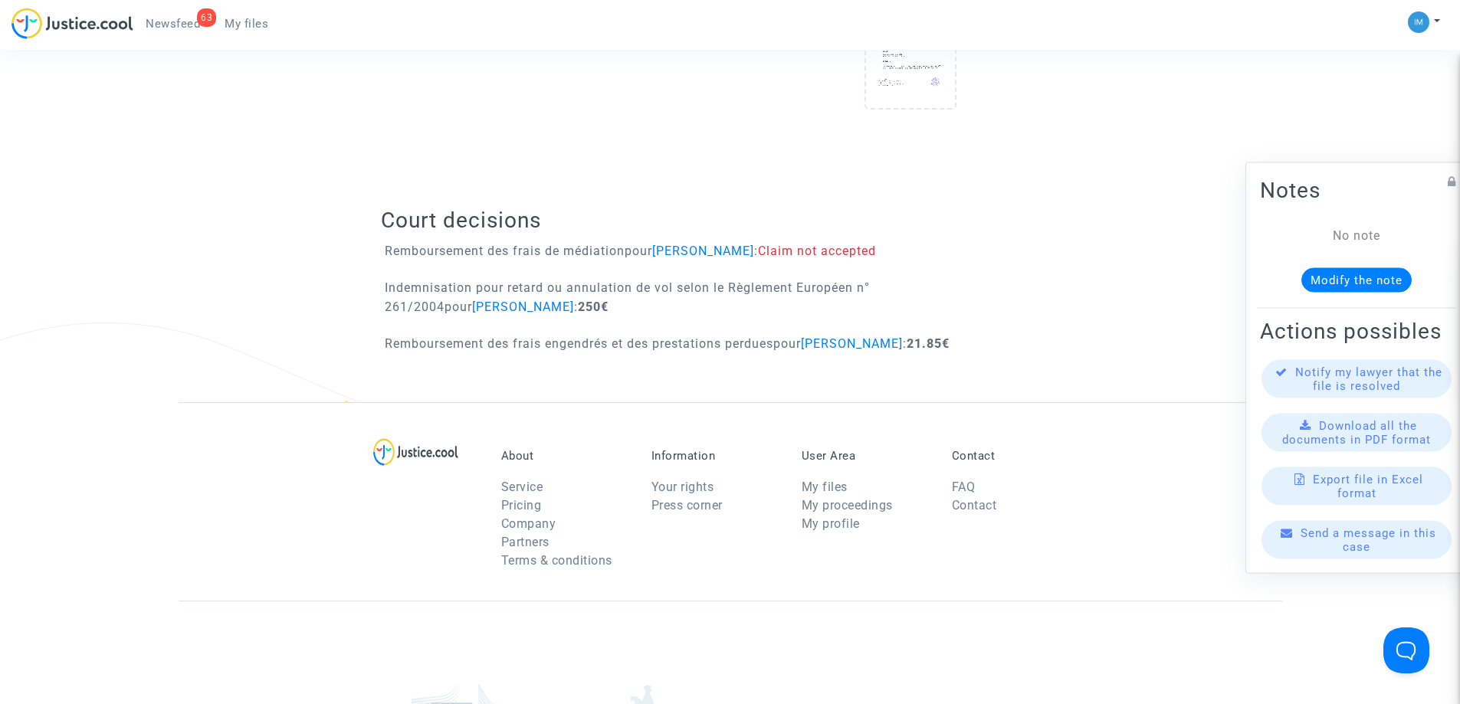
scroll to position [920, 0]
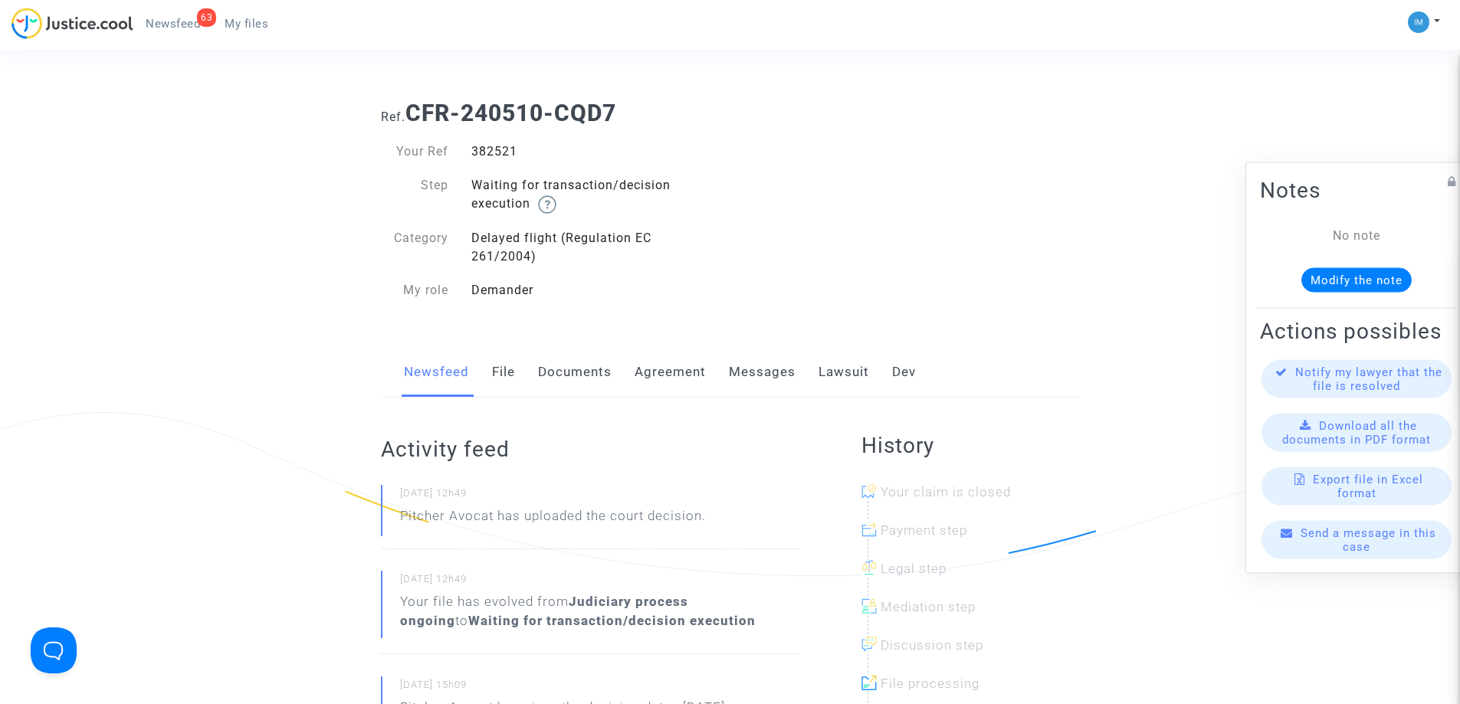
click at [829, 389] on link "Lawsuit" at bounding box center [844, 372] width 51 height 51
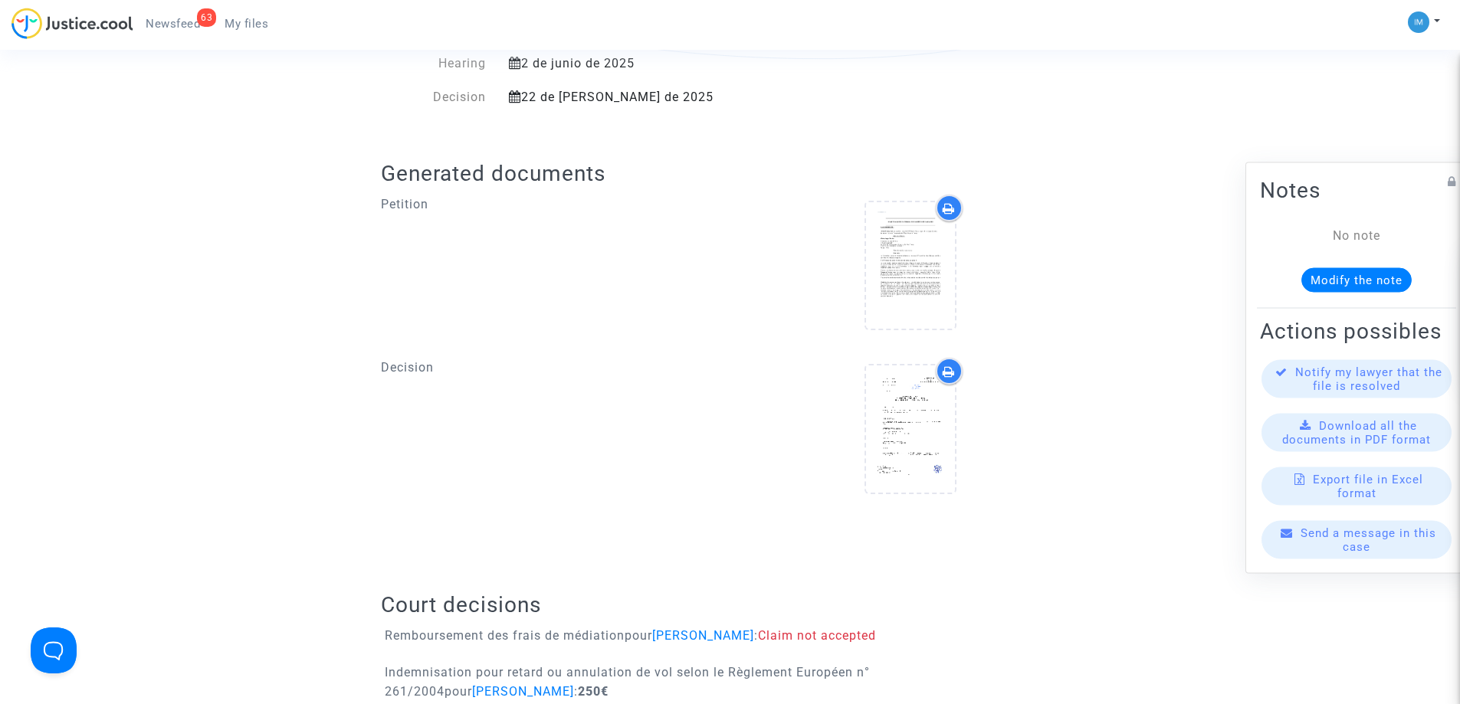
scroll to position [690, 0]
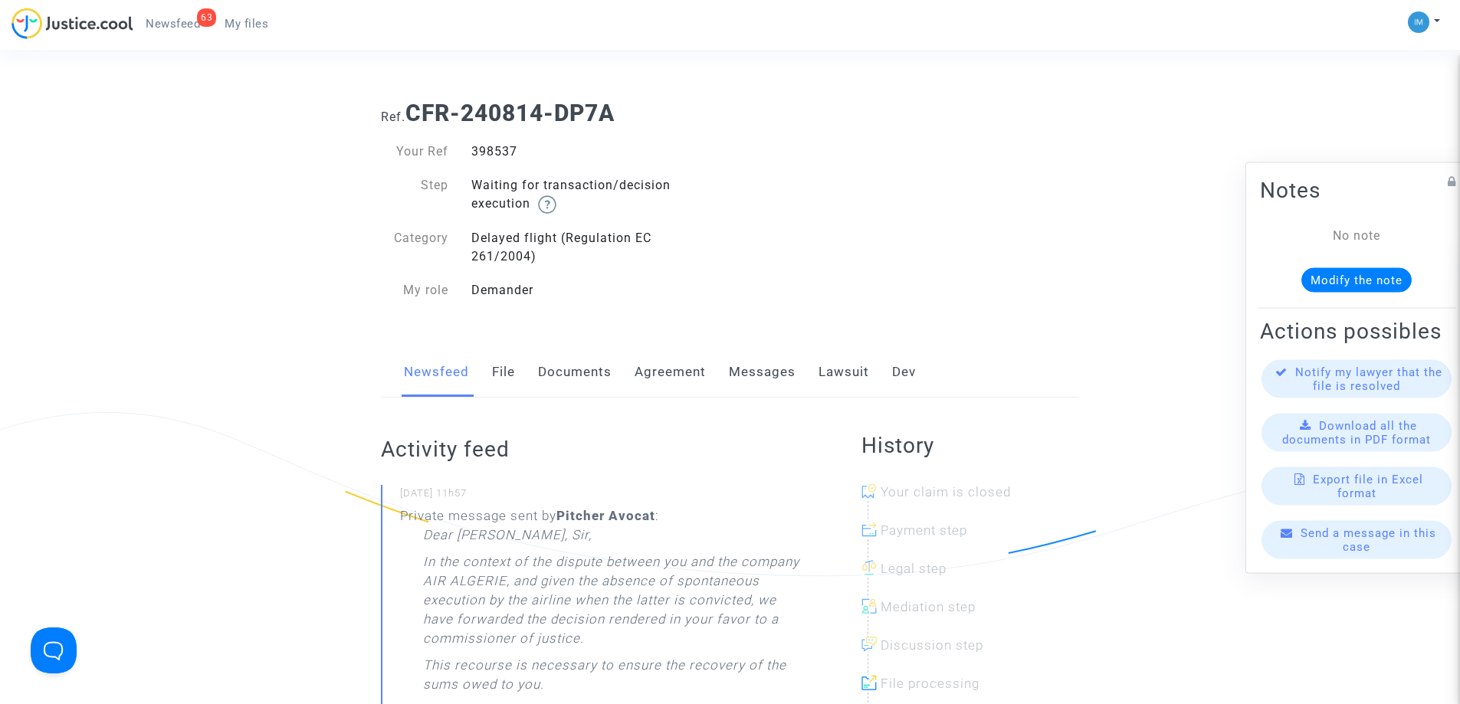
click at [846, 393] on link "Lawsuit" at bounding box center [844, 372] width 51 height 51
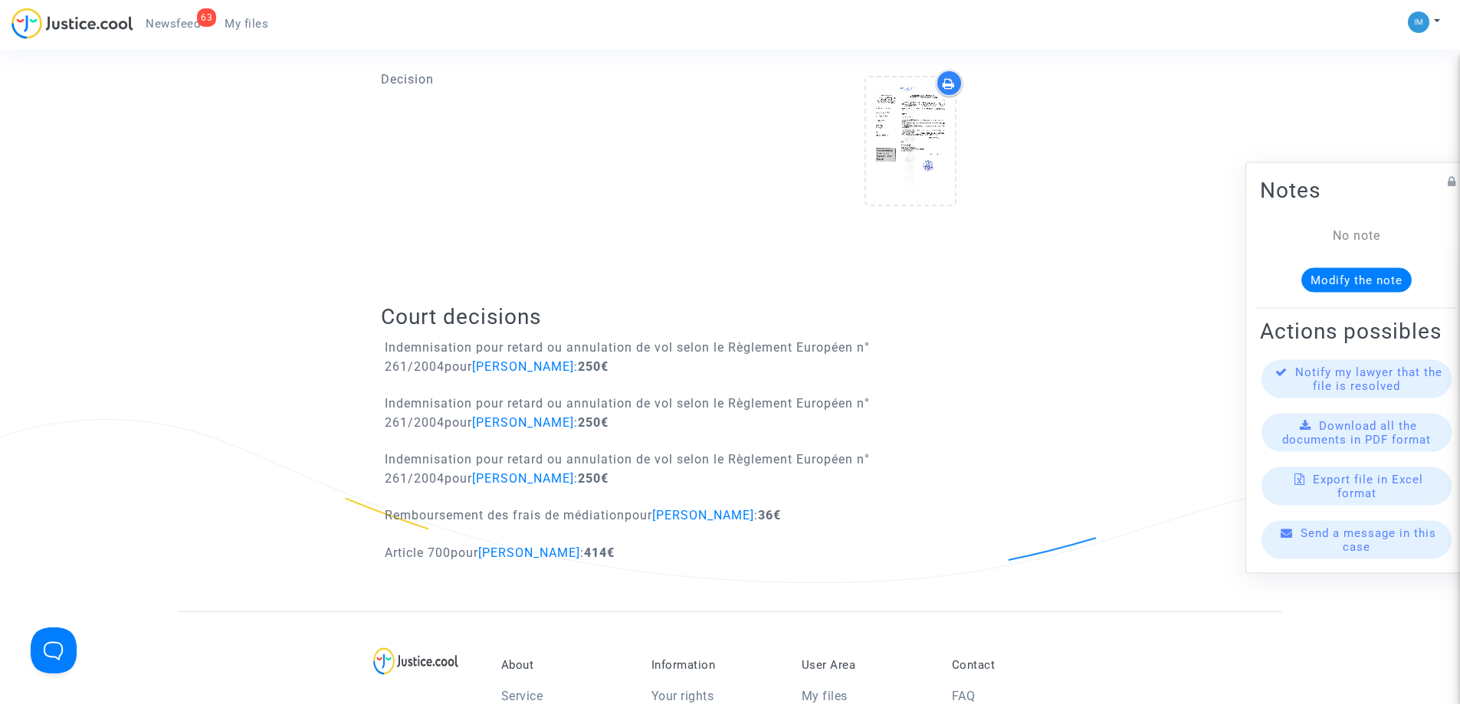
scroll to position [843, 0]
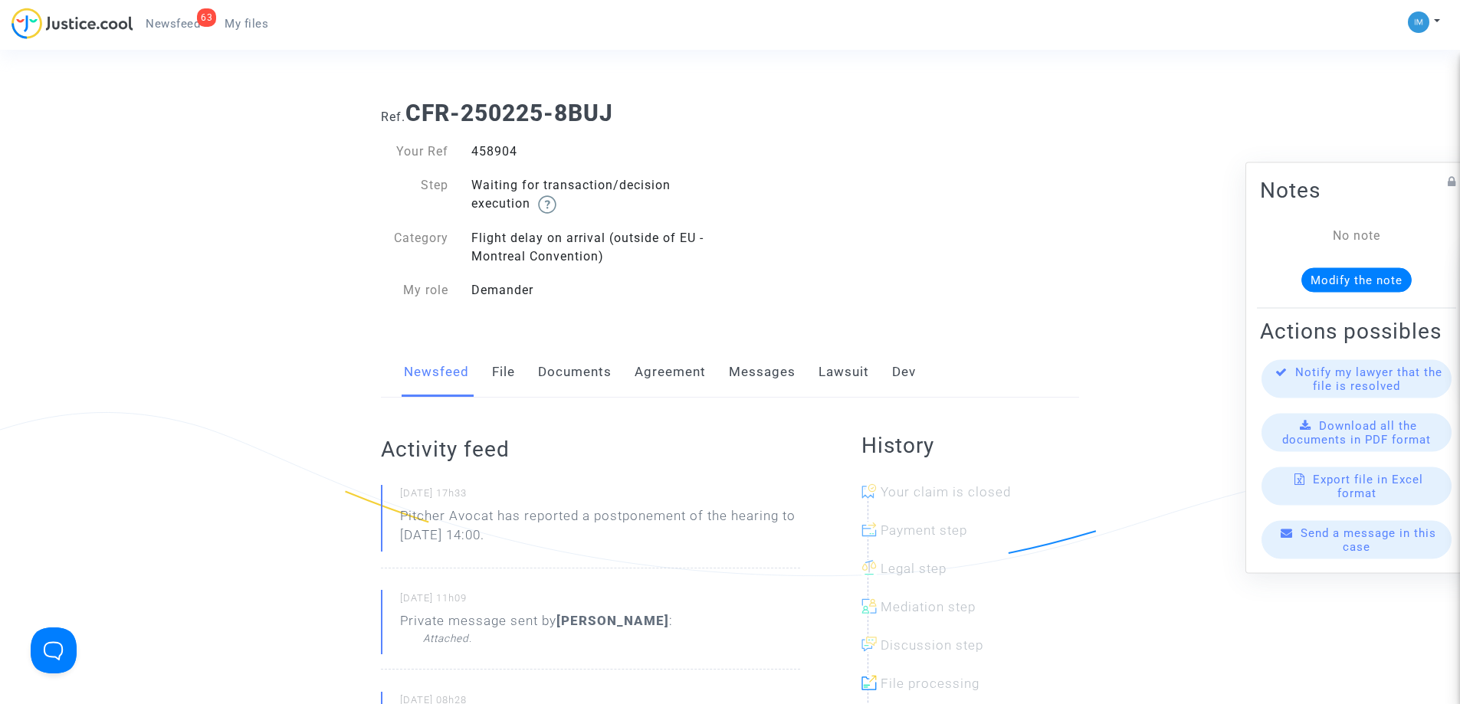
click at [852, 377] on link "Lawsuit" at bounding box center [844, 372] width 51 height 51
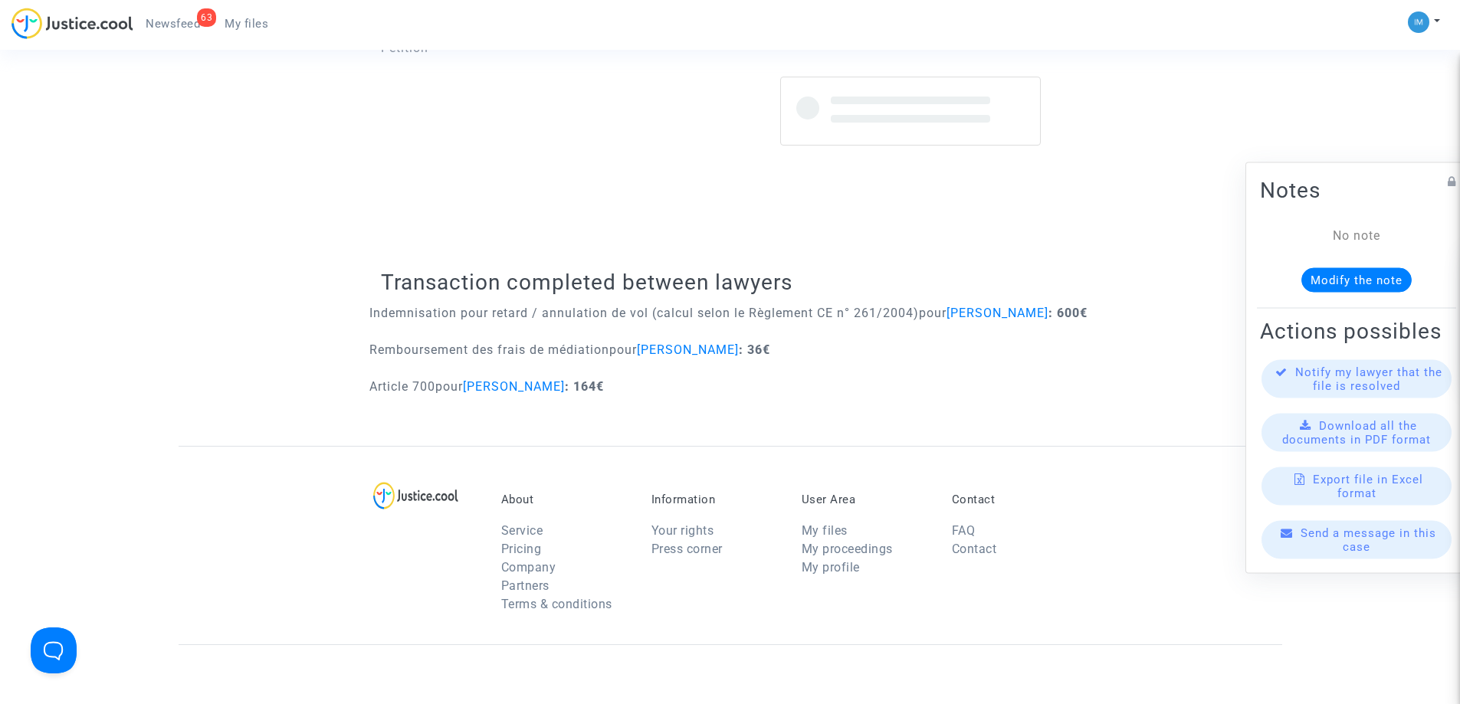
scroll to position [613, 0]
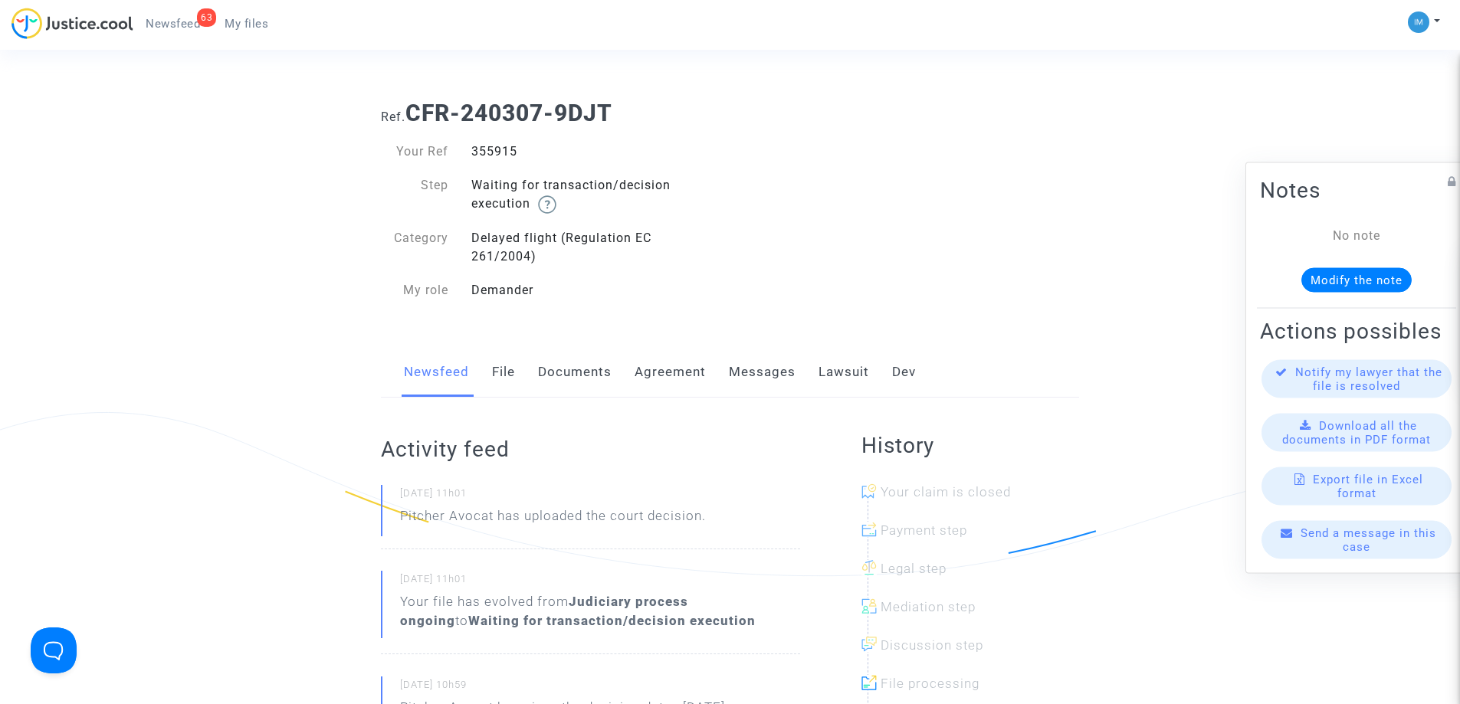
click at [848, 378] on link "Lawsuit" at bounding box center [844, 372] width 51 height 51
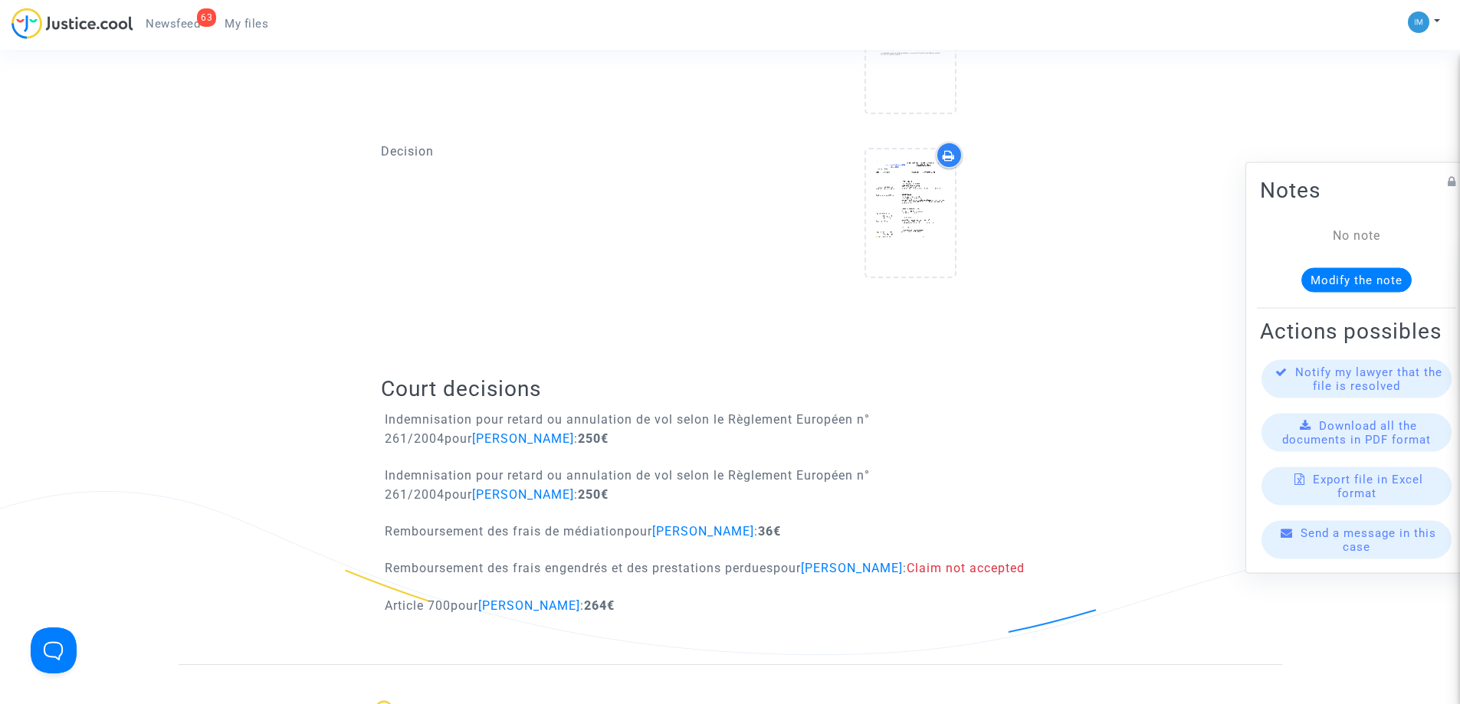
scroll to position [920, 0]
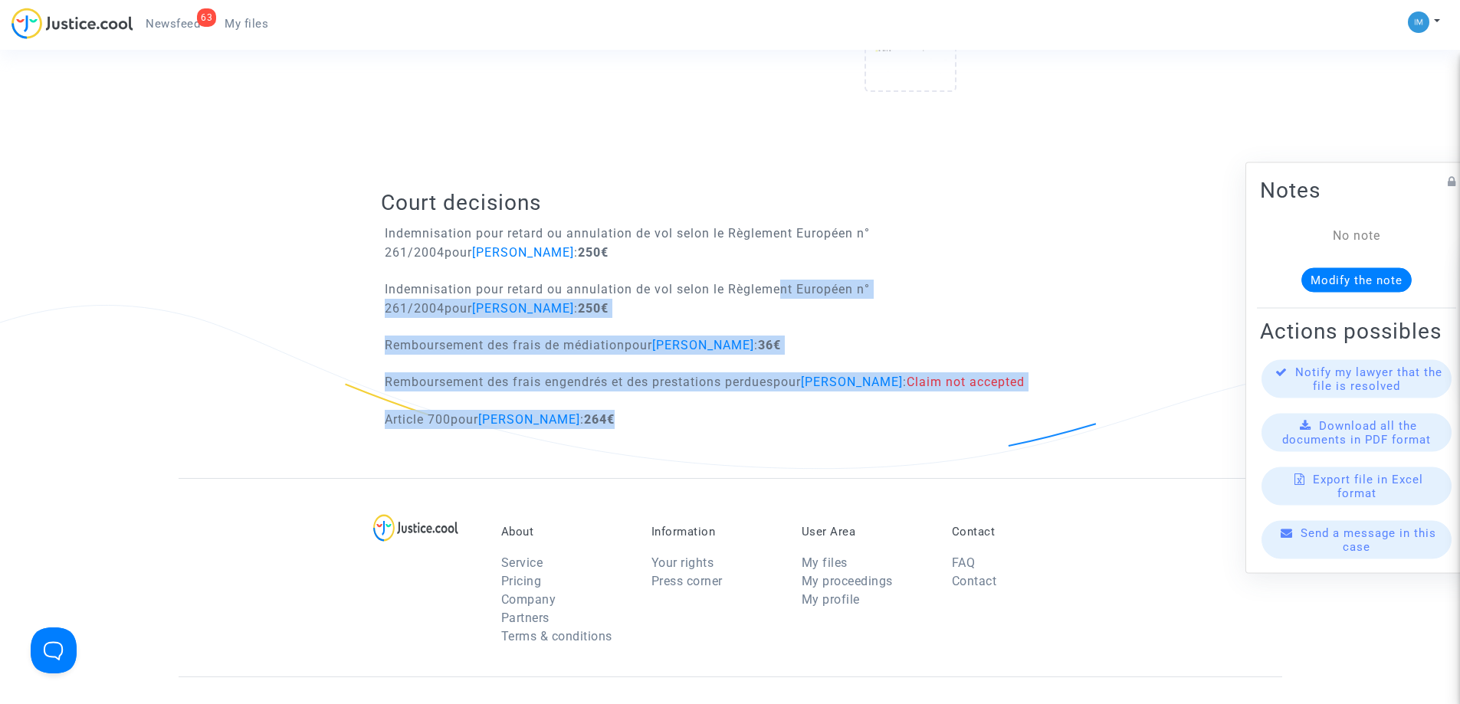
drag, startPoint x: 789, startPoint y: 356, endPoint x: 788, endPoint y: 411, distance: 55.2
click at [788, 411] on div "Court decisions Indemnisation pour retard ou annulation de vol selon le Règleme…" at bounding box center [730, 314] width 698 height 327
click at [687, 419] on div "Article 700 pour Florian Laboret : 264€" at bounding box center [729, 424] width 721 height 29
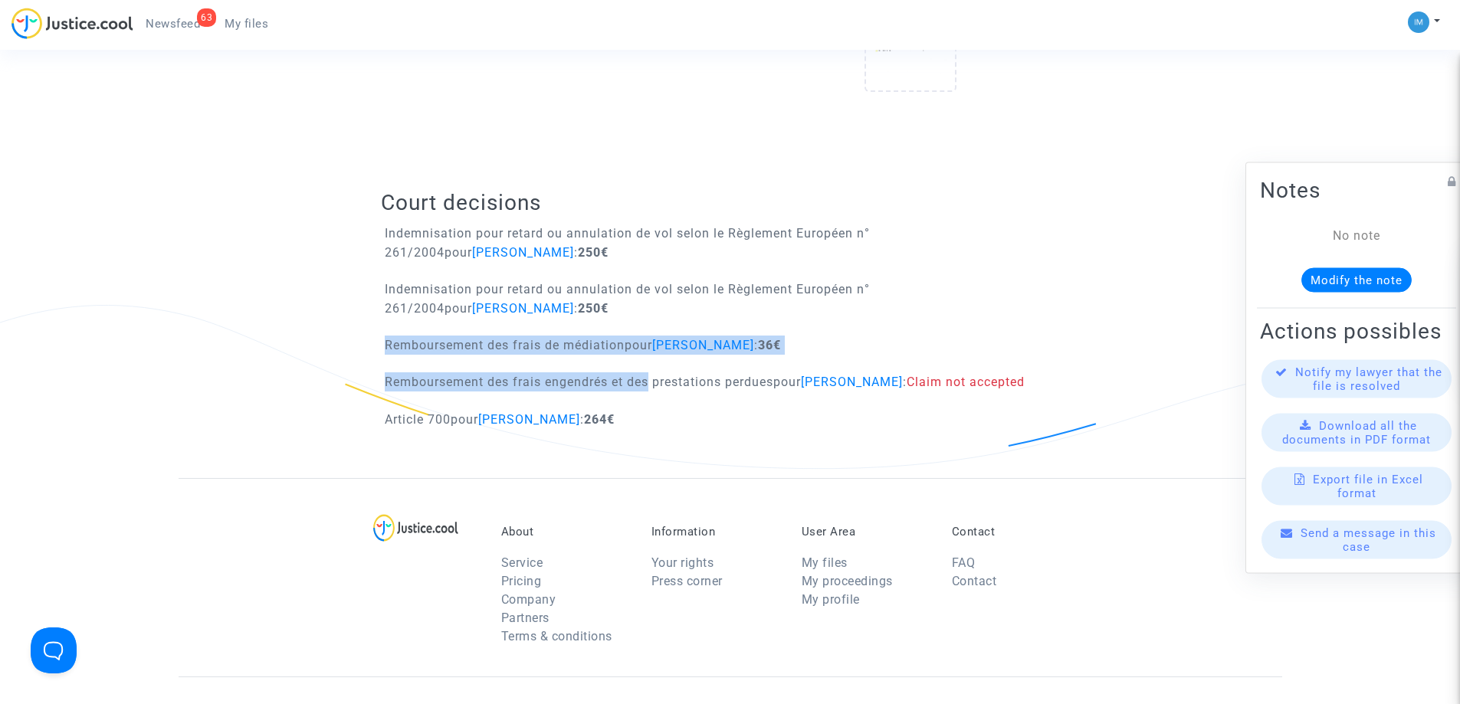
drag, startPoint x: 643, startPoint y: 313, endPoint x: 648, endPoint y: 400, distance: 87.5
click at [648, 400] on div "Court decisions Indemnisation pour retard ou annulation de vol selon le Règleme…" at bounding box center [730, 314] width 698 height 327
click at [647, 400] on div "Remboursement des frais engendrés et des prestations perdues pour Florian Labor…" at bounding box center [729, 386] width 721 height 29
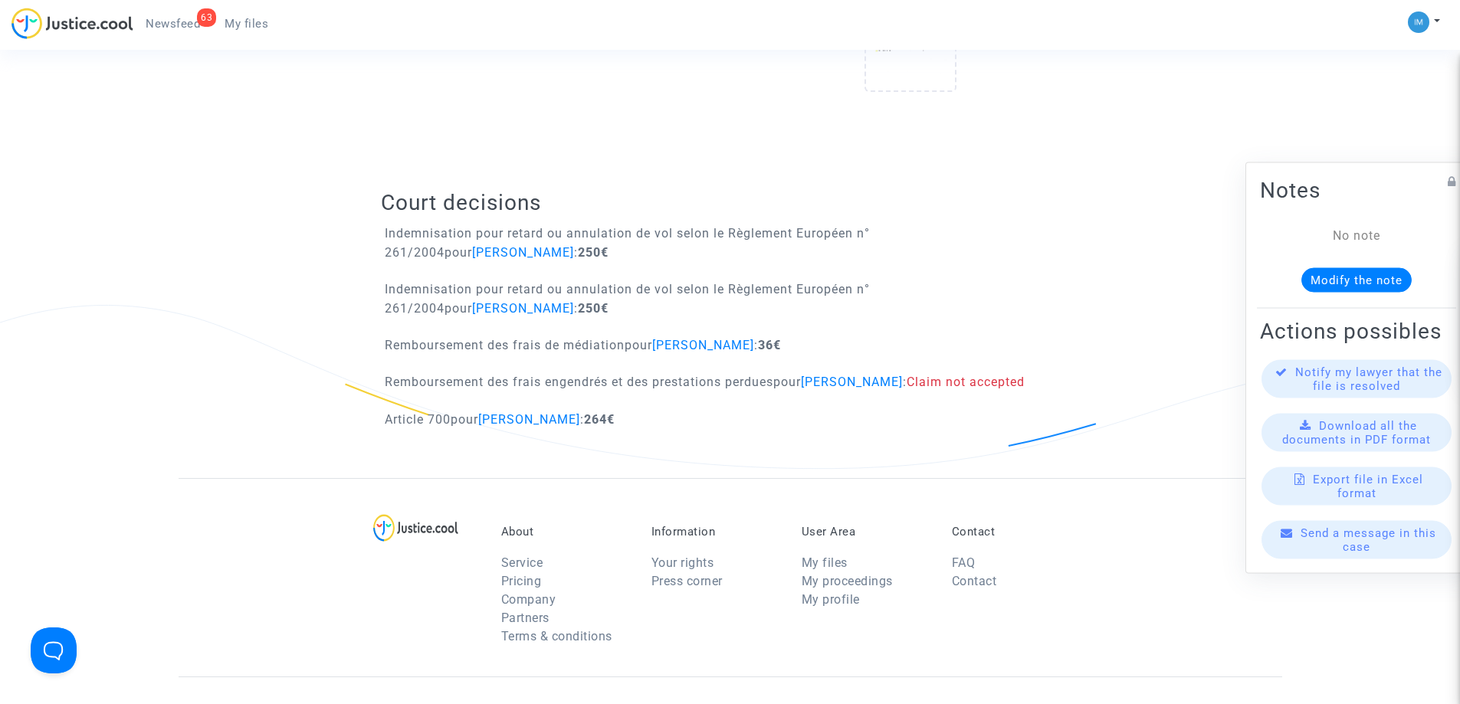
click at [625, 418] on div "Article 700 pour Florian Laboret : 264€" at bounding box center [729, 424] width 721 height 29
drag, startPoint x: 625, startPoint y: 305, endPoint x: 635, endPoint y: 389, distance: 85.0
click at [636, 384] on div "Court decisions Indemnisation pour retard ou annulation de vol selon le Règleme…" at bounding box center [730, 314] width 698 height 327
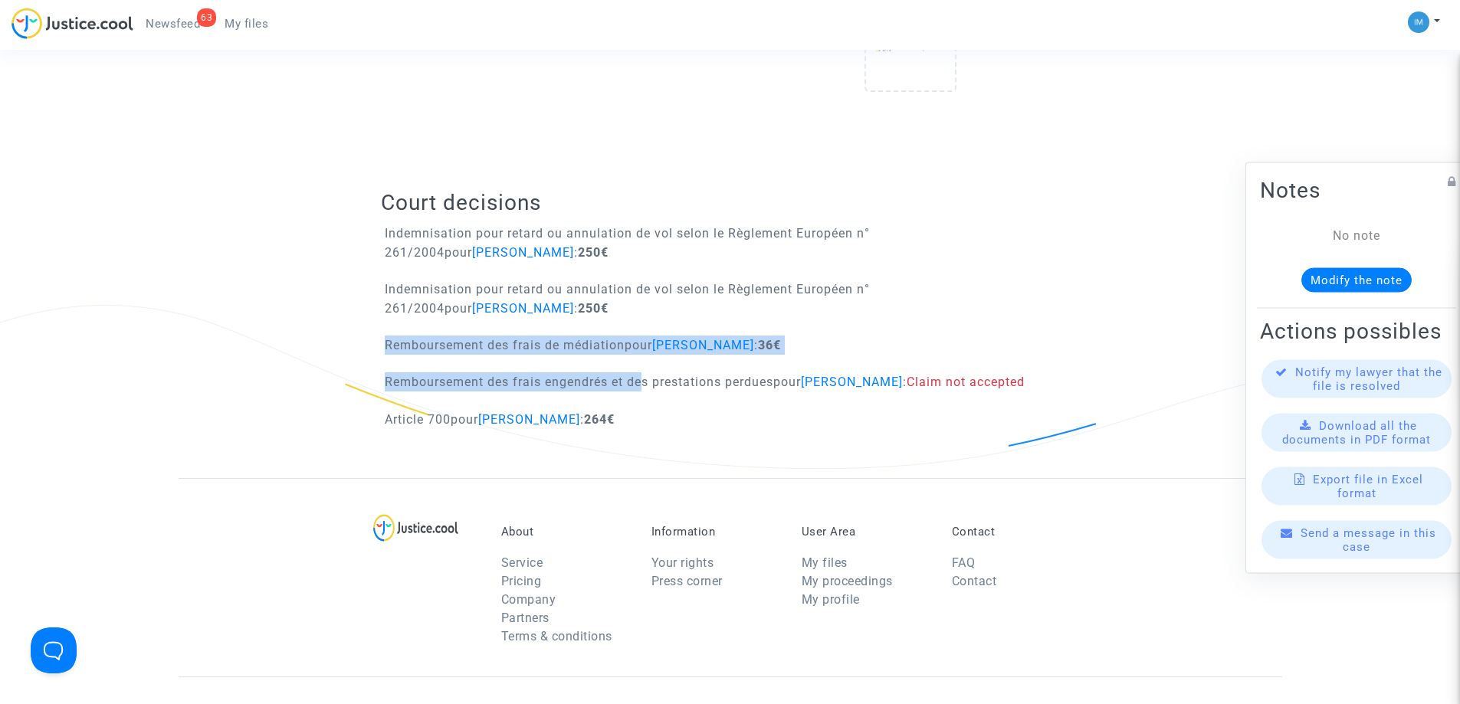
click at [635, 390] on p "Remboursement des frais engendrés et des prestations perdues pour Florian Labor…" at bounding box center [705, 381] width 640 height 19
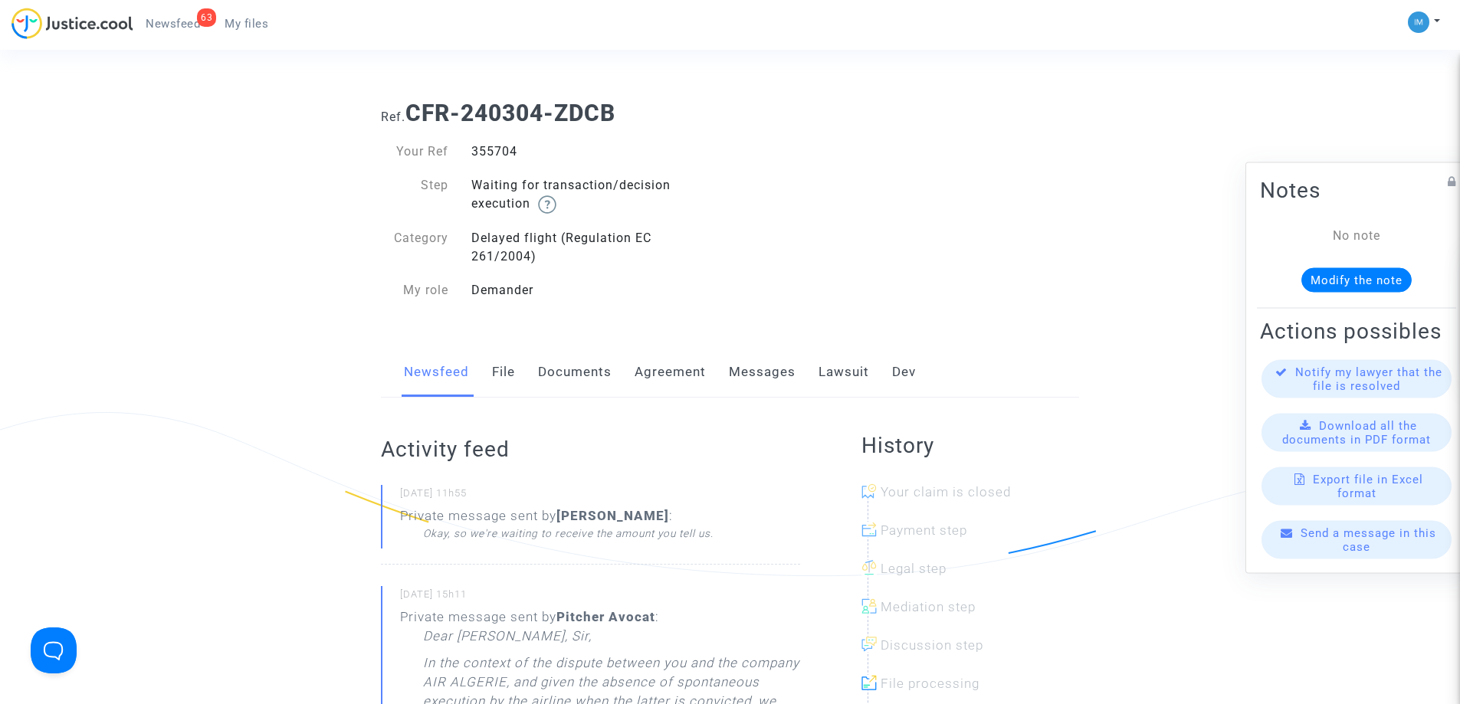
click at [848, 369] on link "Lawsuit" at bounding box center [844, 372] width 51 height 51
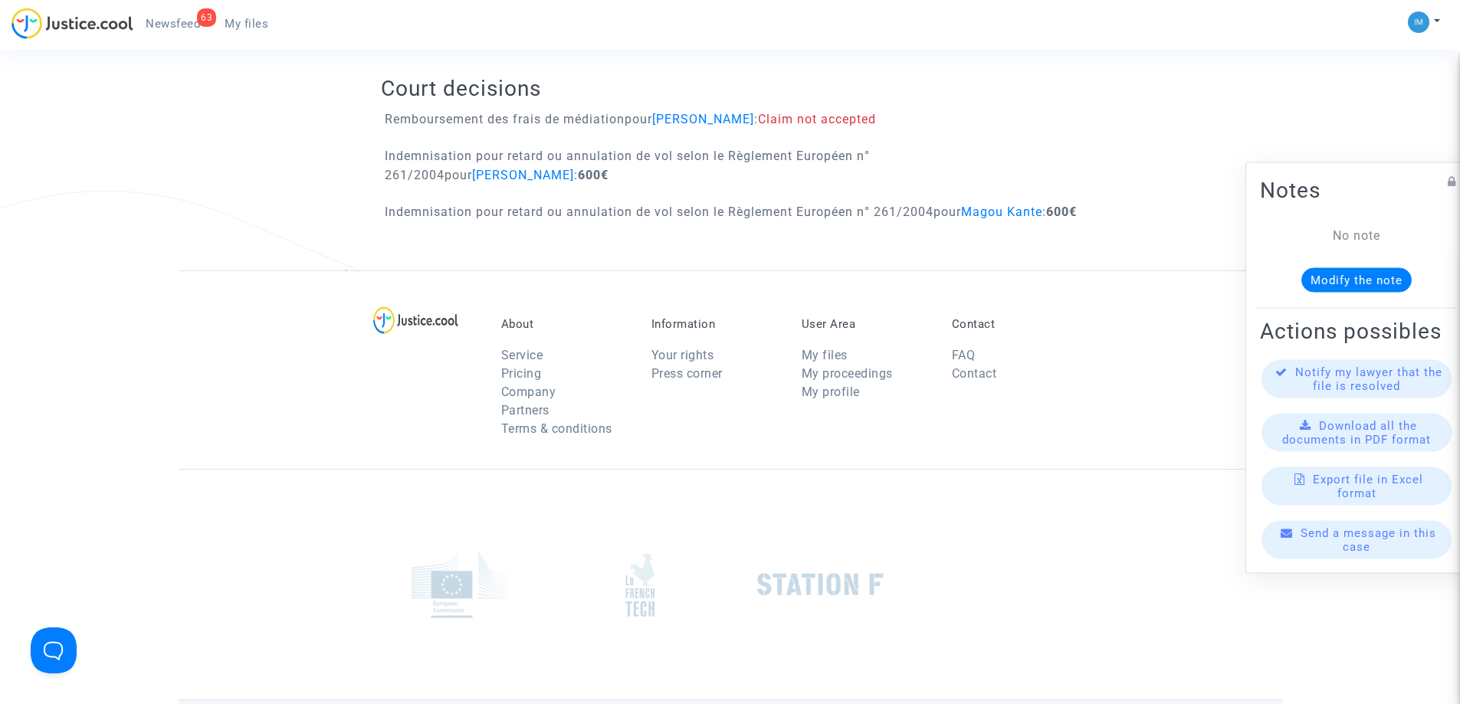
scroll to position [996, 0]
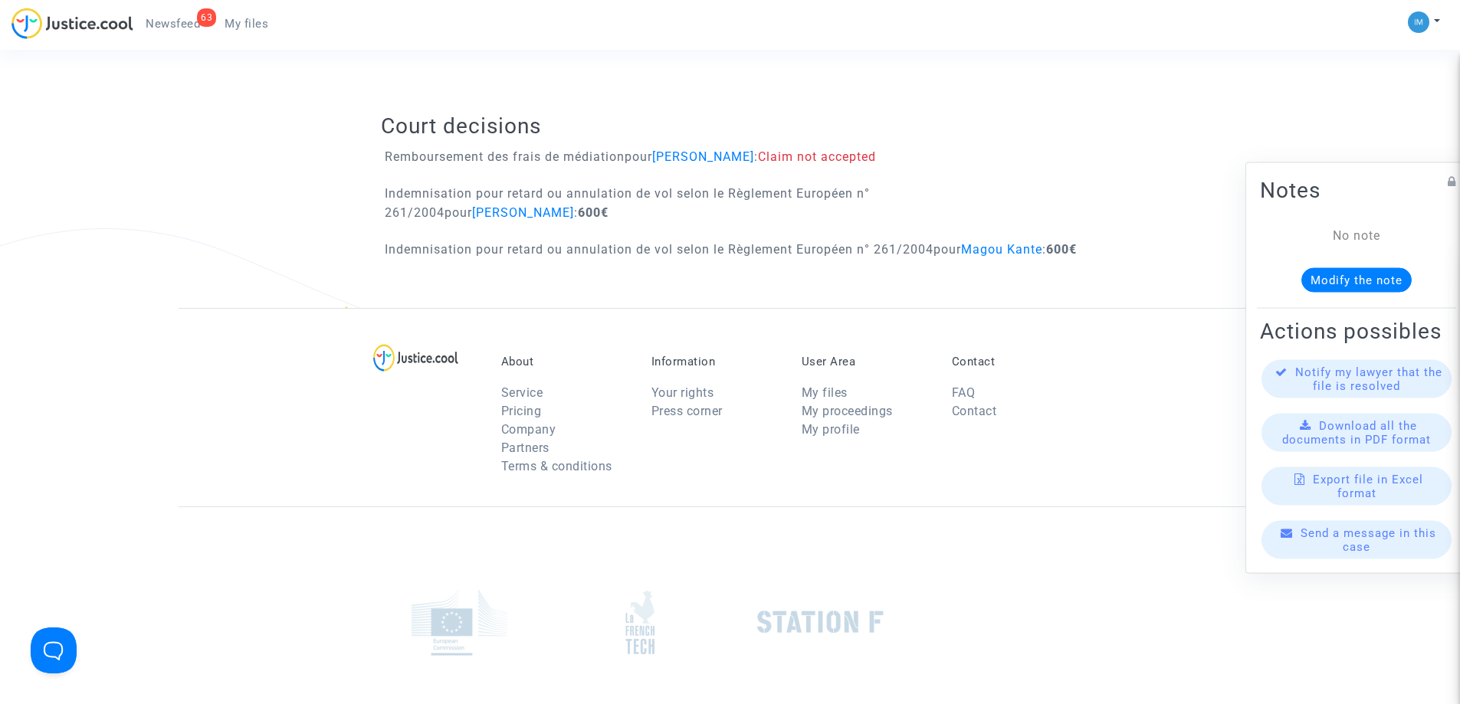
drag, startPoint x: 724, startPoint y: 245, endPoint x: 720, endPoint y: 261, distance: 16.0
click at [720, 259] on p "Indemnisation pour retard ou annulation de vol selon le Règlement Européen n° 2…" at bounding box center [731, 249] width 692 height 19
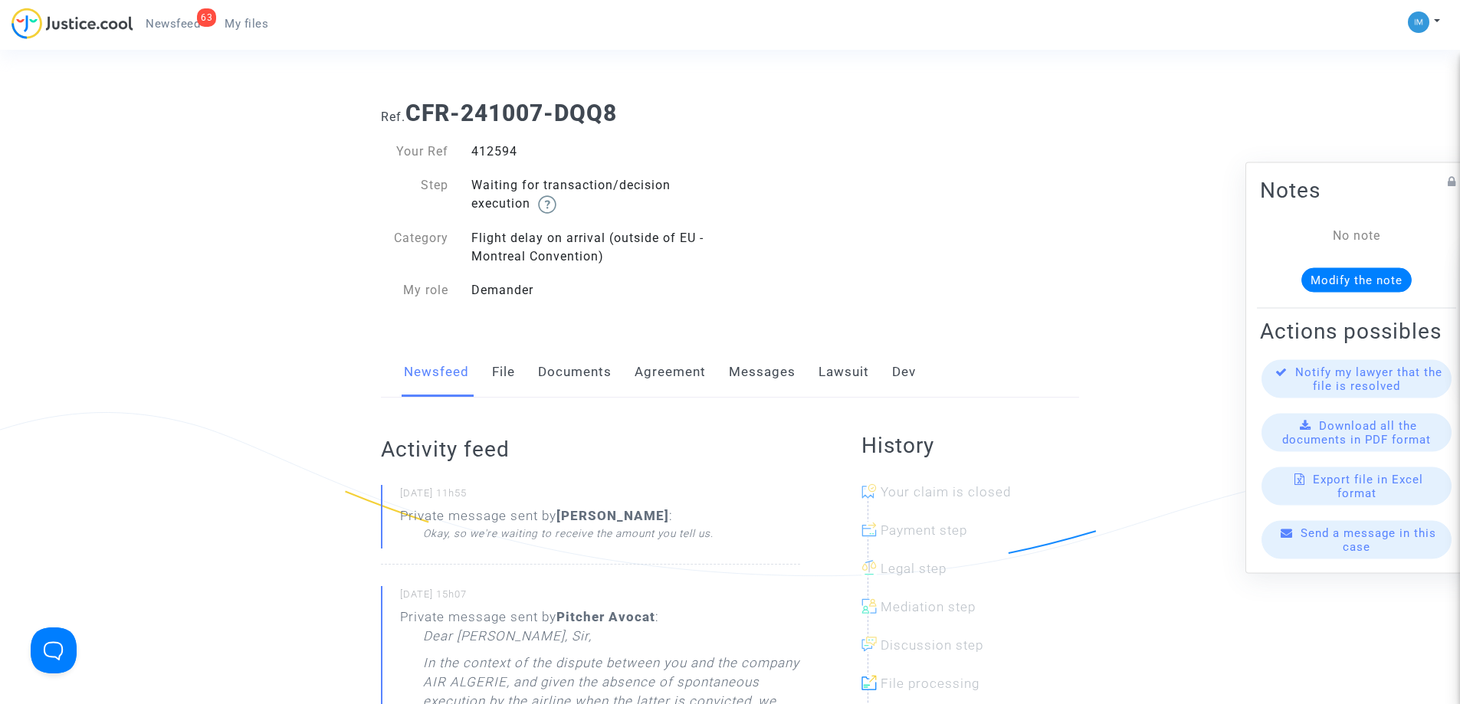
click at [848, 365] on link "Lawsuit" at bounding box center [844, 372] width 51 height 51
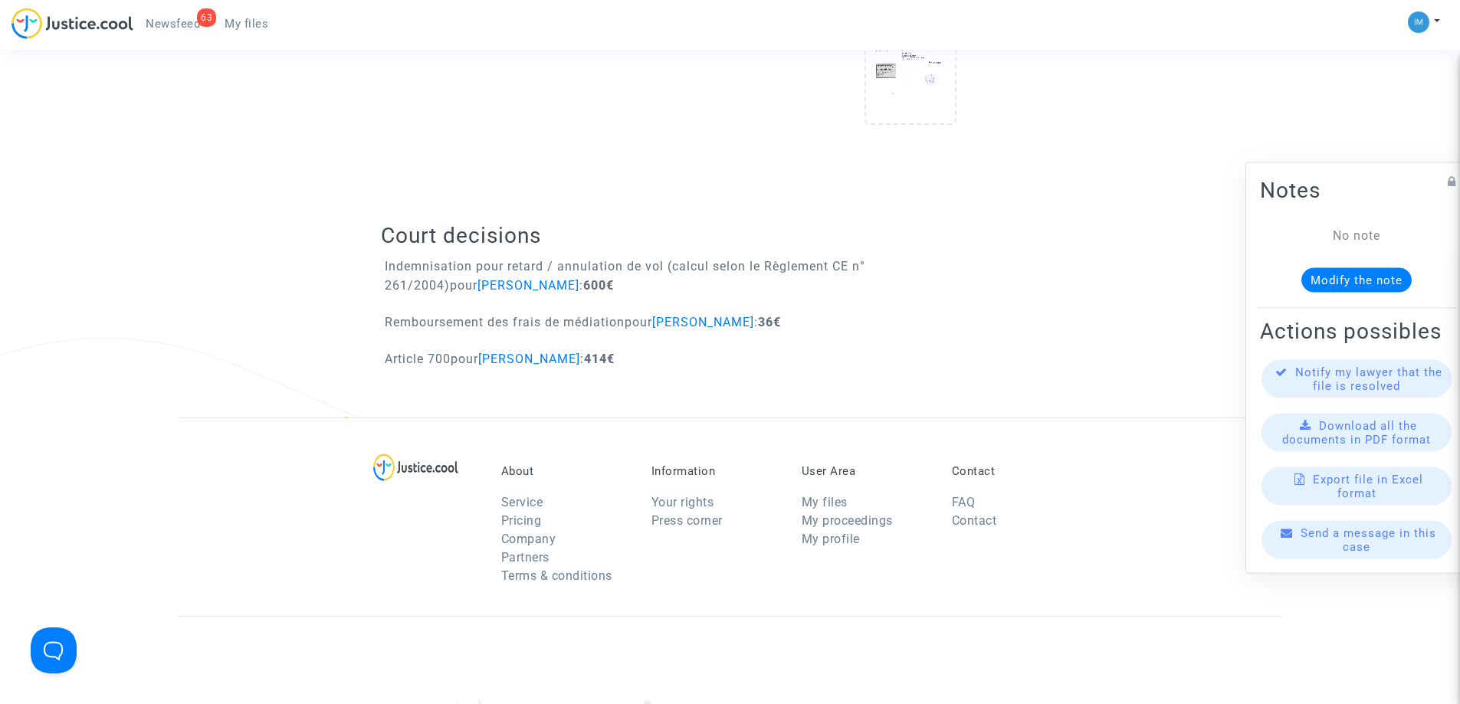
scroll to position [920, 0]
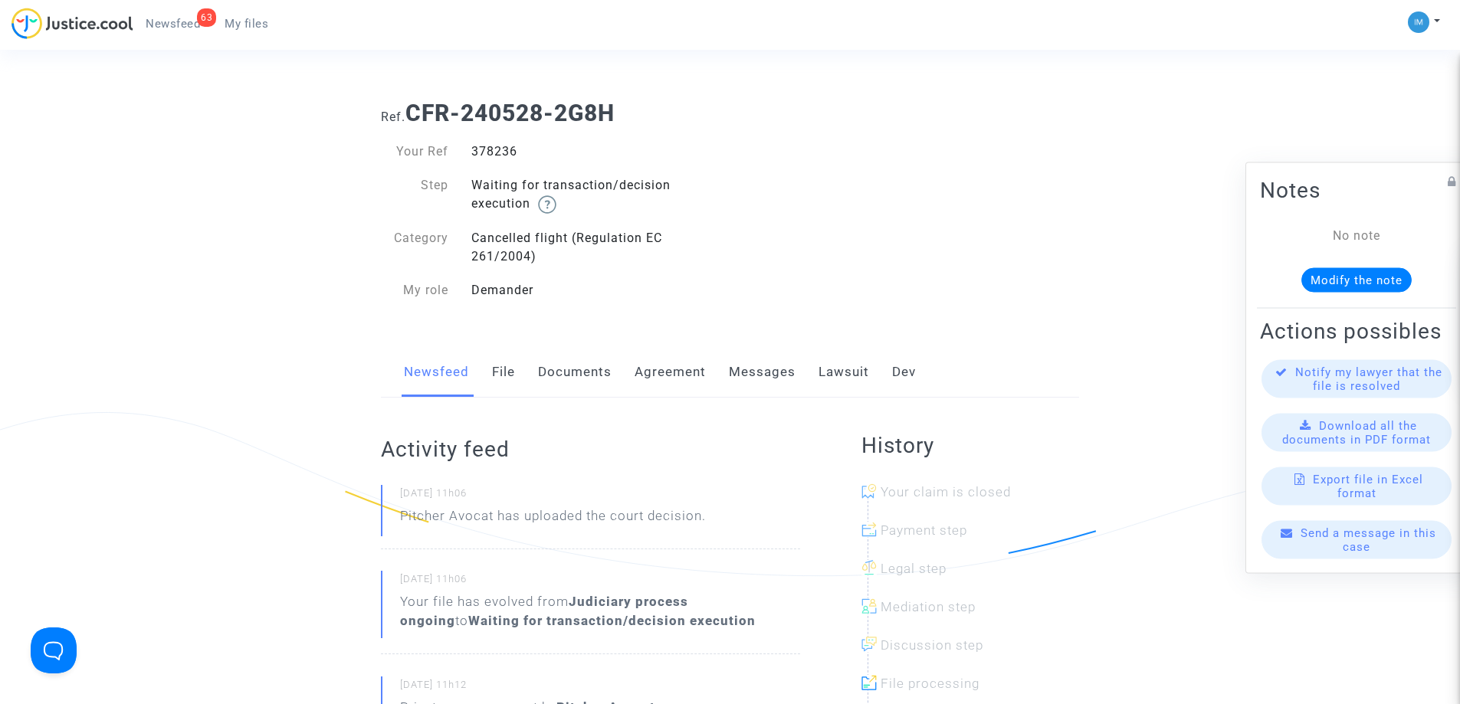
click at [849, 368] on link "Lawsuit" at bounding box center [844, 372] width 51 height 51
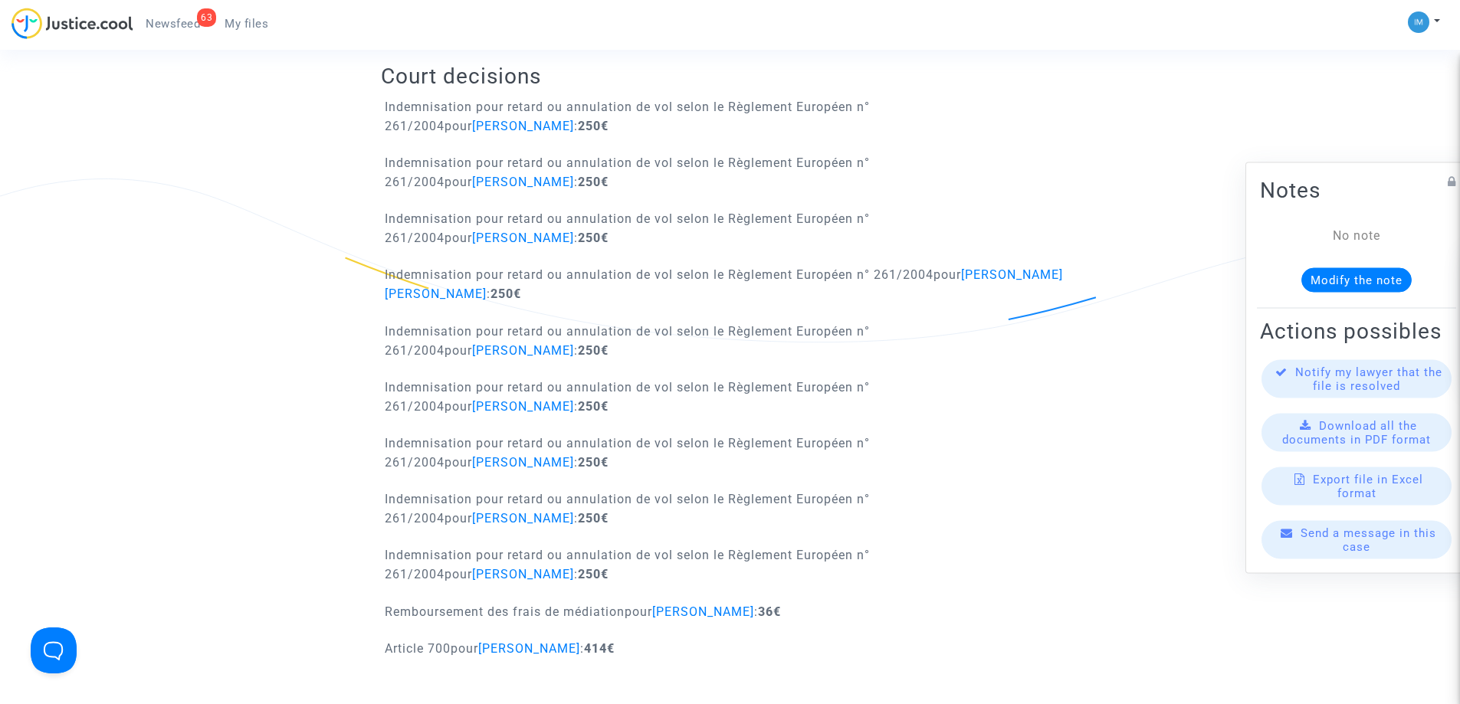
scroll to position [1073, 0]
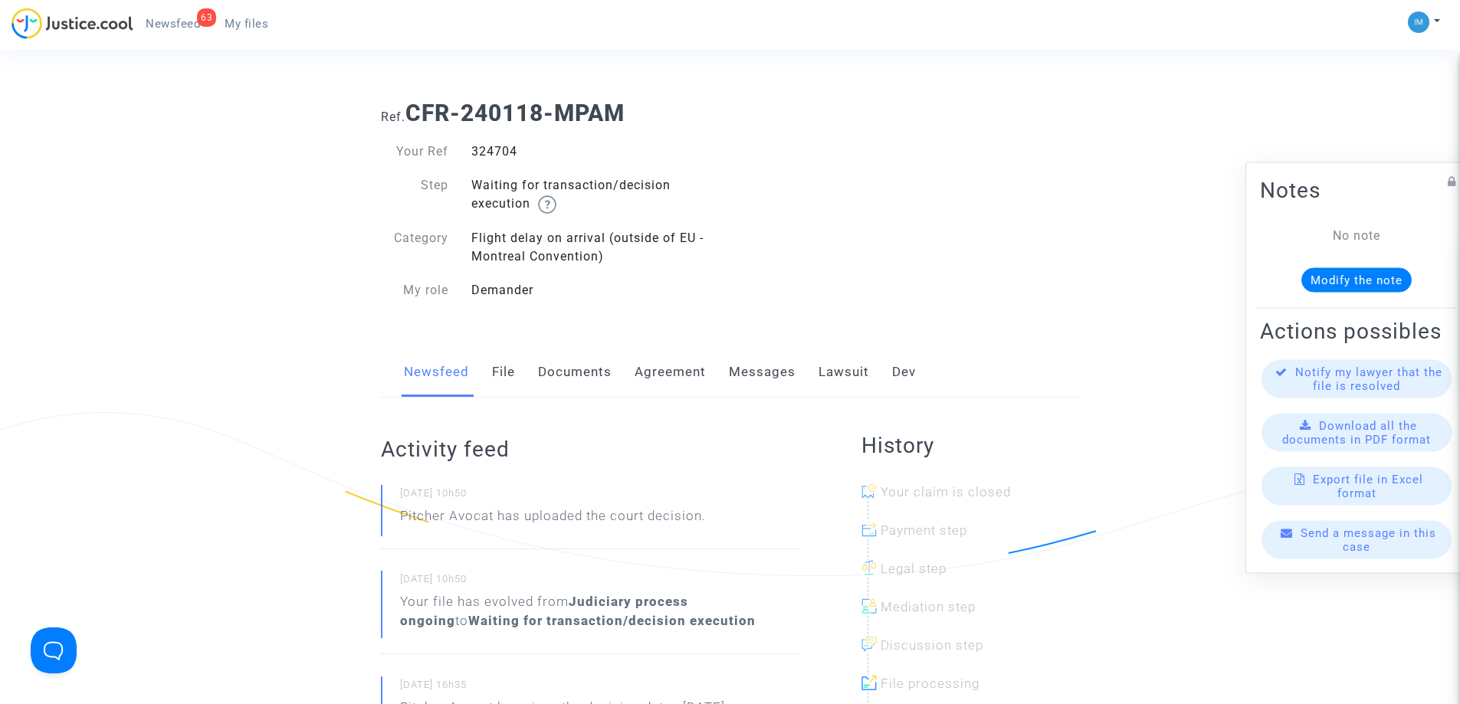
click at [832, 365] on link "Lawsuit" at bounding box center [844, 372] width 51 height 51
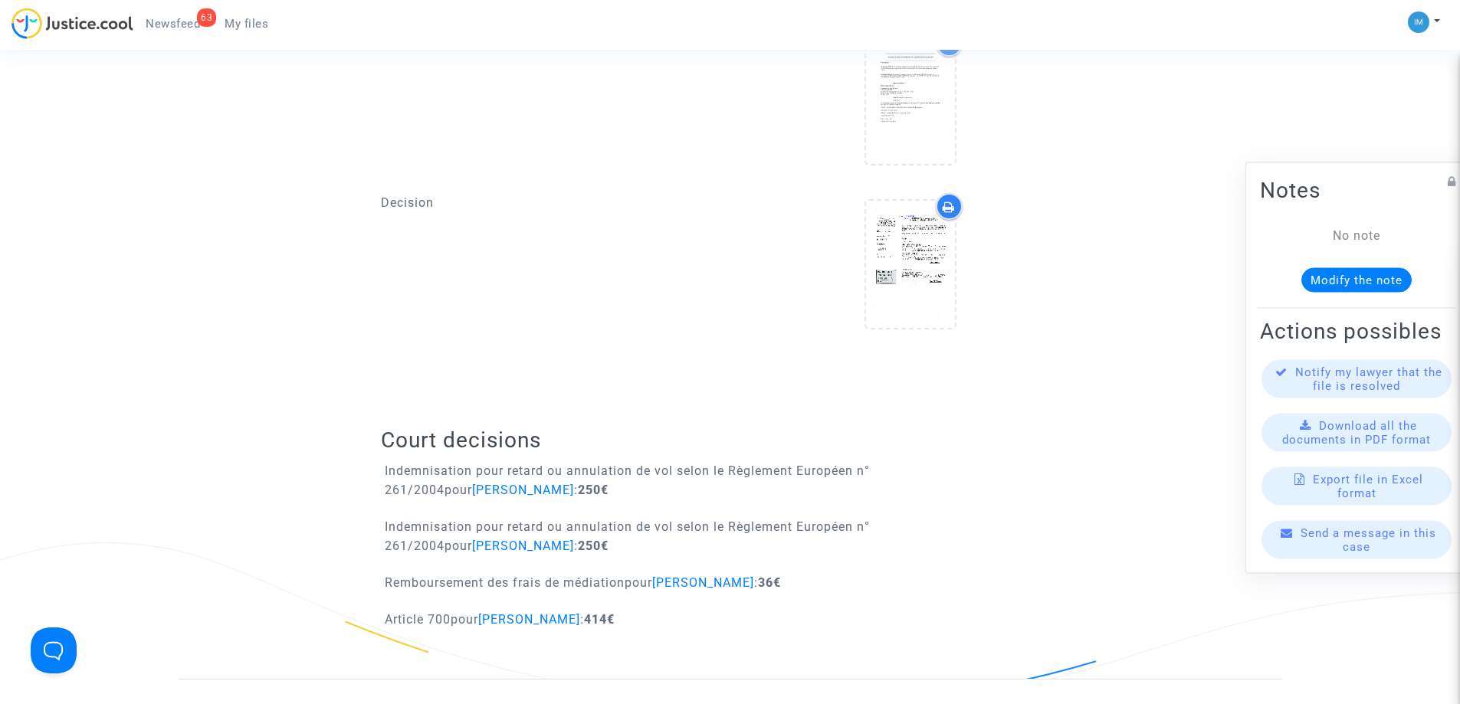
scroll to position [843, 0]
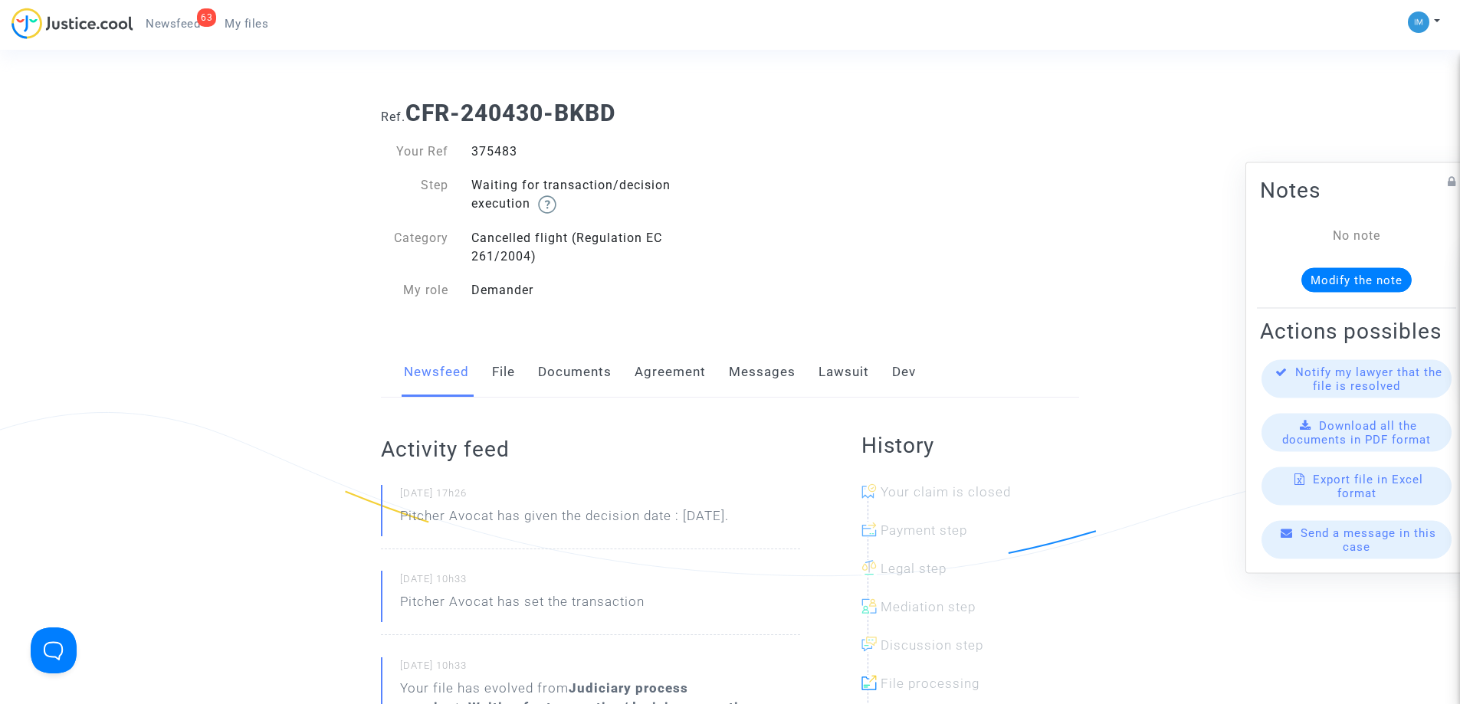
click at [838, 350] on link "Lawsuit" at bounding box center [844, 372] width 51 height 51
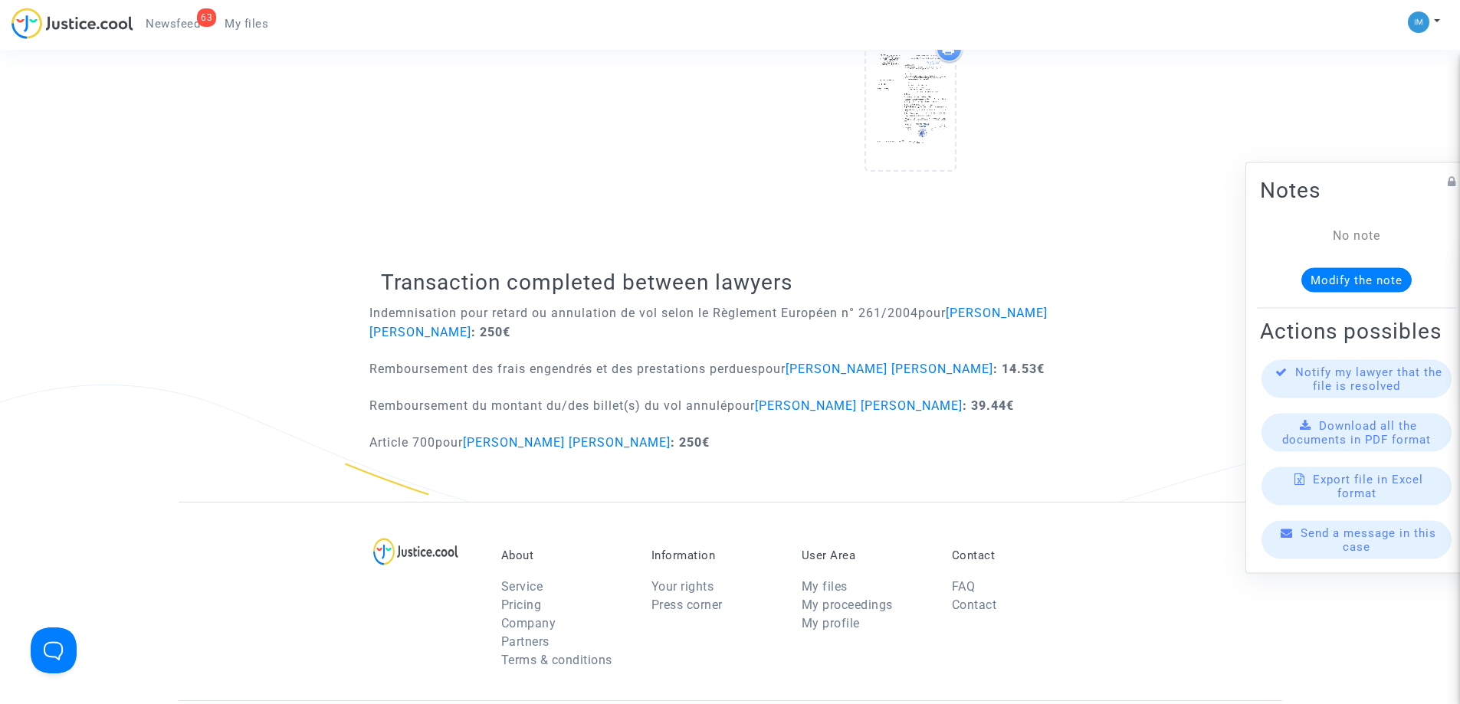
scroll to position [996, 0]
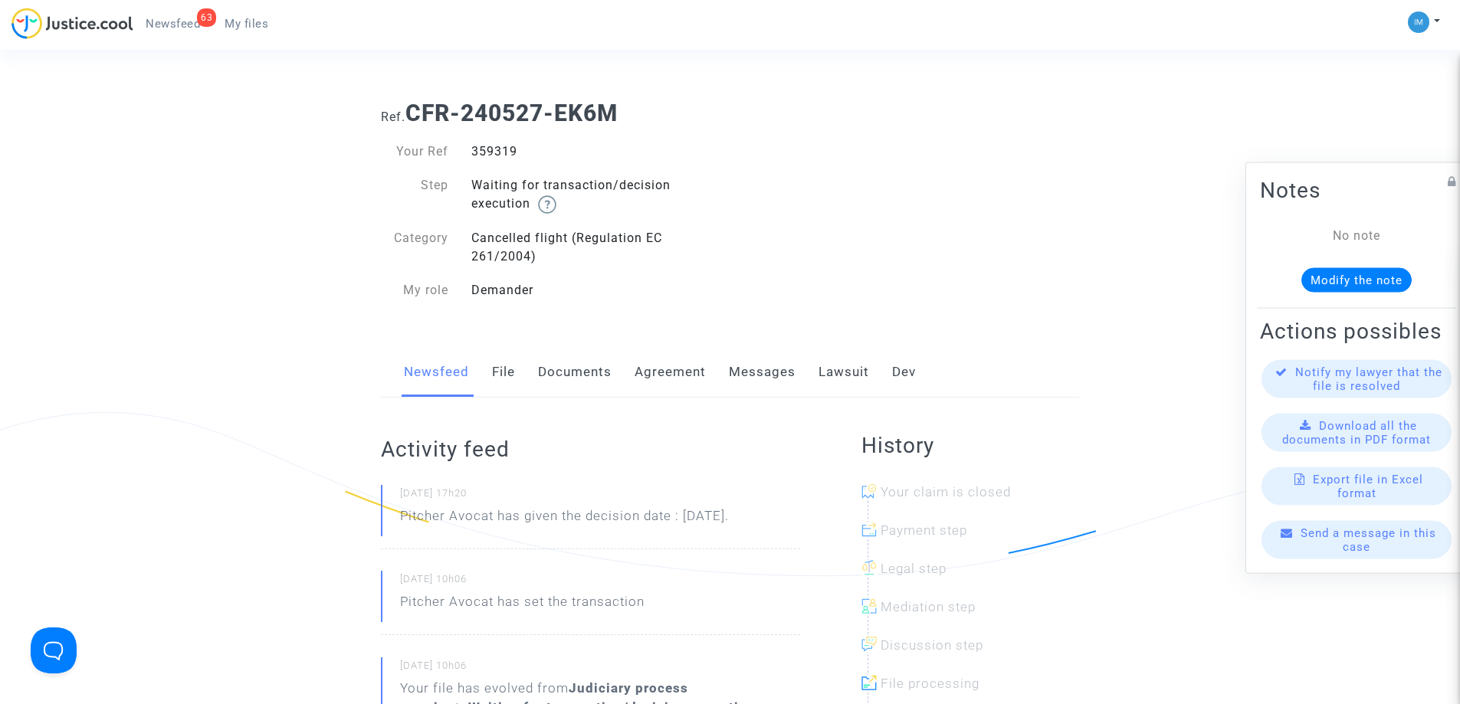
click at [822, 370] on link "Lawsuit" at bounding box center [844, 372] width 51 height 51
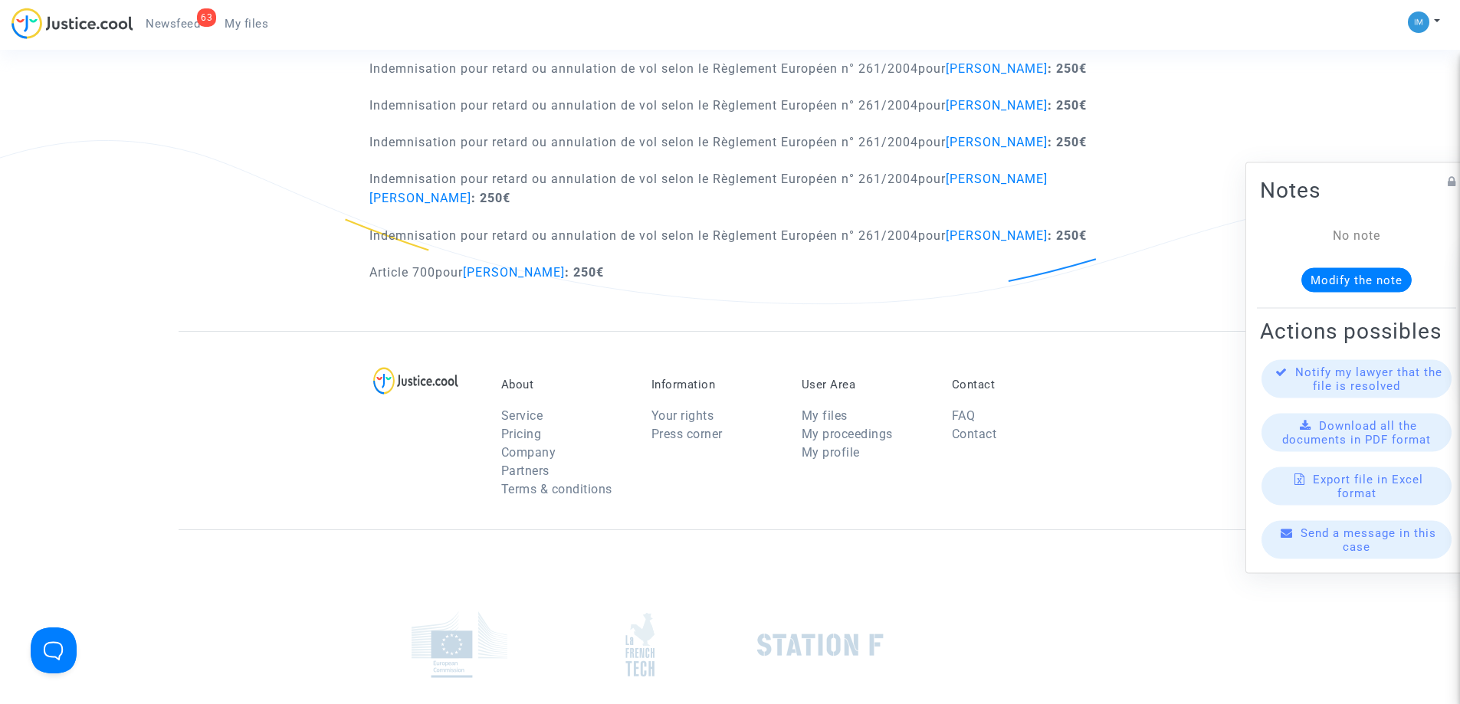
scroll to position [996, 0]
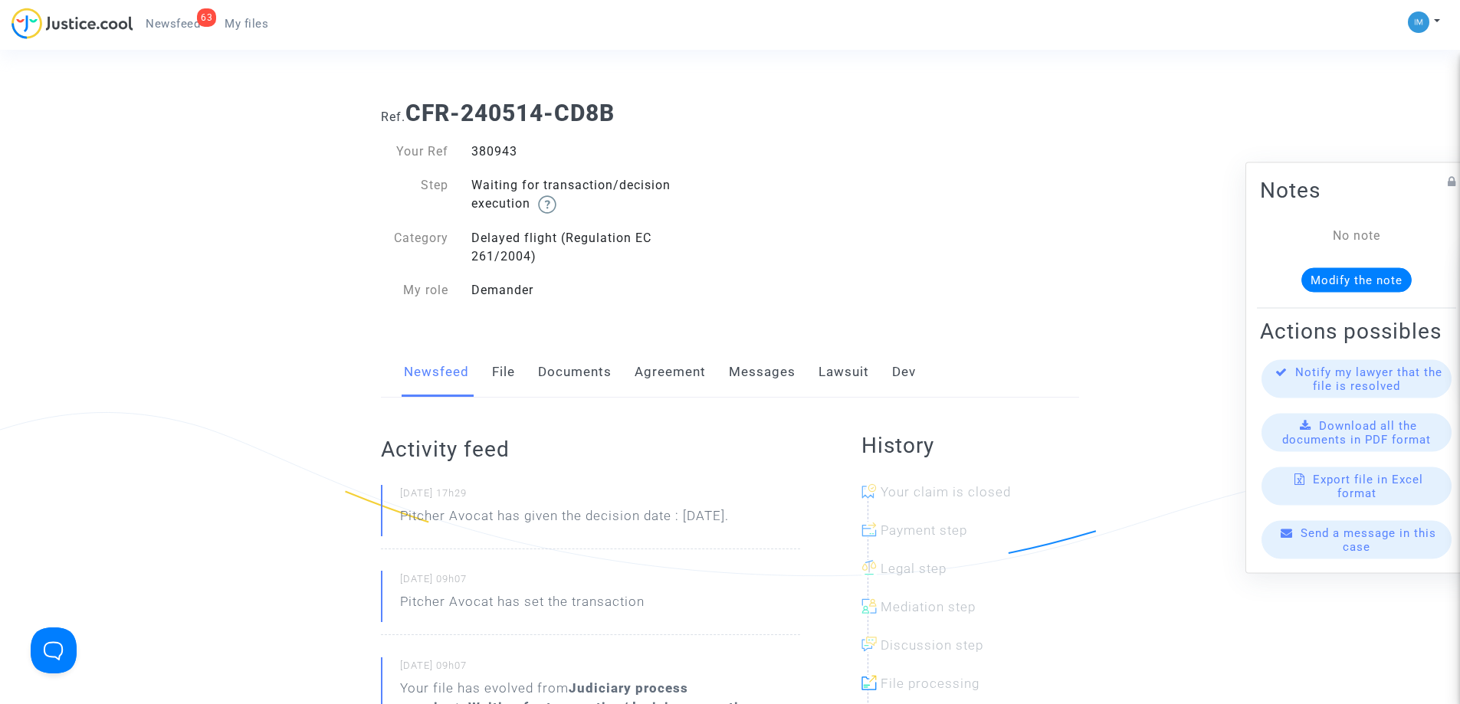
click at [834, 367] on link "Lawsuit" at bounding box center [844, 372] width 51 height 51
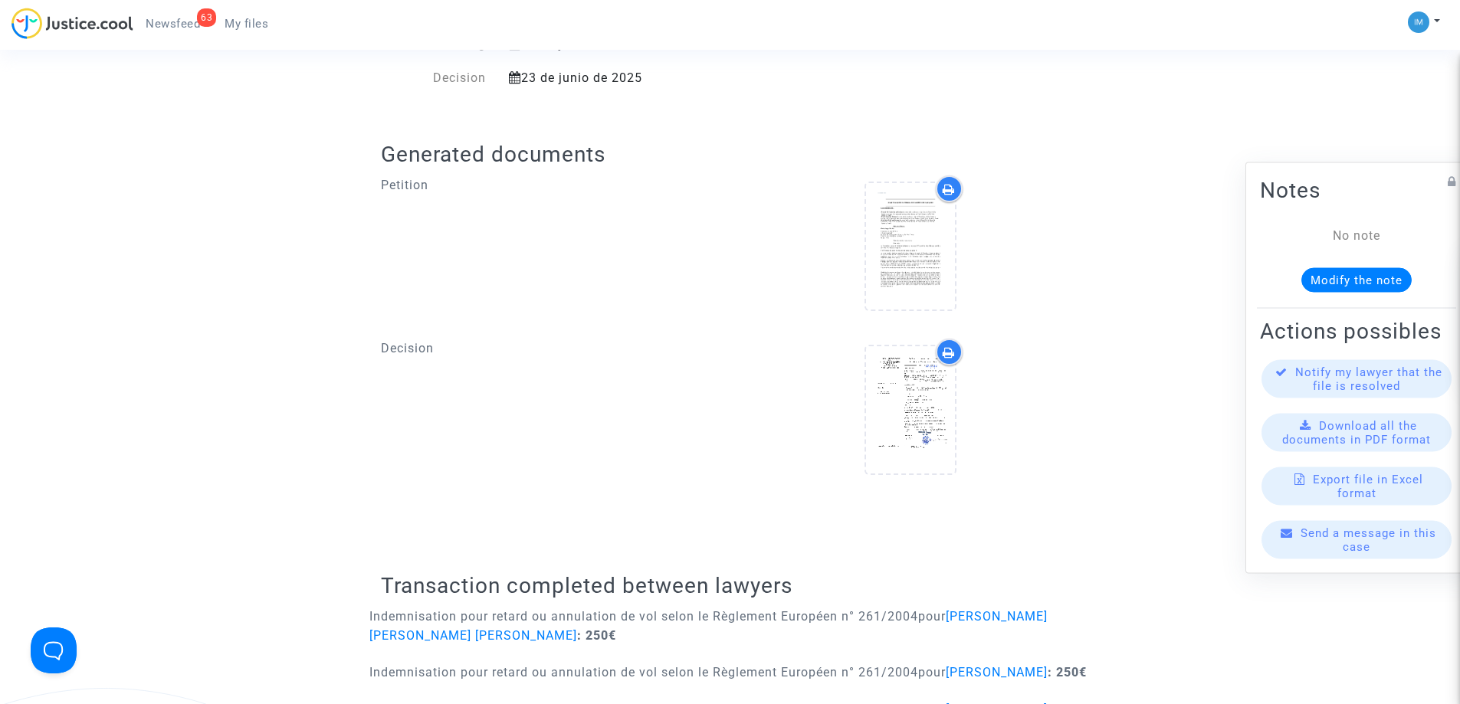
scroll to position [843, 0]
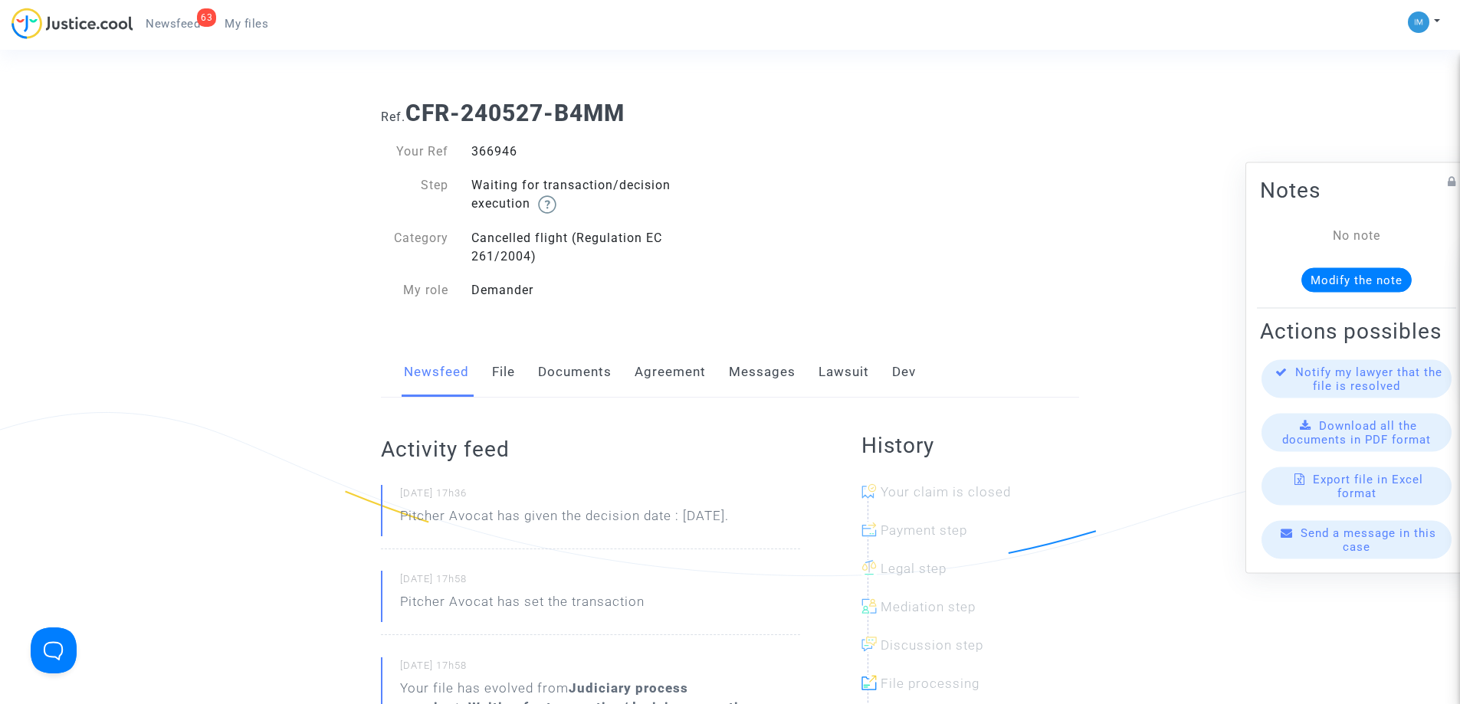
click at [841, 383] on link "Lawsuit" at bounding box center [844, 372] width 51 height 51
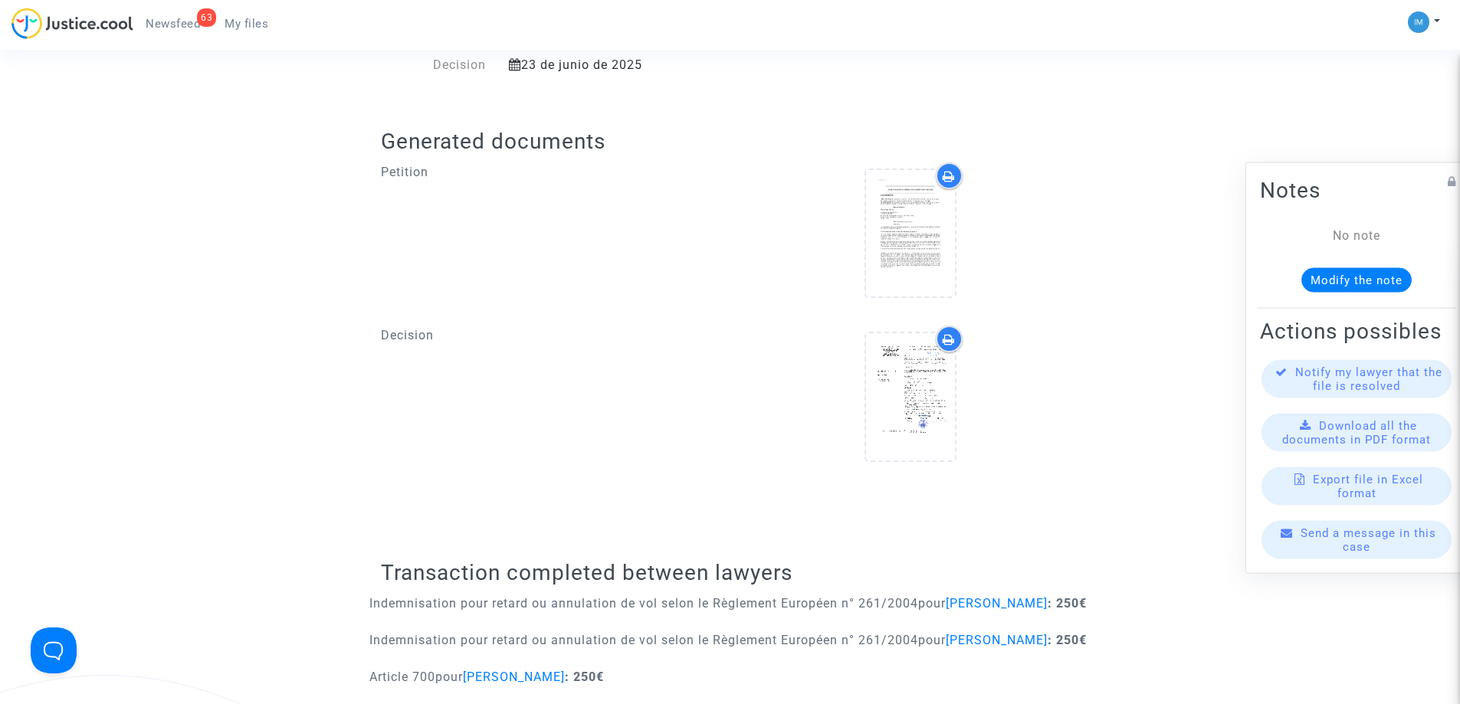
scroll to position [690, 0]
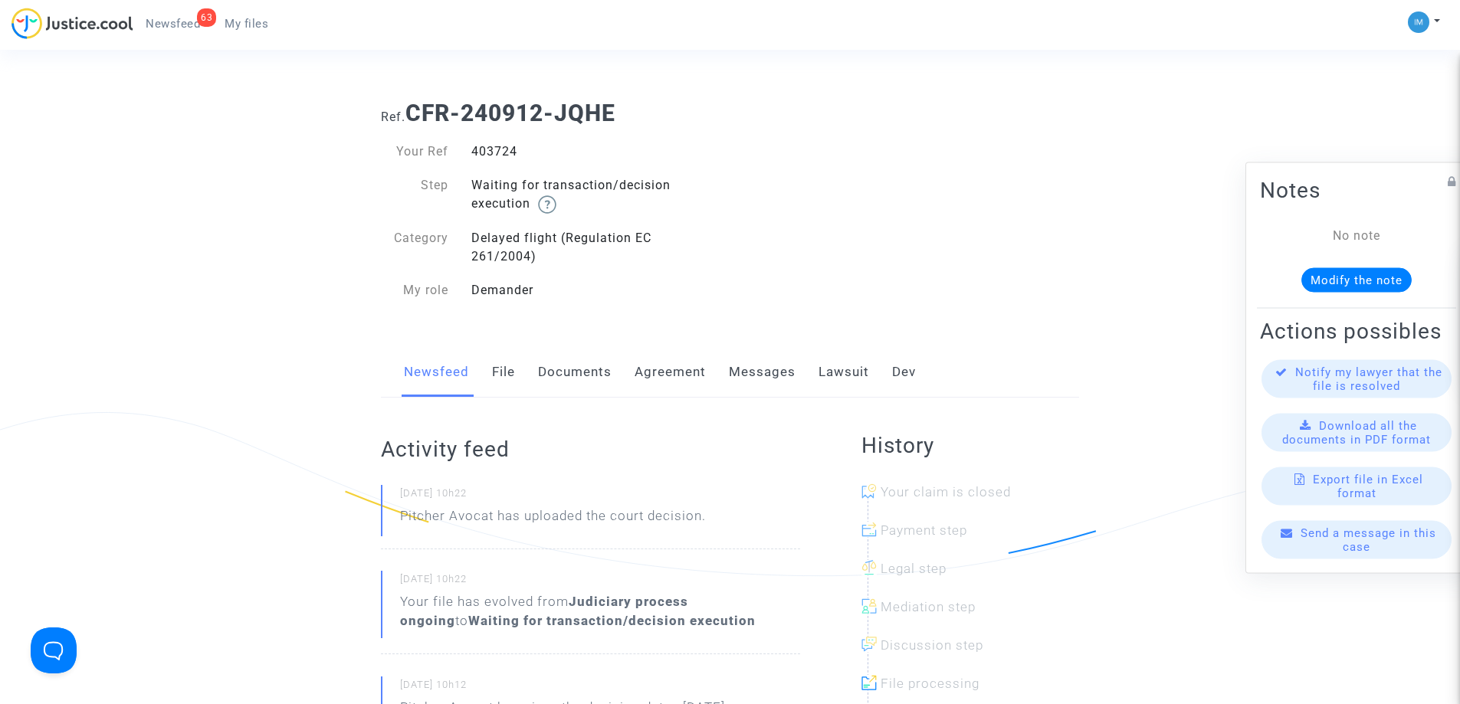
click at [865, 375] on link "Lawsuit" at bounding box center [844, 372] width 51 height 51
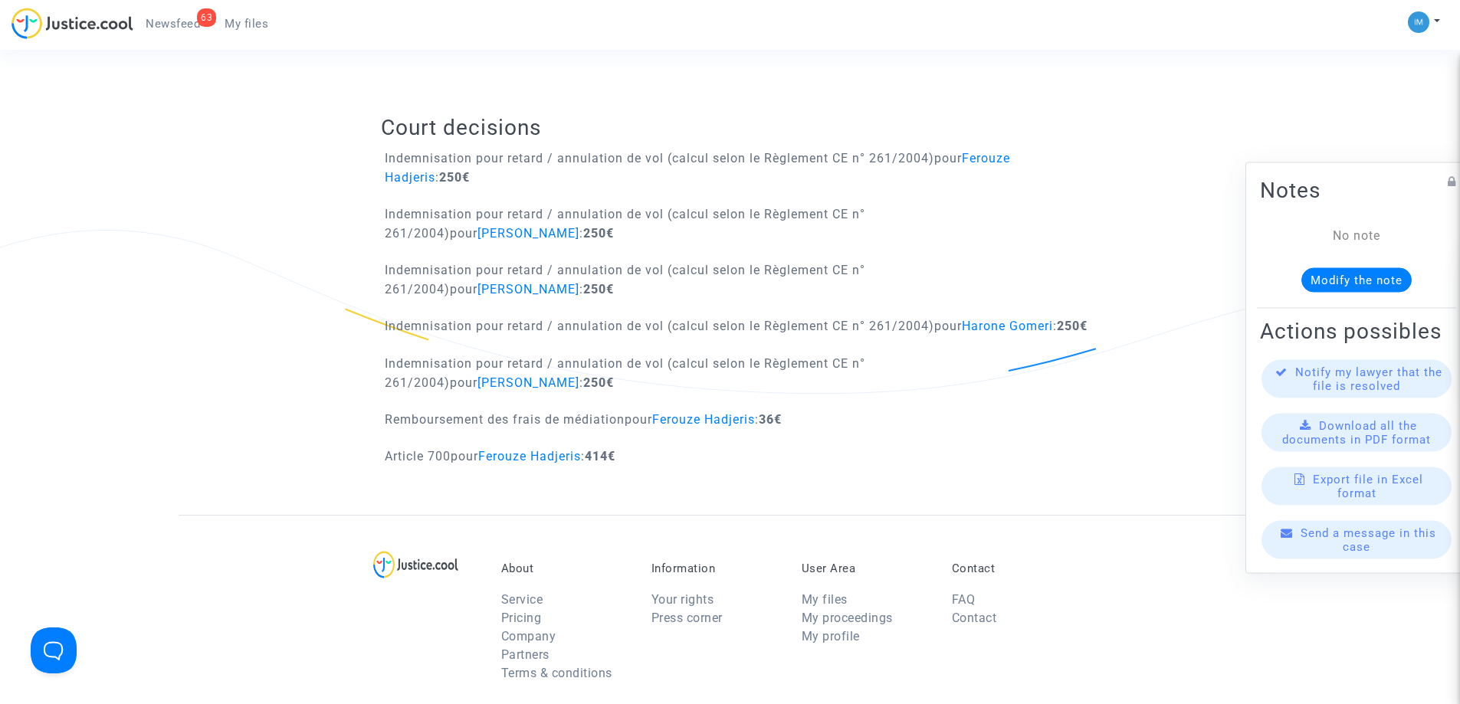
scroll to position [996, 0]
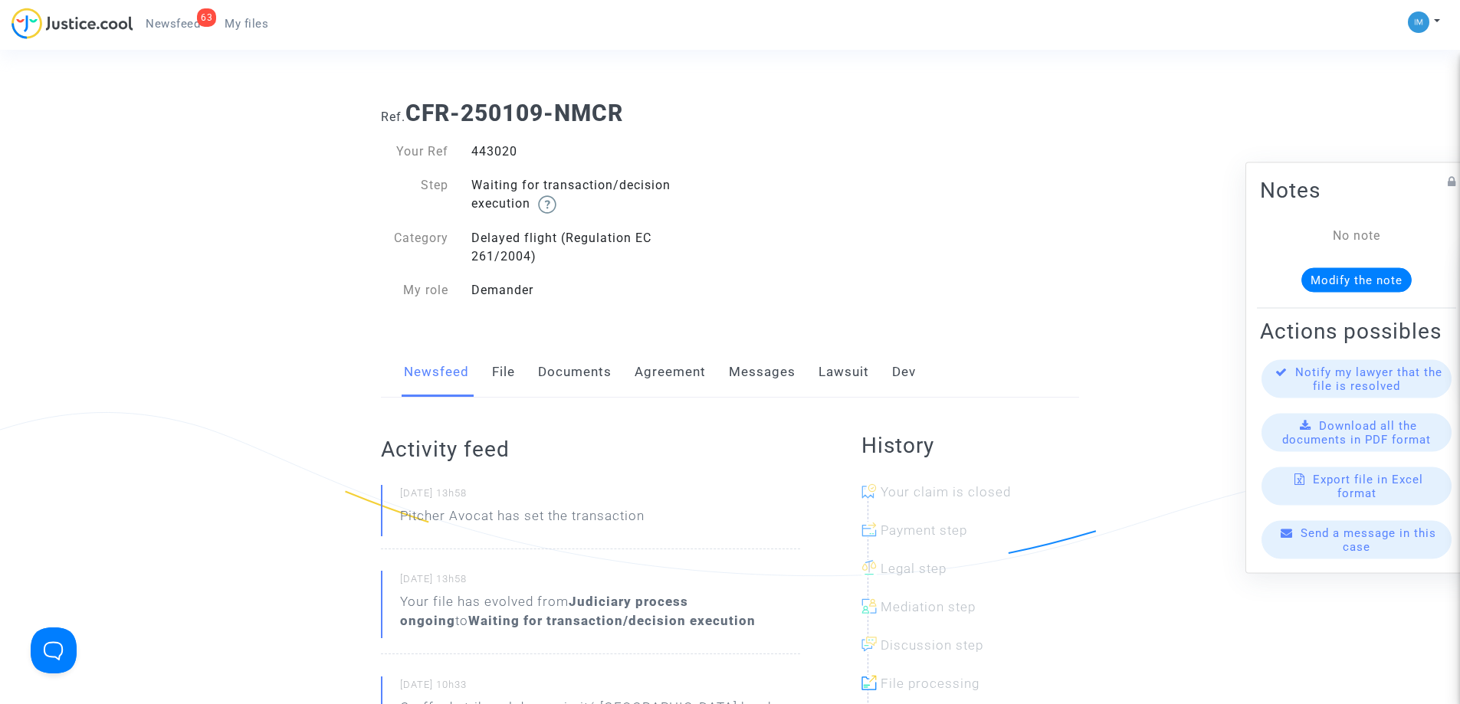
click at [848, 384] on link "Lawsuit" at bounding box center [844, 372] width 51 height 51
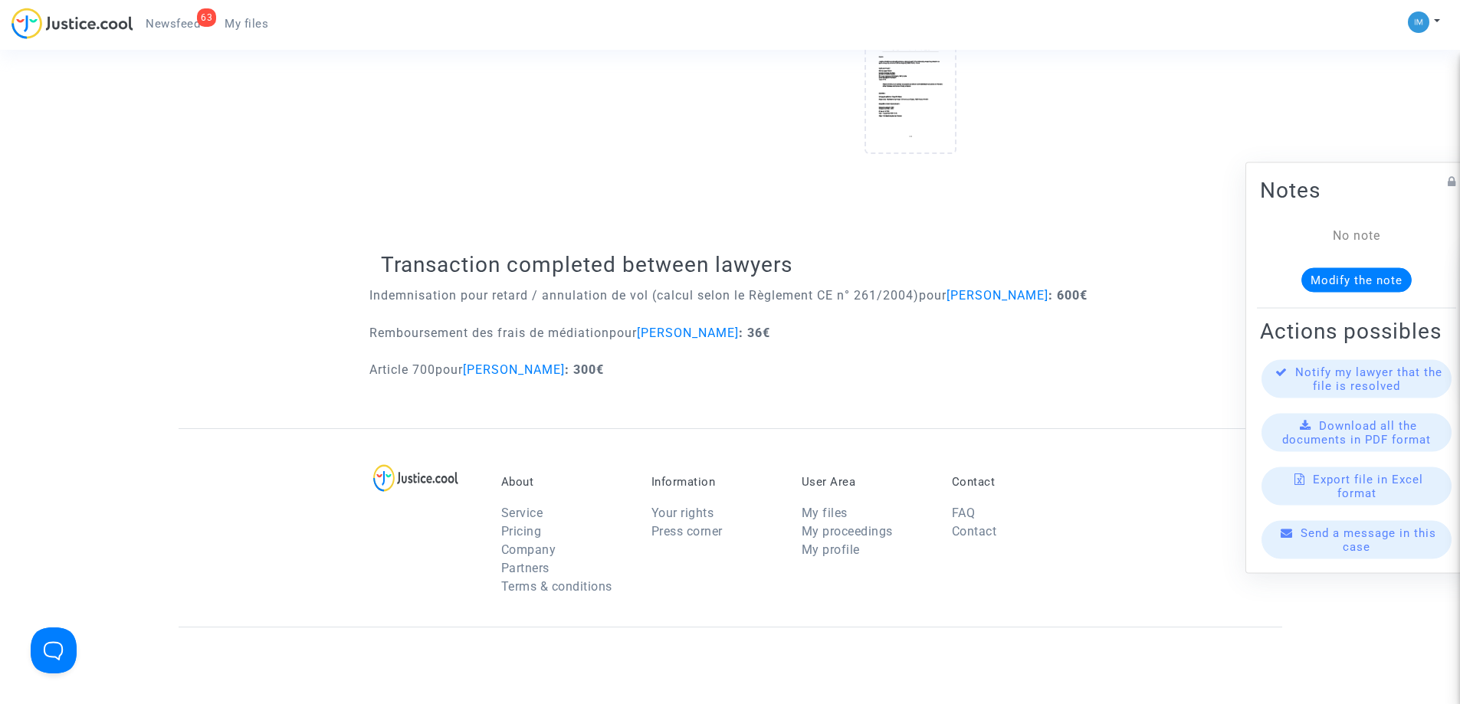
scroll to position [613, 0]
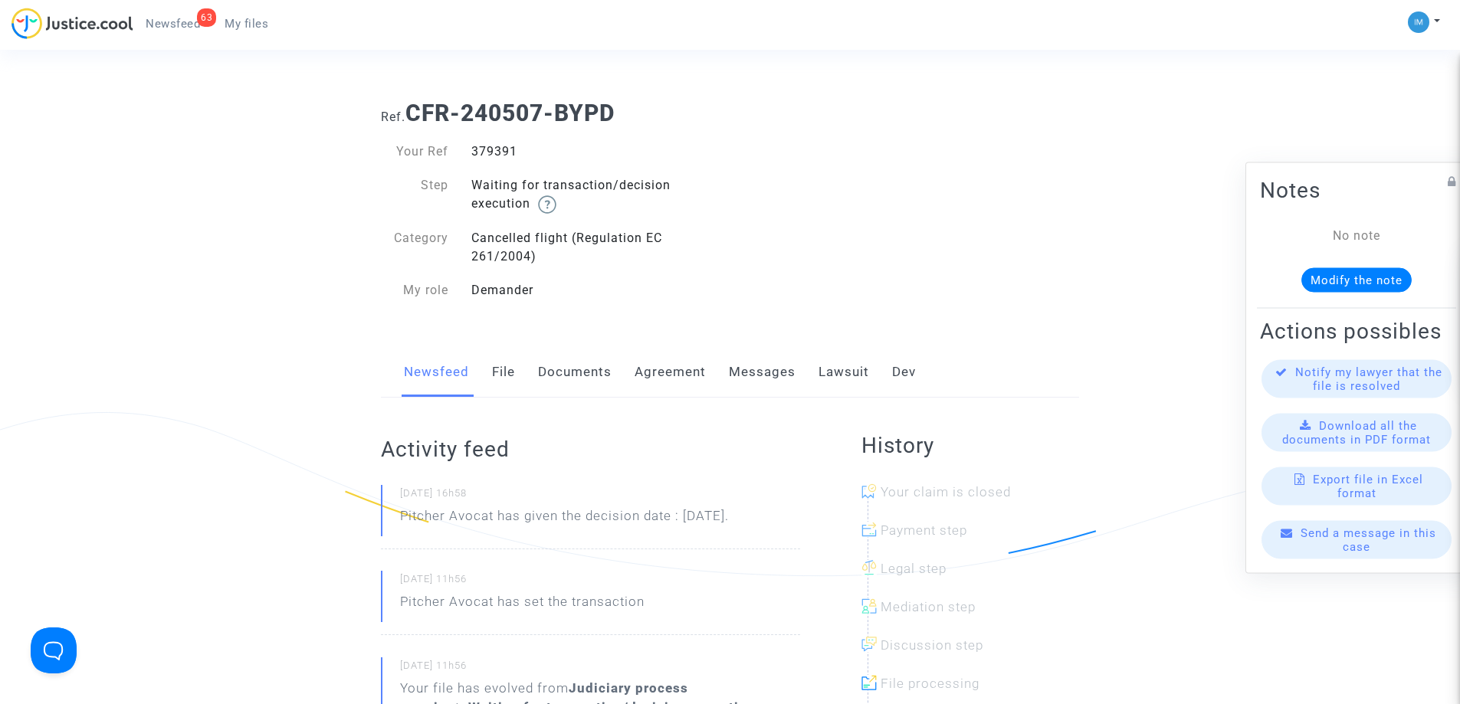
click at [825, 372] on link "Lawsuit" at bounding box center [844, 372] width 51 height 51
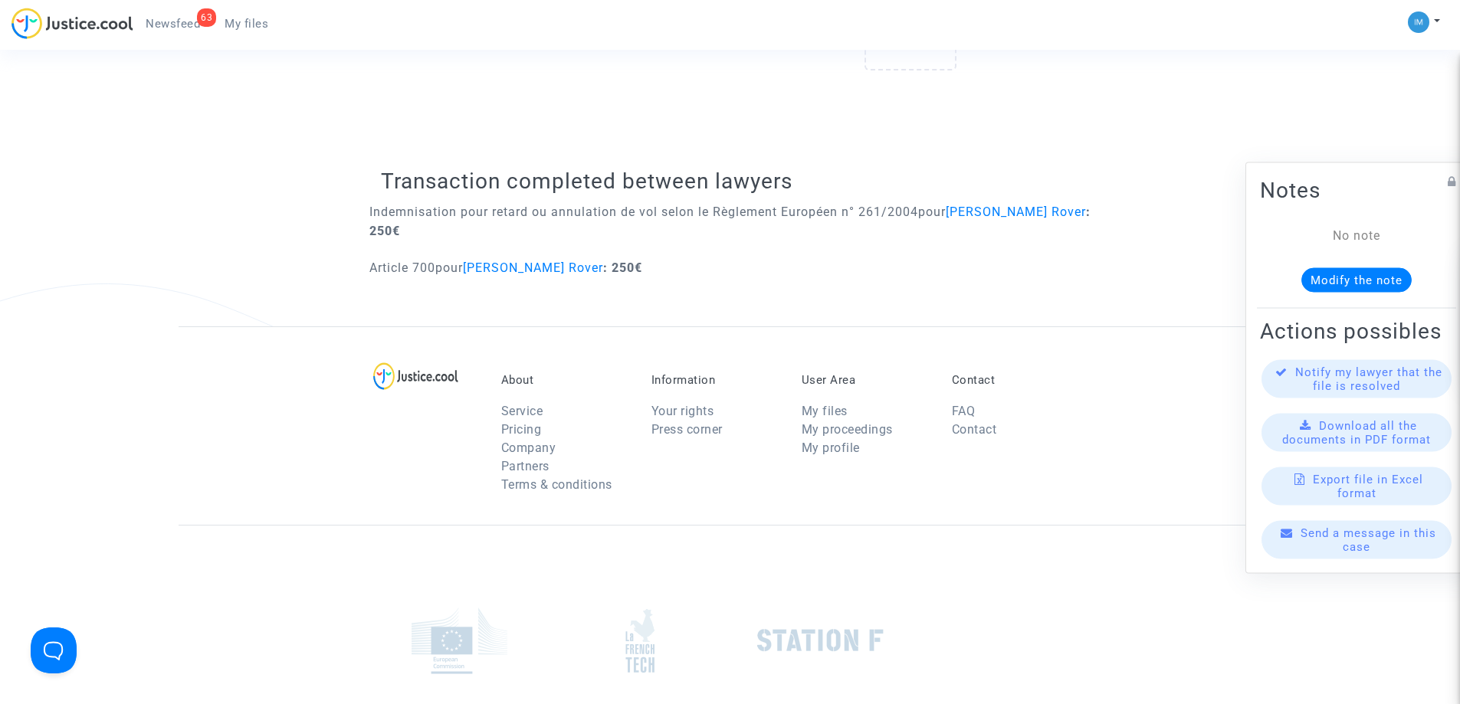
scroll to position [1073, 0]
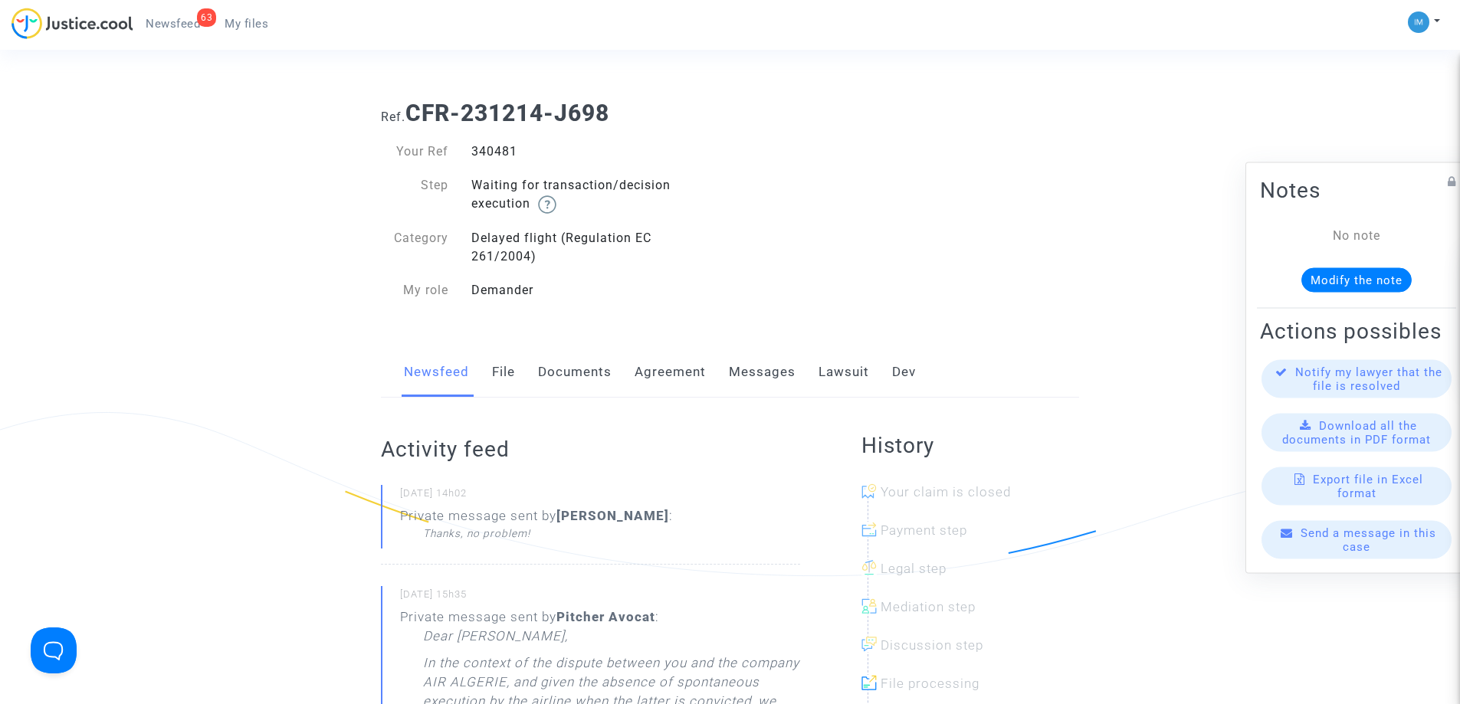
click at [842, 370] on link "Lawsuit" at bounding box center [844, 372] width 51 height 51
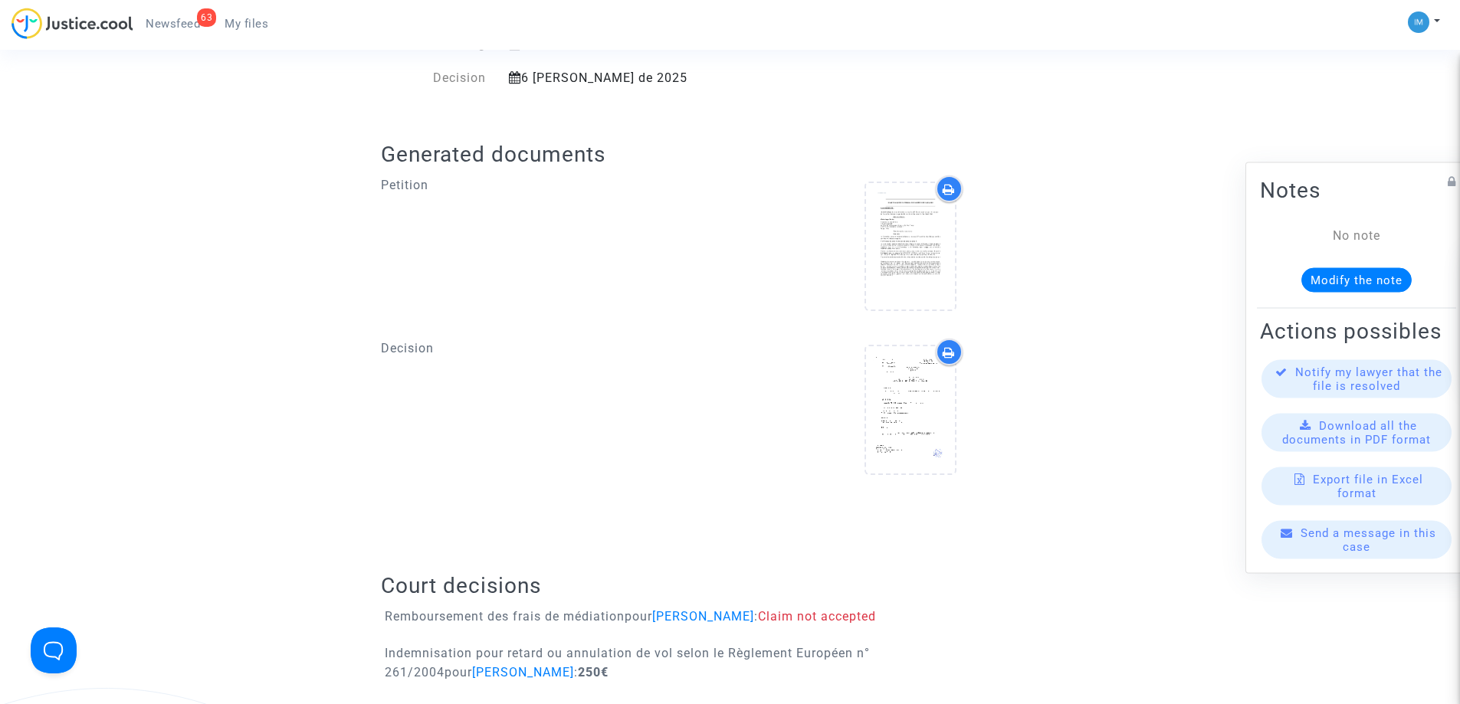
scroll to position [996, 0]
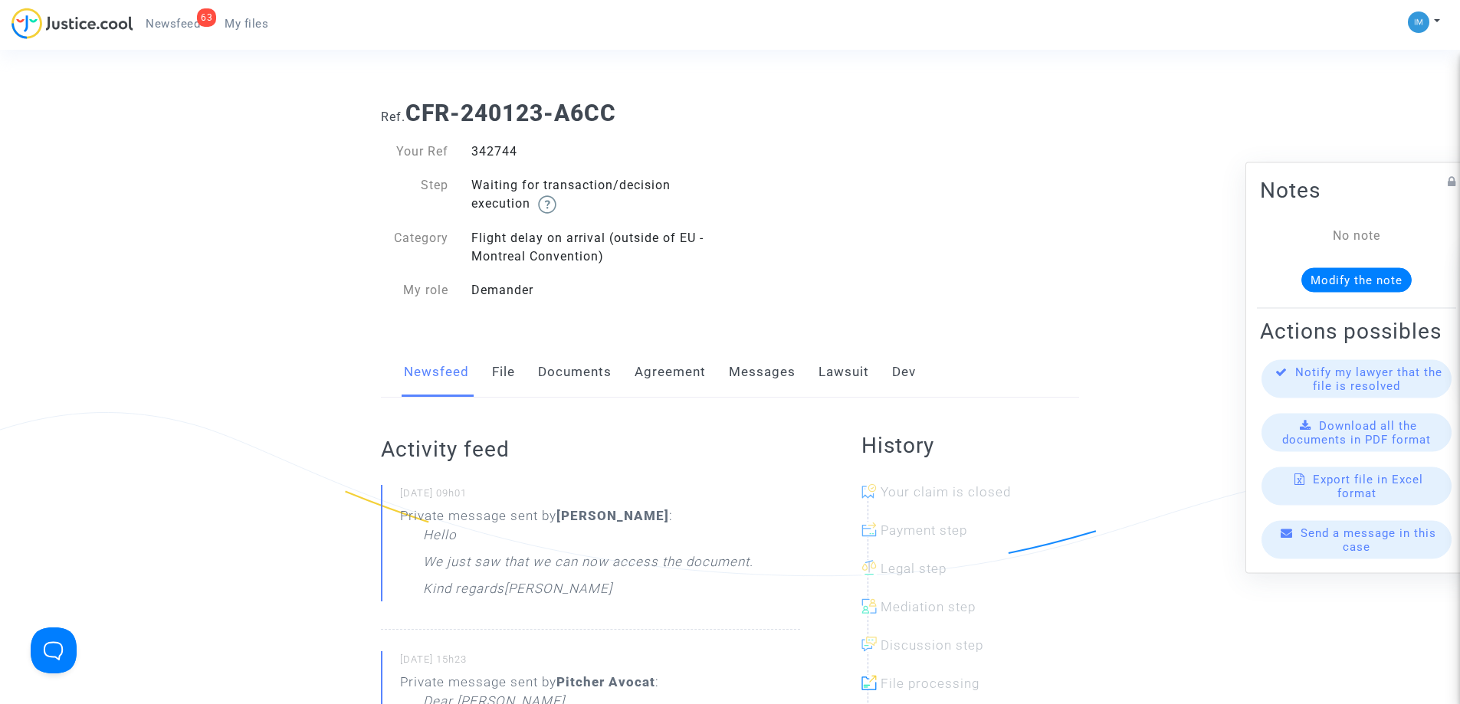
click at [848, 366] on link "Lawsuit" at bounding box center [844, 372] width 51 height 51
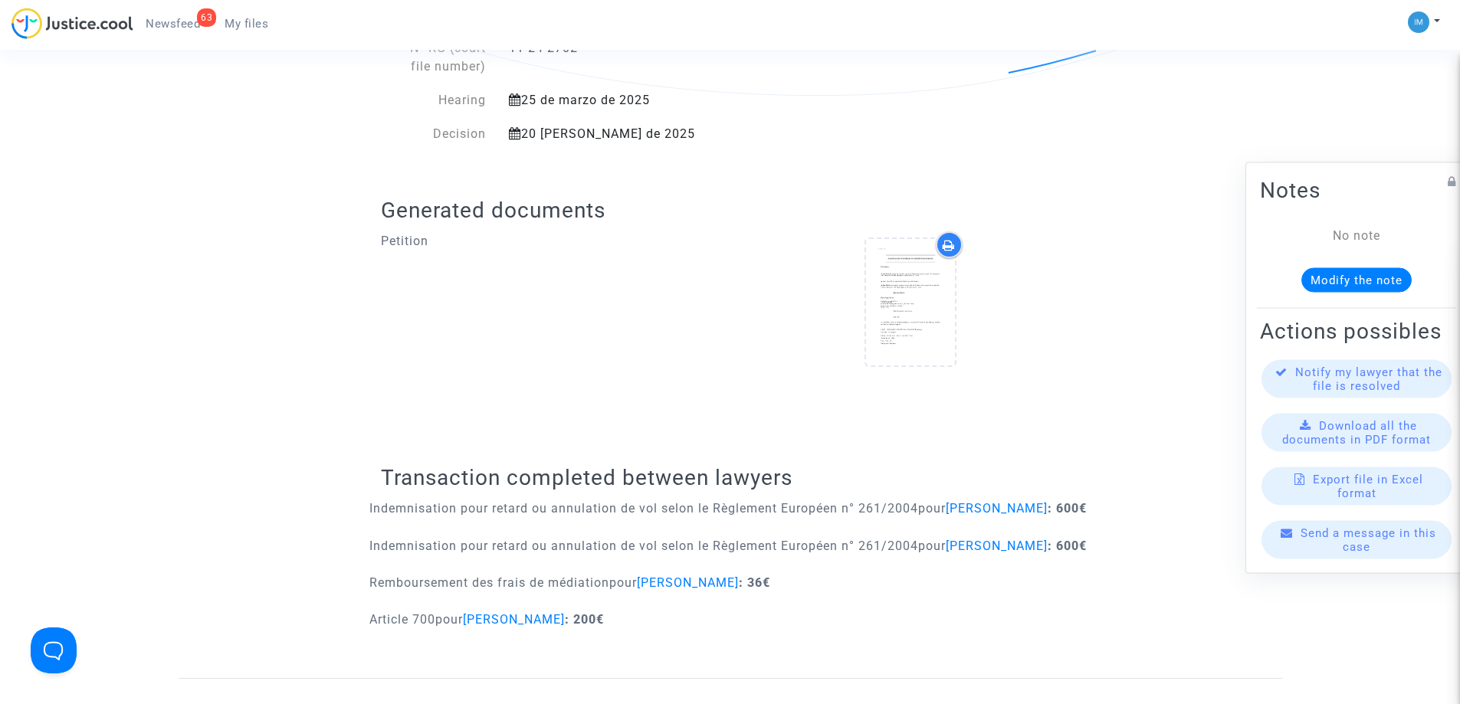
scroll to position [690, 0]
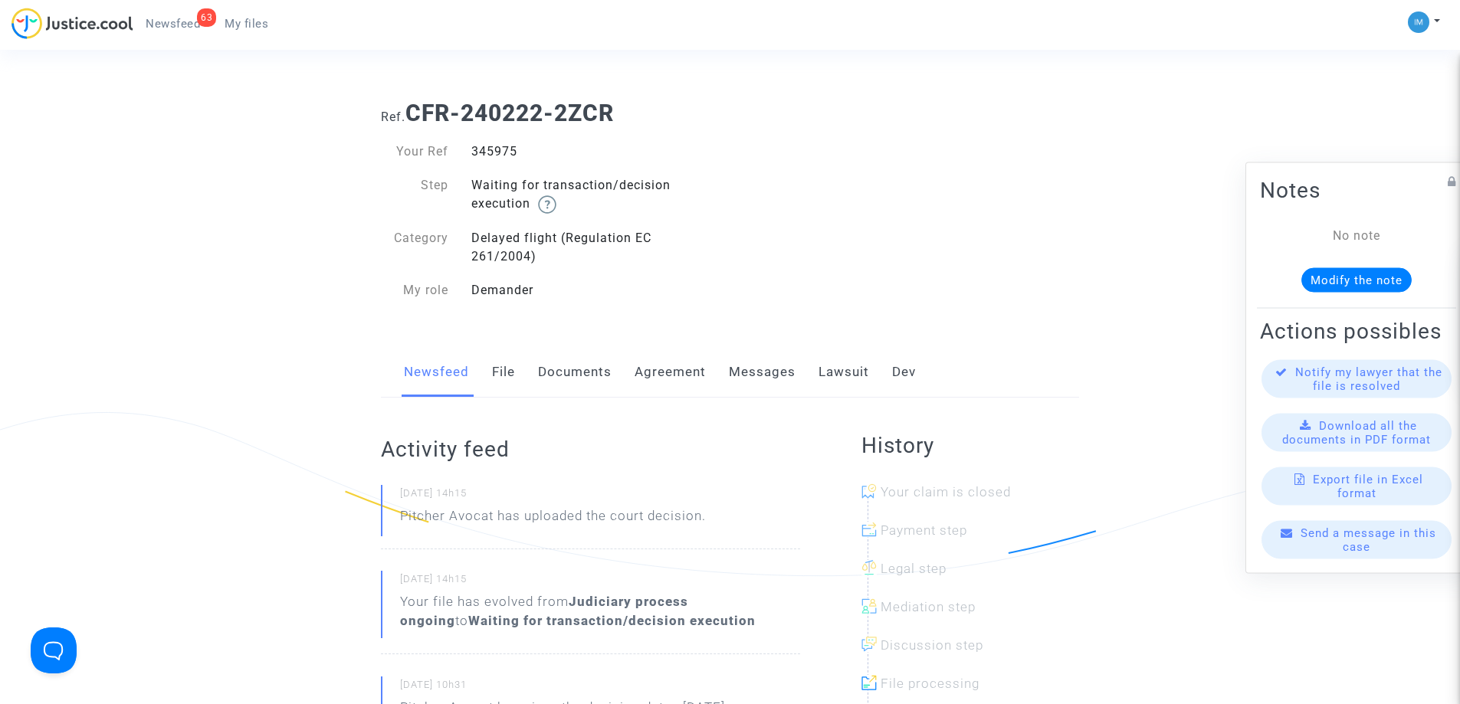
click at [838, 366] on link "Lawsuit" at bounding box center [844, 372] width 51 height 51
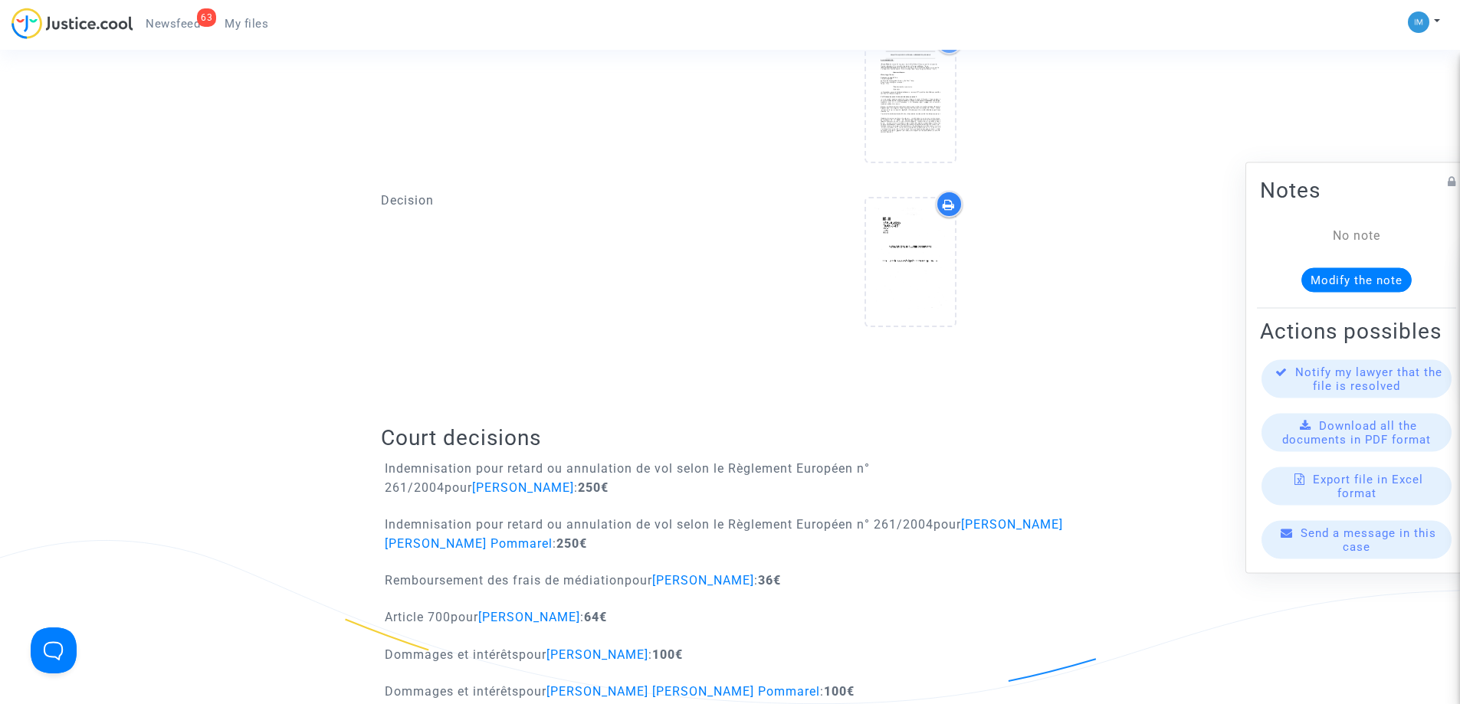
scroll to position [843, 0]
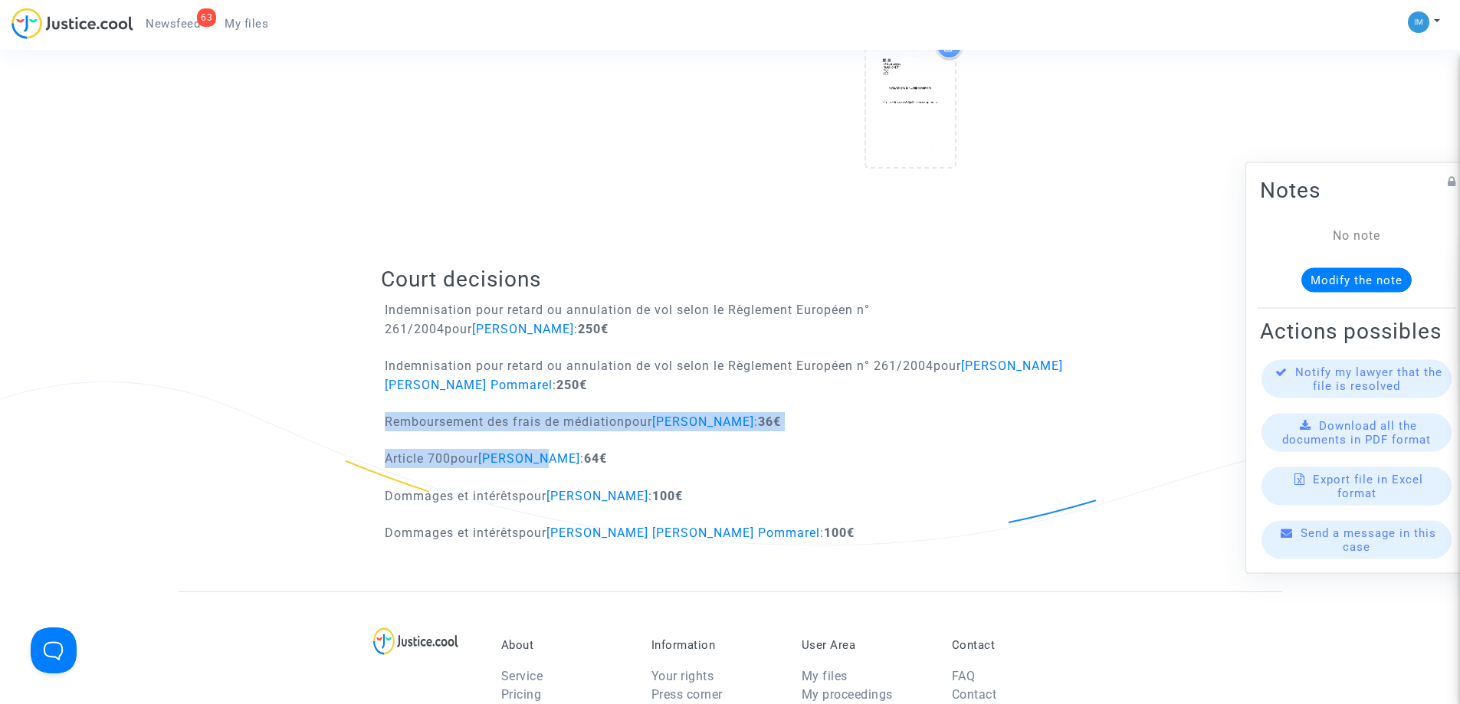
drag, startPoint x: 508, startPoint y: 372, endPoint x: 559, endPoint y: 459, distance: 100.3
click at [558, 458] on div "Court decisions Indemnisation pour retard ou annulation de vol selon le Règleme…" at bounding box center [730, 410] width 698 height 364
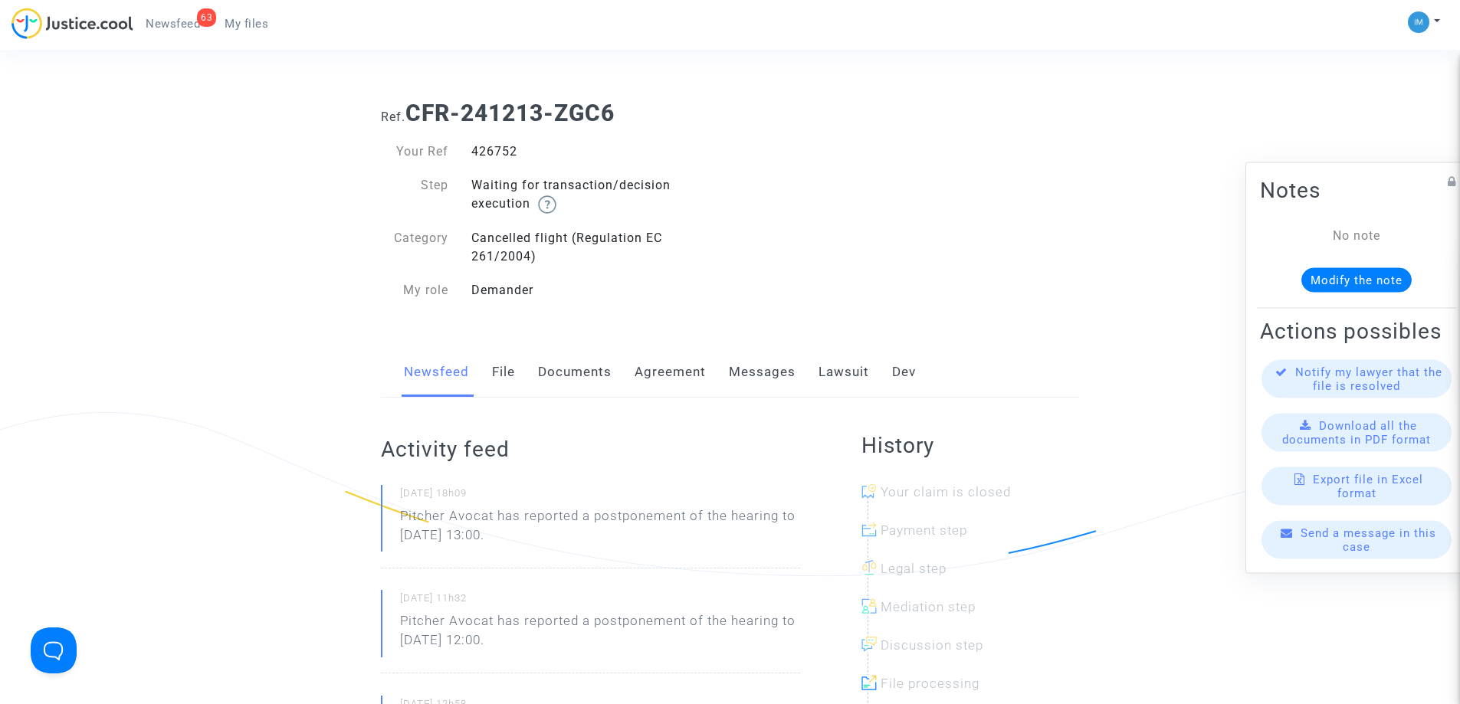
click at [822, 378] on link "Lawsuit" at bounding box center [844, 372] width 51 height 51
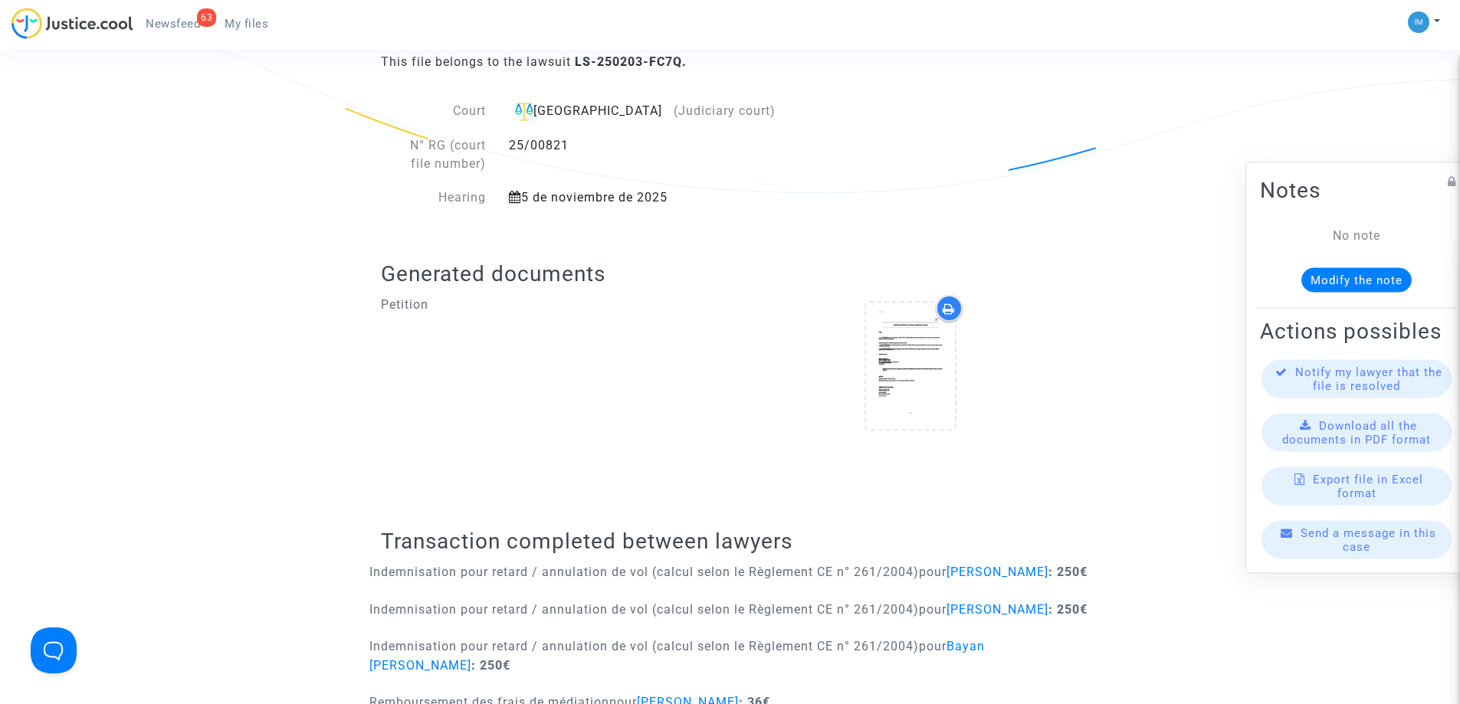
scroll to position [690, 0]
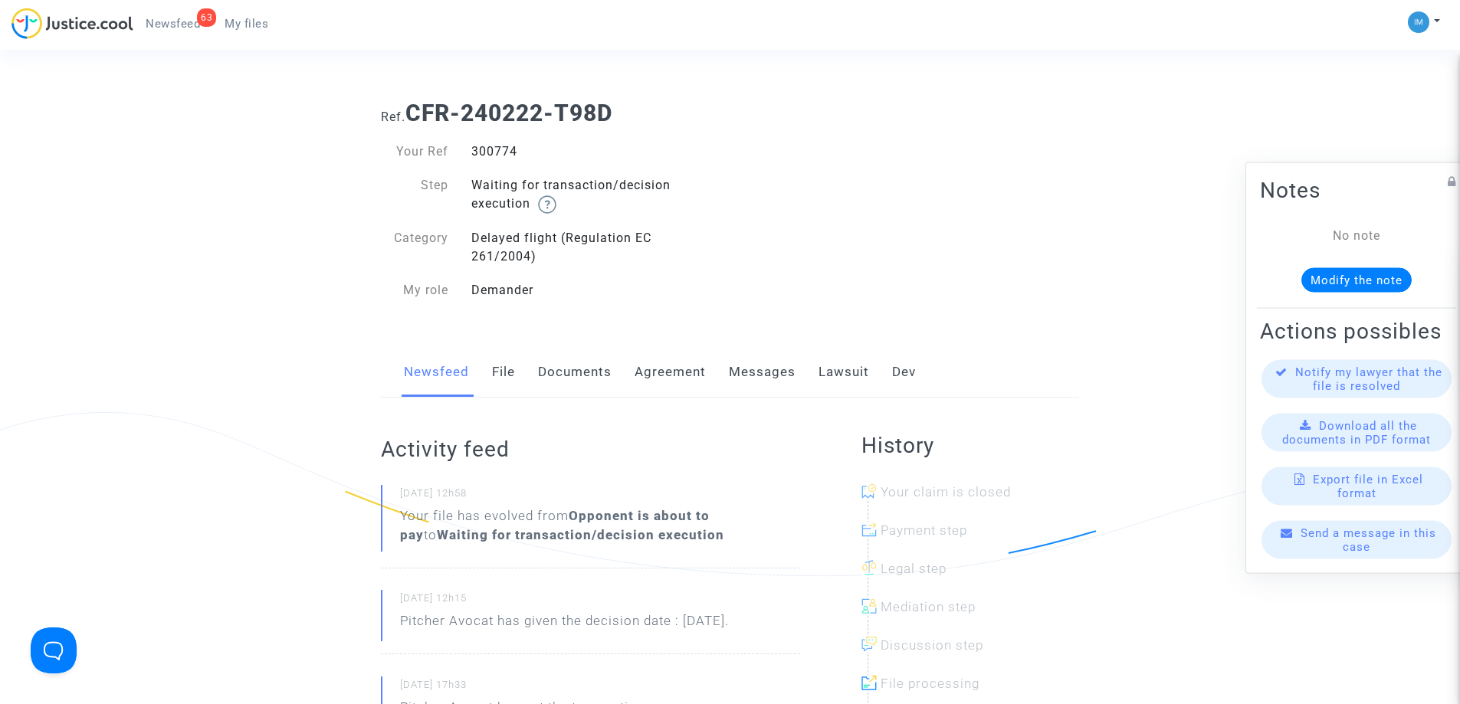
click at [837, 371] on link "Lawsuit" at bounding box center [844, 372] width 51 height 51
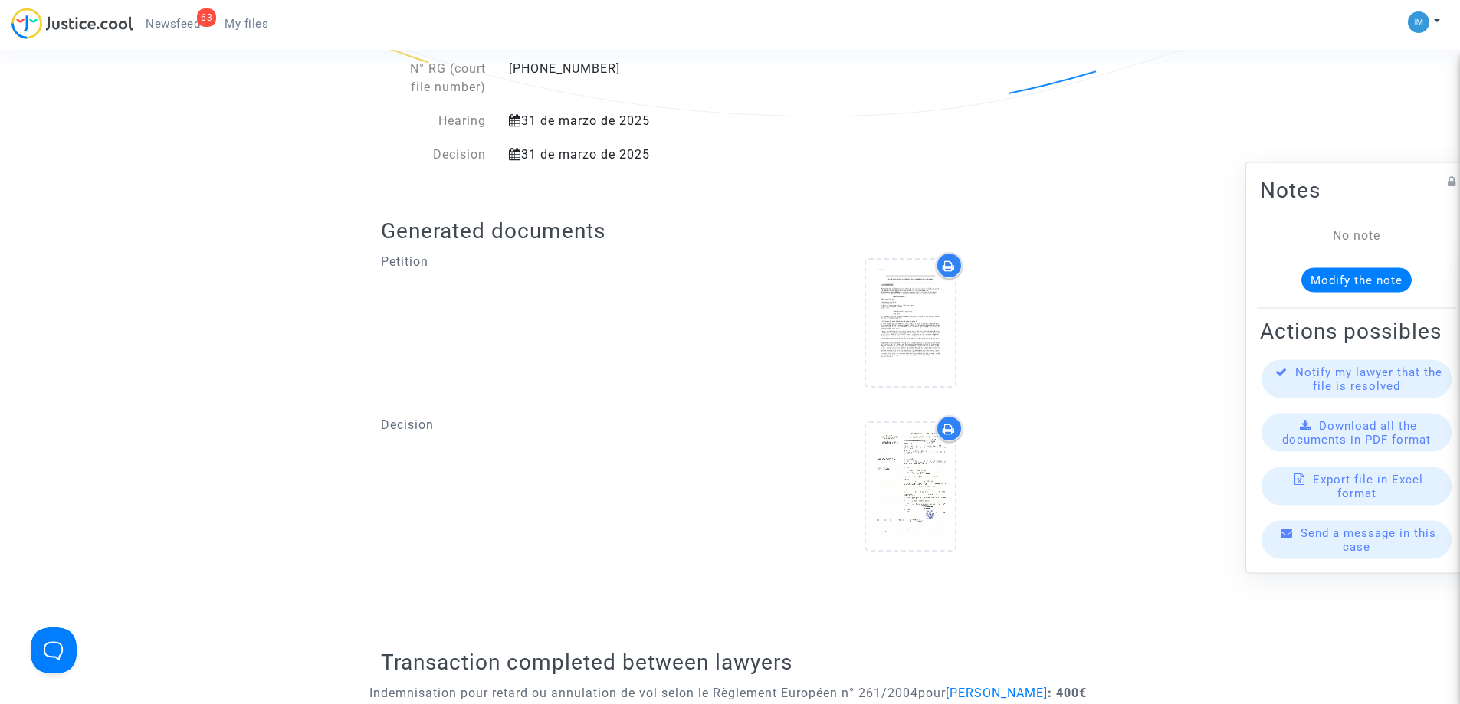
scroll to position [843, 0]
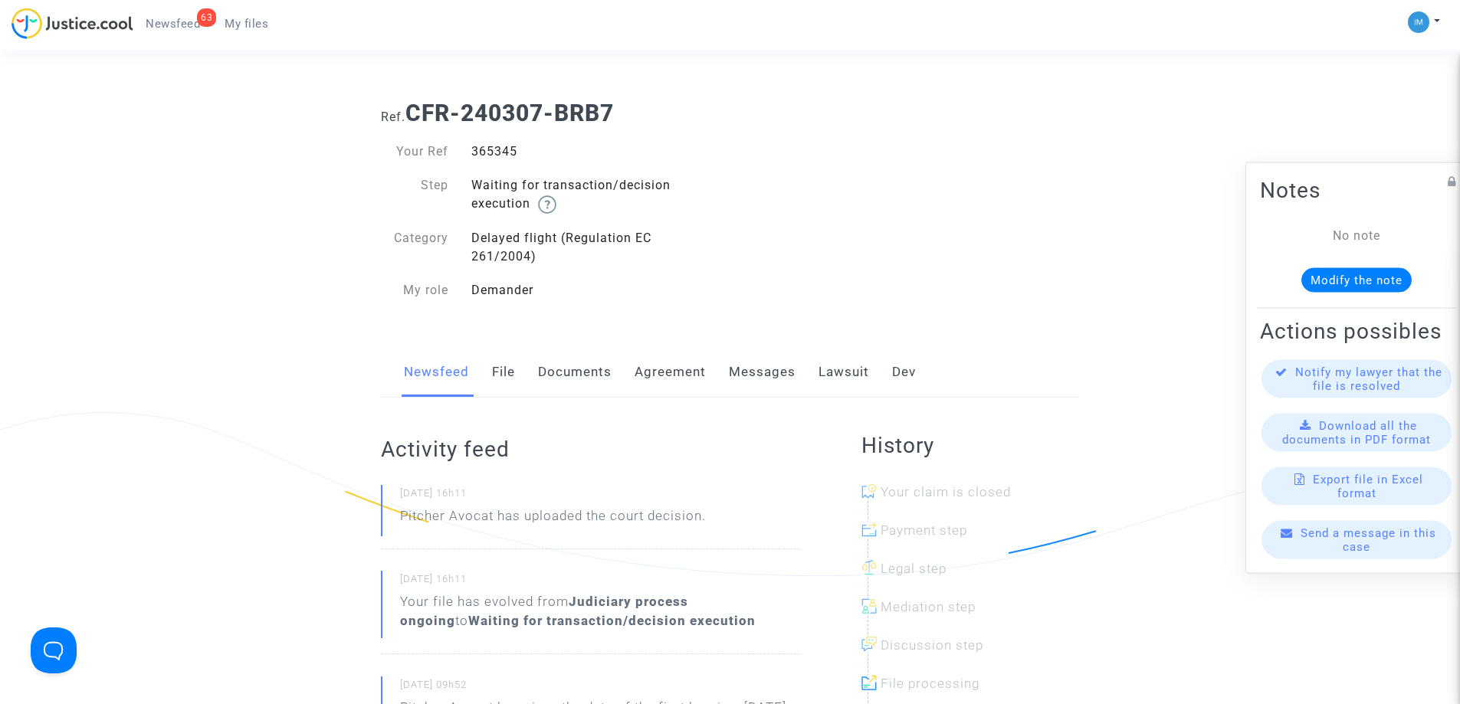
click at [833, 382] on link "Lawsuit" at bounding box center [844, 372] width 51 height 51
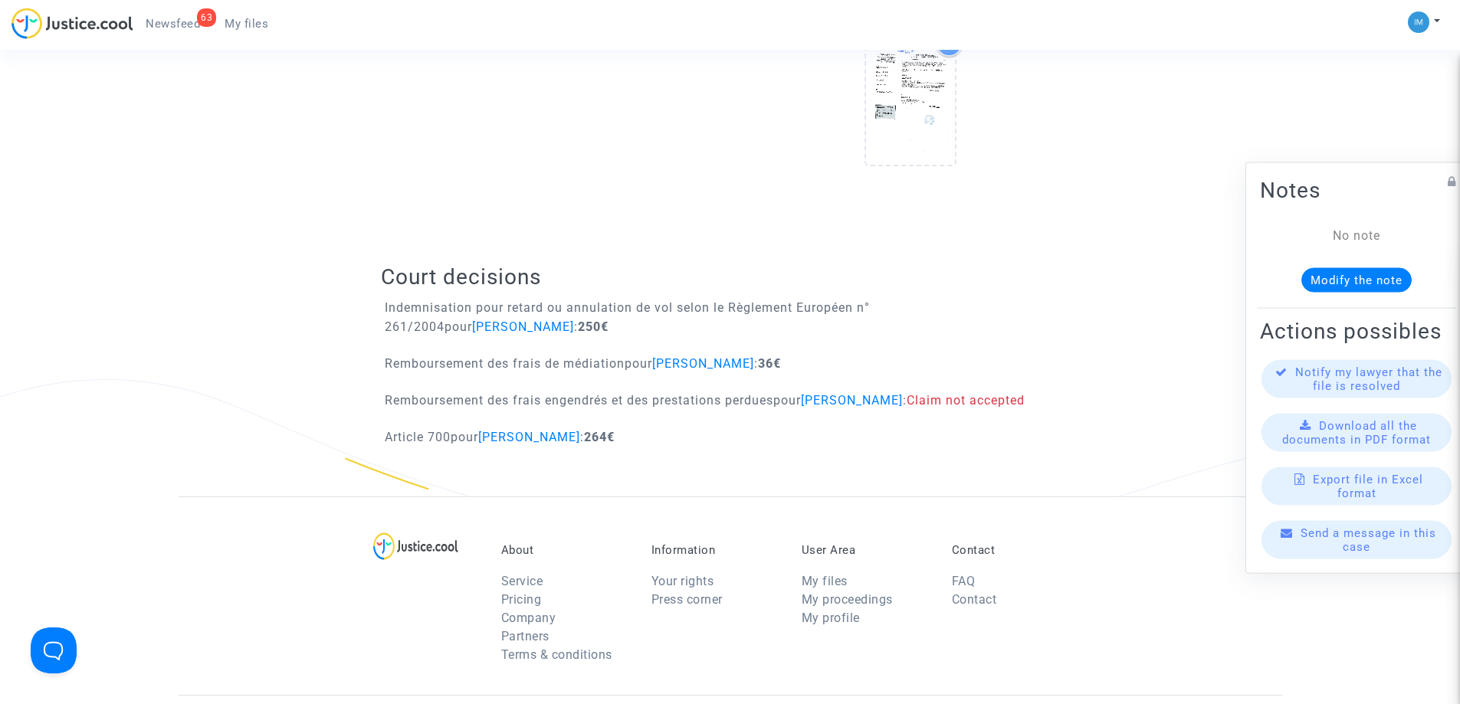
scroll to position [920, 0]
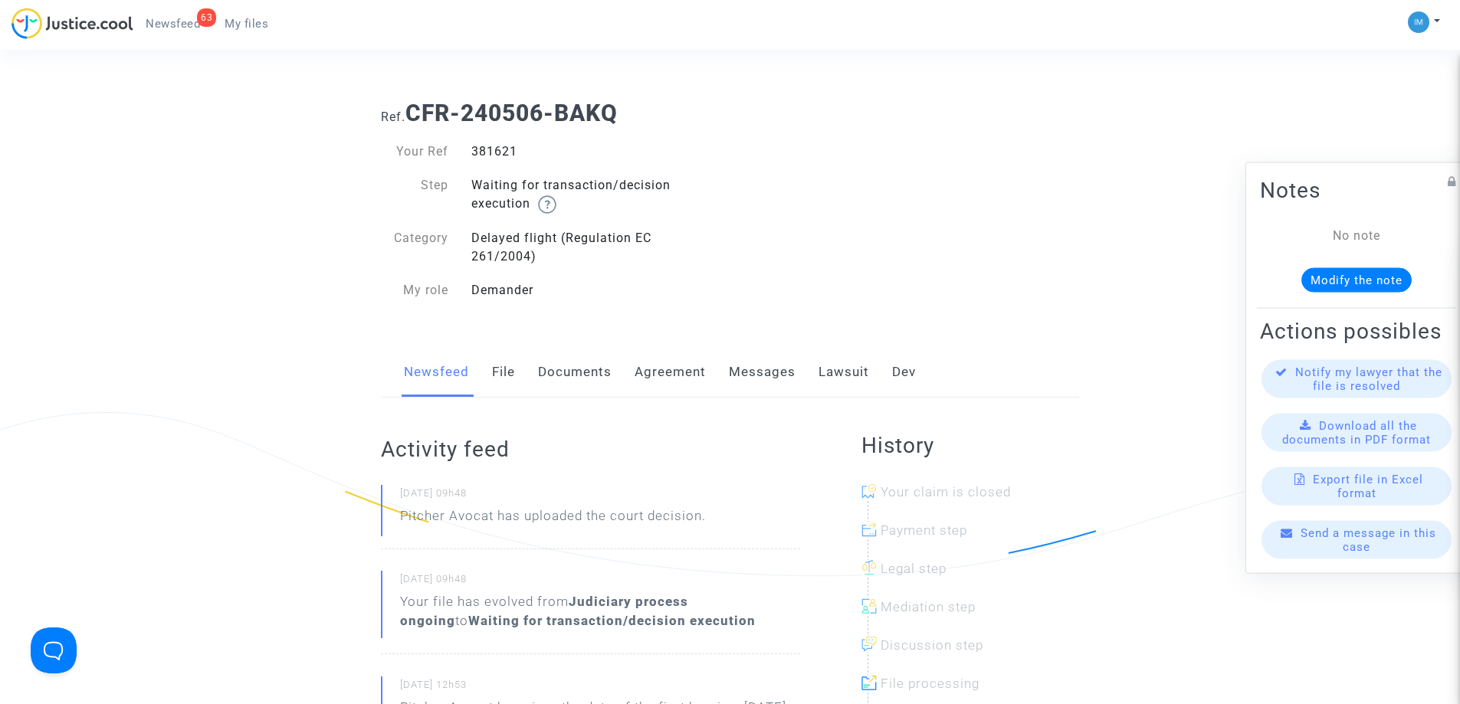
click at [854, 372] on link "Lawsuit" at bounding box center [844, 372] width 51 height 51
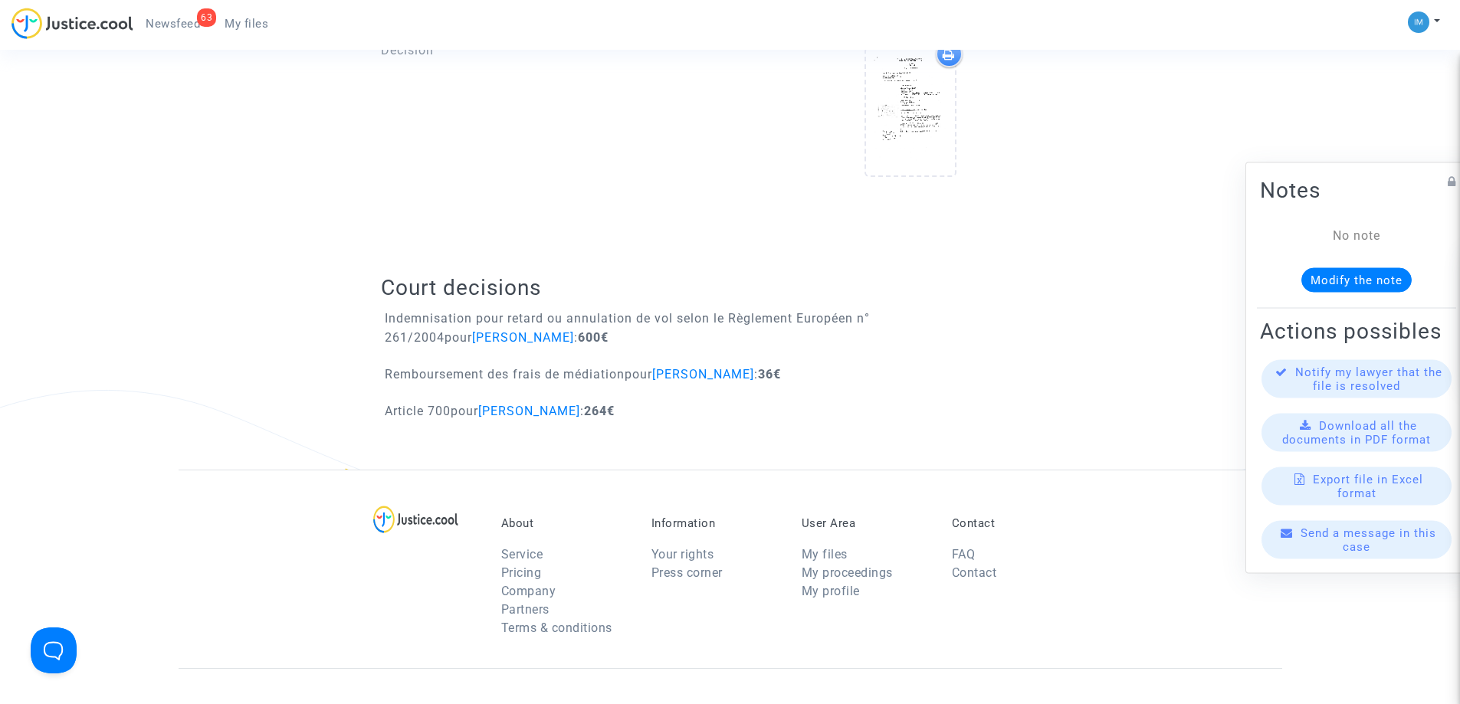
scroll to position [843, 0]
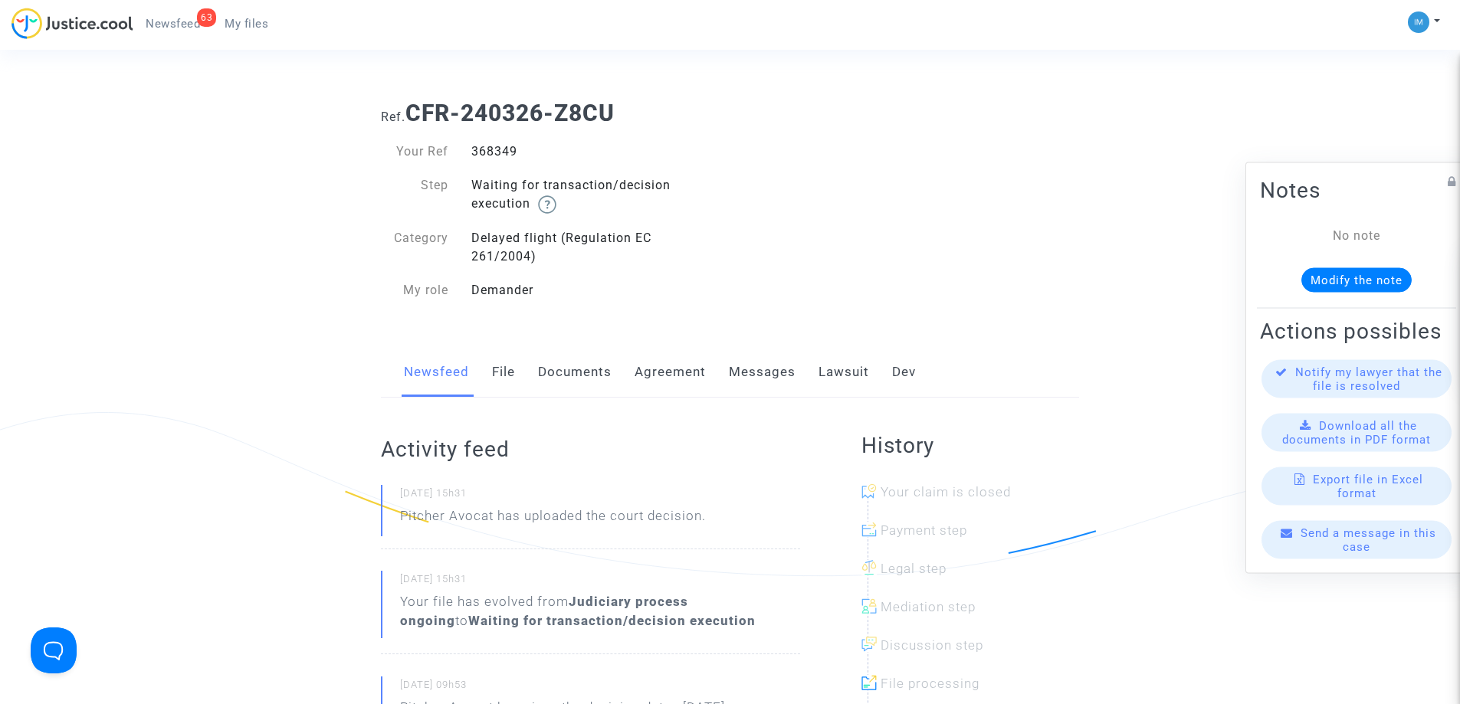
click at [876, 363] on div "Newsfeed File Documents Agreement Messages Lawsuit Dev" at bounding box center [730, 372] width 698 height 51
click at [855, 369] on link "Lawsuit" at bounding box center [844, 372] width 51 height 51
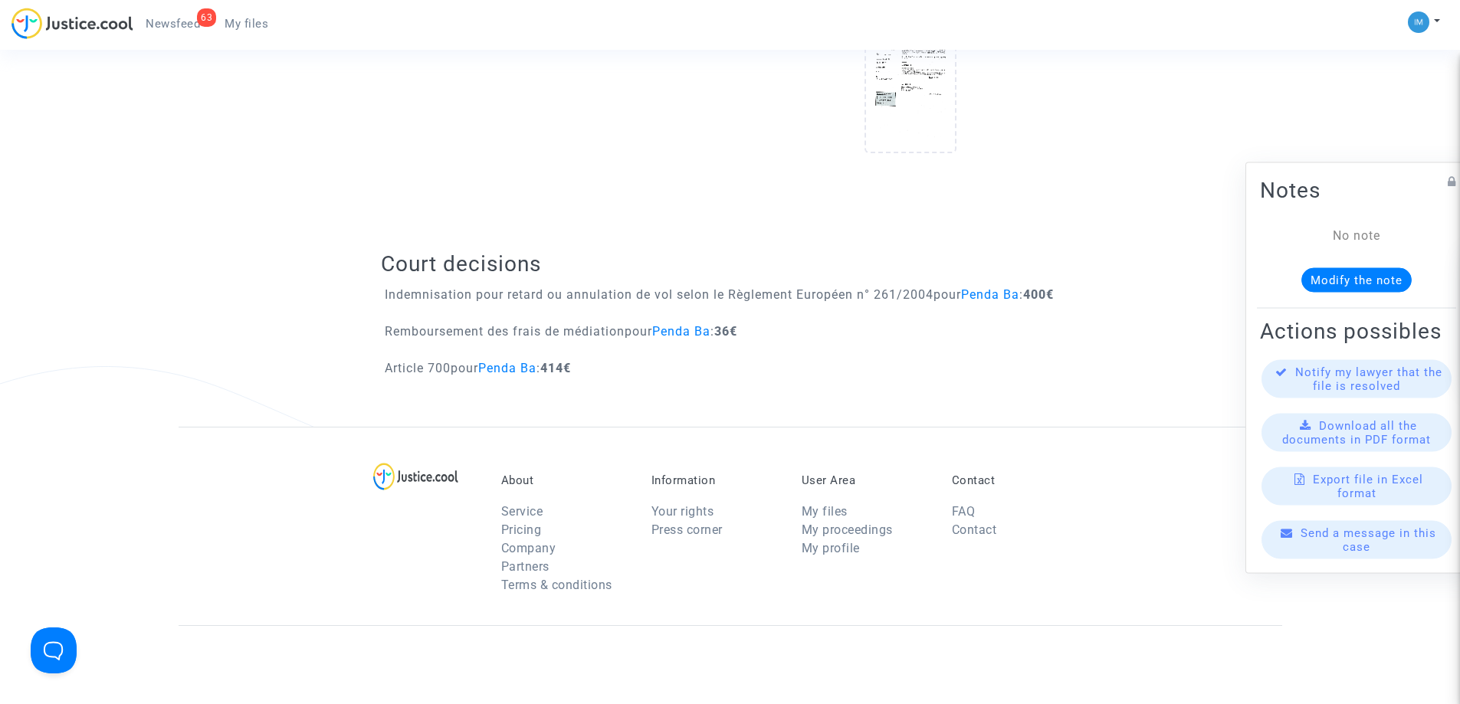
scroll to position [996, 0]
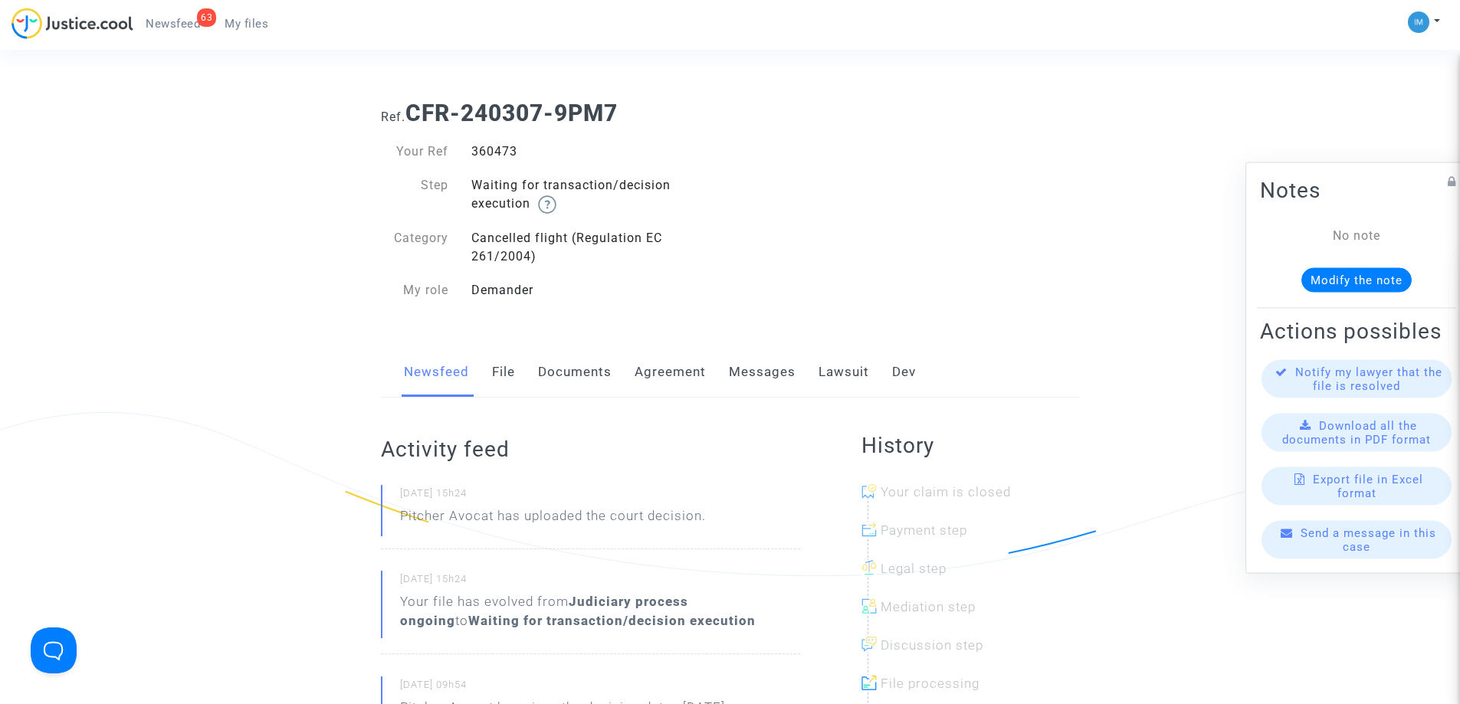
click at [848, 375] on link "Lawsuit" at bounding box center [844, 372] width 51 height 51
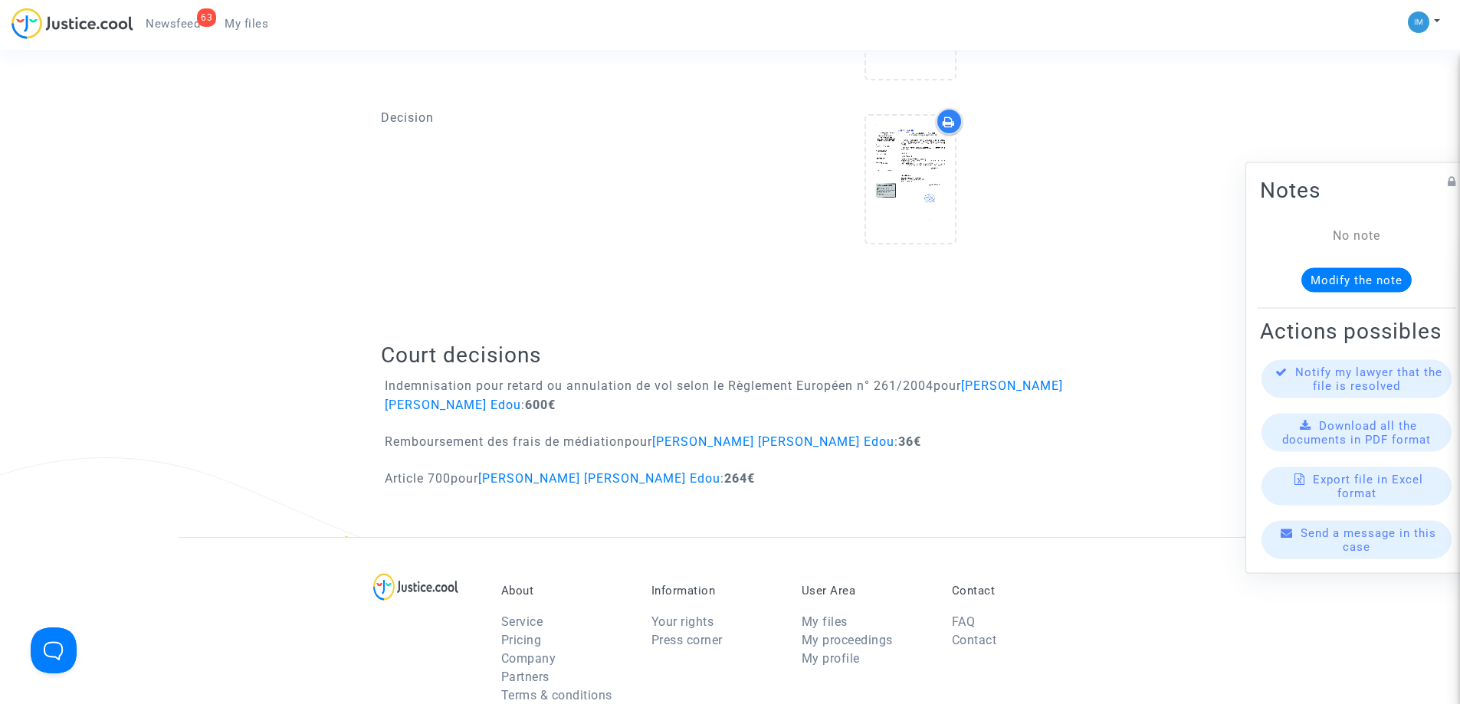
scroll to position [920, 0]
